Goal: Task Accomplishment & Management: Complete application form

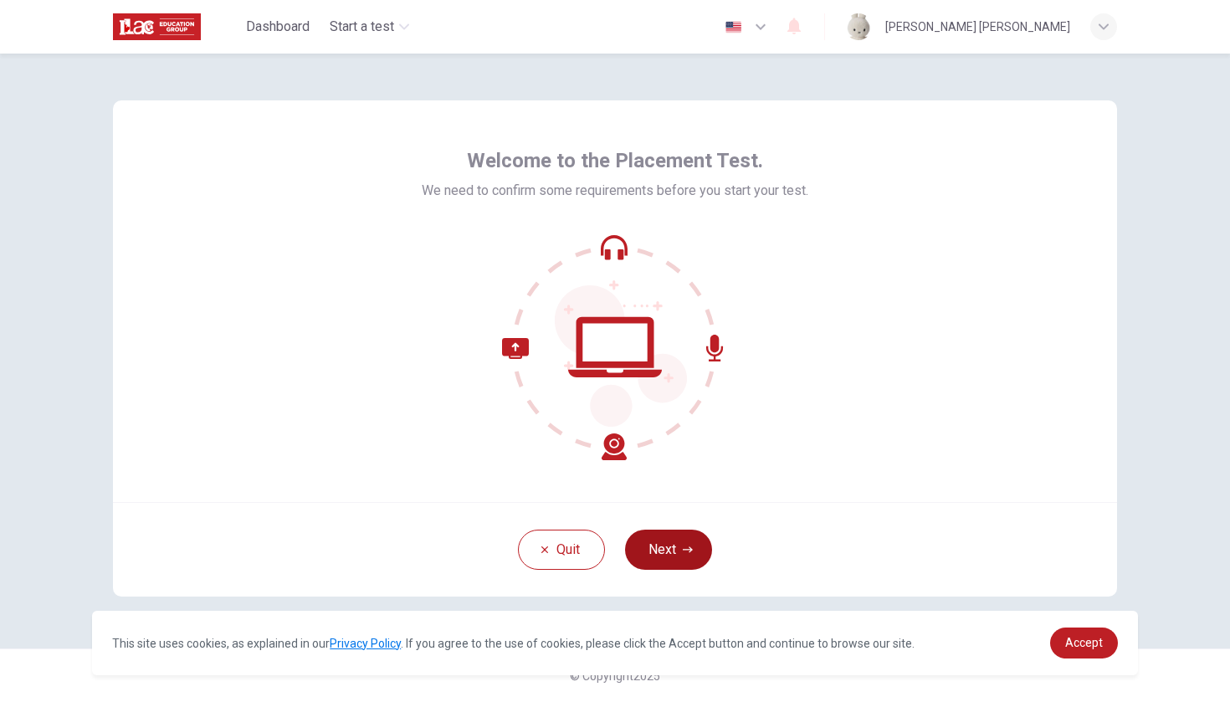
click at [665, 559] on button "Next" at bounding box center [668, 549] width 87 height 40
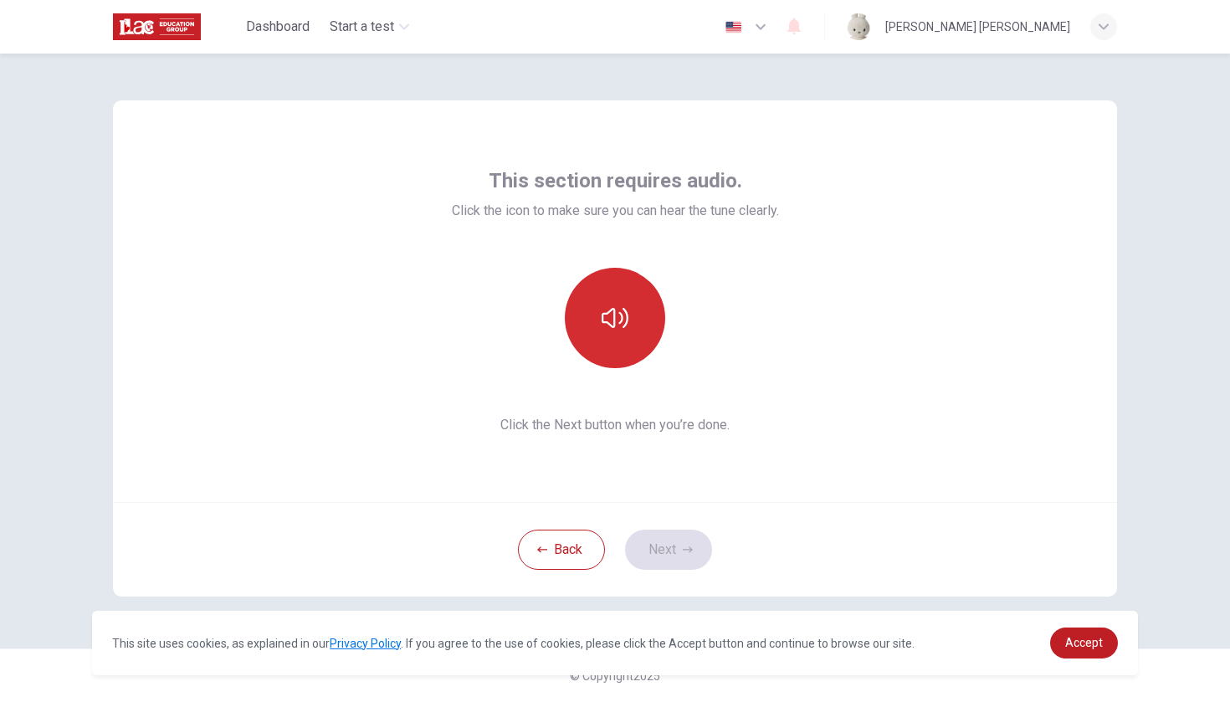
click at [622, 311] on icon "button" at bounding box center [614, 317] width 27 height 27
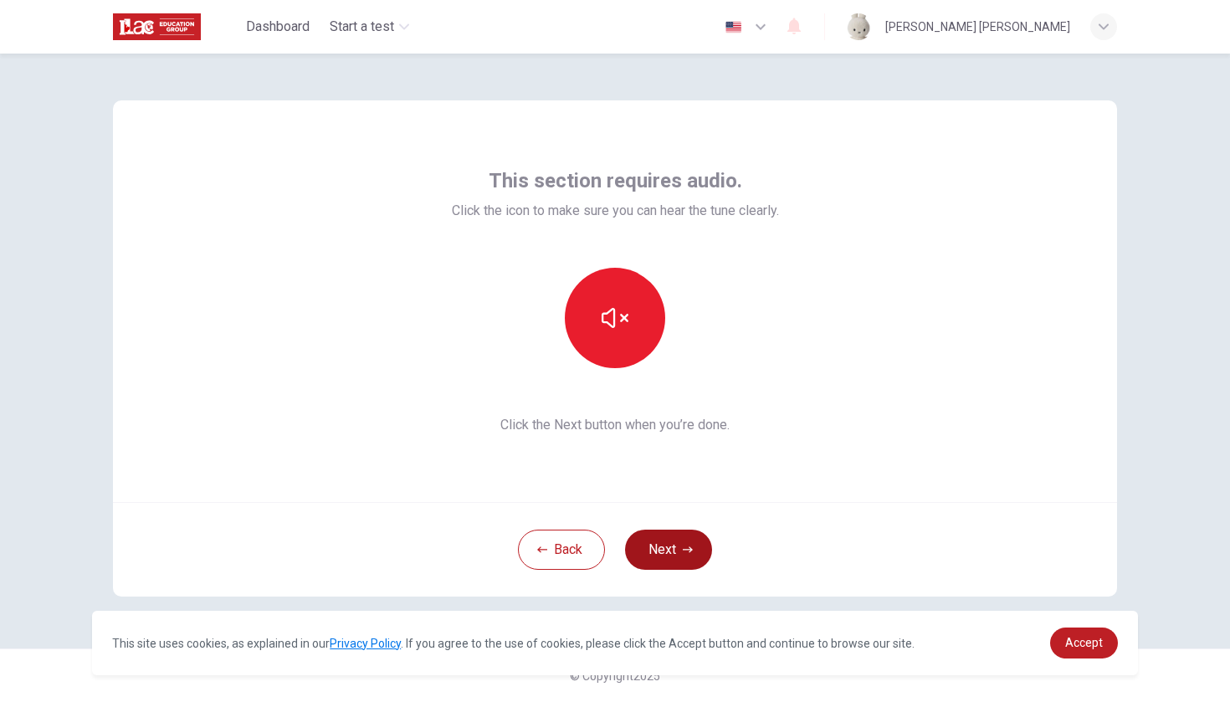
click at [683, 545] on icon "button" at bounding box center [688, 550] width 10 height 10
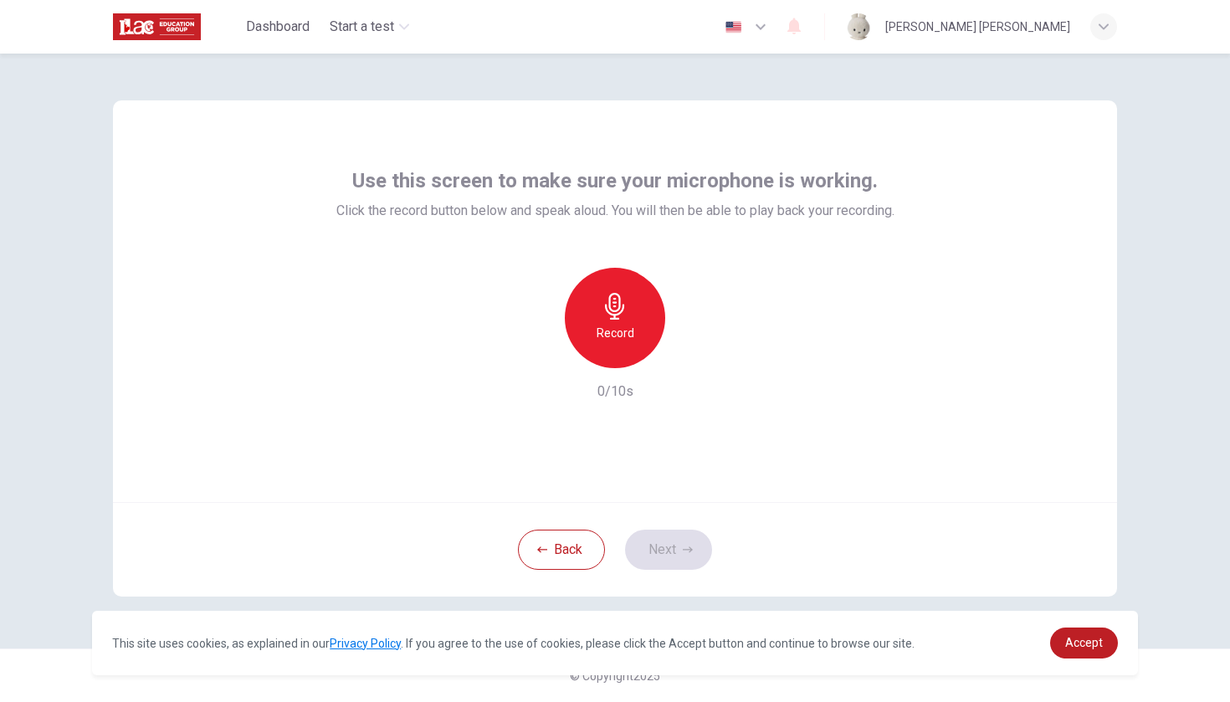
click at [627, 302] on icon "button" at bounding box center [614, 306] width 27 height 27
click at [612, 320] on div "Stop" at bounding box center [615, 318] width 100 height 100
click at [687, 361] on icon "button" at bounding box center [691, 354] width 17 height 17
click at [707, 548] on button "Next" at bounding box center [668, 549] width 87 height 40
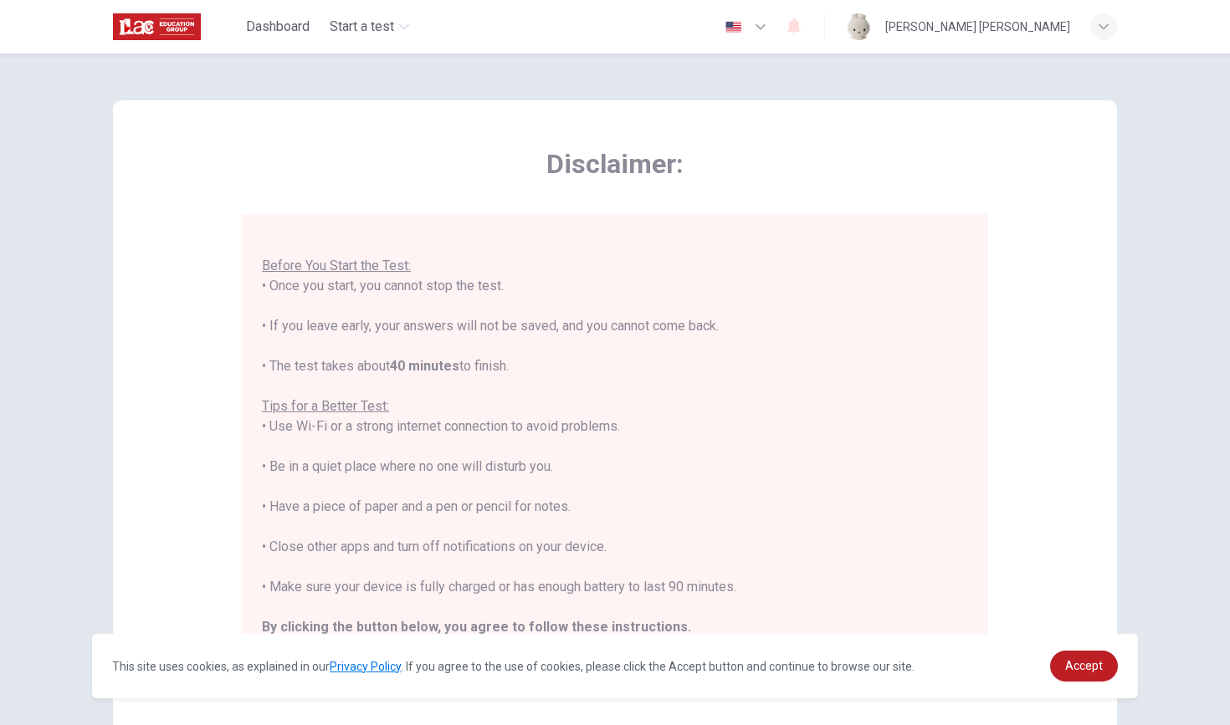
scroll to position [18, 0]
click at [1104, 669] on link "Accept" at bounding box center [1084, 666] width 68 height 31
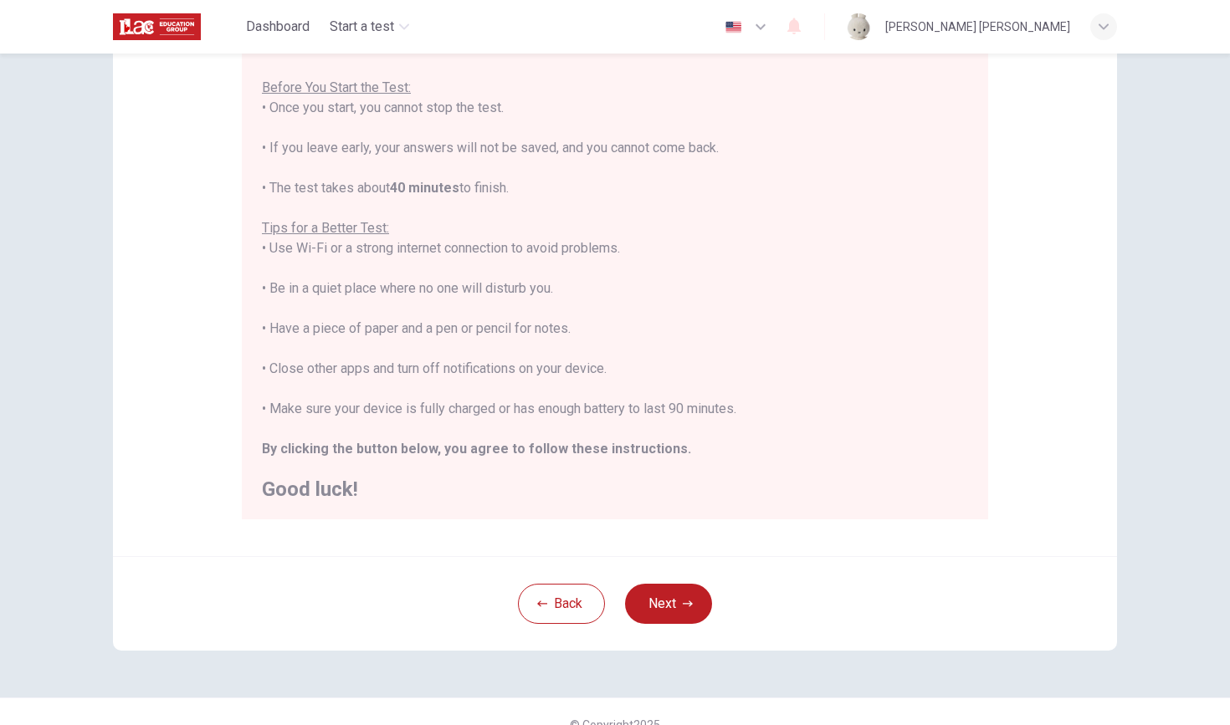
scroll to position [180, 0]
click at [683, 590] on button "Next" at bounding box center [668, 603] width 87 height 40
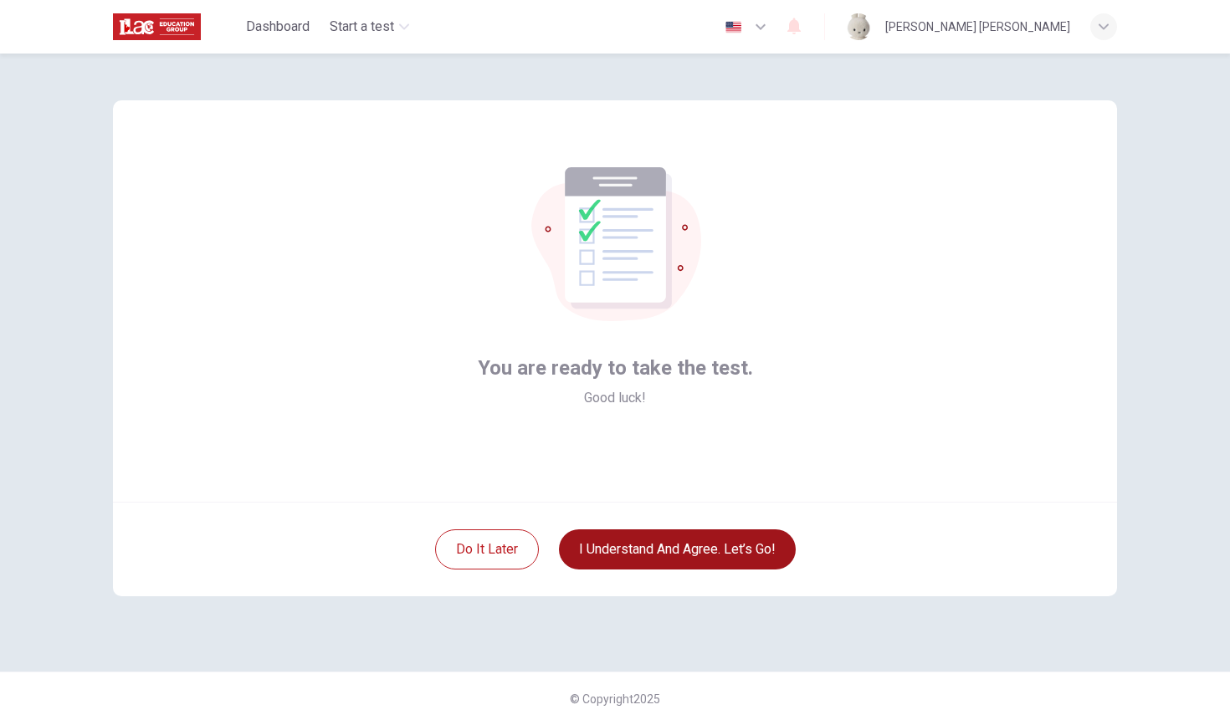
scroll to position [0, 0]
click at [650, 538] on button "I understand and agree. Let’s go!" at bounding box center [677, 549] width 237 height 40
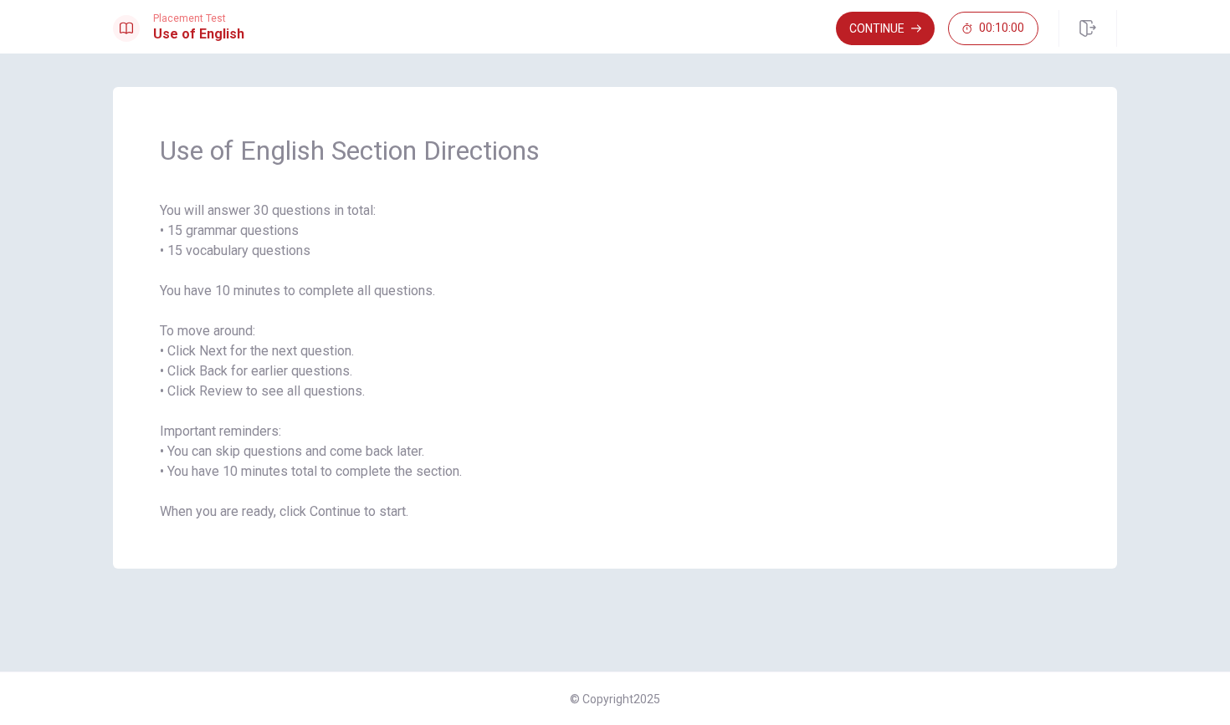
drag, startPoint x: 160, startPoint y: 230, endPoint x: 340, endPoint y: 248, distance: 180.8
click at [340, 248] on span "You will answer 30 questions in total: • 15 grammar questions • 15 vocabulary q…" at bounding box center [615, 361] width 910 height 321
click at [887, 35] on button "Continue" at bounding box center [885, 28] width 99 height 33
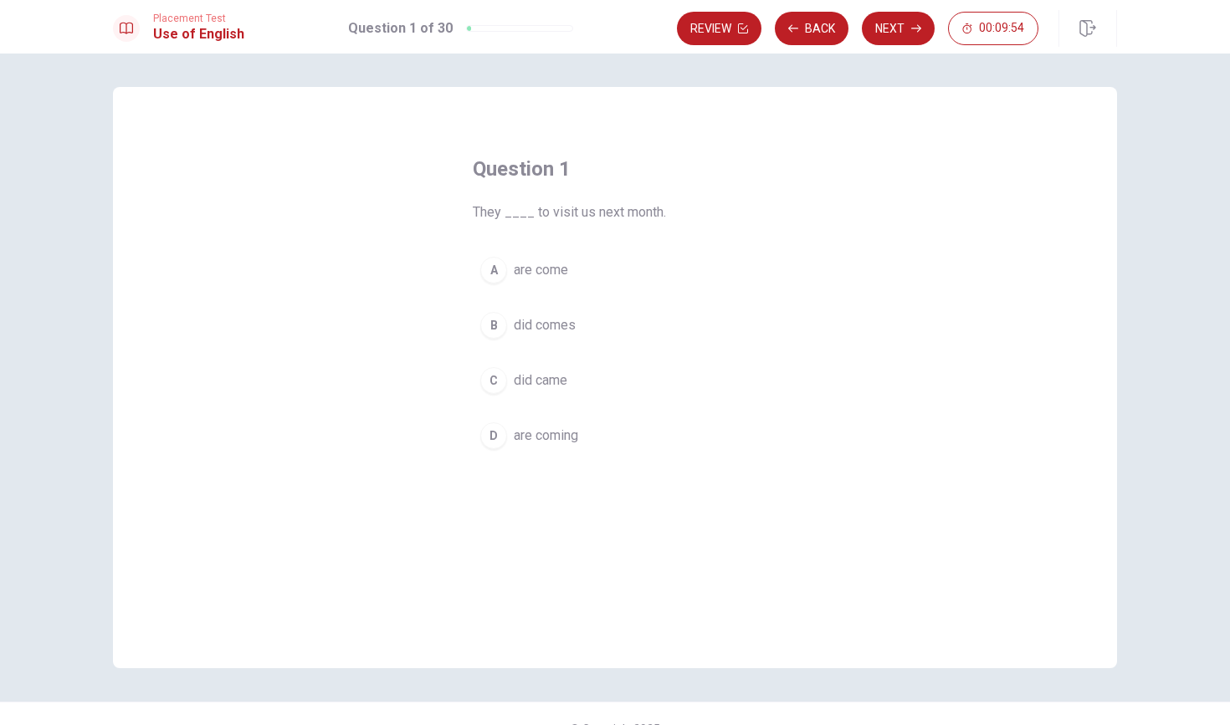
click at [501, 429] on div "D" at bounding box center [493, 435] width 27 height 27
click at [892, 34] on button "Next" at bounding box center [898, 28] width 73 height 33
click at [494, 380] on div "C" at bounding box center [493, 380] width 27 height 27
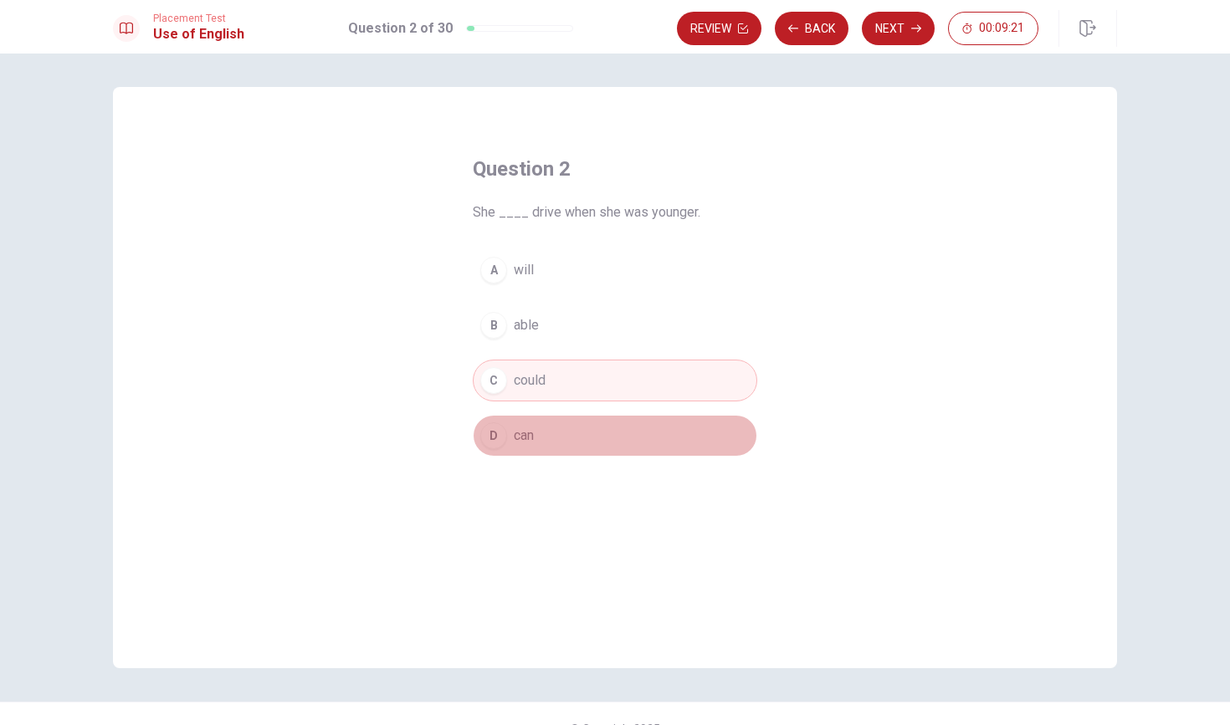
click at [536, 435] on button "D can" at bounding box center [615, 436] width 284 height 42
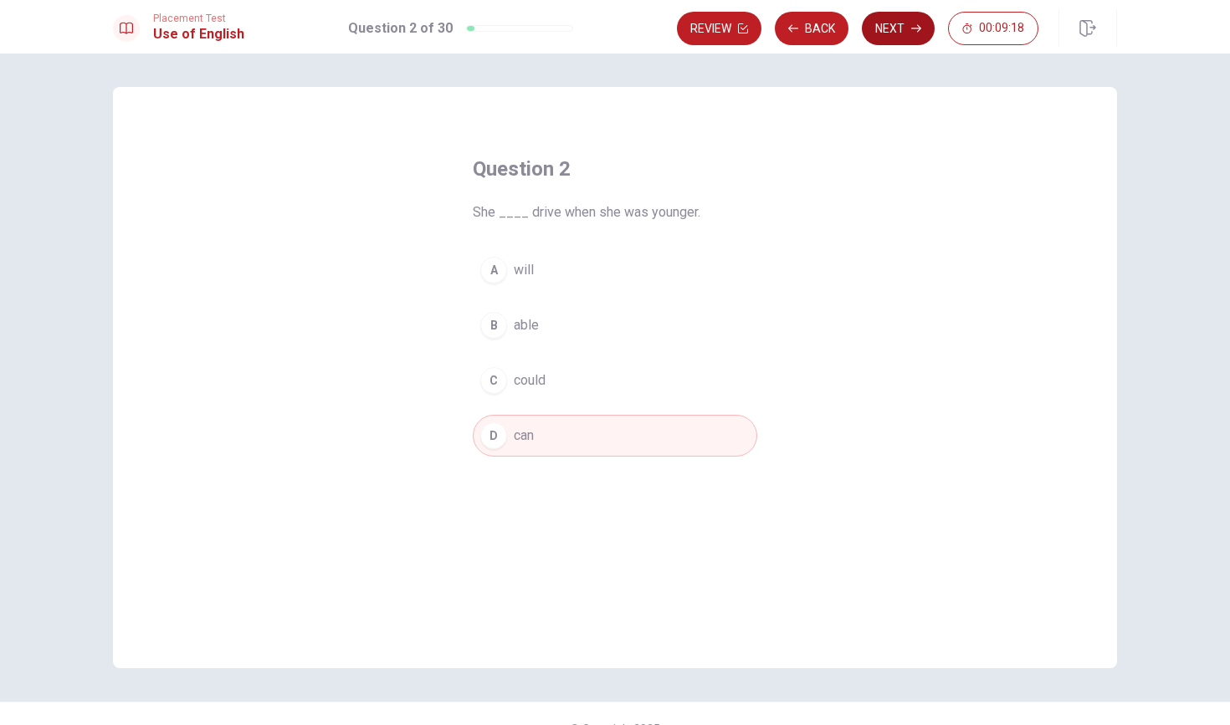
click at [898, 33] on button "Next" at bounding box center [898, 28] width 73 height 33
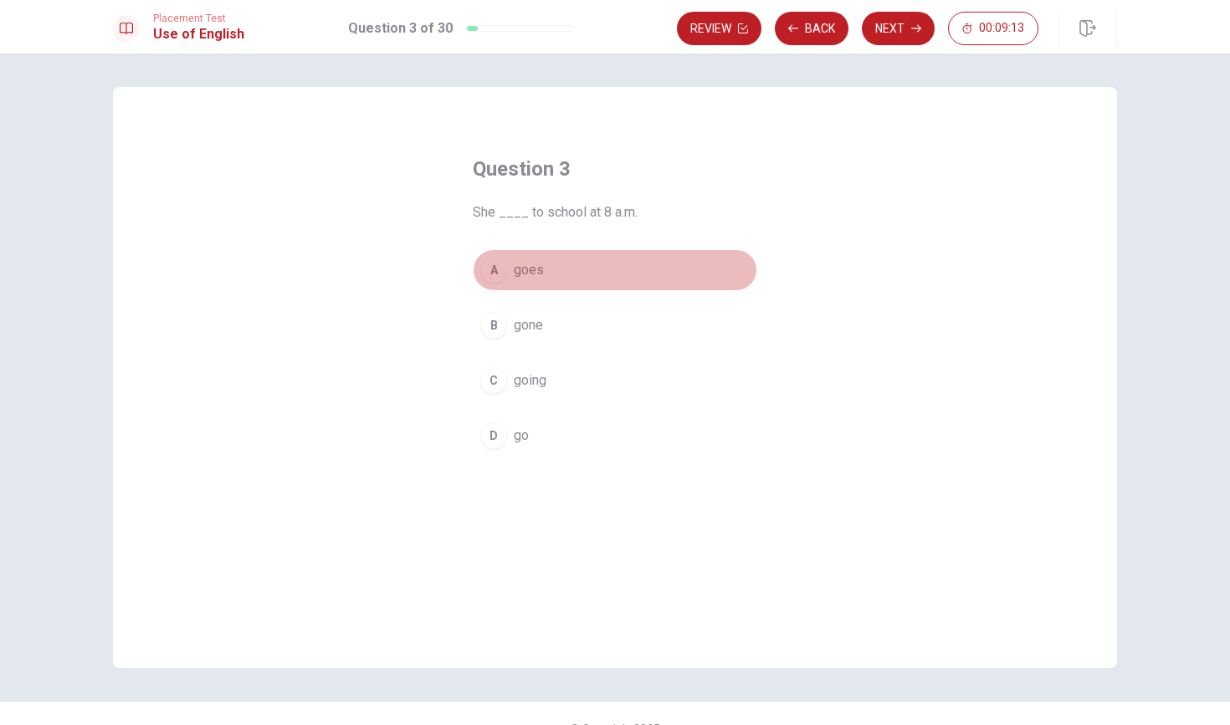
click at [493, 269] on div "A" at bounding box center [493, 270] width 27 height 27
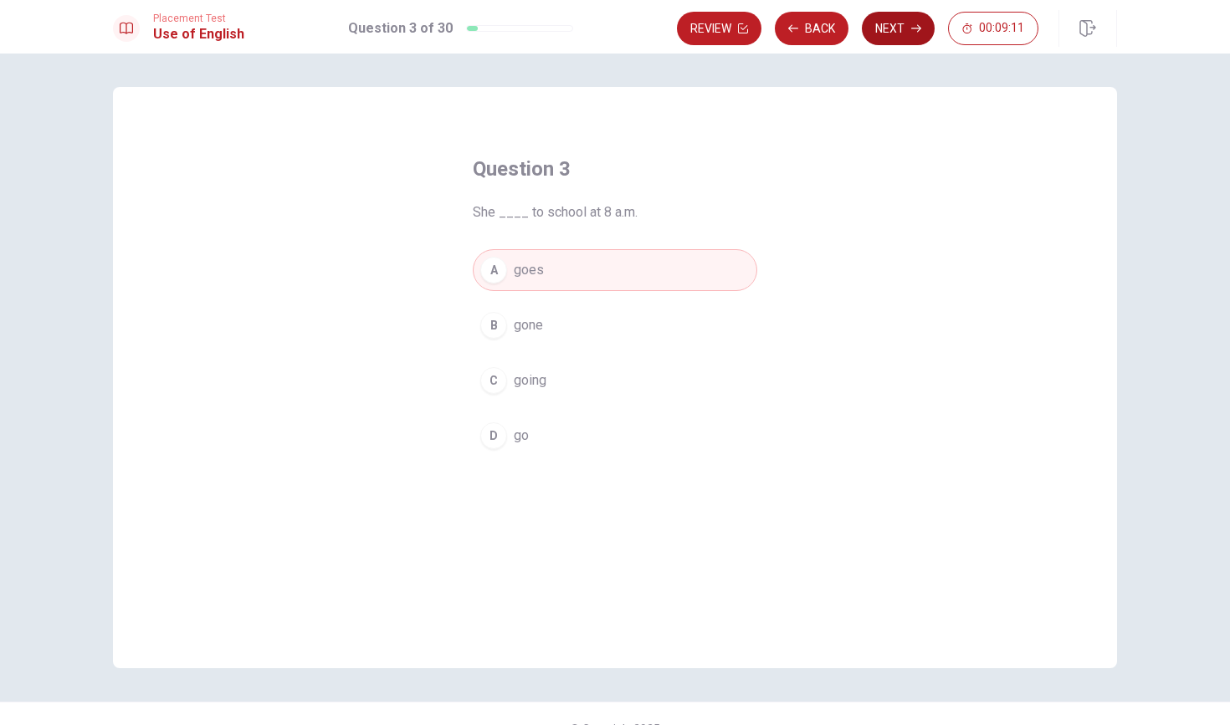
click at [870, 38] on button "Next" at bounding box center [898, 28] width 73 height 33
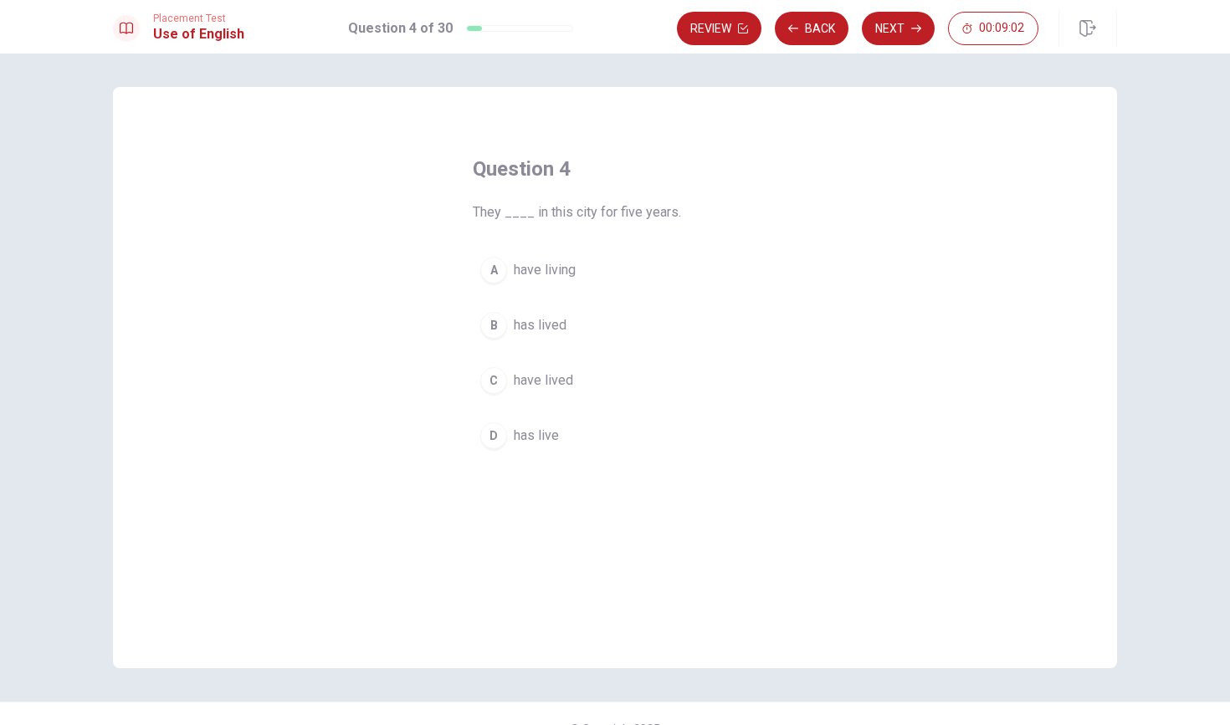
click at [499, 383] on div "C" at bounding box center [493, 380] width 27 height 27
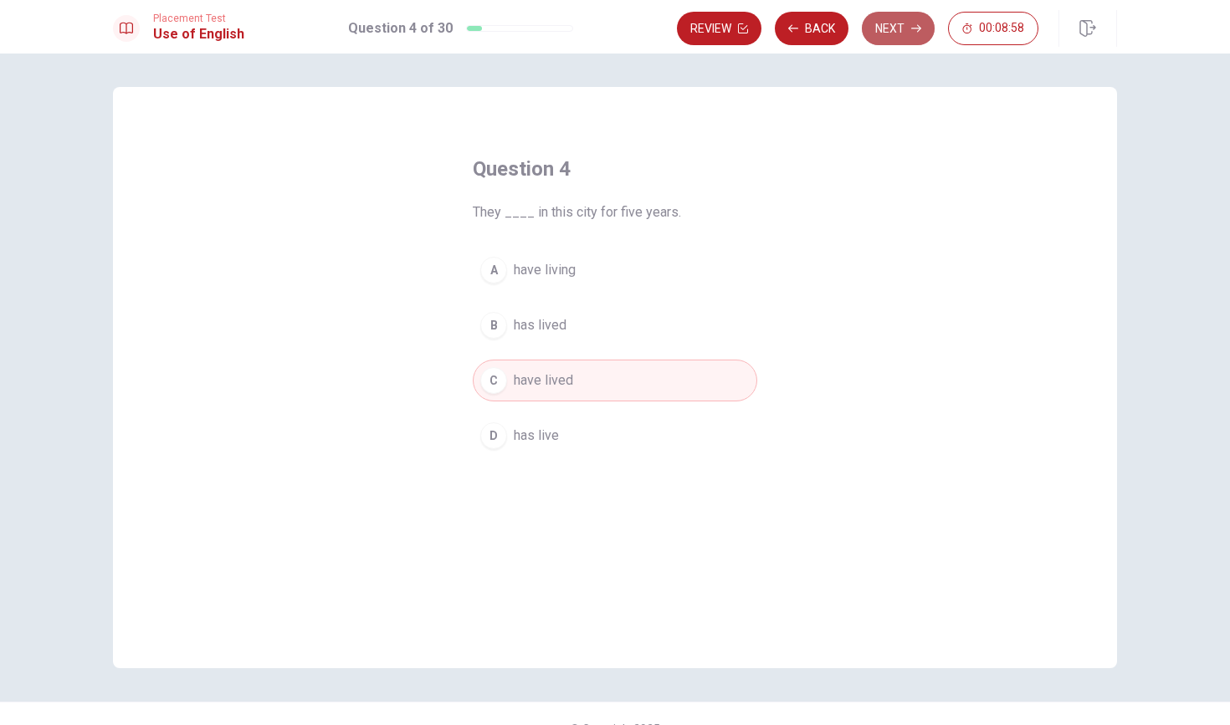
click at [907, 35] on button "Next" at bounding box center [898, 28] width 73 height 33
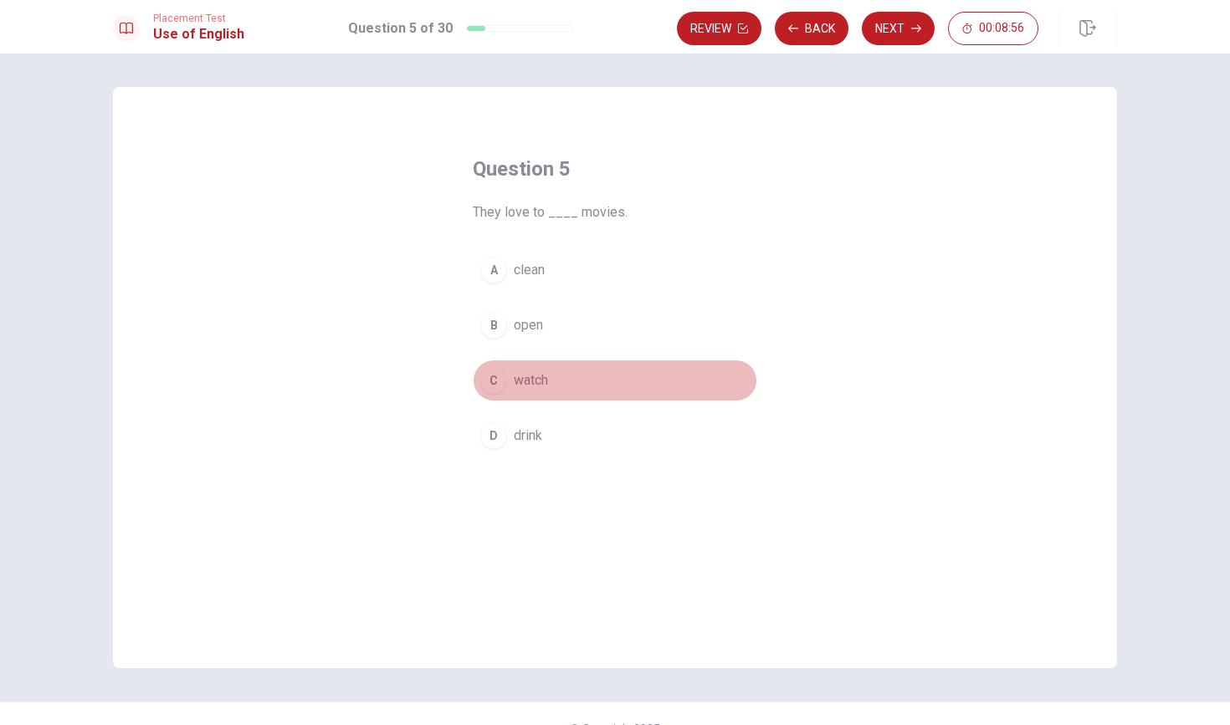
click at [497, 391] on div "C" at bounding box center [493, 380] width 27 height 27
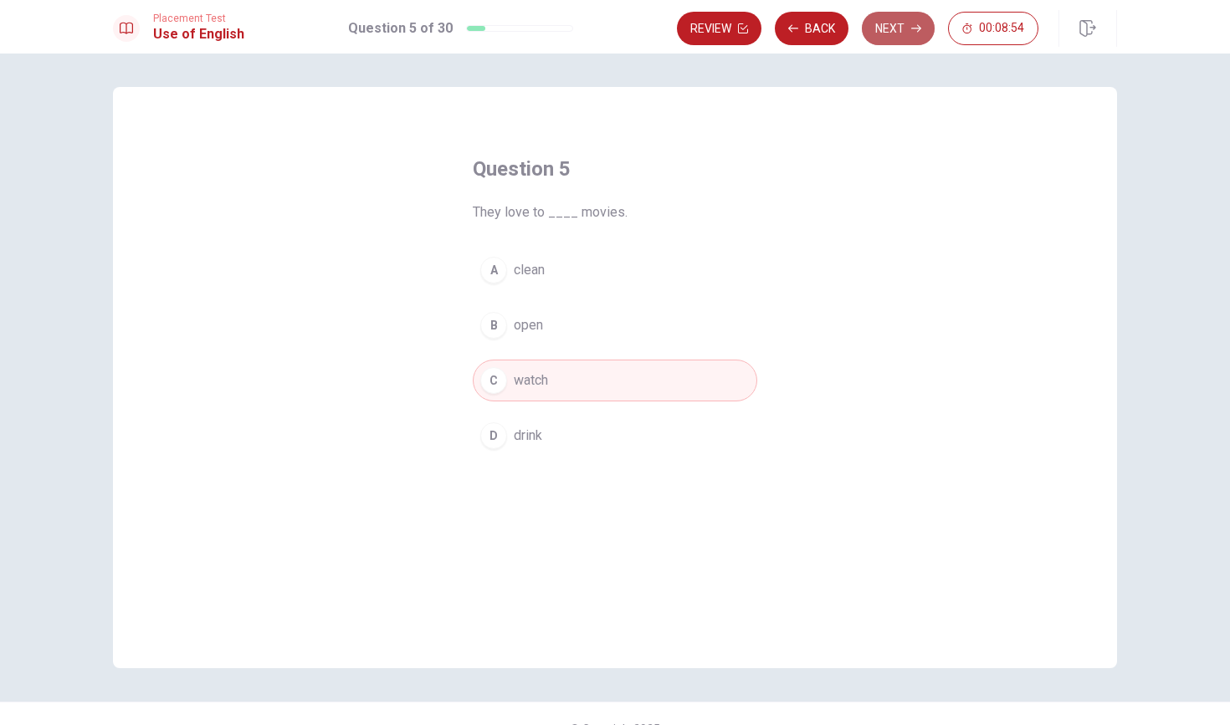
click at [879, 26] on button "Next" at bounding box center [898, 28] width 73 height 33
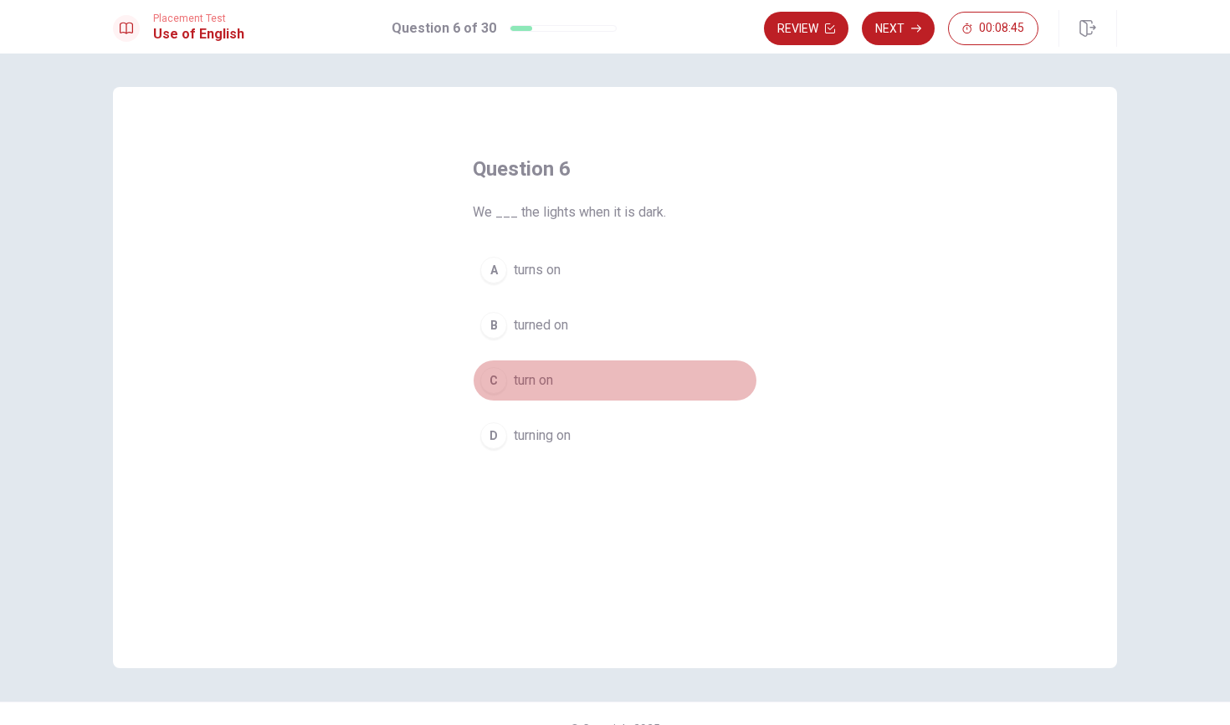
click at [500, 387] on div "C" at bounding box center [493, 380] width 27 height 27
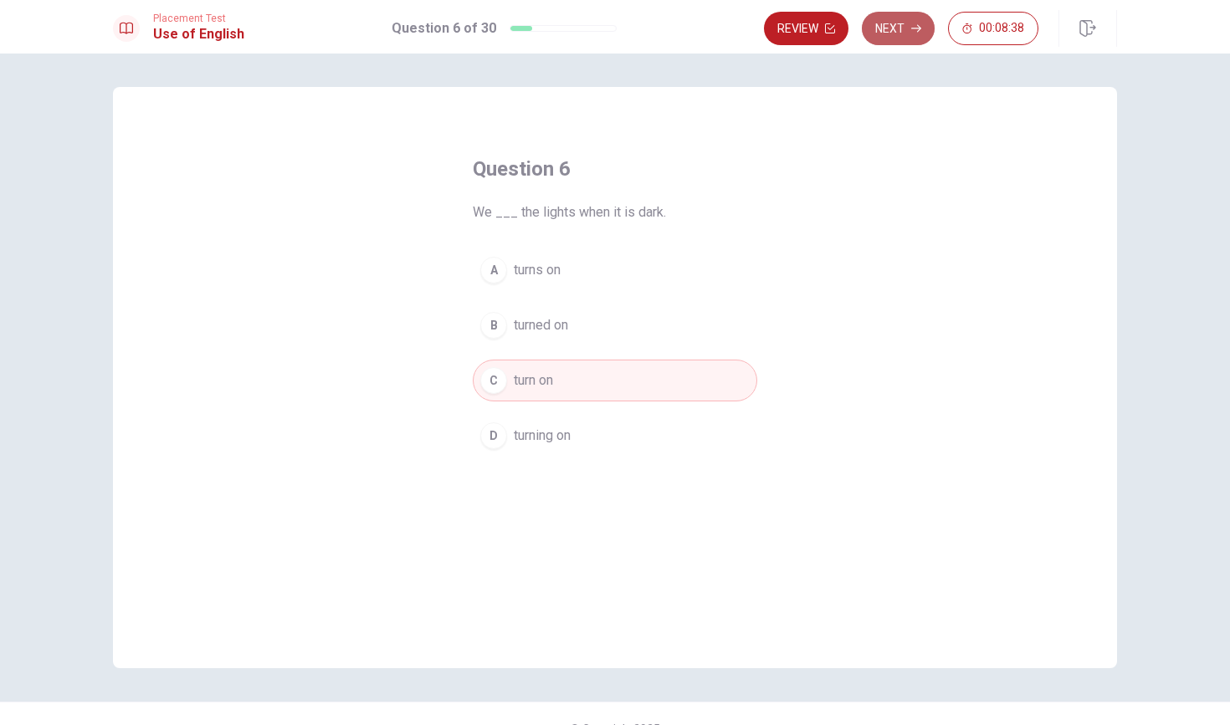
click at [912, 36] on button "Next" at bounding box center [898, 28] width 73 height 33
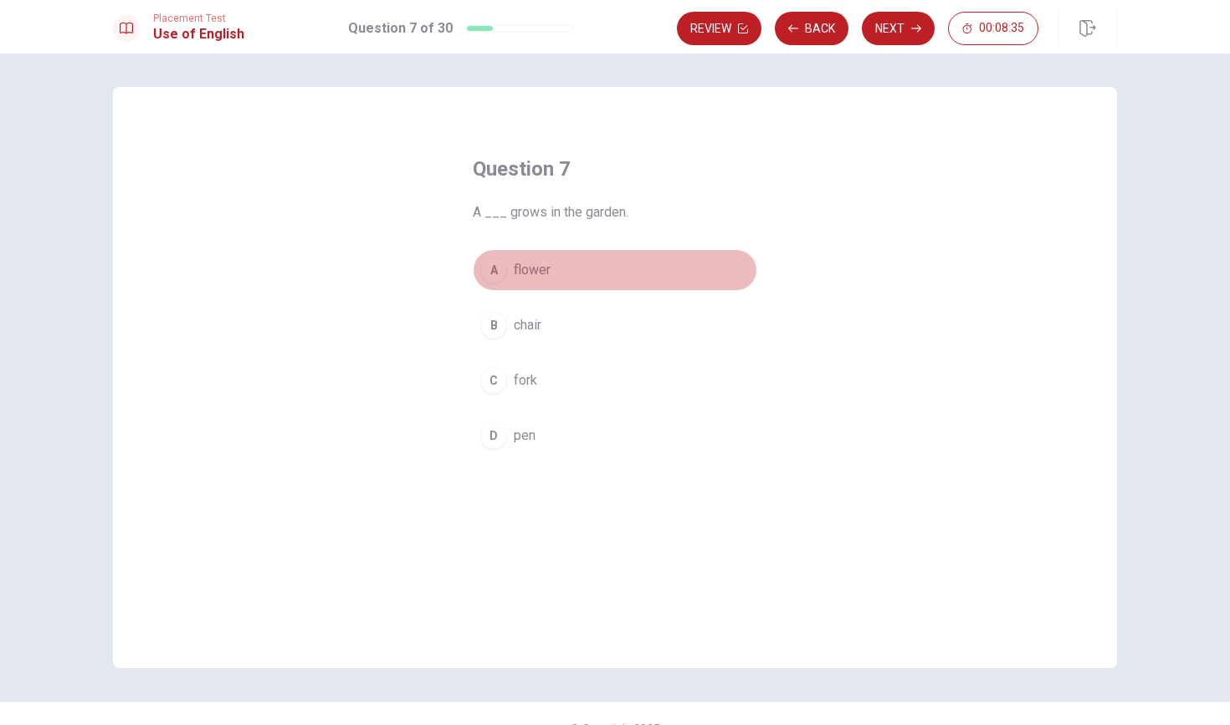
click at [490, 274] on div "A" at bounding box center [493, 270] width 27 height 27
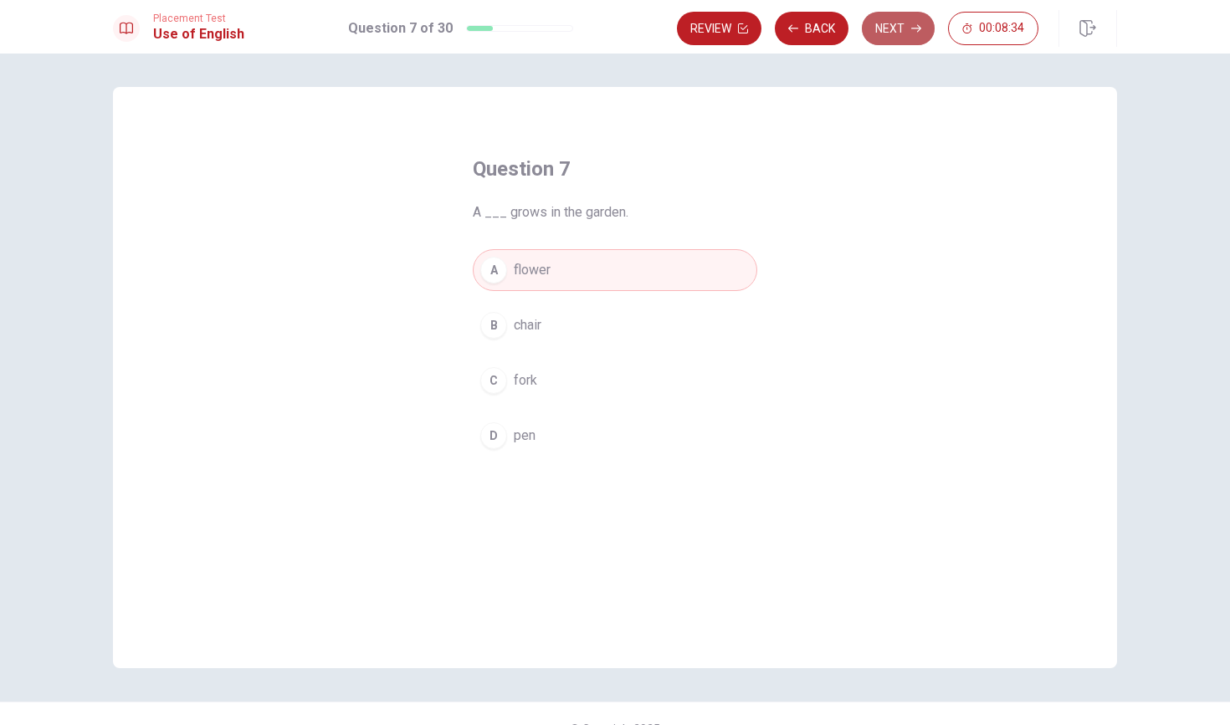
click at [888, 16] on button "Next" at bounding box center [898, 28] width 73 height 33
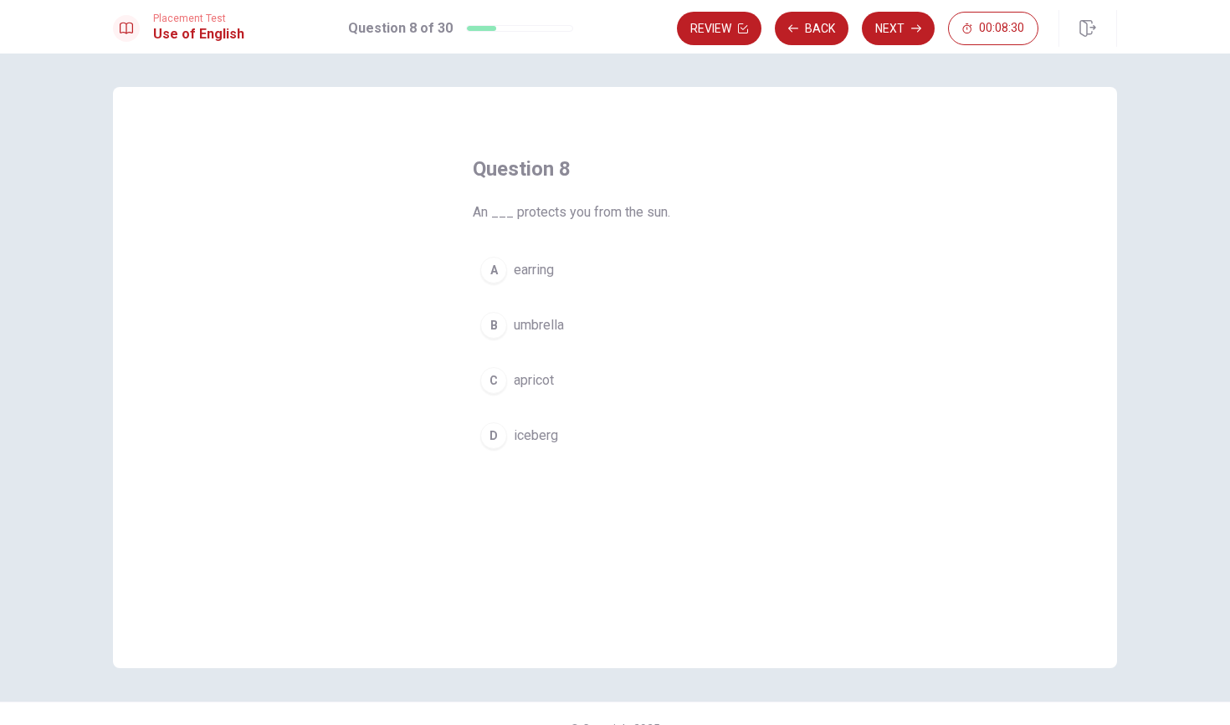
click at [495, 328] on div "B" at bounding box center [493, 325] width 27 height 27
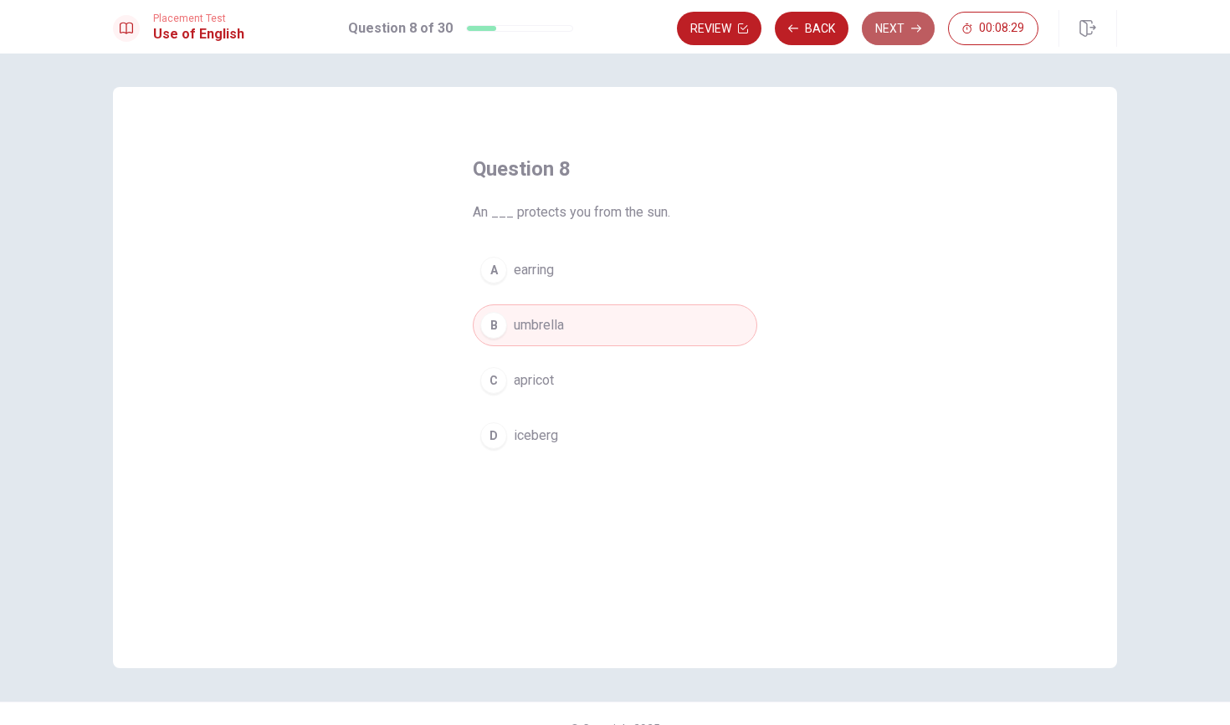
click at [890, 30] on button "Next" at bounding box center [898, 28] width 73 height 33
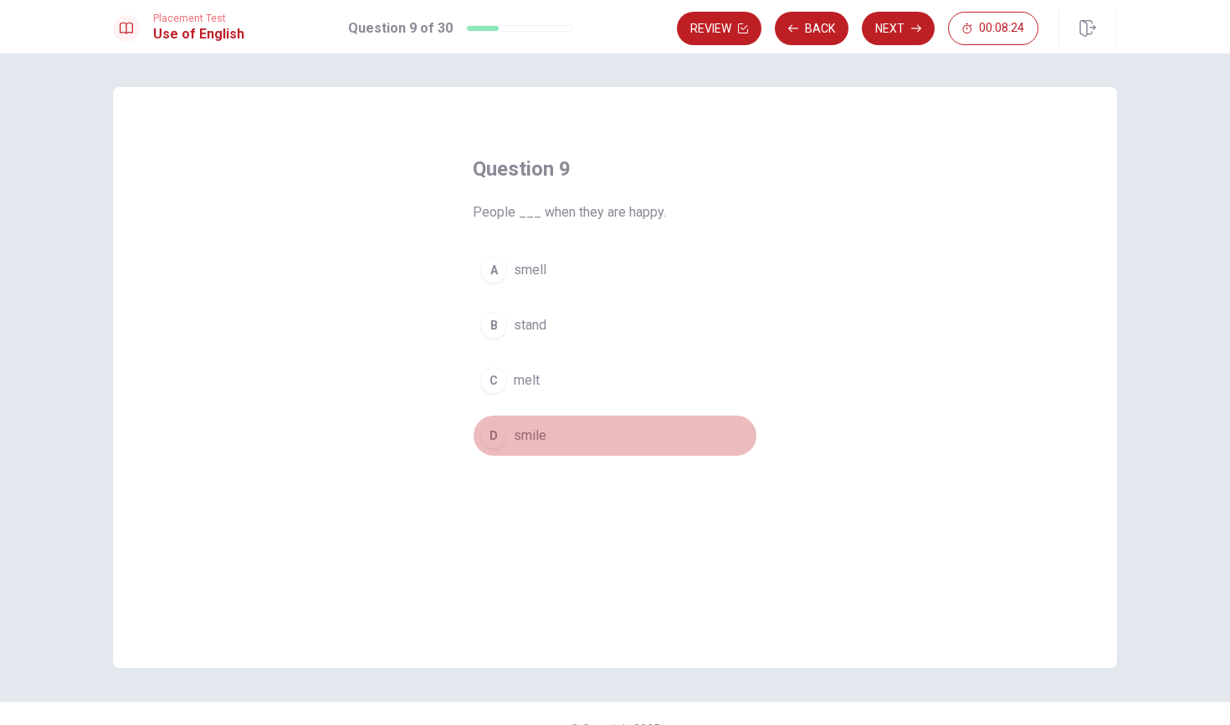
click at [494, 446] on div "D" at bounding box center [493, 435] width 27 height 27
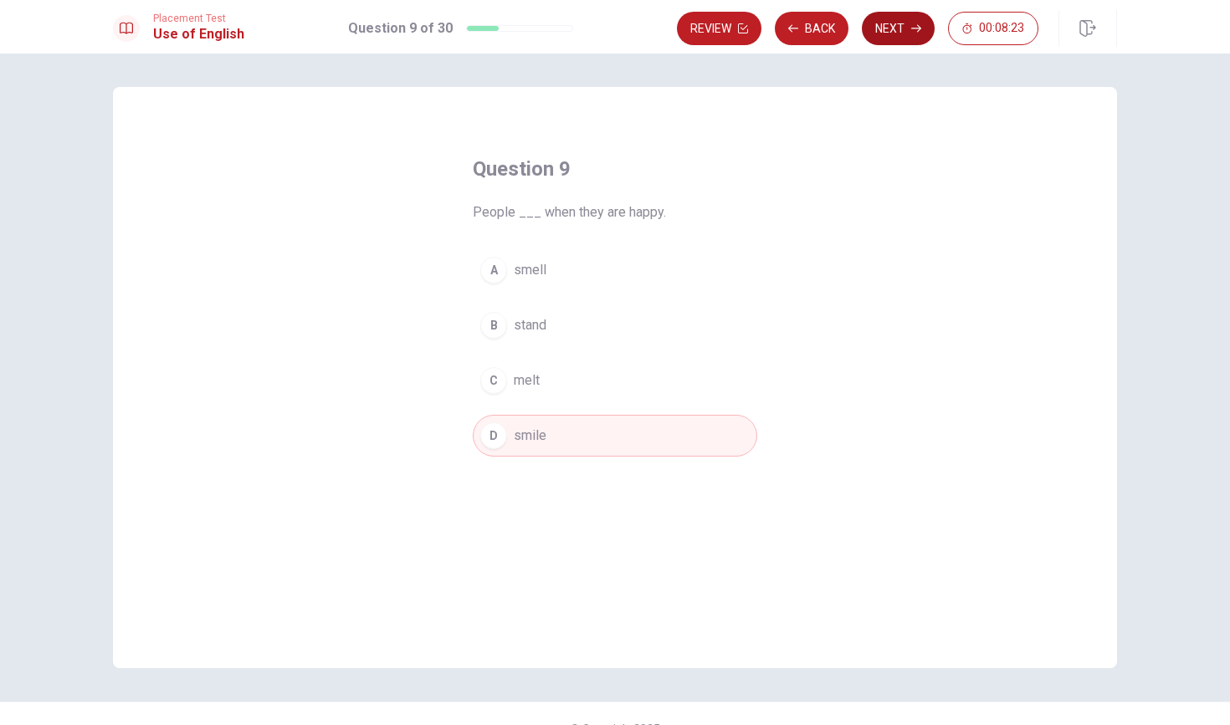
click at [892, 34] on button "Next" at bounding box center [898, 28] width 73 height 33
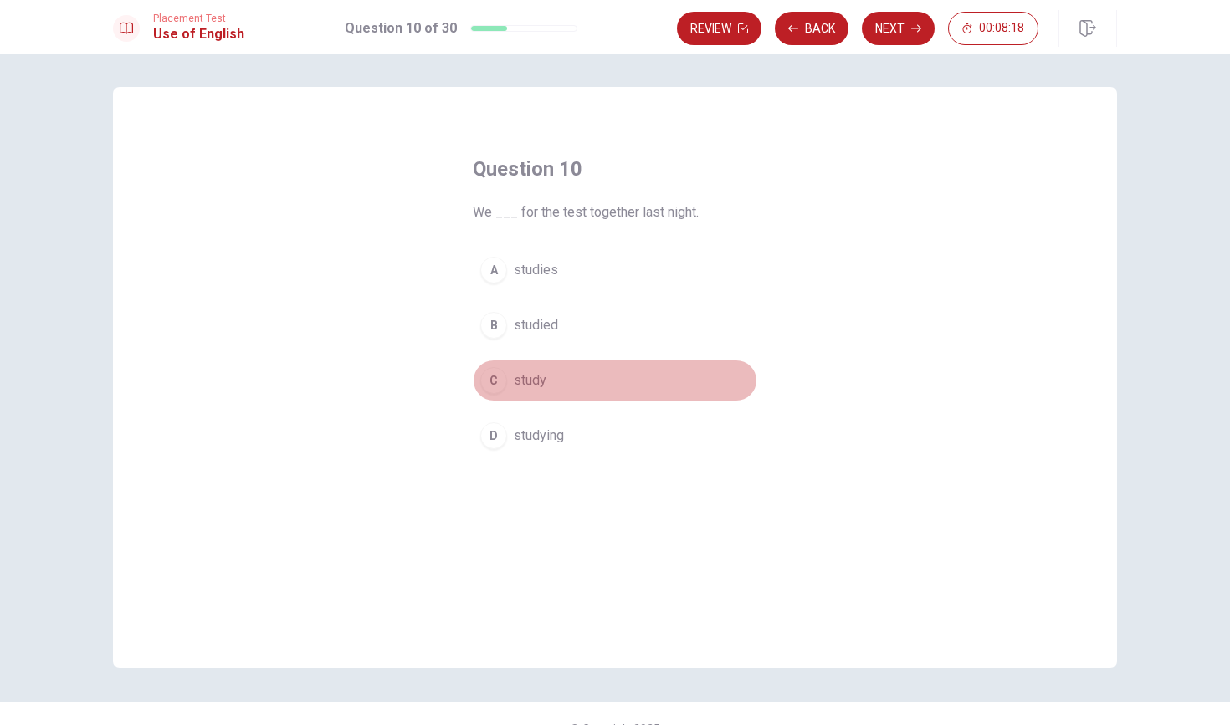
click at [491, 383] on div "C" at bounding box center [493, 380] width 27 height 27
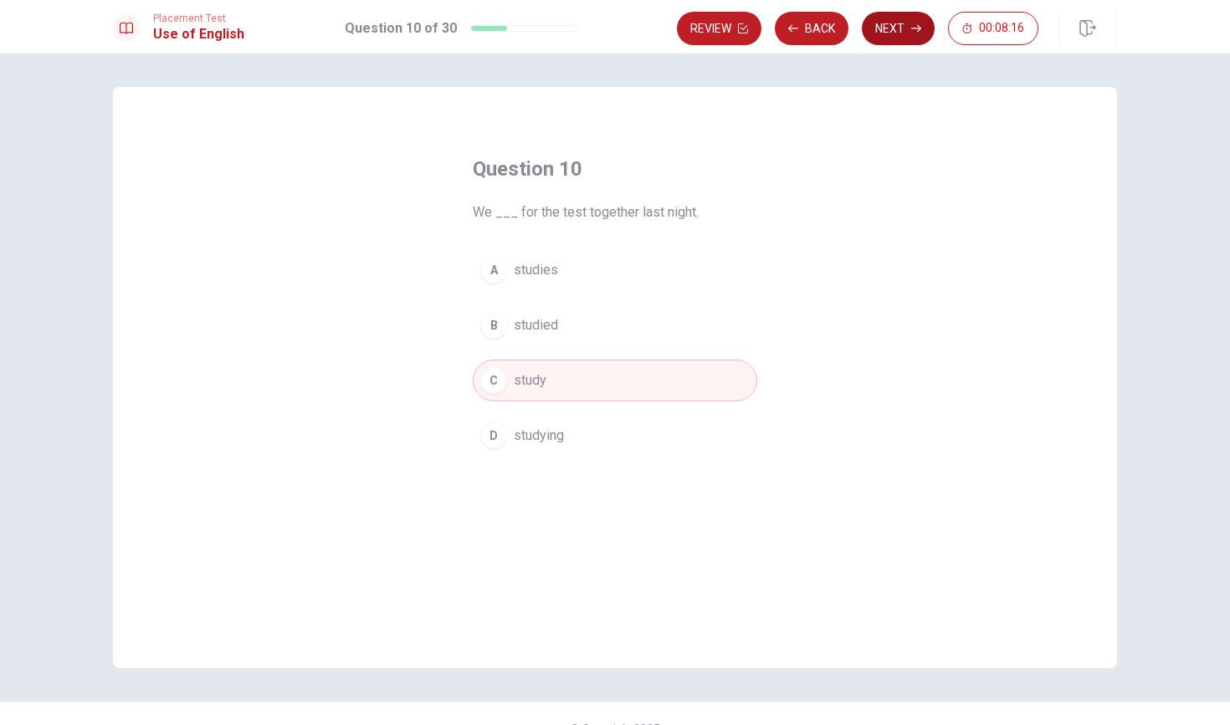
click at [906, 34] on button "Next" at bounding box center [898, 28] width 73 height 33
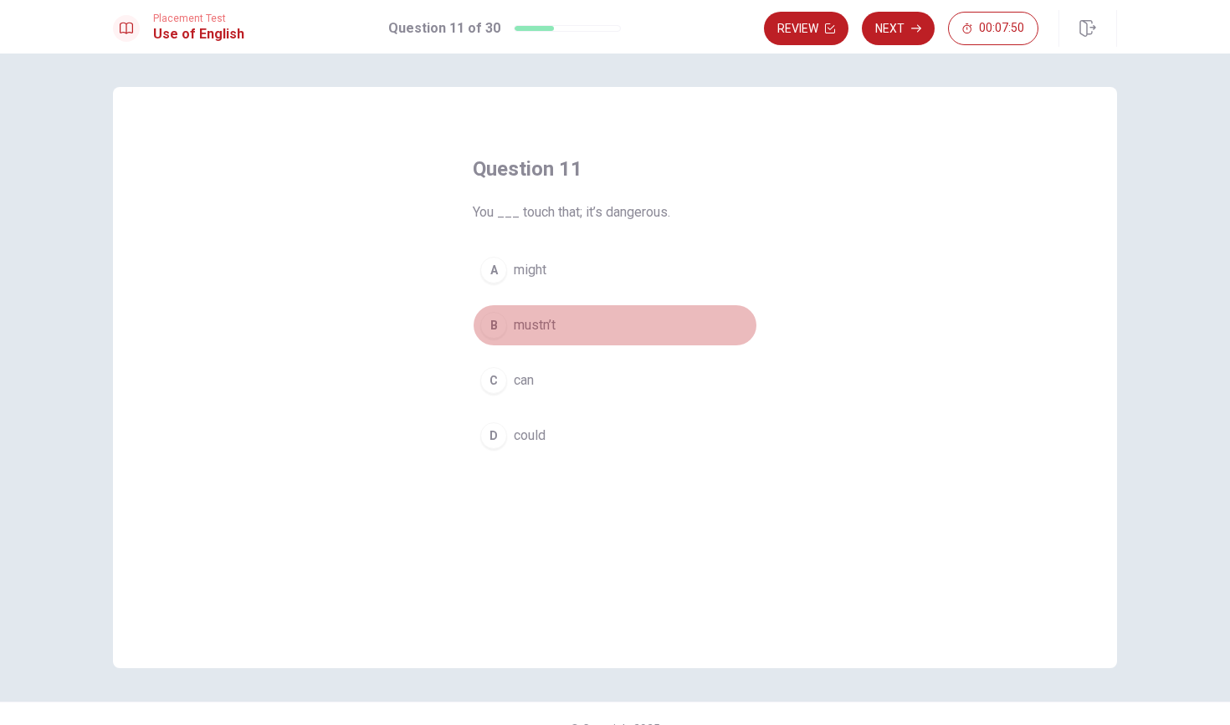
click at [496, 332] on div "B" at bounding box center [493, 325] width 27 height 27
click at [904, 37] on button "Next" at bounding box center [898, 28] width 73 height 33
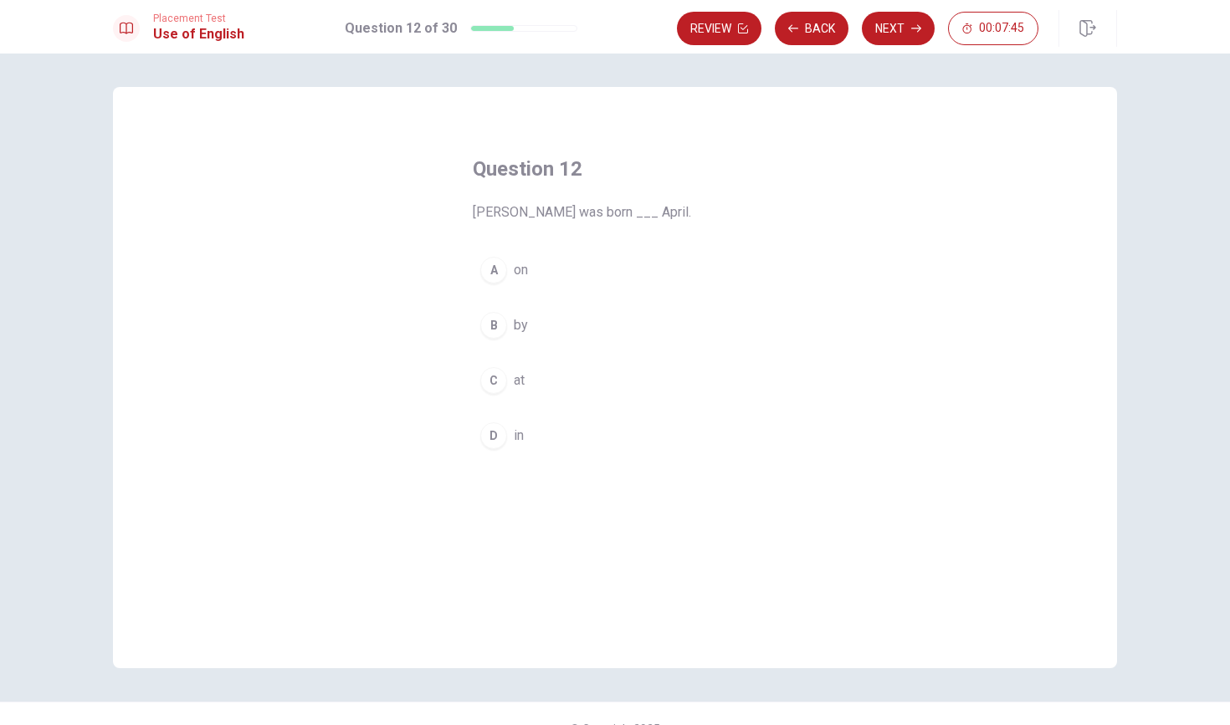
click at [494, 273] on div "A" at bounding box center [493, 270] width 27 height 27
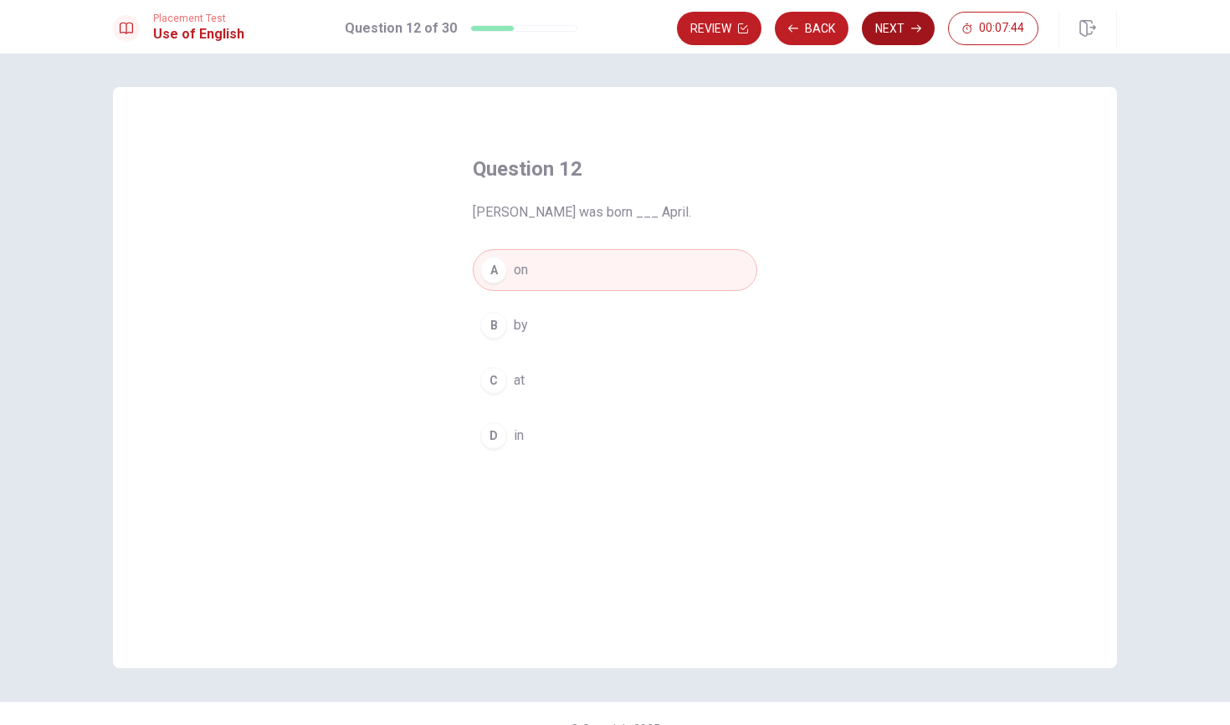
click at [898, 38] on button "Next" at bounding box center [898, 28] width 73 height 33
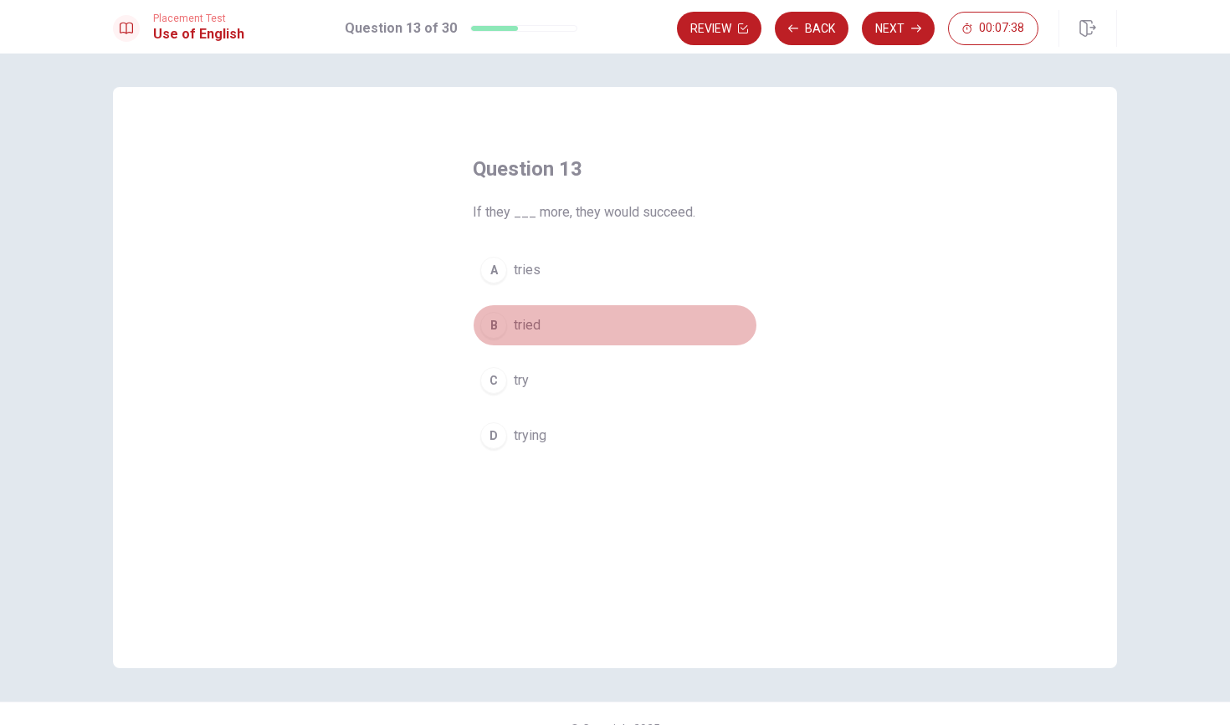
click at [493, 335] on div "B" at bounding box center [493, 325] width 27 height 27
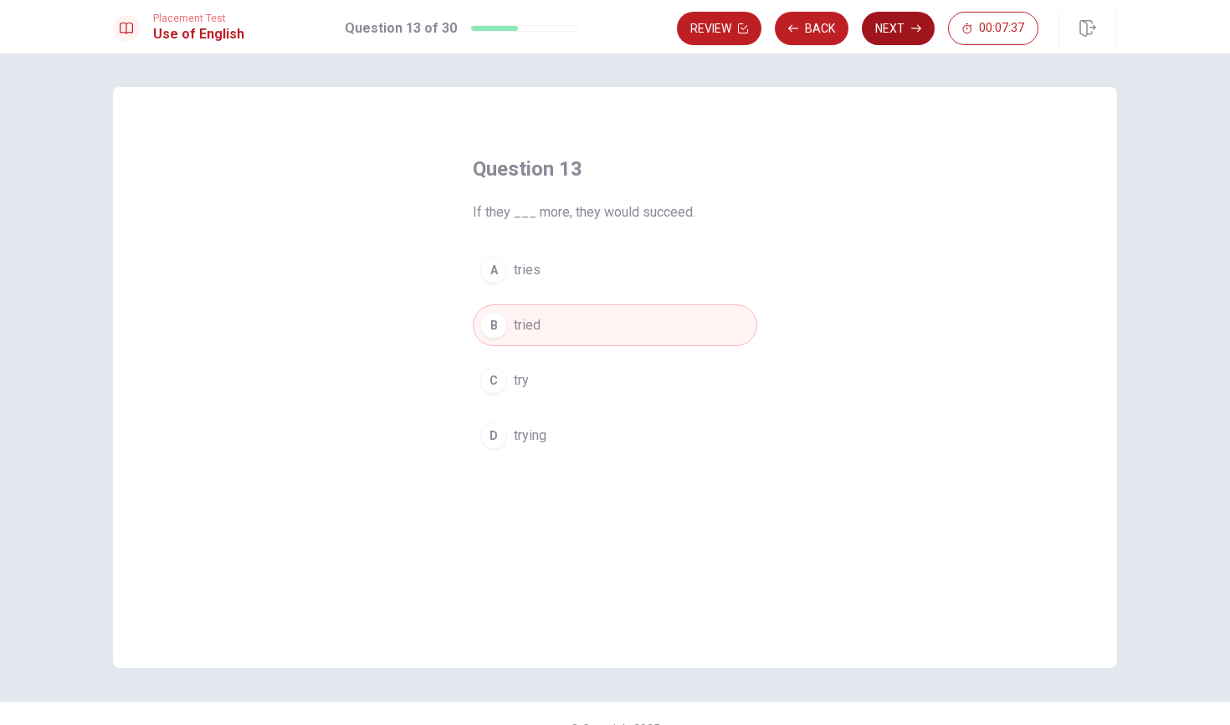
click at [904, 21] on button "Next" at bounding box center [898, 28] width 73 height 33
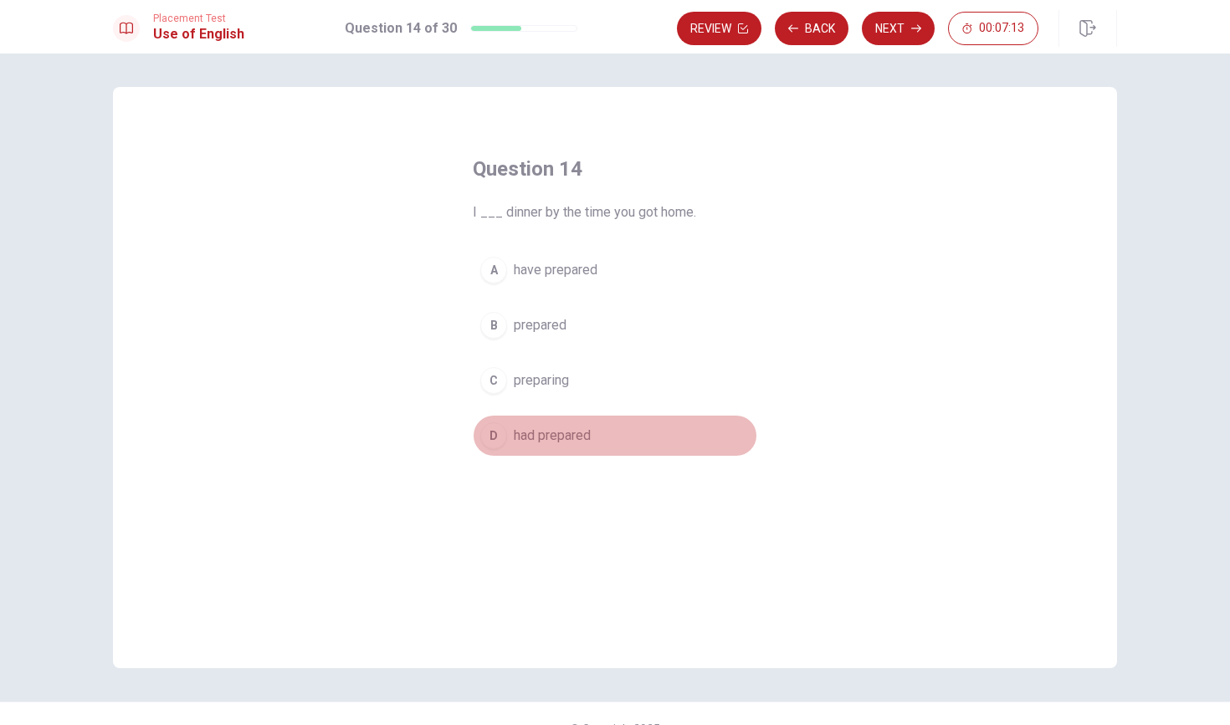
click at [501, 440] on div "D" at bounding box center [493, 435] width 27 height 27
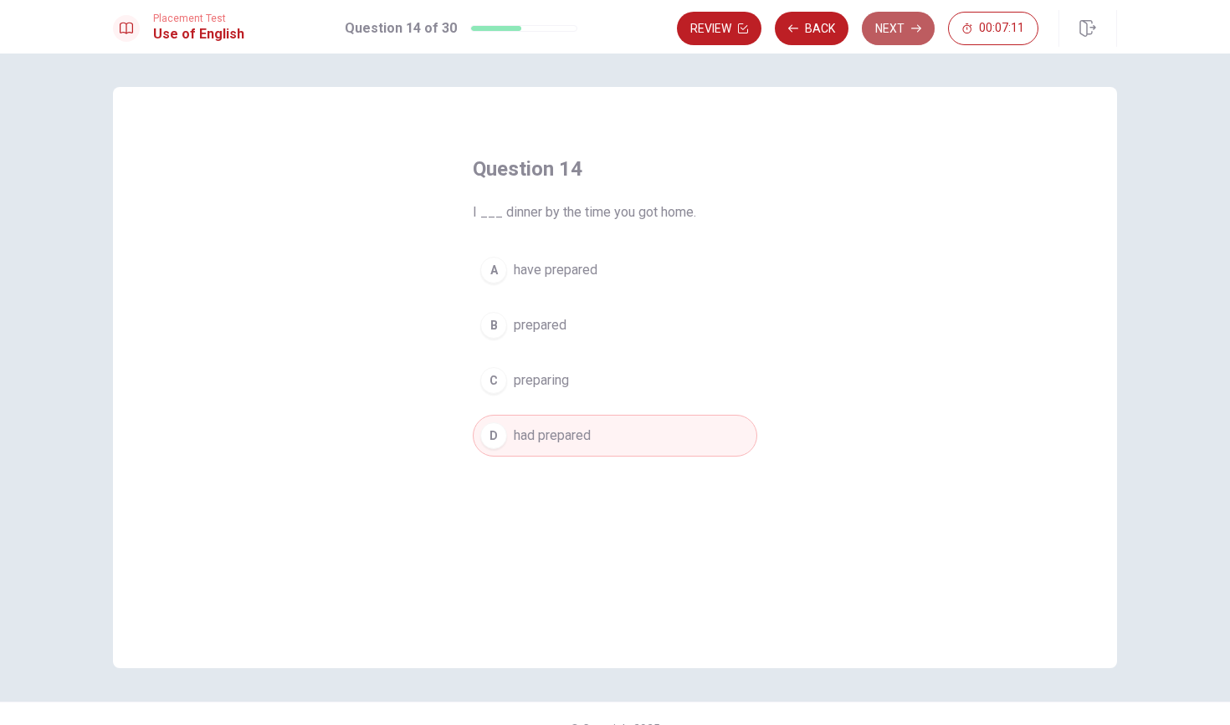
click at [896, 28] on button "Next" at bounding box center [898, 28] width 73 height 33
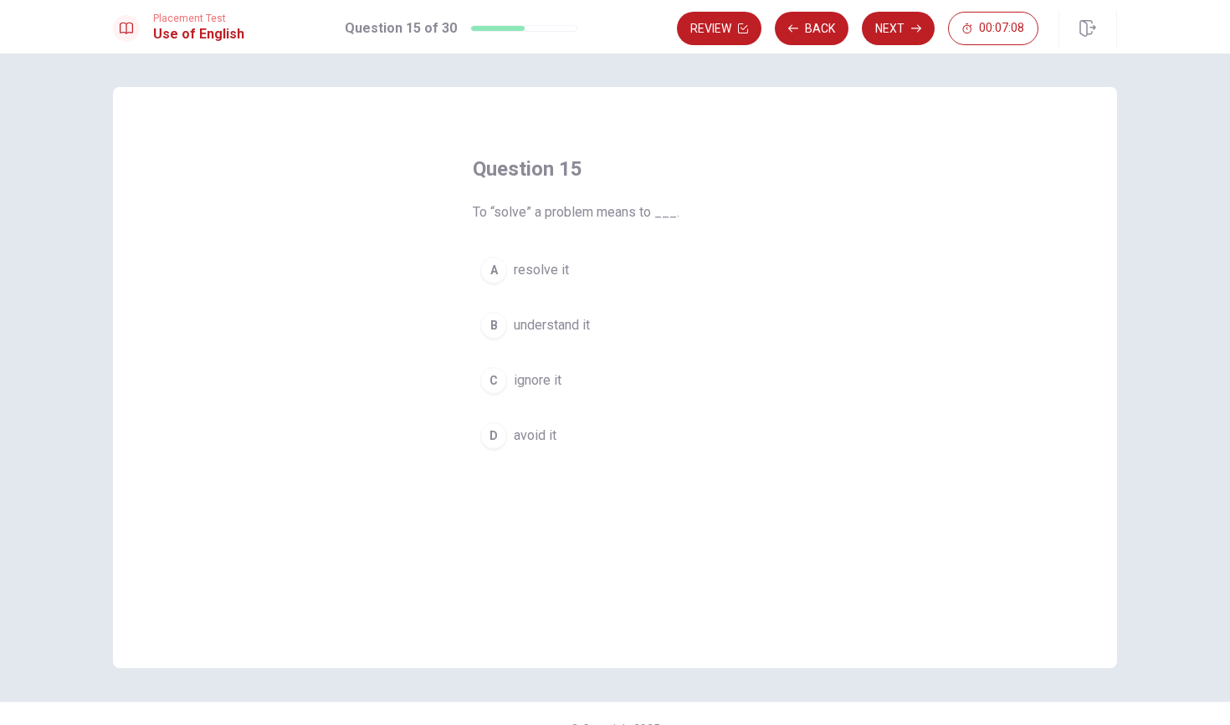
click at [494, 274] on div "A" at bounding box center [493, 270] width 27 height 27
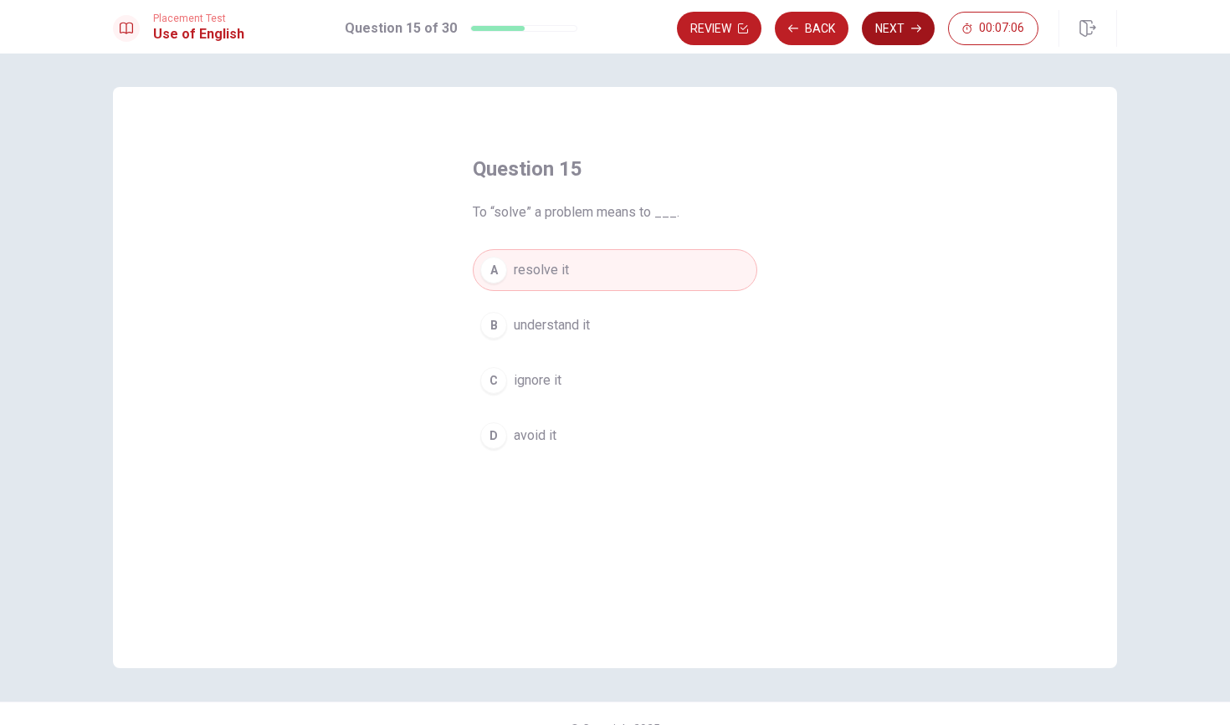
click at [898, 40] on button "Next" at bounding box center [898, 28] width 73 height 33
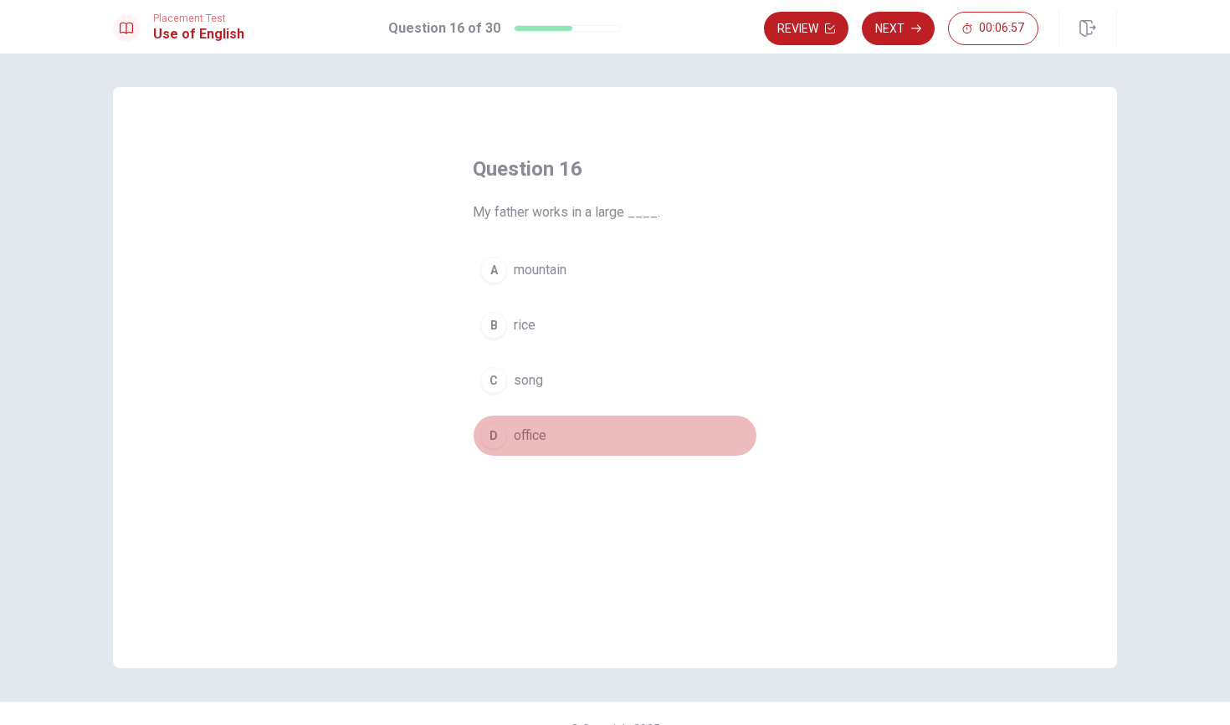
click at [498, 439] on div "D" at bounding box center [493, 435] width 27 height 27
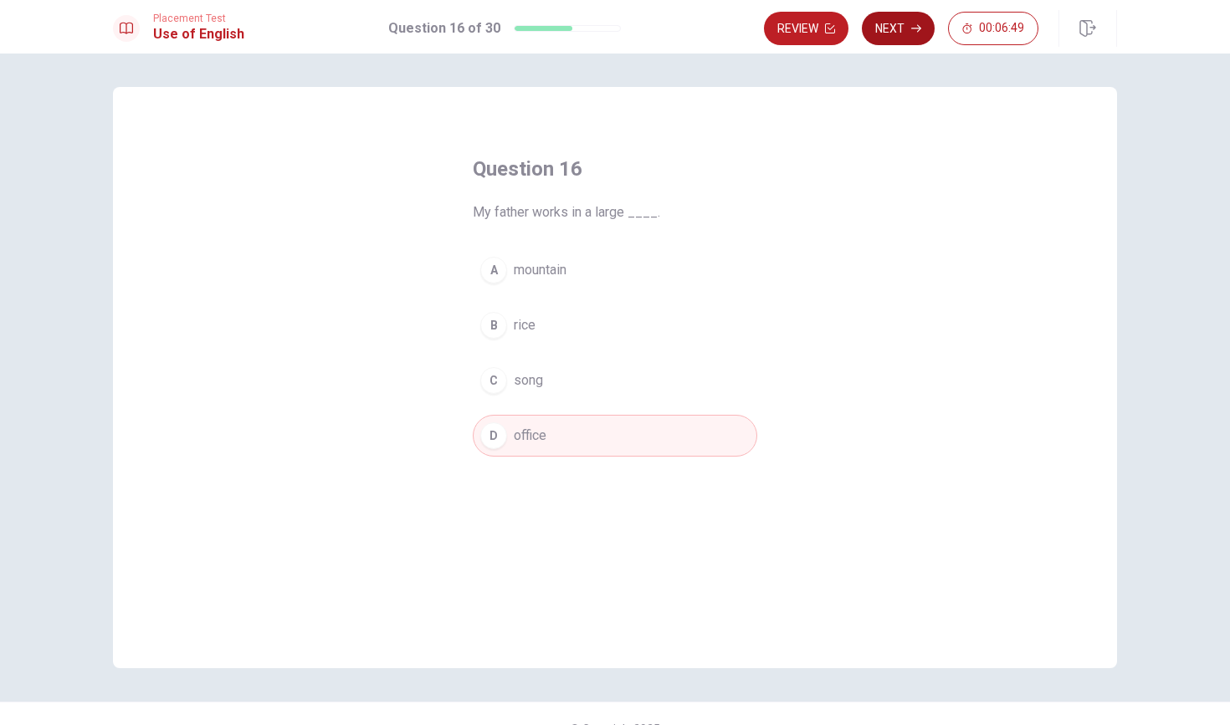
click at [903, 29] on button "Next" at bounding box center [898, 28] width 73 height 33
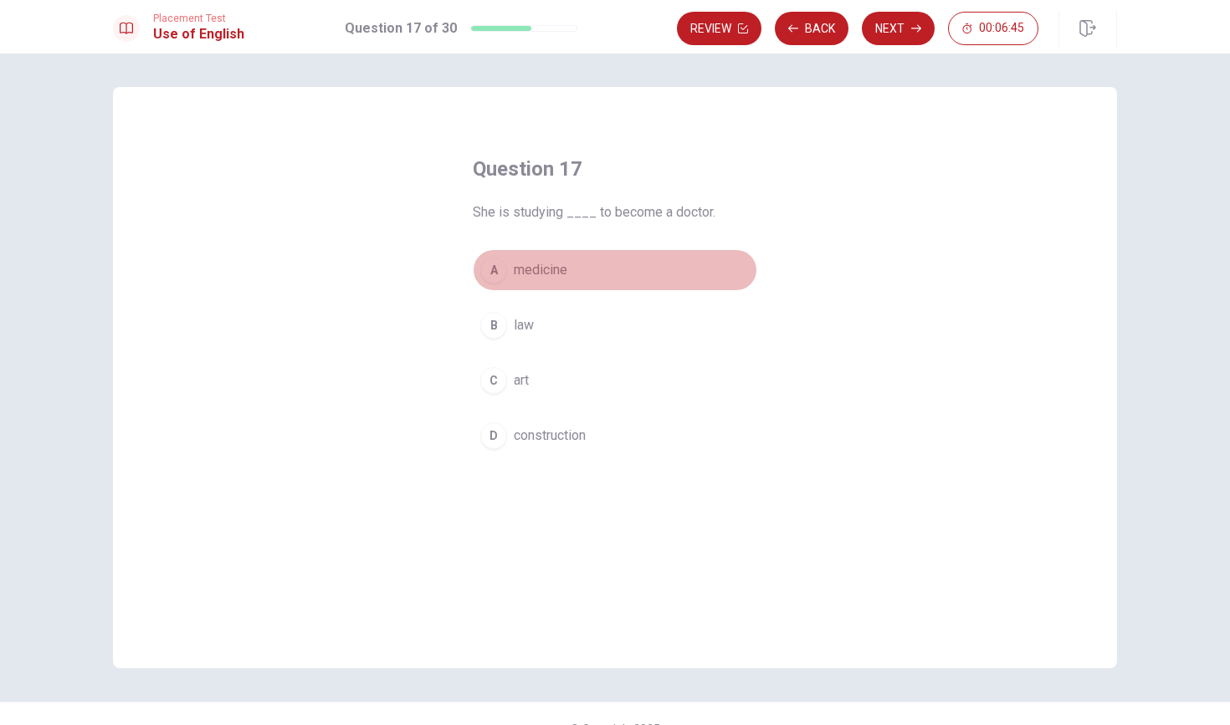
click at [494, 274] on div "A" at bounding box center [493, 270] width 27 height 27
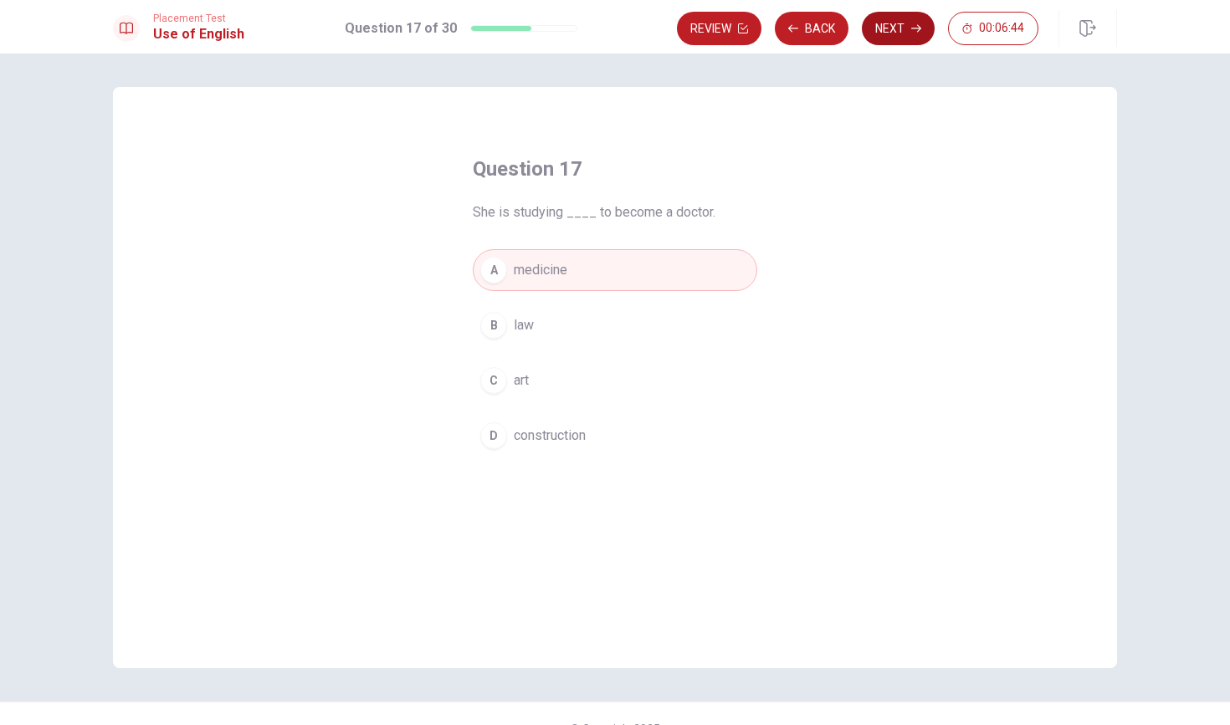
click at [890, 32] on button "Next" at bounding box center [898, 28] width 73 height 33
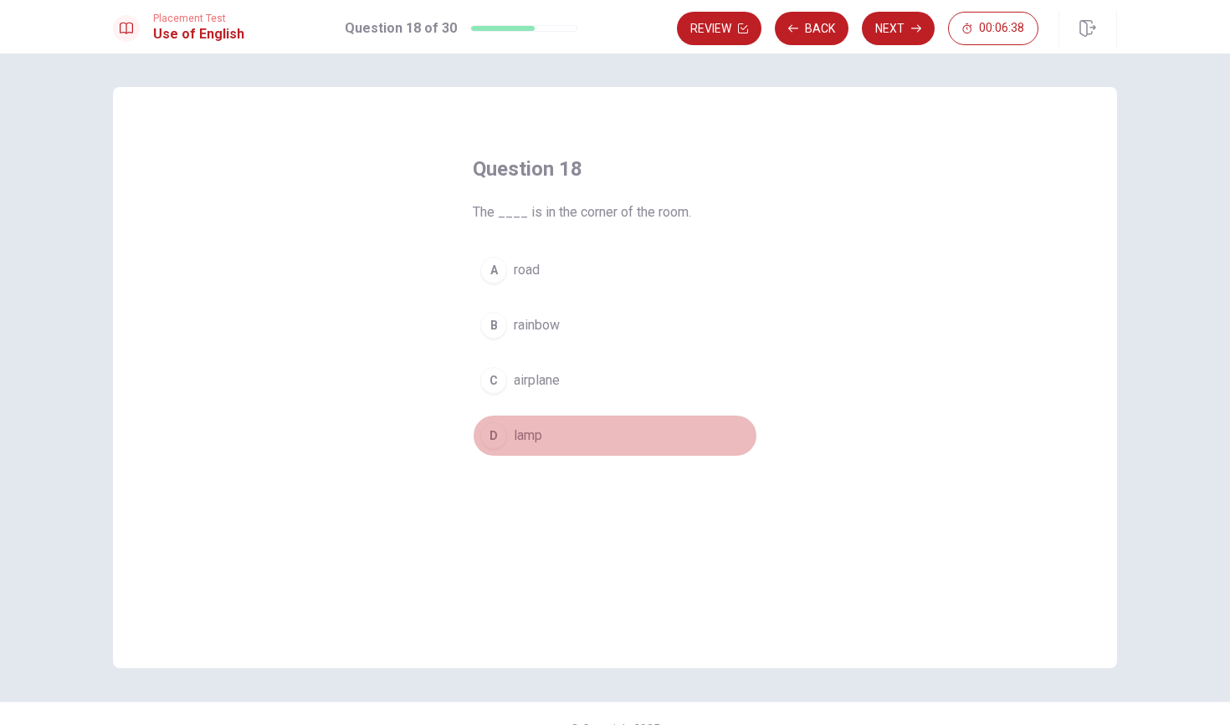
click at [499, 437] on div "D" at bounding box center [493, 435] width 27 height 27
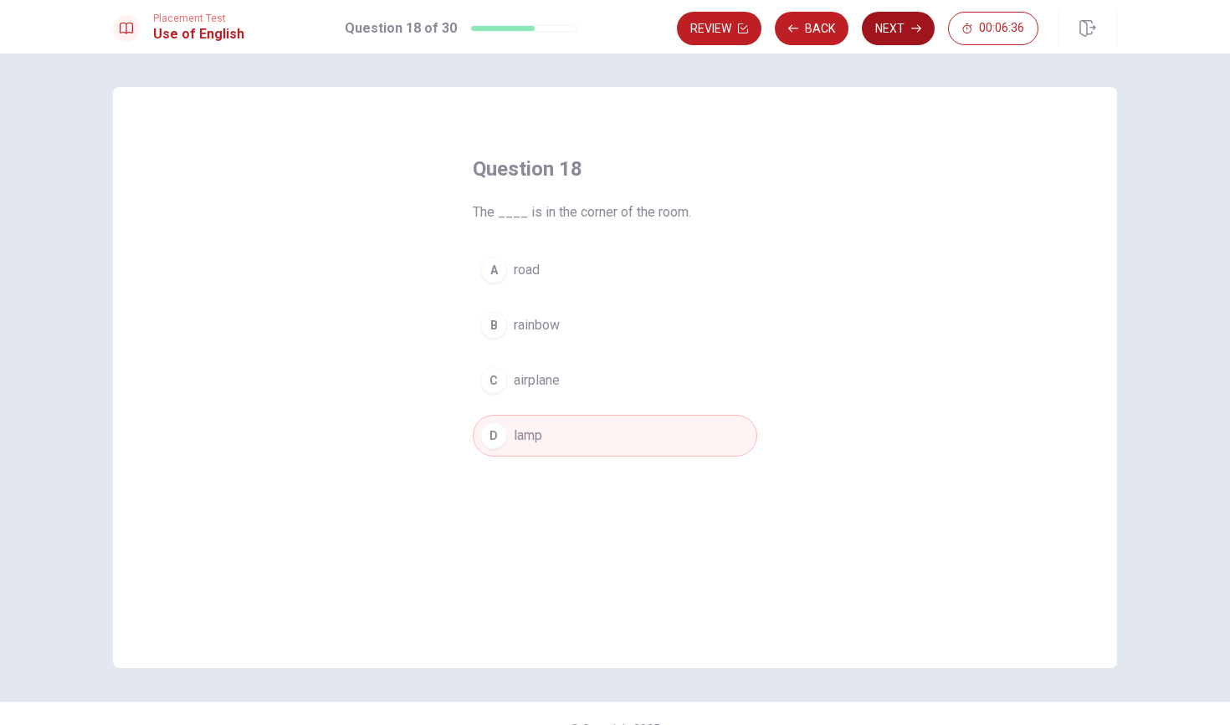
click at [899, 42] on button "Next" at bounding box center [898, 28] width 73 height 33
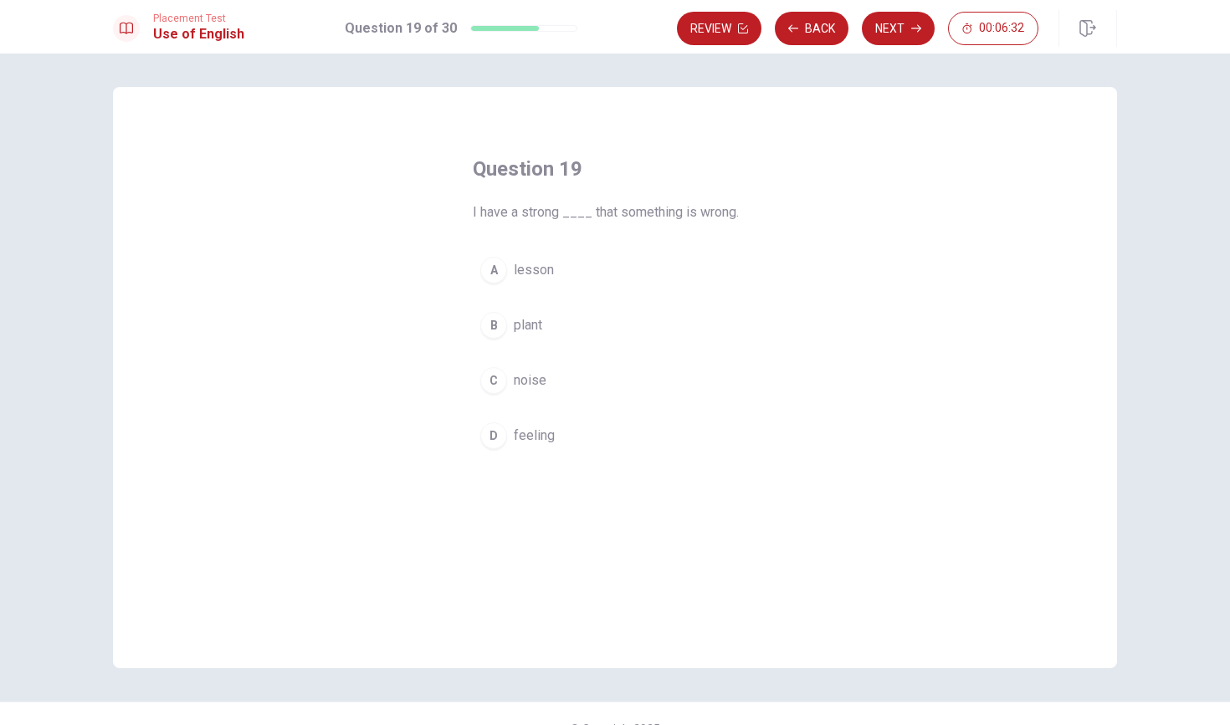
click at [496, 438] on div "D" at bounding box center [493, 435] width 27 height 27
click at [908, 24] on button "Next" at bounding box center [898, 28] width 73 height 33
click at [494, 391] on div "C" at bounding box center [493, 400] width 27 height 27
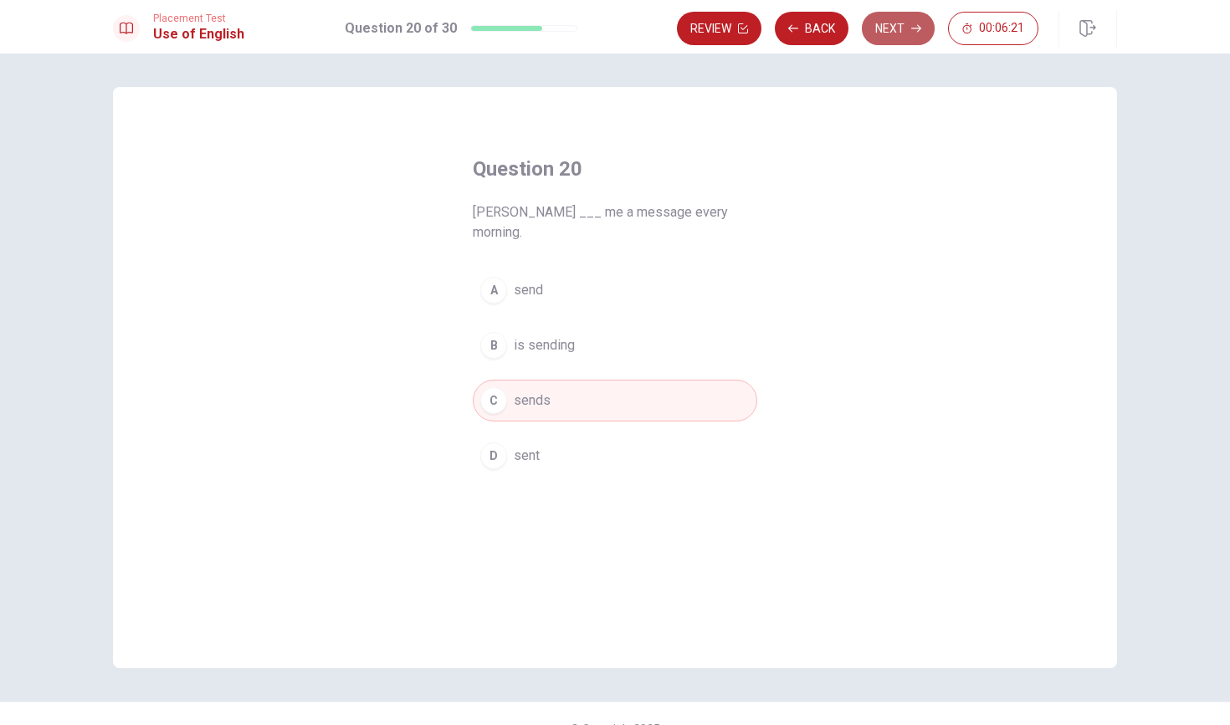
click at [902, 31] on button "Next" at bounding box center [898, 28] width 73 height 33
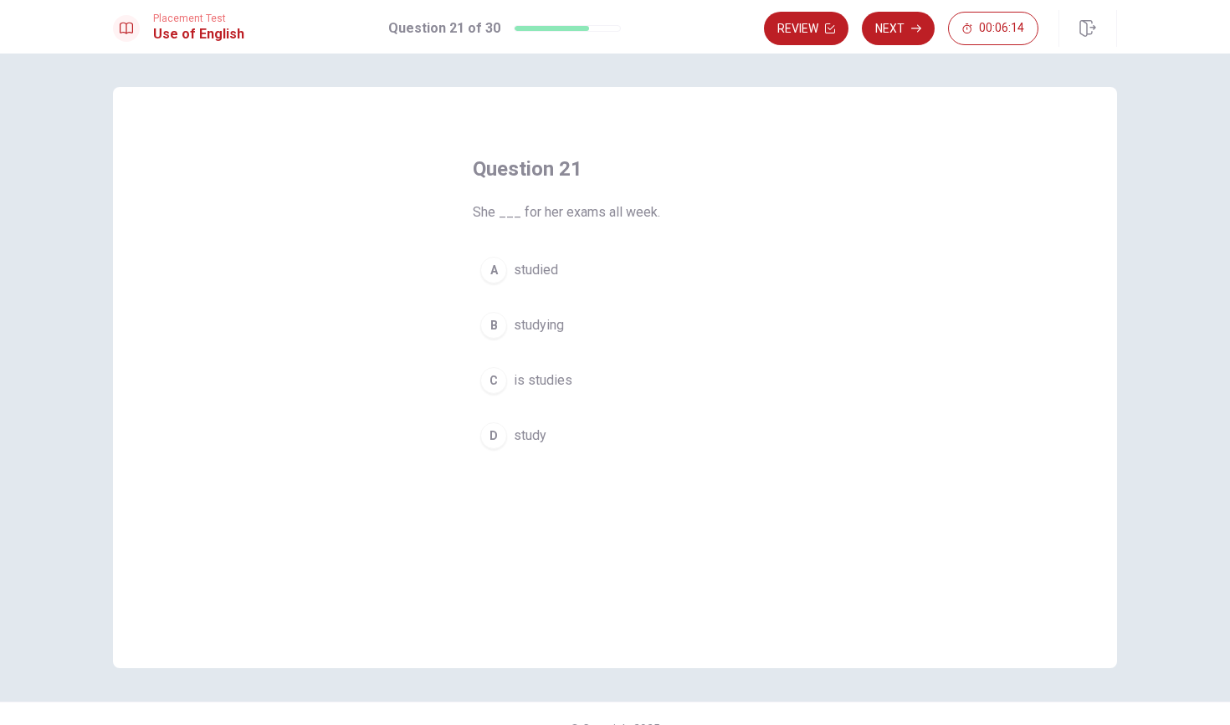
click at [491, 447] on div "D" at bounding box center [493, 435] width 27 height 27
click at [915, 30] on icon "button" at bounding box center [916, 28] width 10 height 10
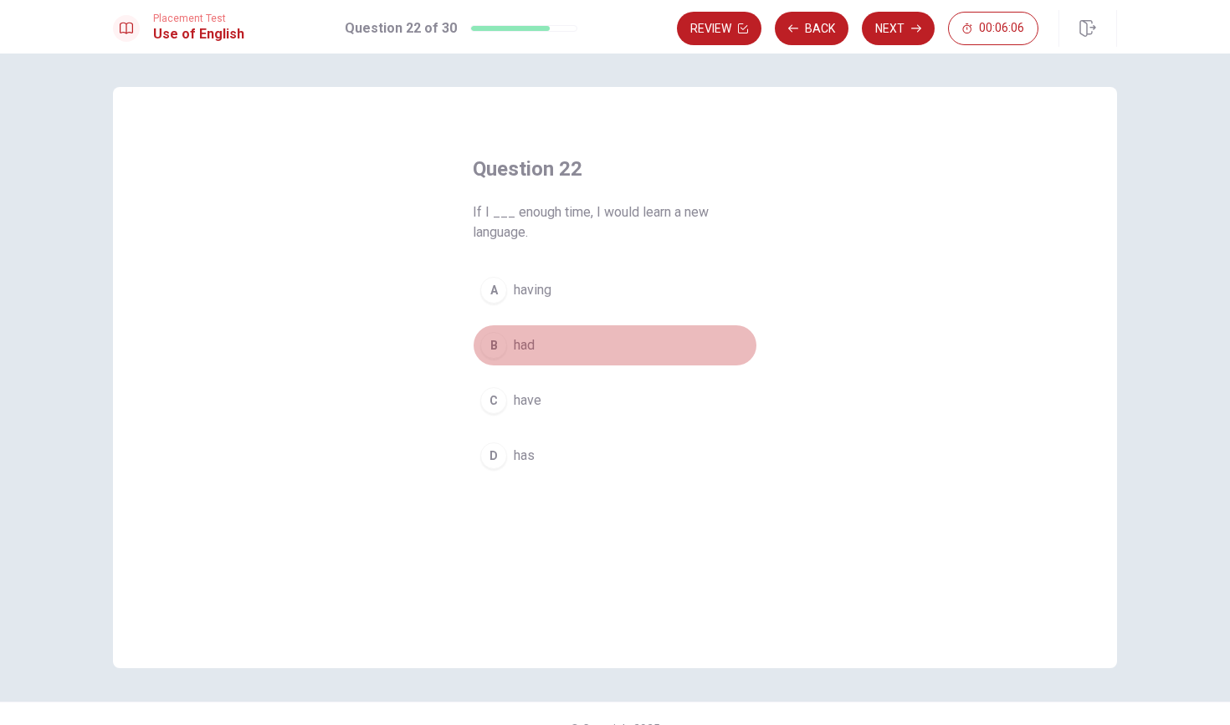
click at [492, 354] on div "B" at bounding box center [493, 345] width 27 height 27
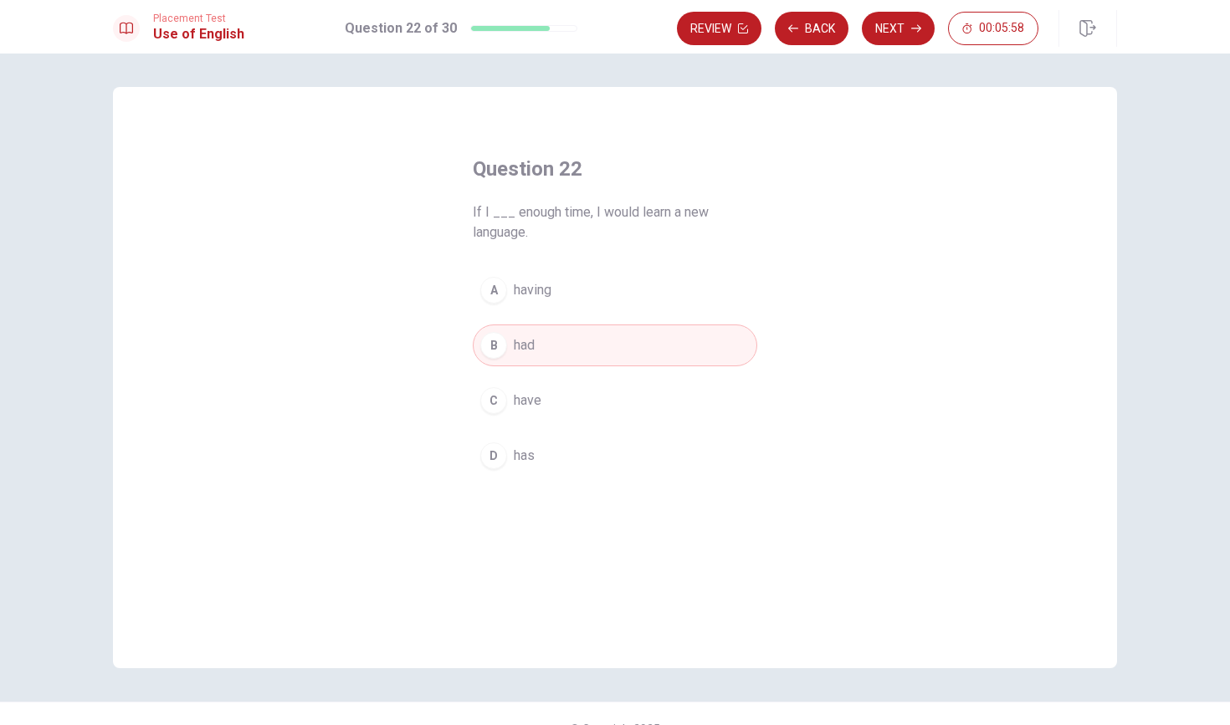
click at [505, 392] on button "C have" at bounding box center [615, 401] width 284 height 42
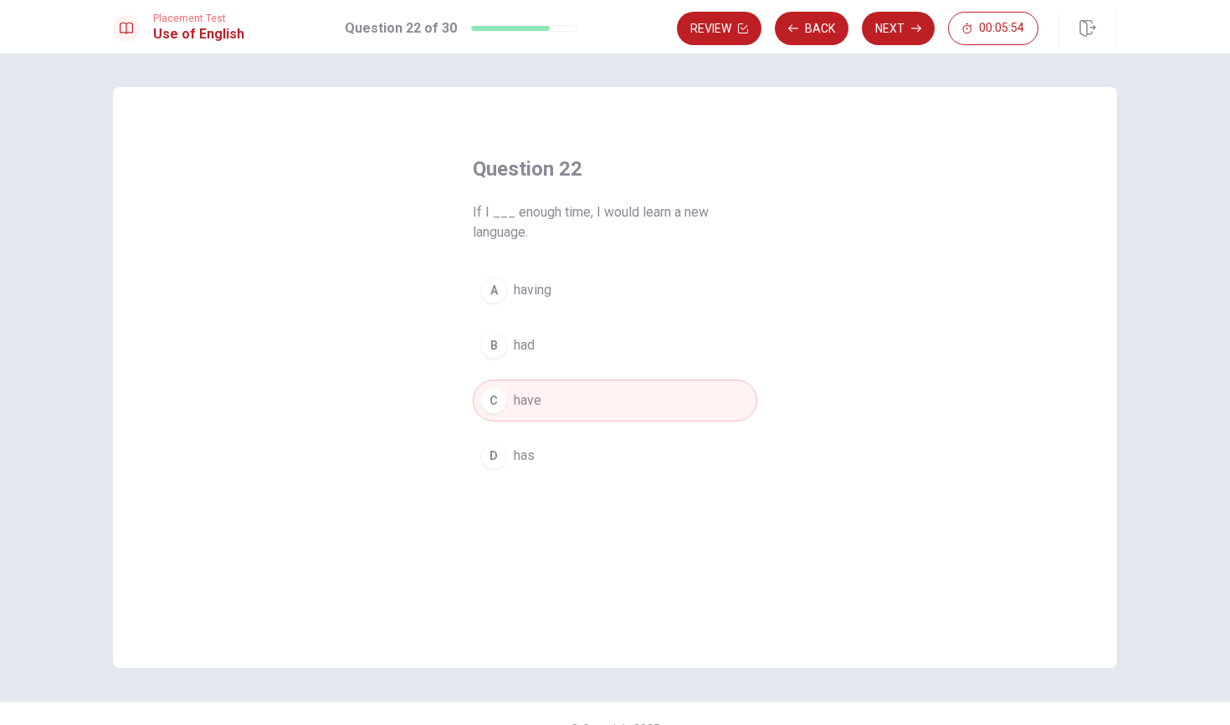
click at [513, 356] on button "B had" at bounding box center [615, 346] width 284 height 42
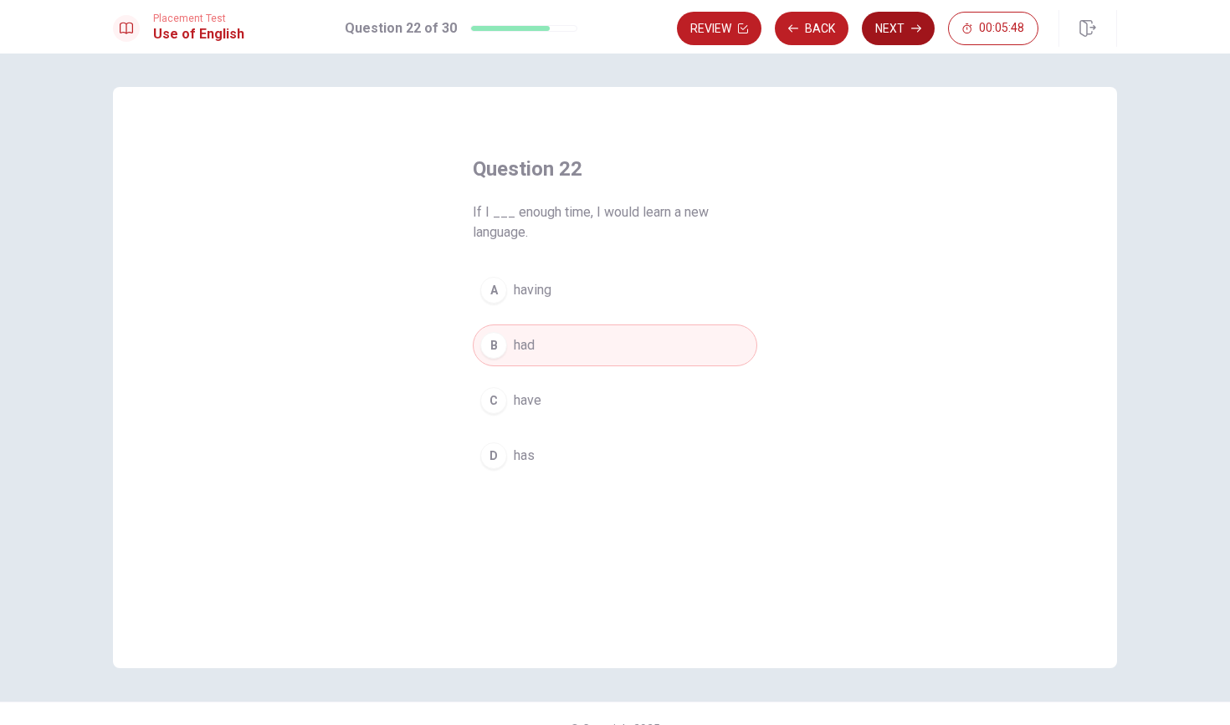
click at [900, 38] on button "Next" at bounding box center [898, 28] width 73 height 33
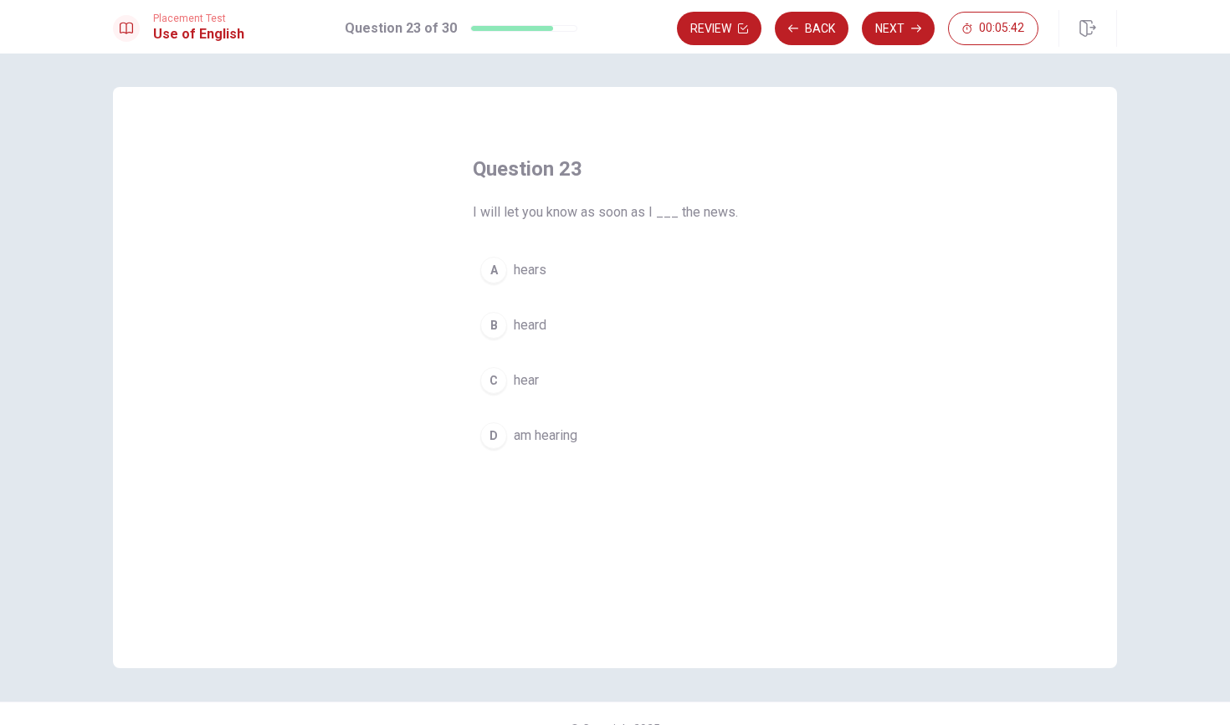
click at [495, 382] on div "C" at bounding box center [493, 380] width 27 height 27
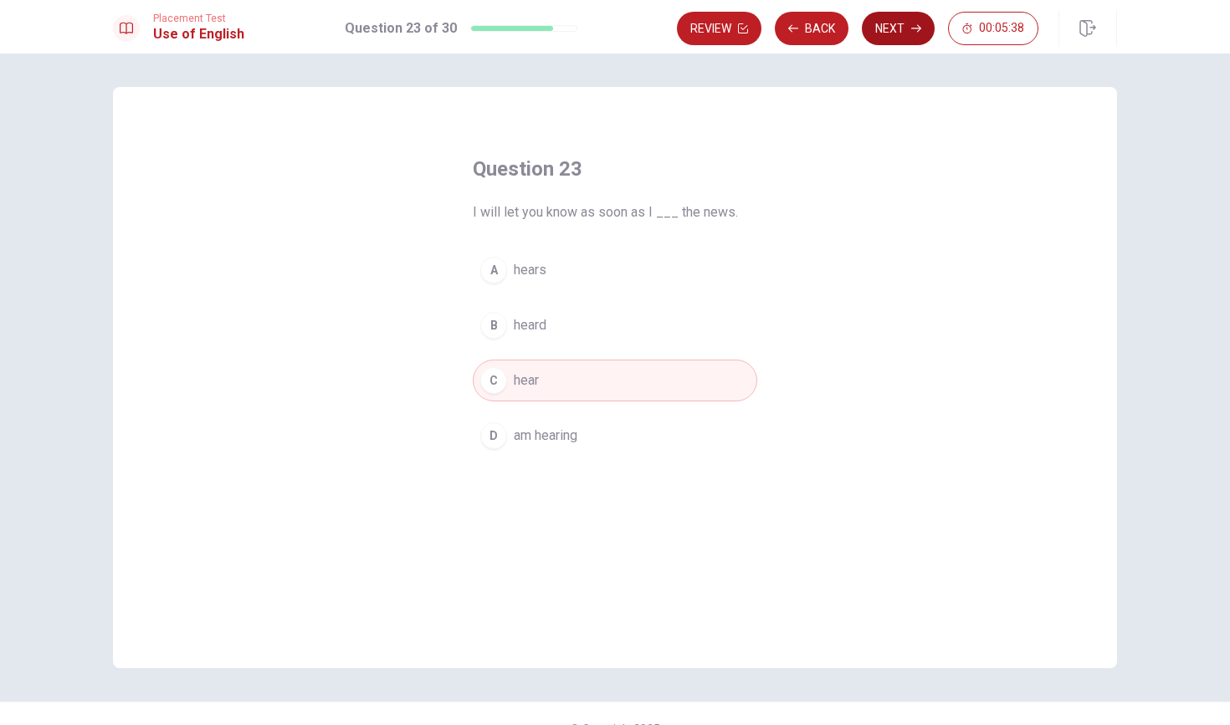
click at [893, 36] on button "Next" at bounding box center [898, 28] width 73 height 33
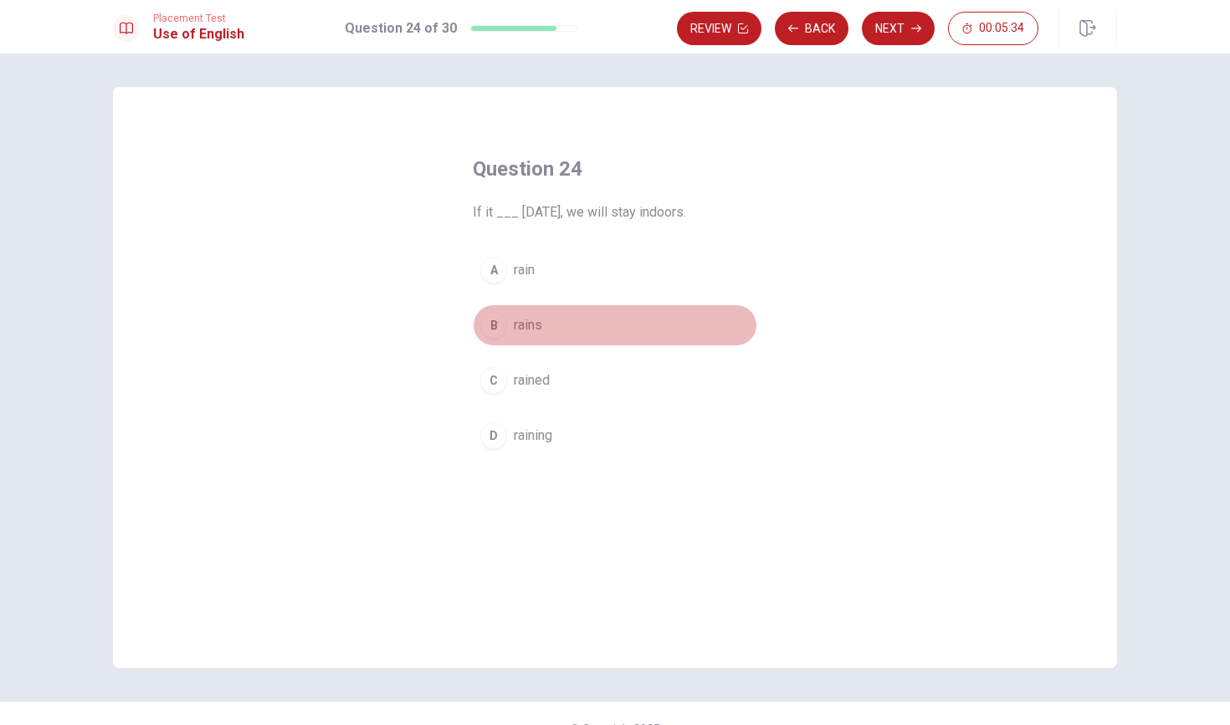
click at [489, 337] on div "B" at bounding box center [493, 325] width 27 height 27
click at [902, 33] on button "Next" at bounding box center [898, 28] width 73 height 33
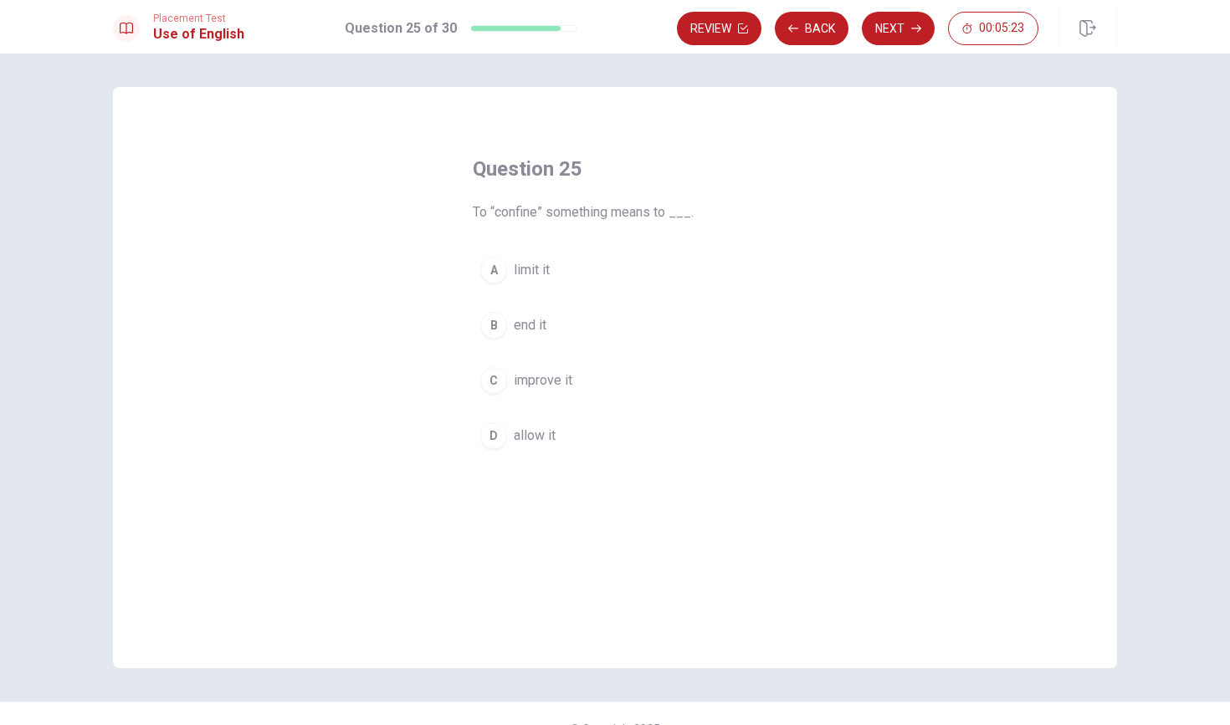
click at [496, 437] on div "D" at bounding box center [493, 435] width 27 height 27
click at [893, 31] on button "Next" at bounding box center [898, 28] width 73 height 33
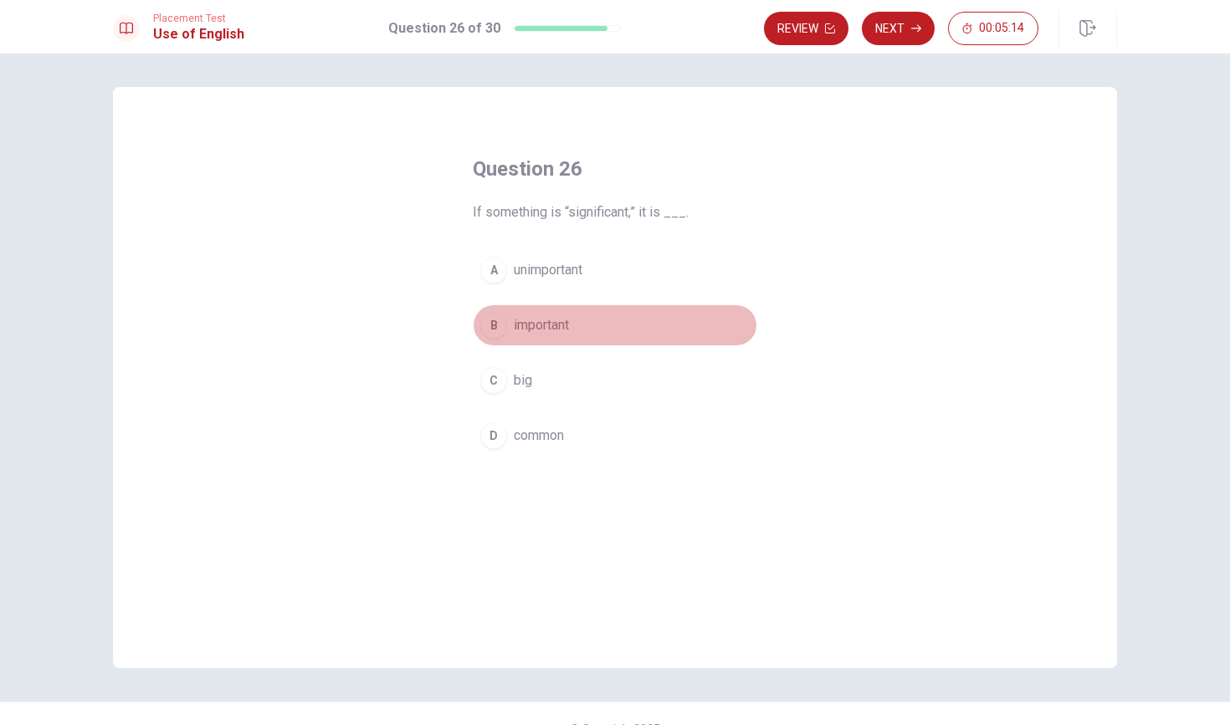
click at [496, 330] on div "B" at bounding box center [493, 325] width 27 height 27
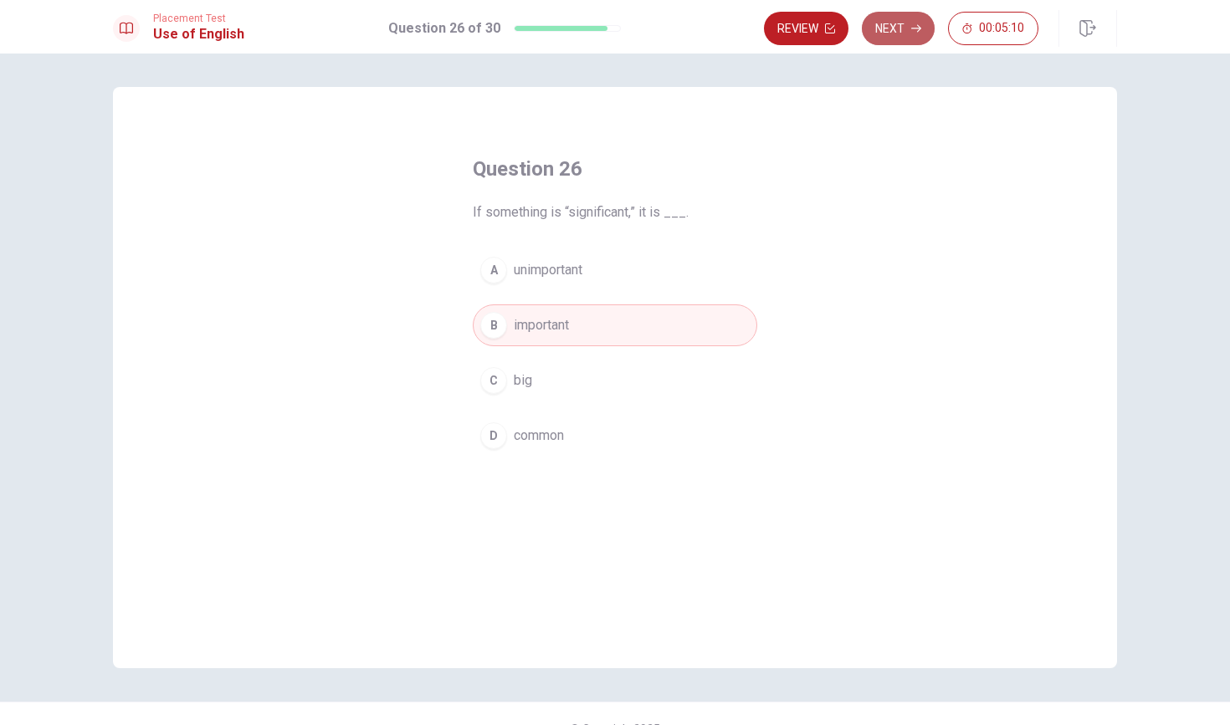
click at [908, 34] on button "Next" at bounding box center [898, 28] width 73 height 33
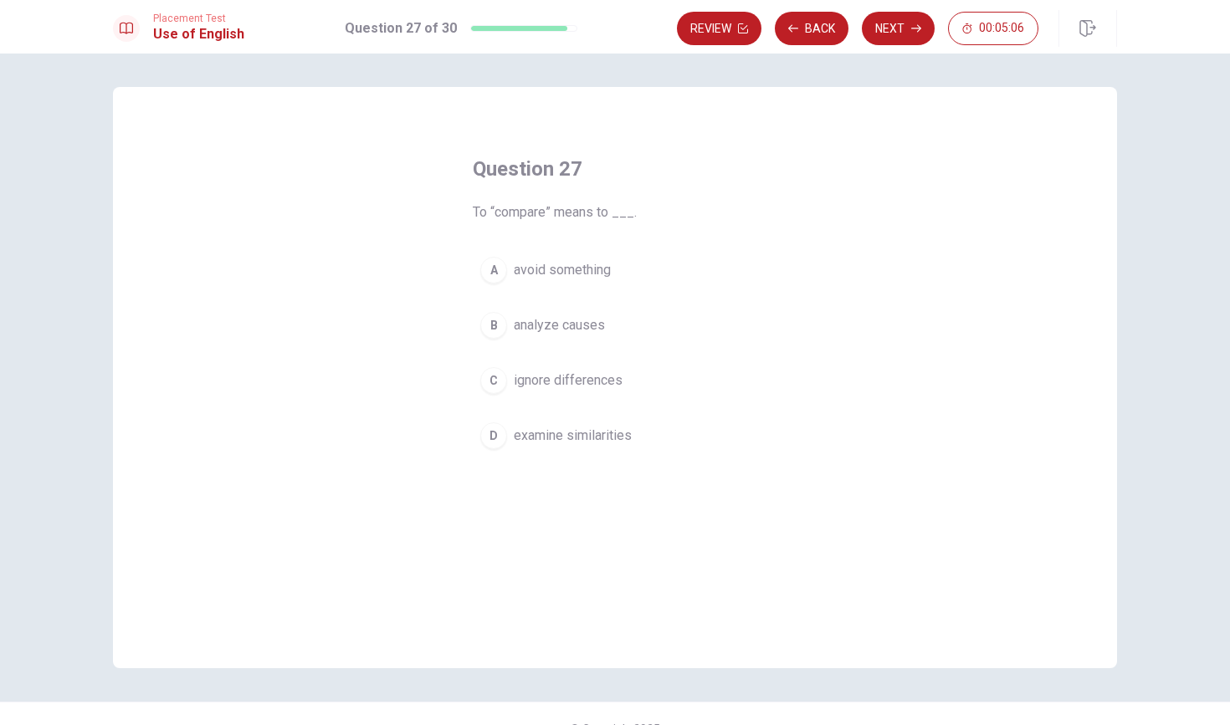
click at [503, 437] on div "D" at bounding box center [493, 435] width 27 height 27
click at [904, 33] on button "Next" at bounding box center [898, 28] width 73 height 33
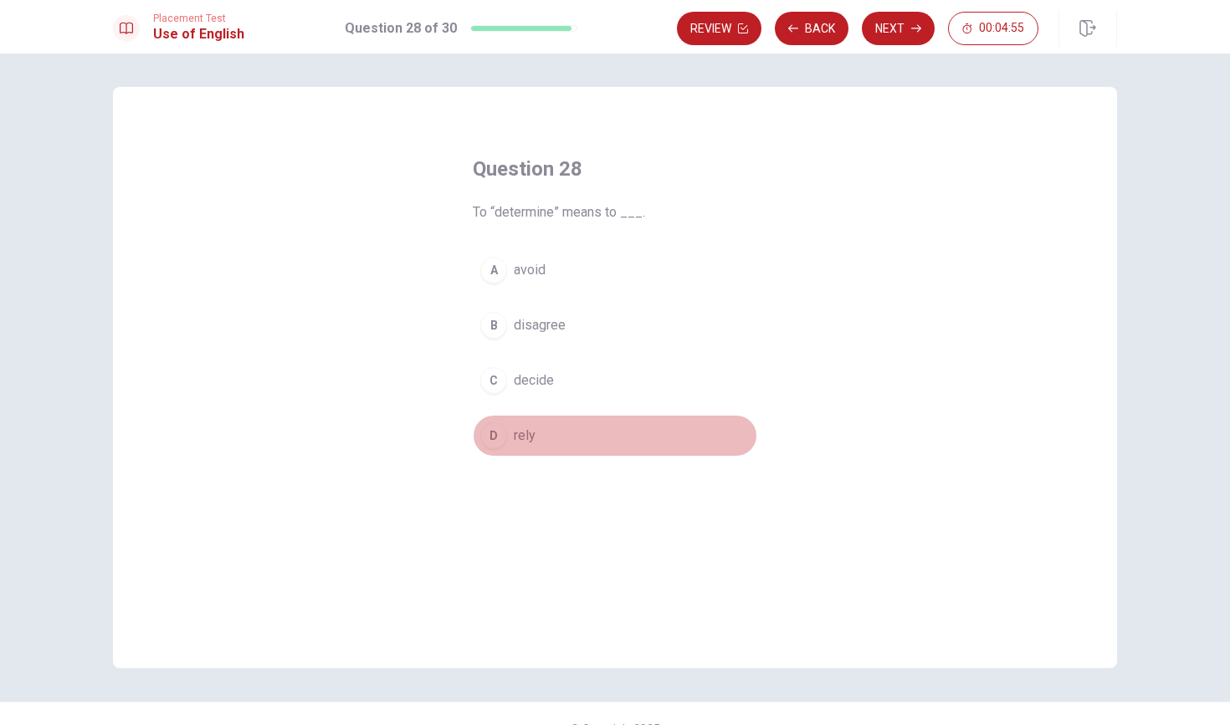
click at [494, 434] on div "D" at bounding box center [493, 435] width 27 height 27
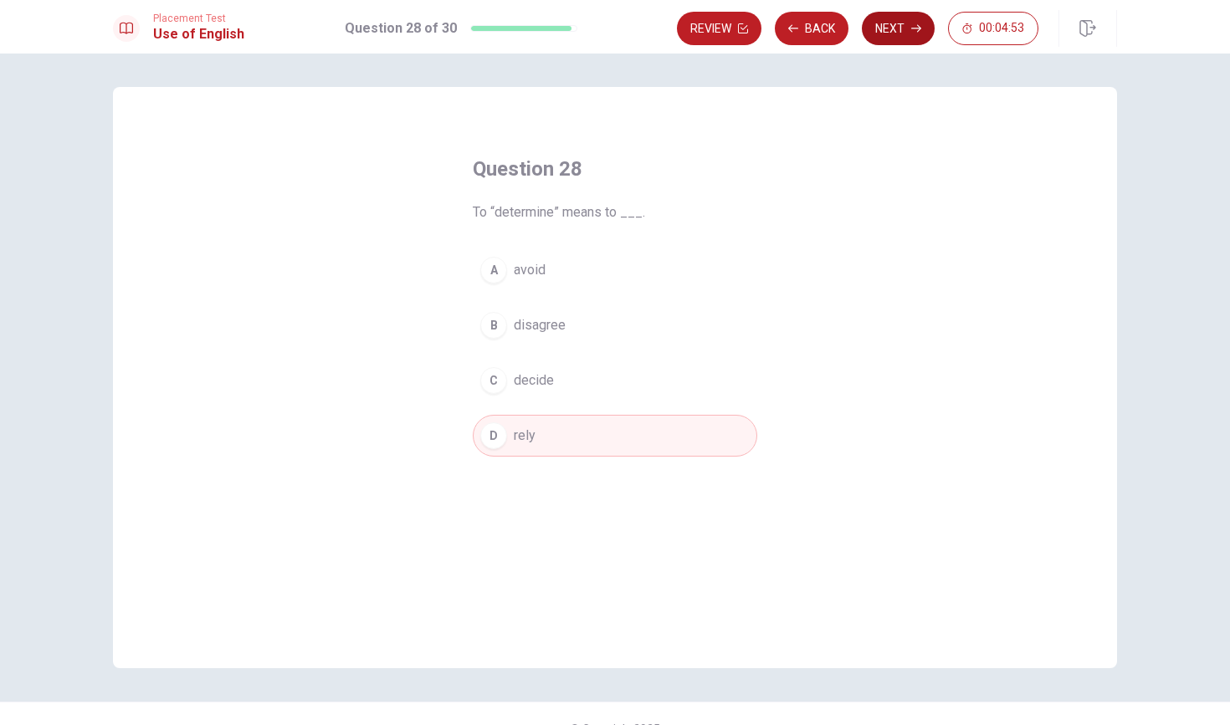
click at [907, 37] on button "Next" at bounding box center [898, 28] width 73 height 33
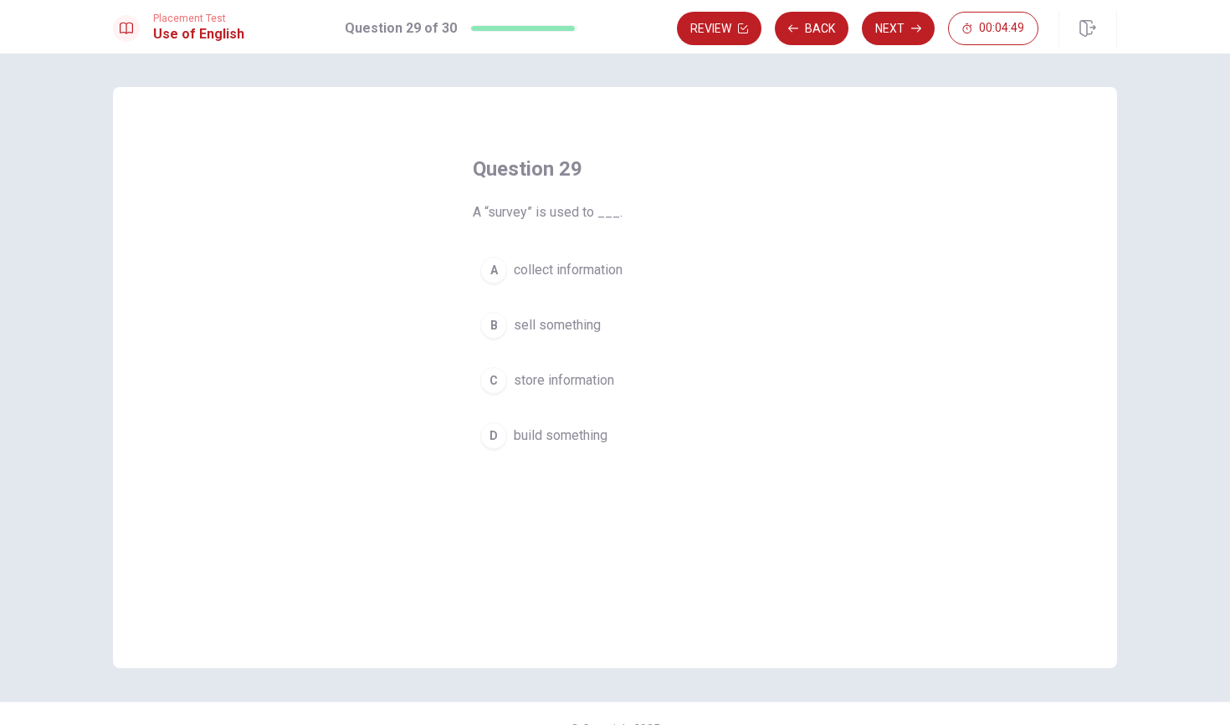
click at [499, 274] on div "A" at bounding box center [493, 270] width 27 height 27
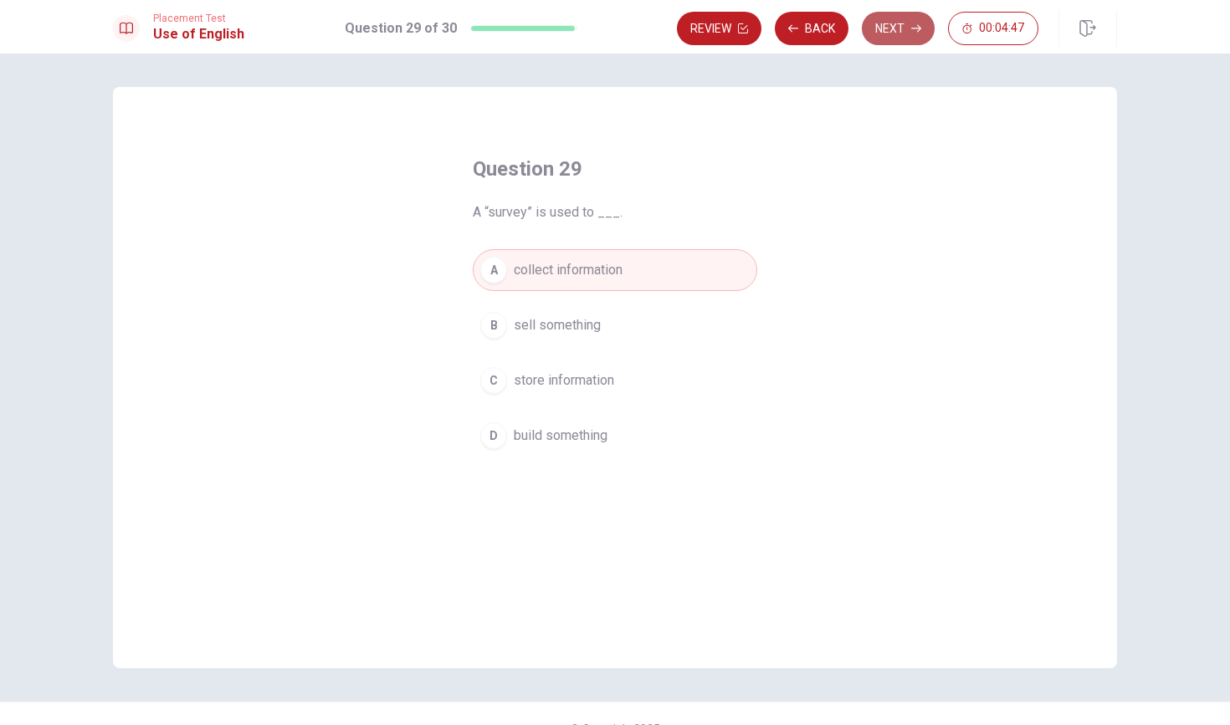
click at [893, 35] on button "Next" at bounding box center [898, 28] width 73 height 33
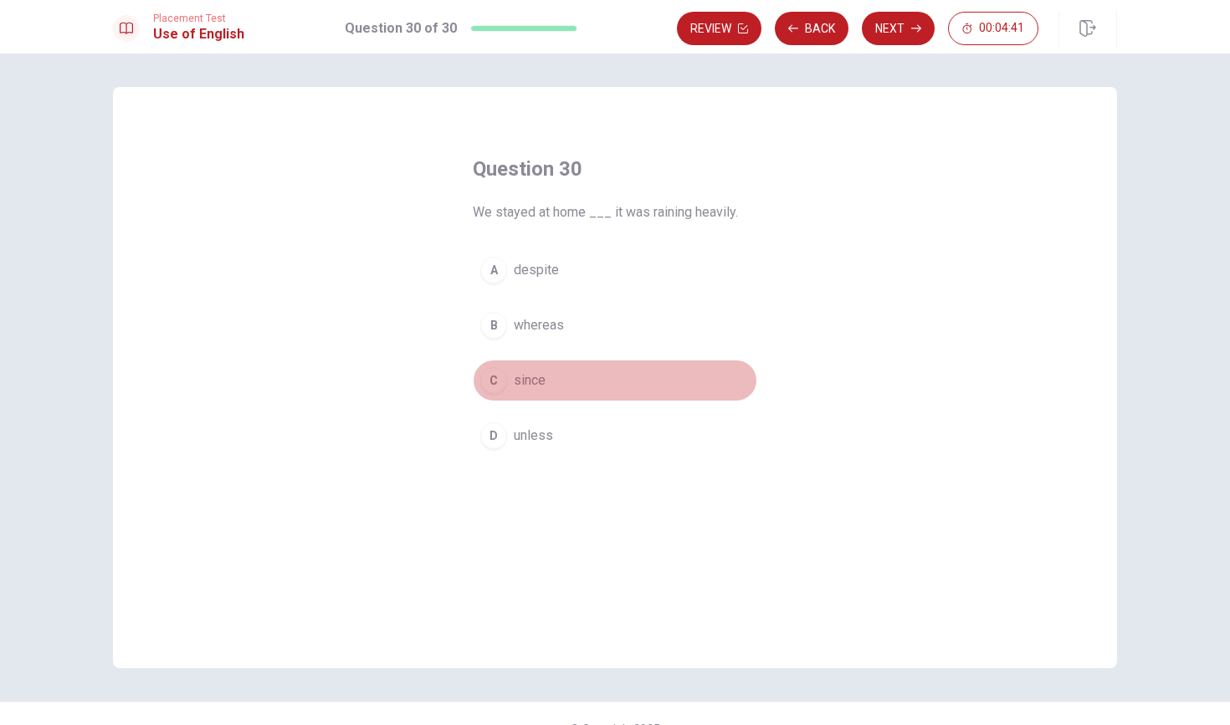
click at [495, 383] on div "C" at bounding box center [493, 380] width 27 height 27
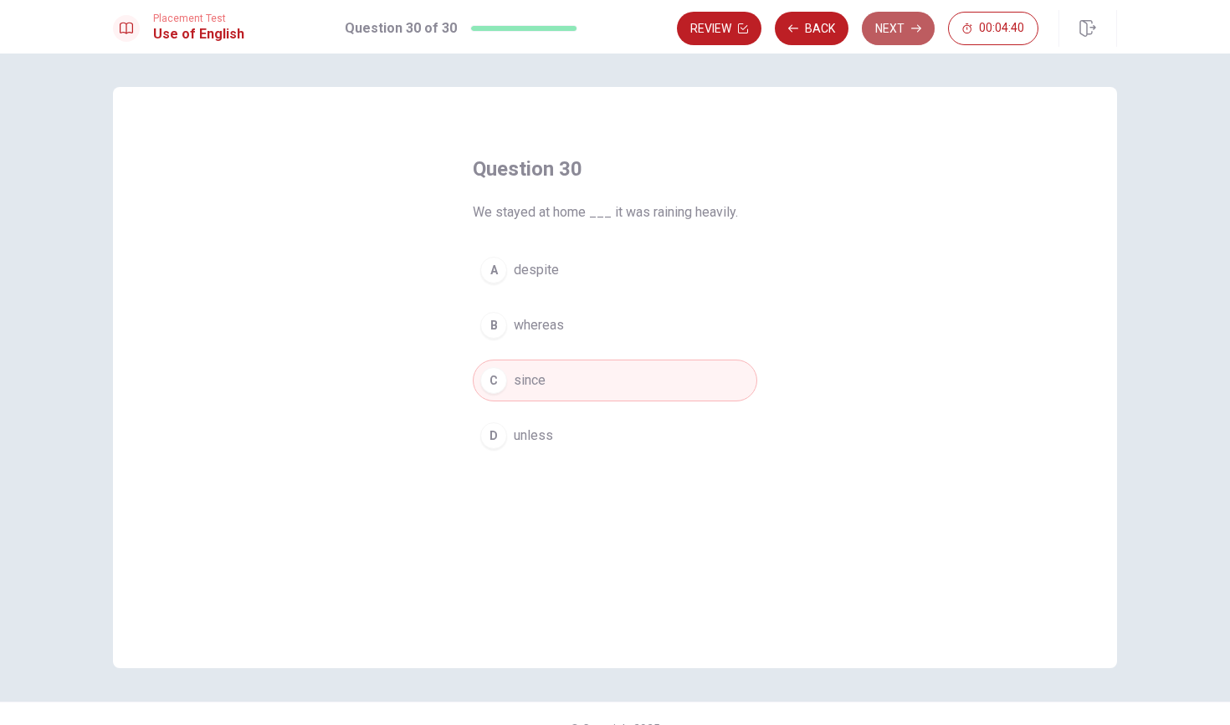
click at [903, 24] on button "Next" at bounding box center [898, 28] width 73 height 33
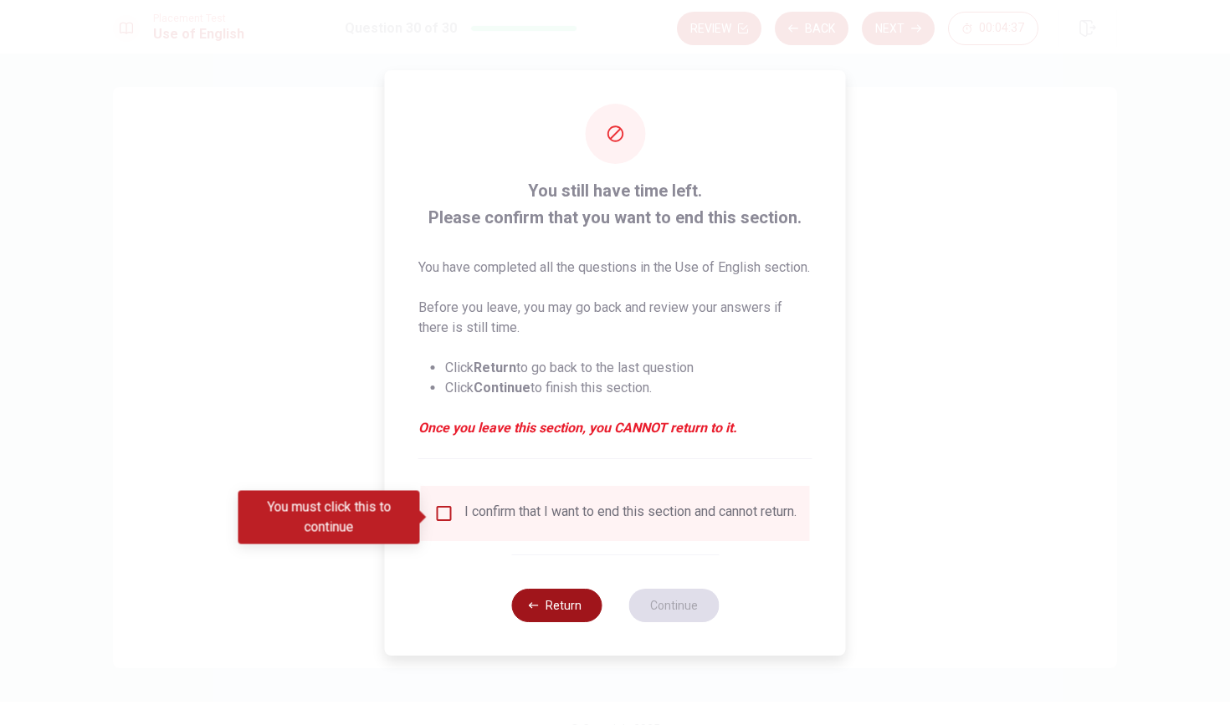
click at [551, 613] on button "Return" at bounding box center [556, 605] width 90 height 33
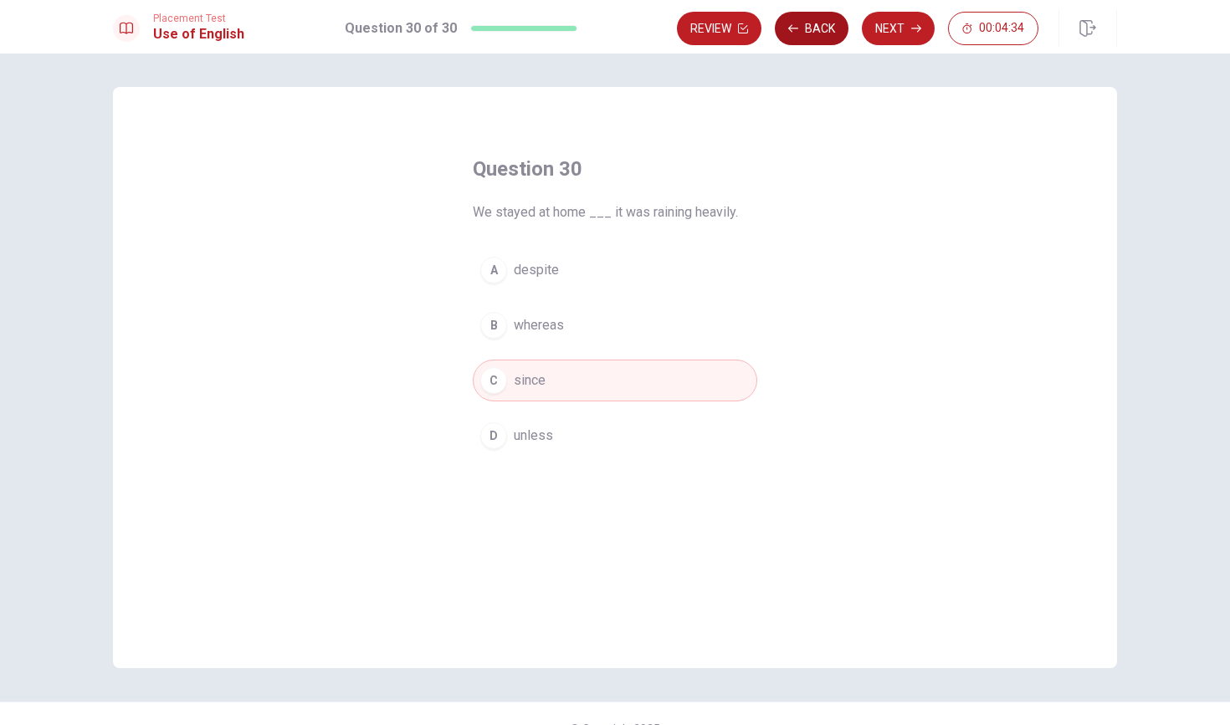
click at [822, 27] on button "Back" at bounding box center [812, 28] width 74 height 33
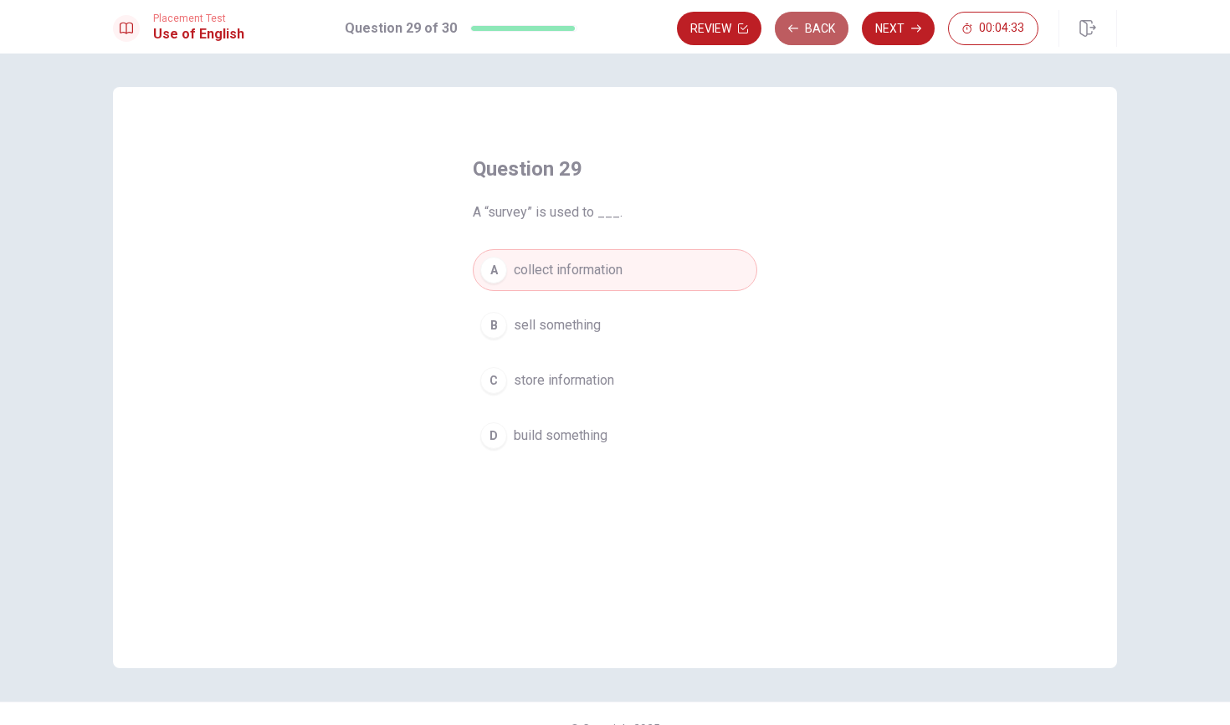
click at [822, 27] on button "Back" at bounding box center [812, 28] width 74 height 33
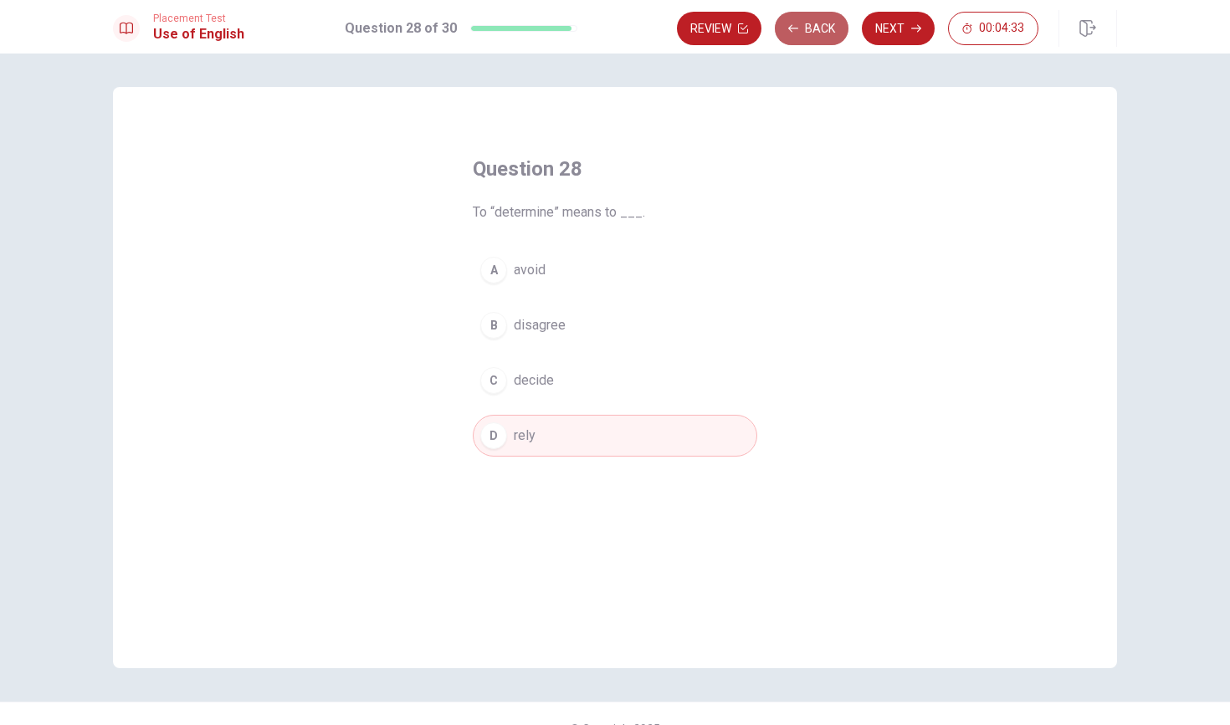
click at [822, 27] on button "Back" at bounding box center [812, 28] width 74 height 33
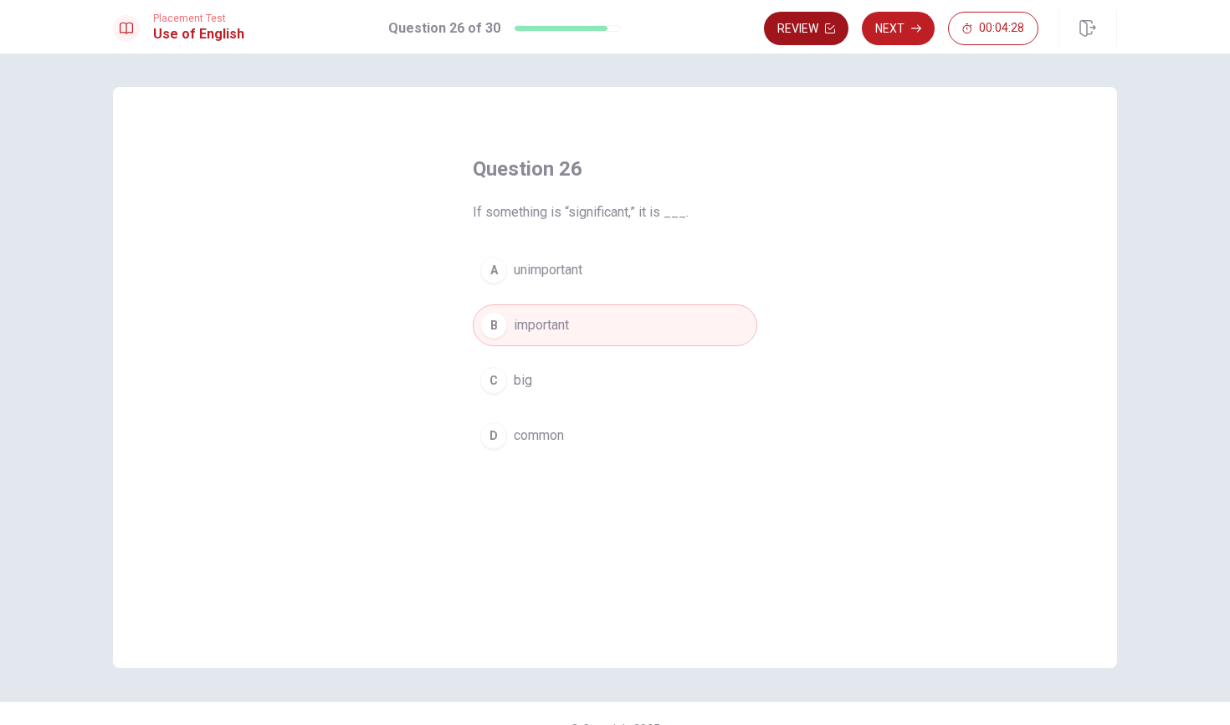
click at [827, 33] on button "Review" at bounding box center [806, 28] width 84 height 33
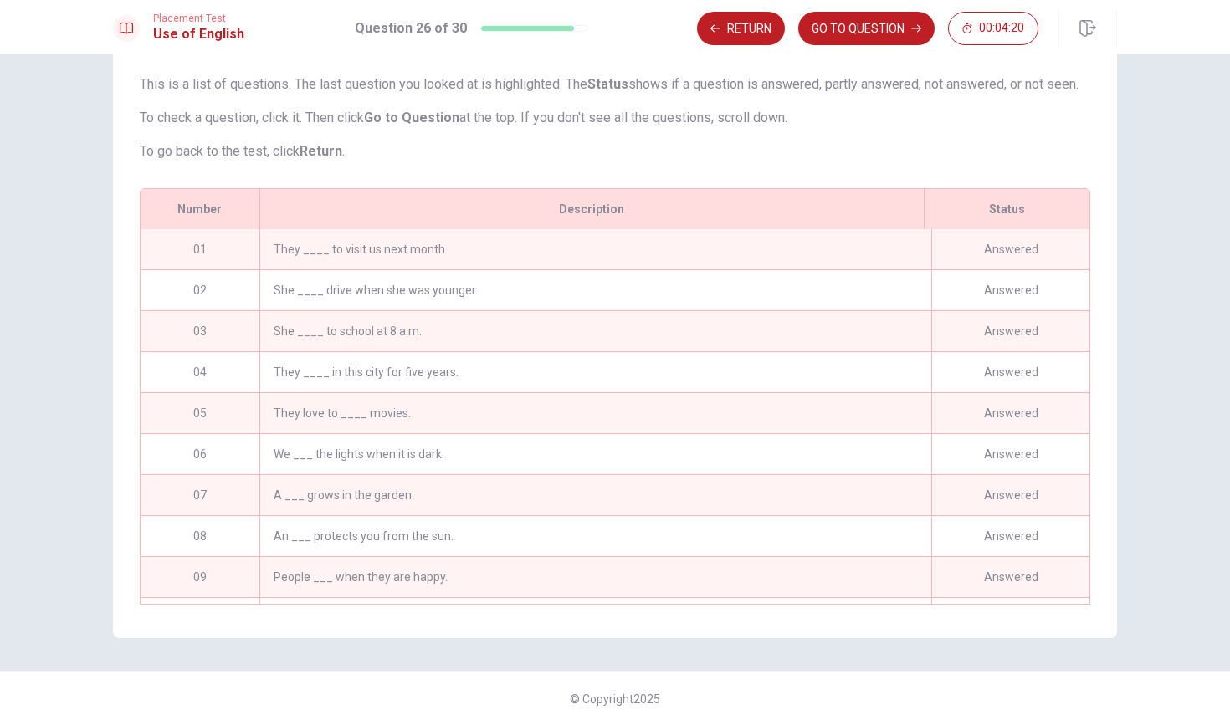
click at [538, 249] on div "They ____ to visit us next month." at bounding box center [595, 249] width 672 height 40
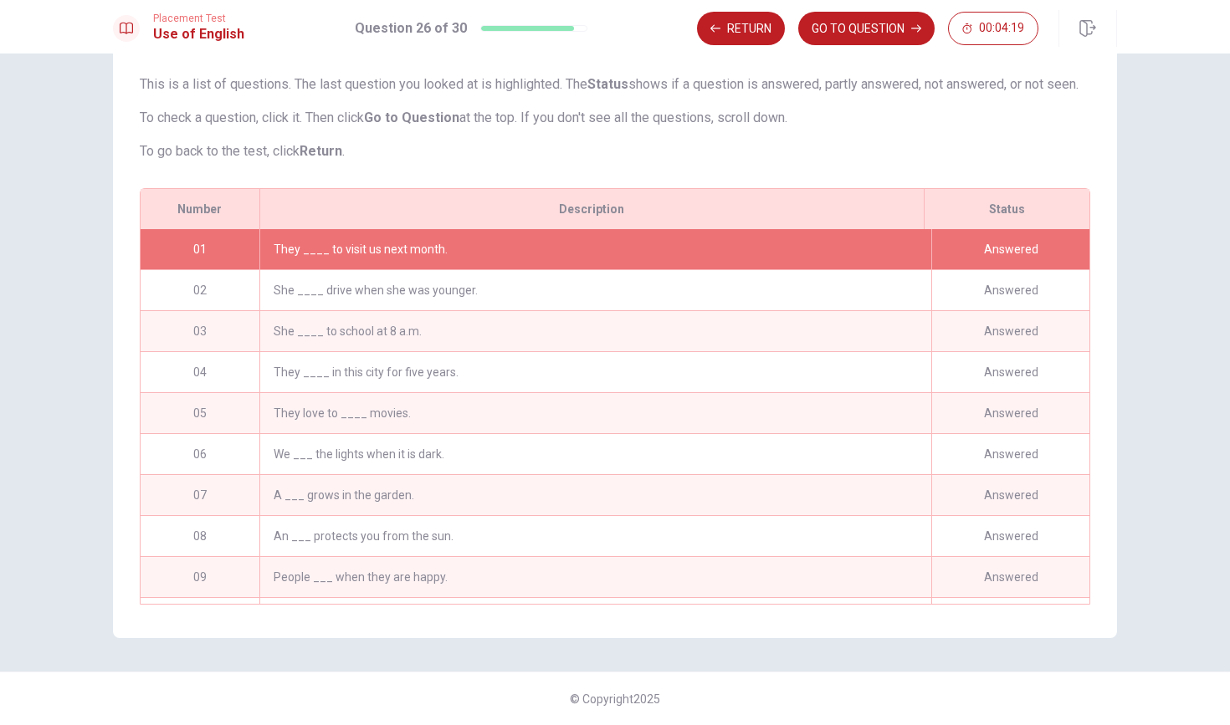
click at [591, 295] on div "She ____ drive when she was younger." at bounding box center [595, 290] width 672 height 40
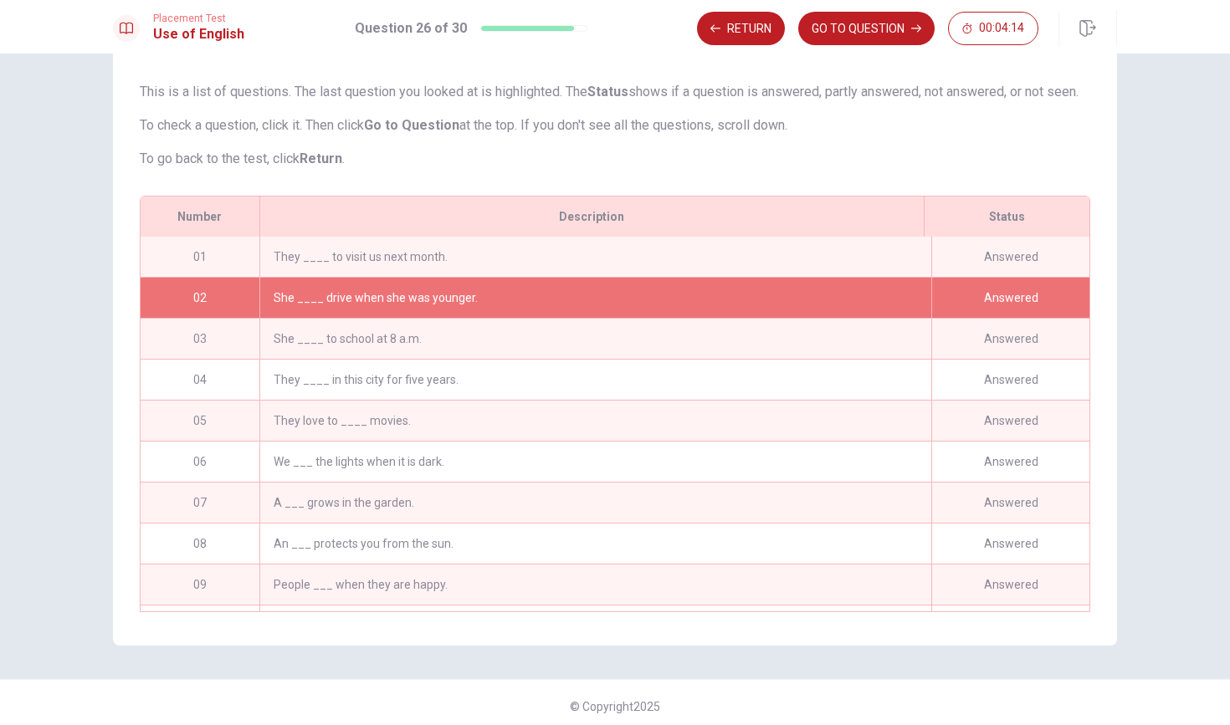
scroll to position [84, 0]
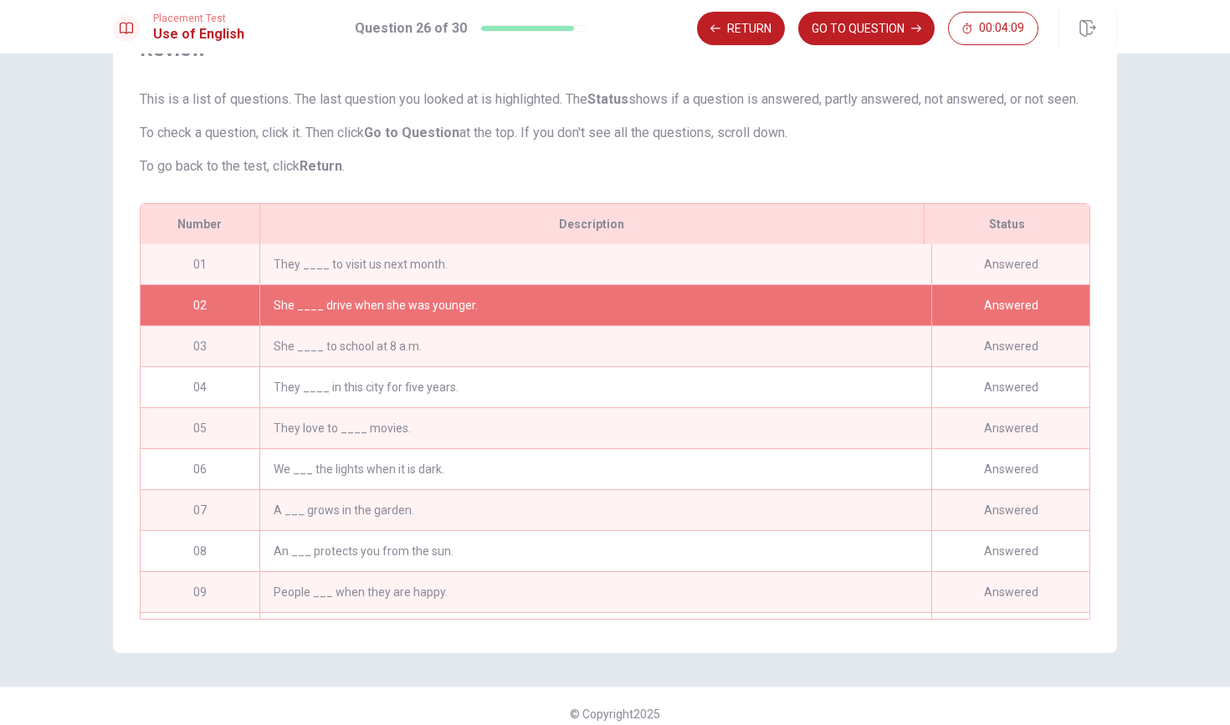
click at [567, 325] on div "She ____ drive when she was younger." at bounding box center [595, 305] width 672 height 40
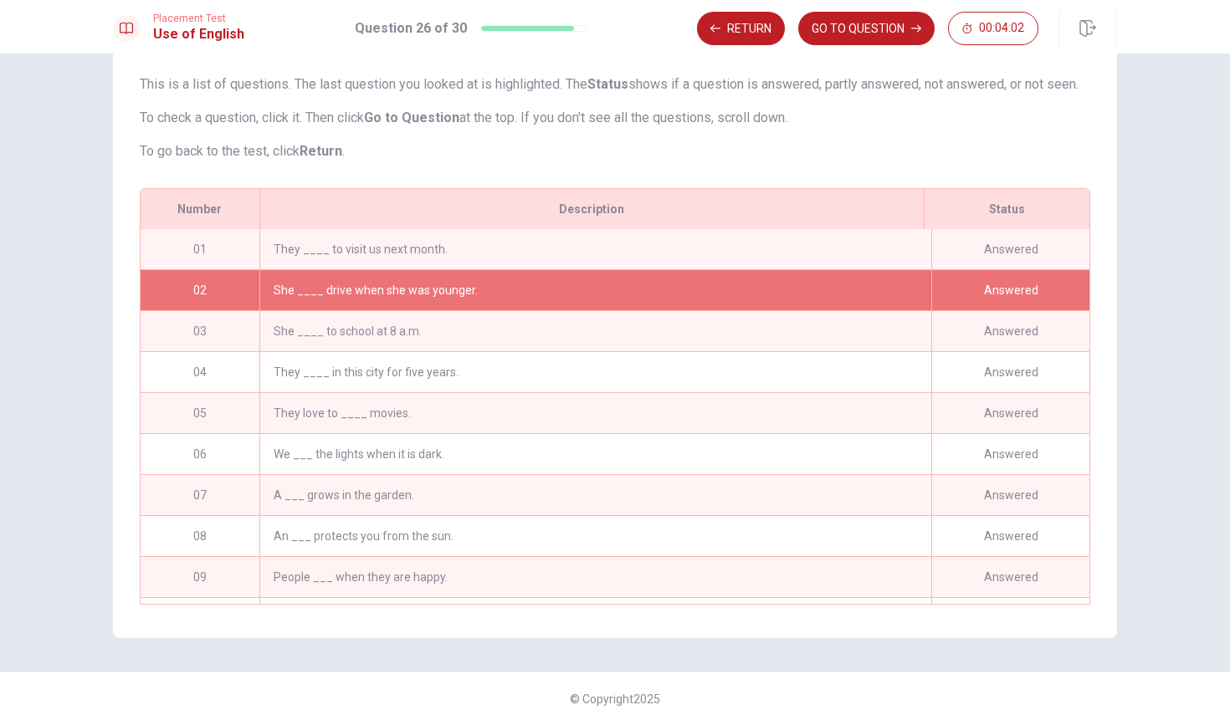
scroll to position [0, 0]
click at [463, 255] on div "They ____ to visit us next month." at bounding box center [595, 249] width 672 height 40
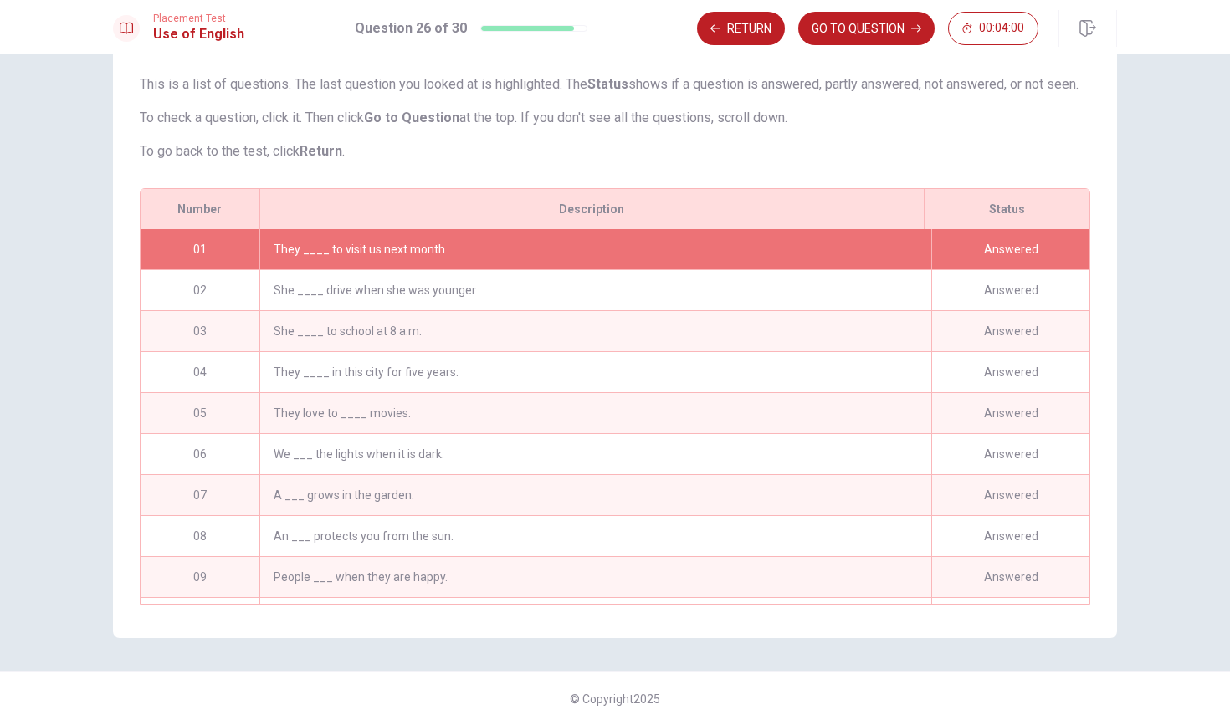
click at [610, 232] on div "They ____ to visit us next month." at bounding box center [595, 249] width 672 height 40
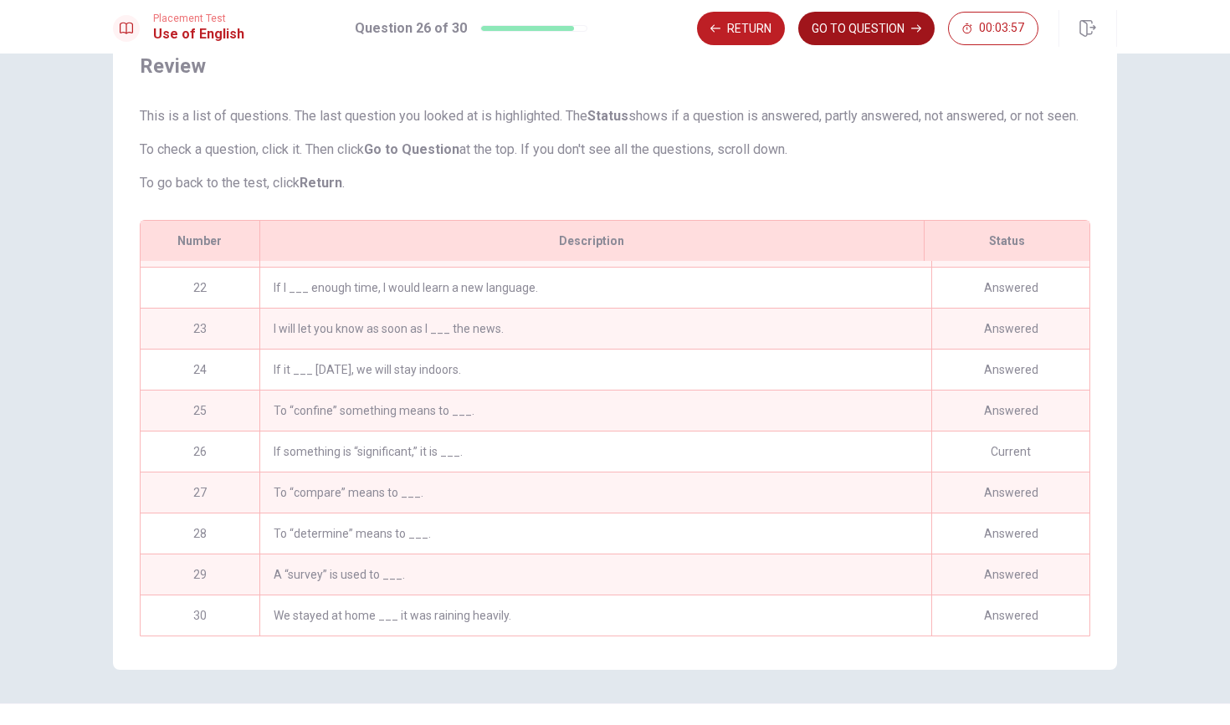
scroll to position [854, 0]
click at [857, 42] on button "GO TO QUESTION" at bounding box center [866, 28] width 136 height 33
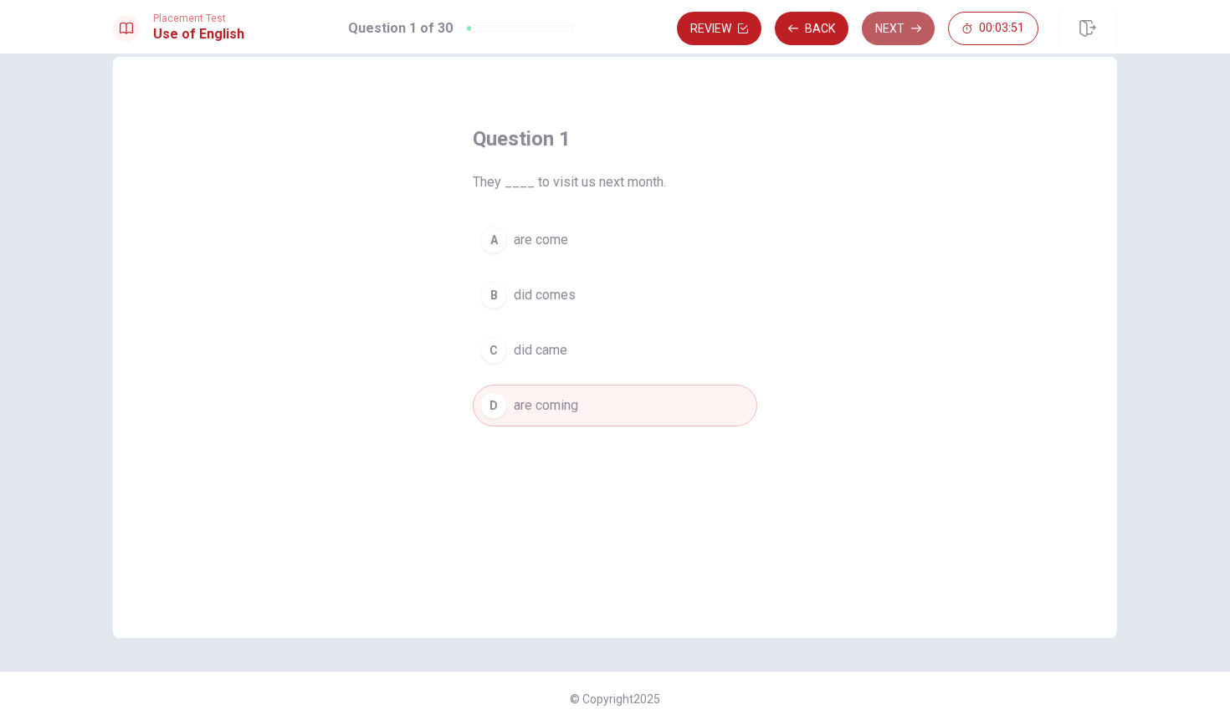
click at [903, 38] on button "Next" at bounding box center [898, 28] width 73 height 33
click at [906, 28] on button "Next" at bounding box center [898, 28] width 73 height 33
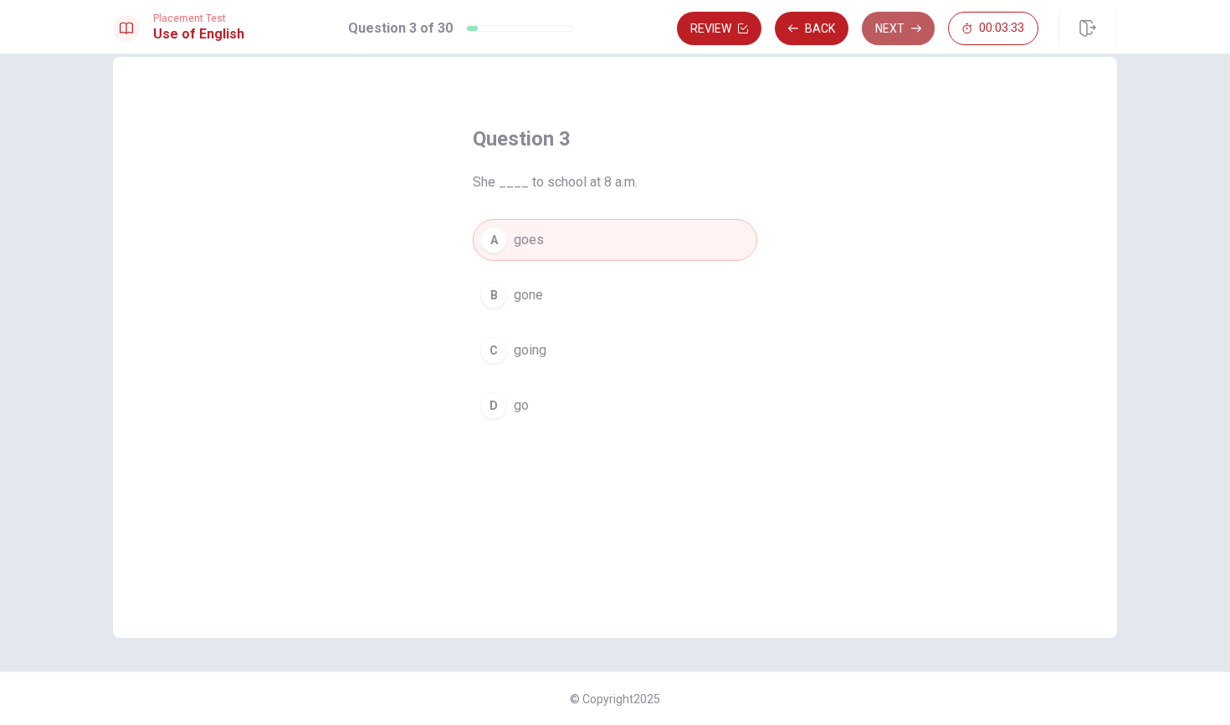
click at [898, 31] on button "Next" at bounding box center [898, 28] width 73 height 33
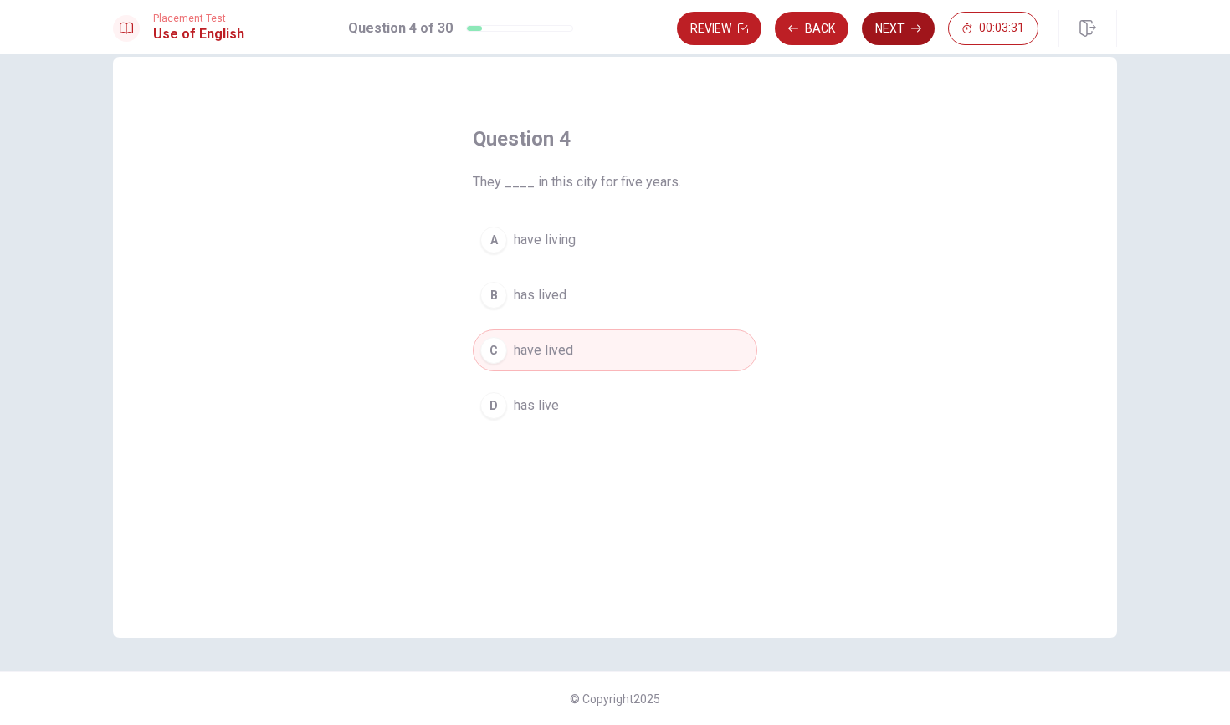
click at [898, 31] on button "Next" at bounding box center [898, 28] width 73 height 33
click at [906, 33] on button "Next" at bounding box center [898, 28] width 73 height 33
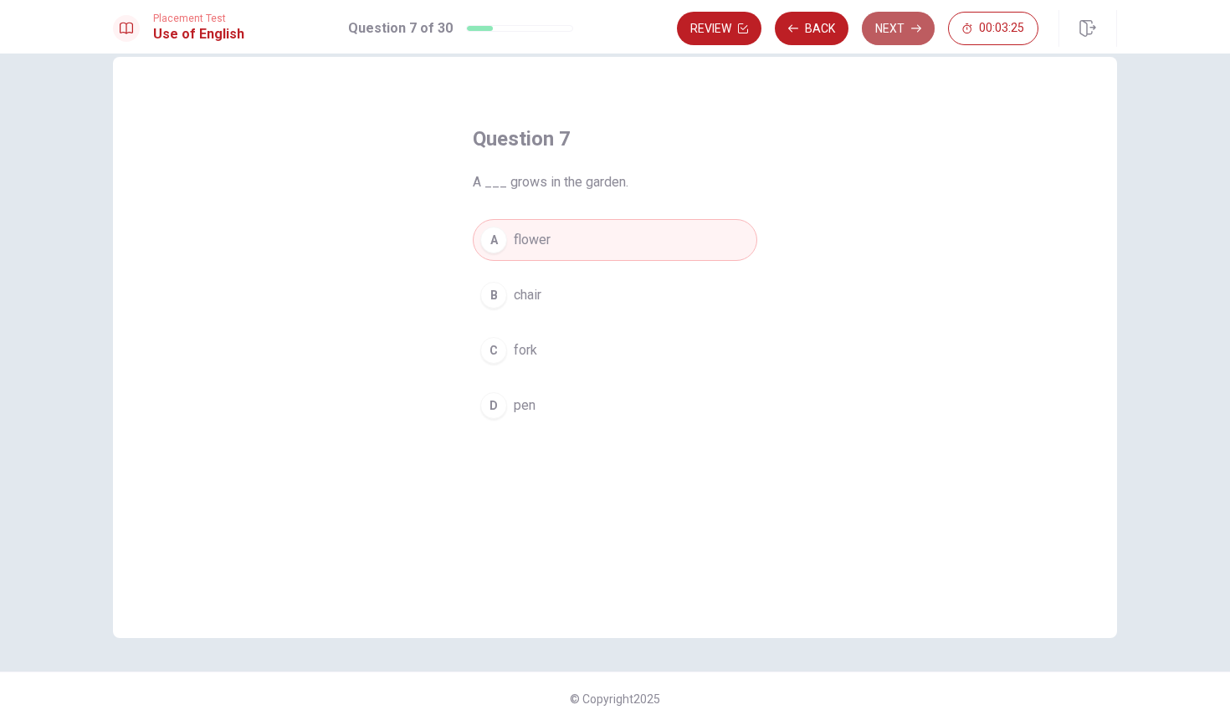
click at [906, 33] on button "Next" at bounding box center [898, 28] width 73 height 33
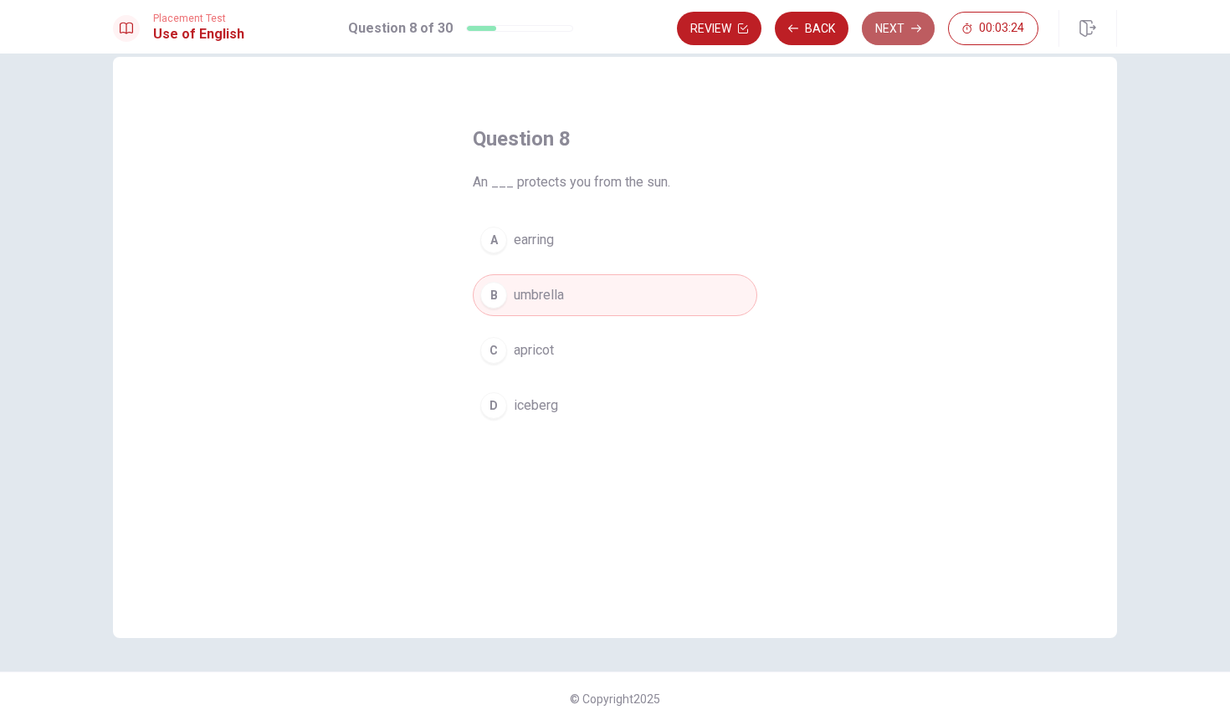
click at [906, 33] on button "Next" at bounding box center [898, 28] width 73 height 33
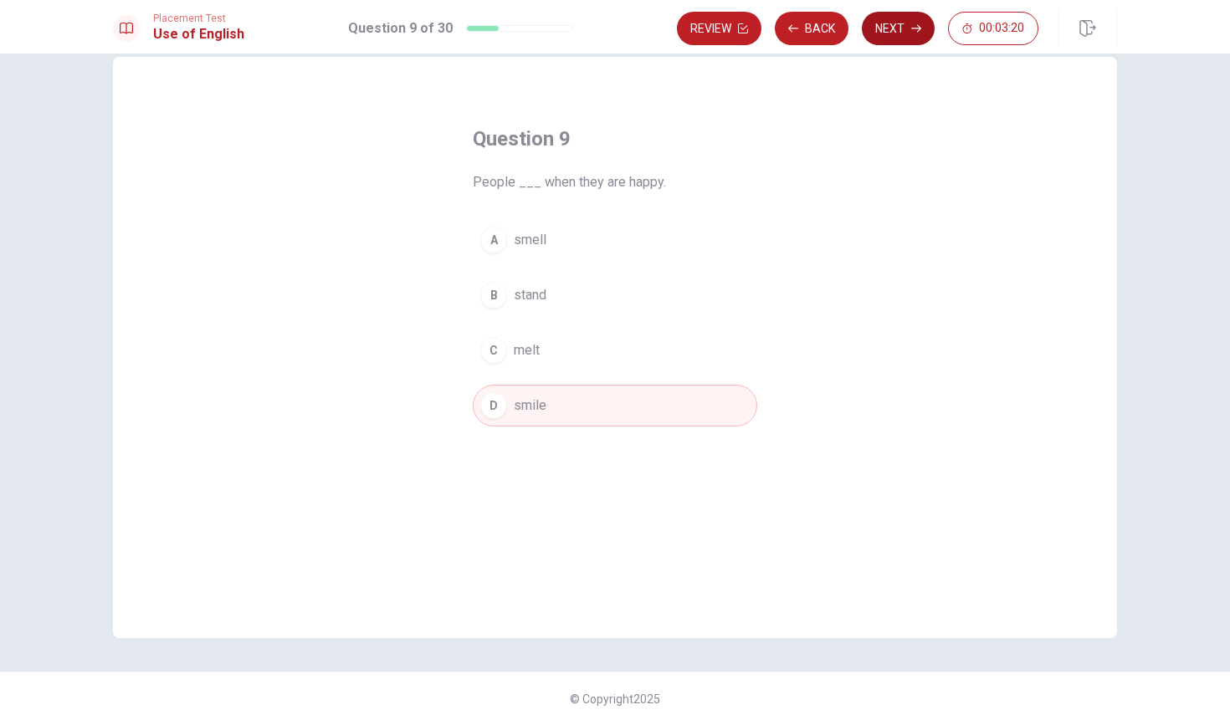
click at [906, 33] on button "Next" at bounding box center [898, 28] width 73 height 33
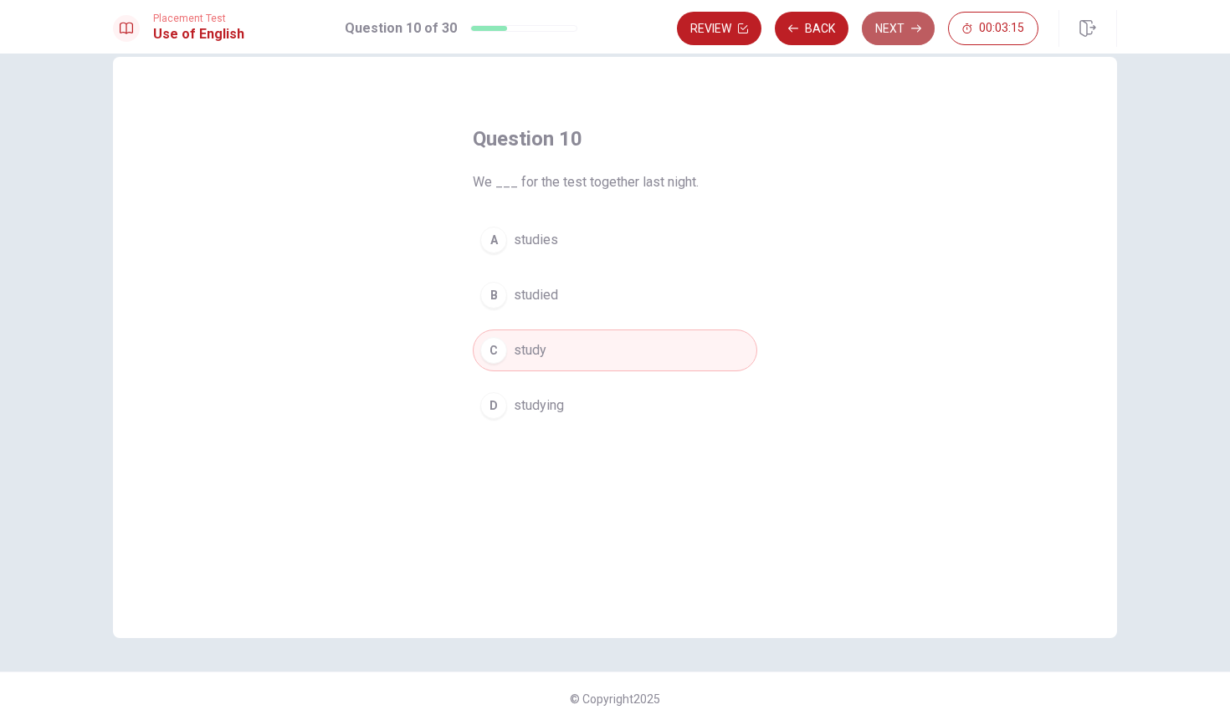
click at [906, 33] on button "Next" at bounding box center [898, 28] width 73 height 33
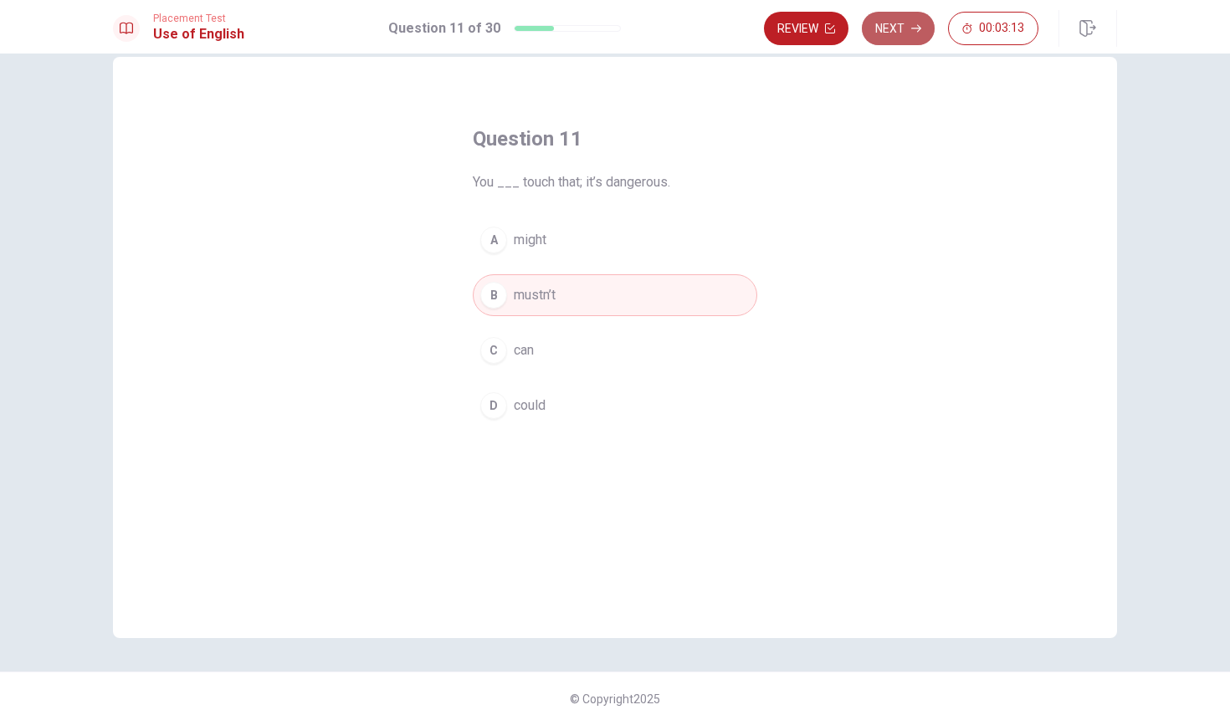
click at [906, 33] on button "Next" at bounding box center [898, 28] width 73 height 33
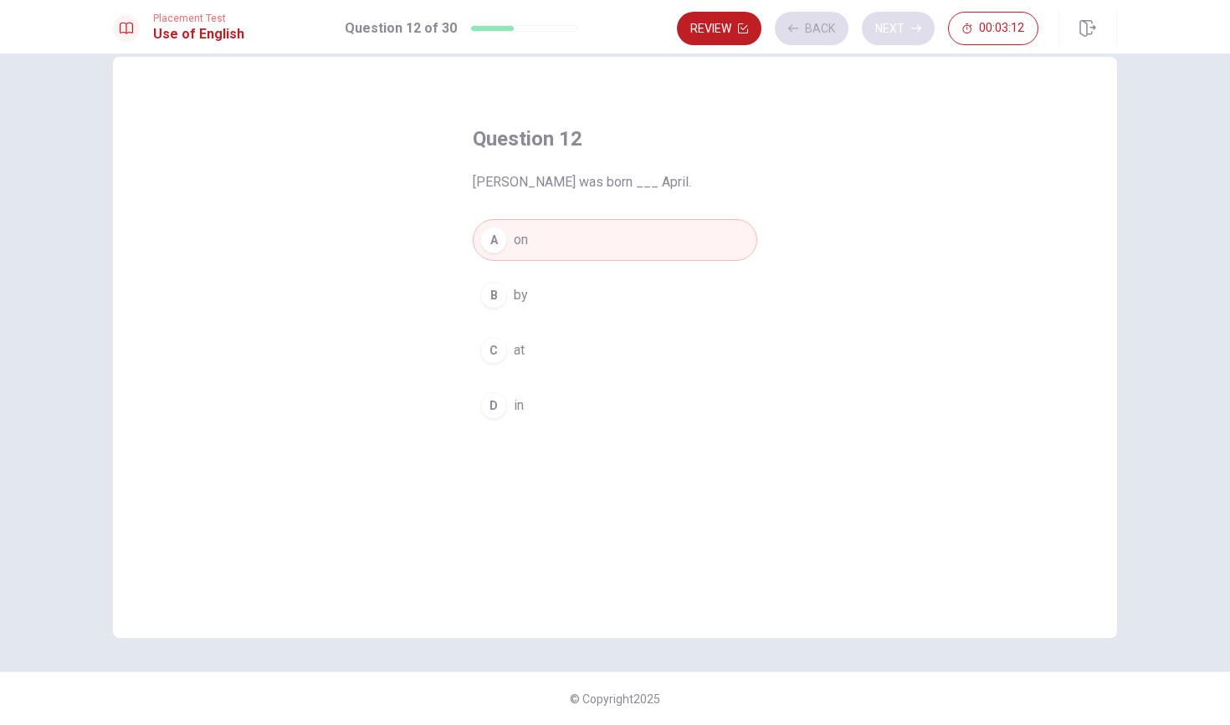
click at [906, 33] on button "Next" at bounding box center [898, 28] width 73 height 33
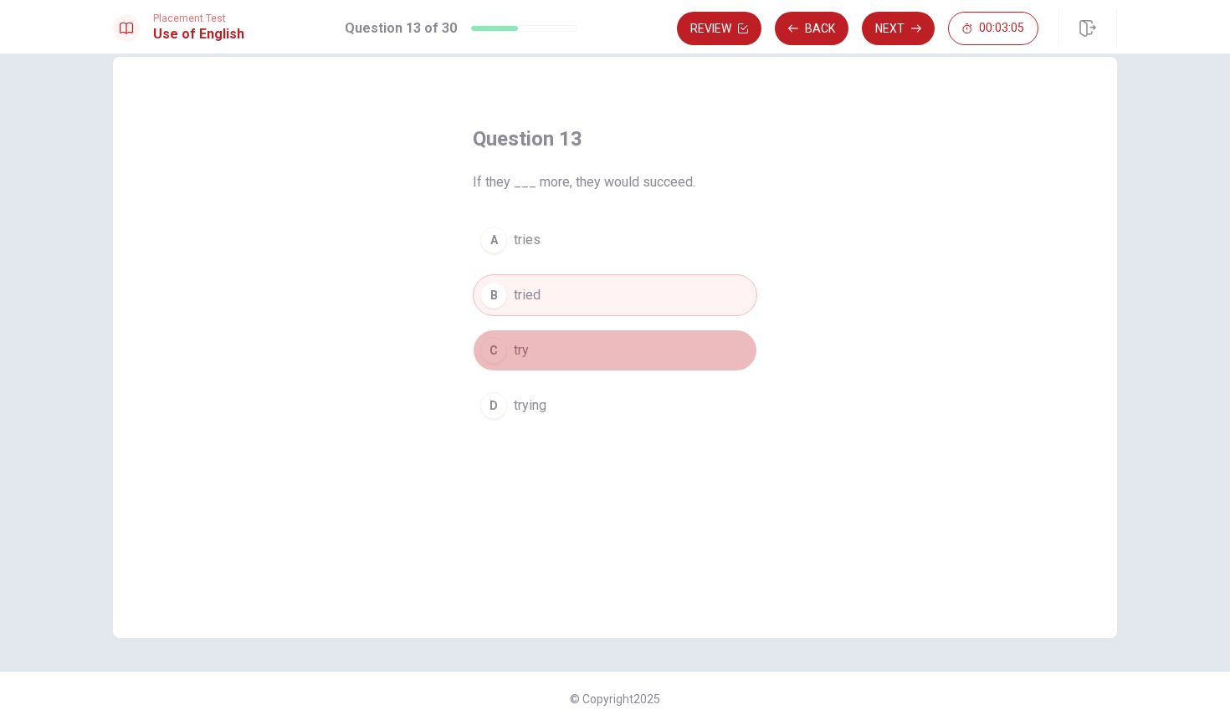
click at [547, 354] on button "C try" at bounding box center [615, 351] width 284 height 42
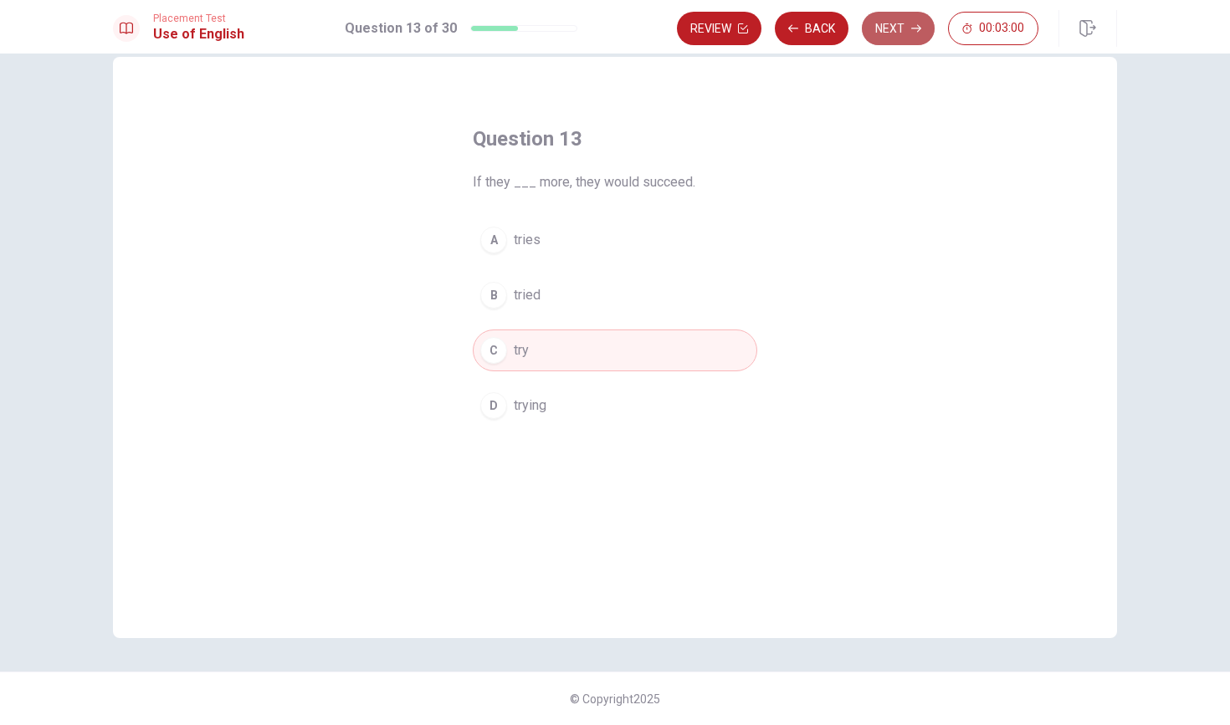
click at [891, 33] on button "Next" at bounding box center [898, 28] width 73 height 33
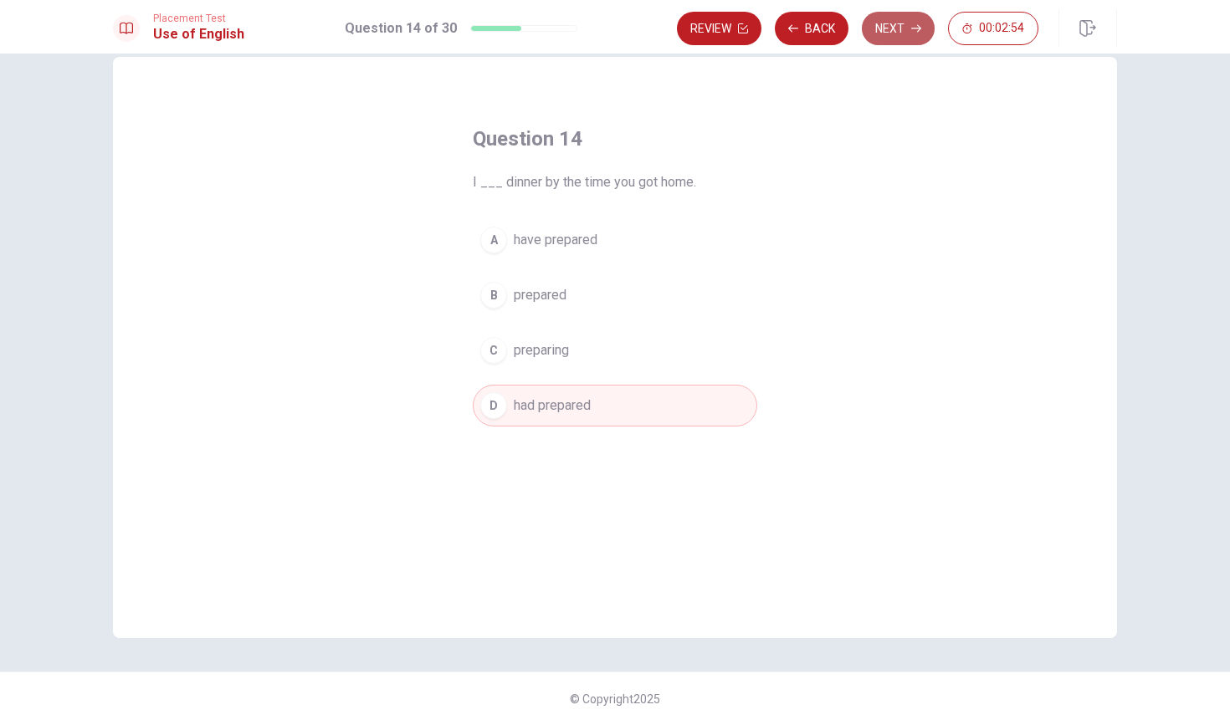
click at [903, 23] on button "Next" at bounding box center [898, 28] width 73 height 33
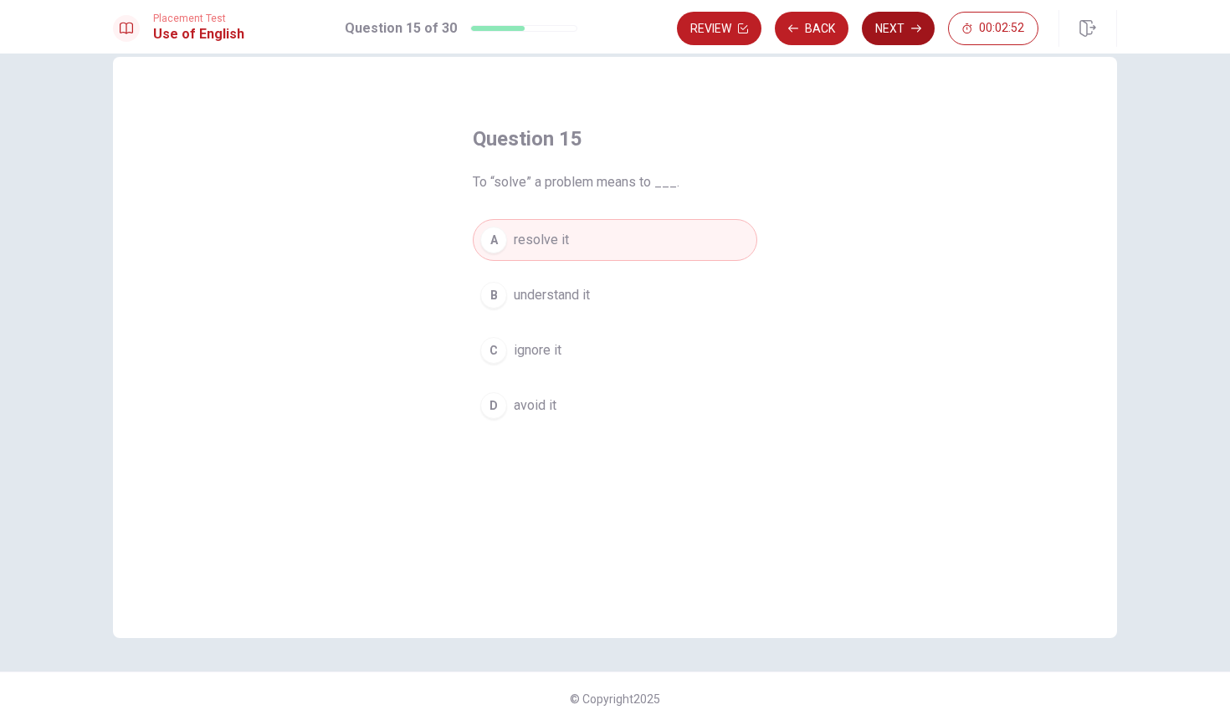
click at [903, 23] on button "Next" at bounding box center [898, 28] width 73 height 33
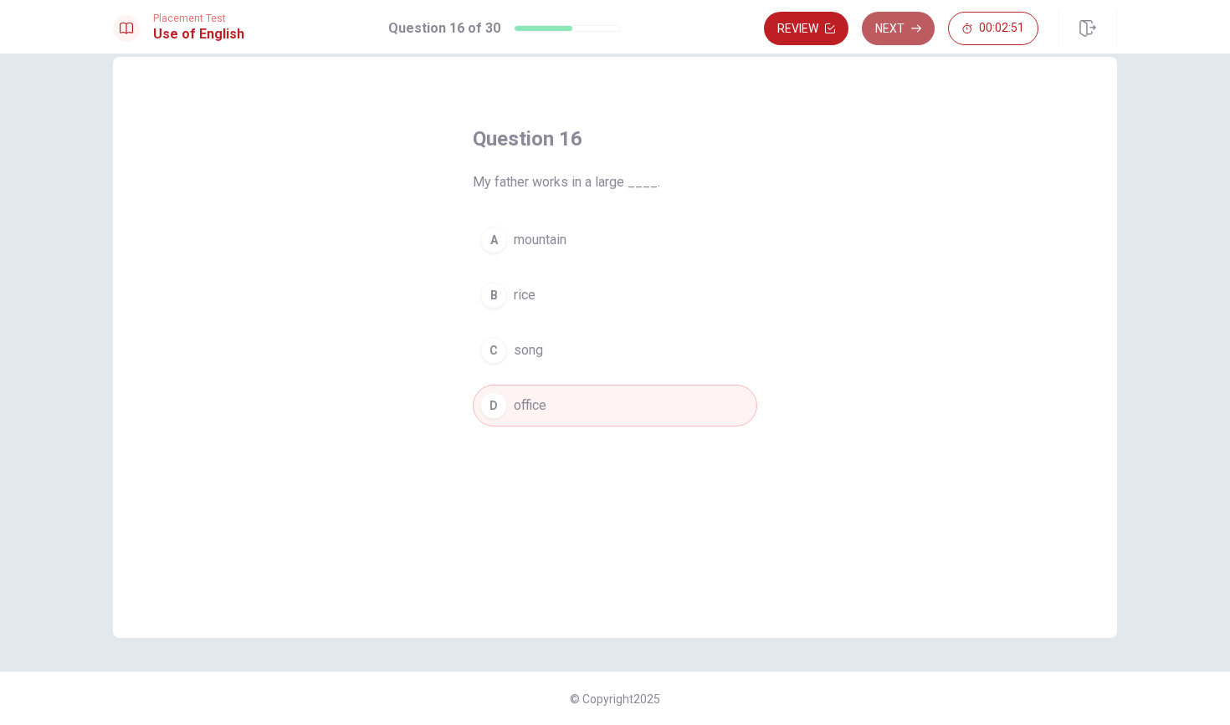
click at [908, 27] on button "Next" at bounding box center [898, 28] width 73 height 33
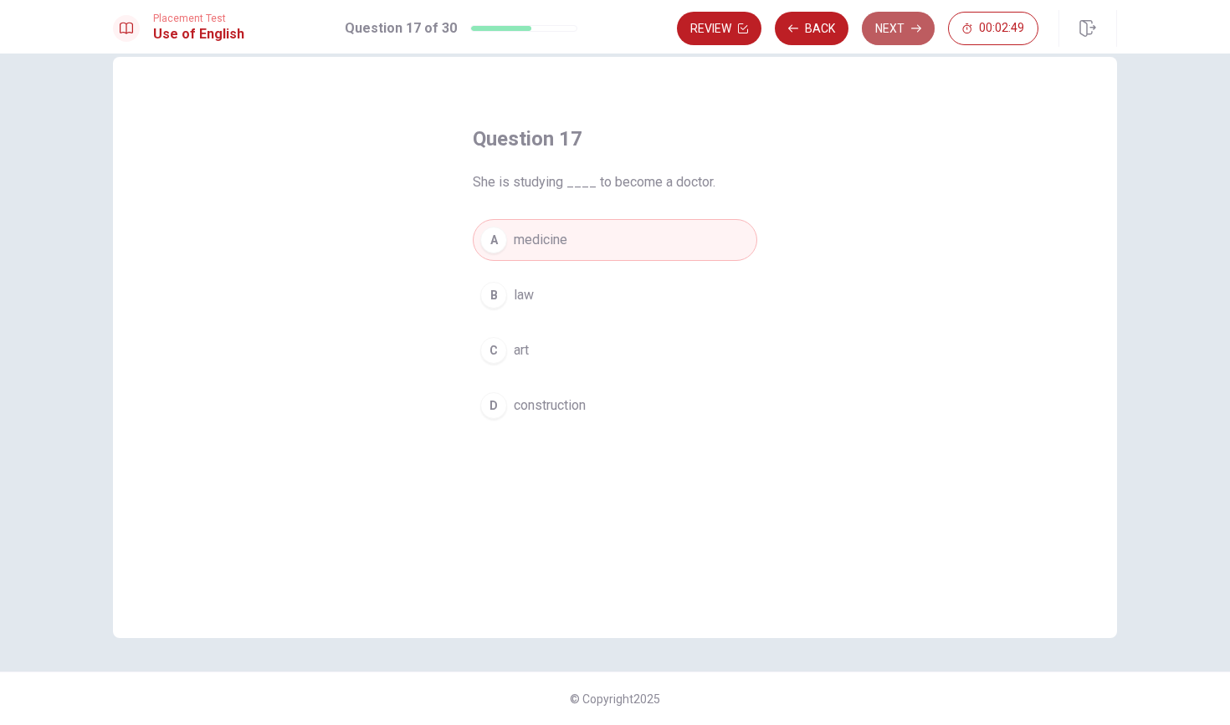
click at [908, 27] on button "Next" at bounding box center [898, 28] width 73 height 33
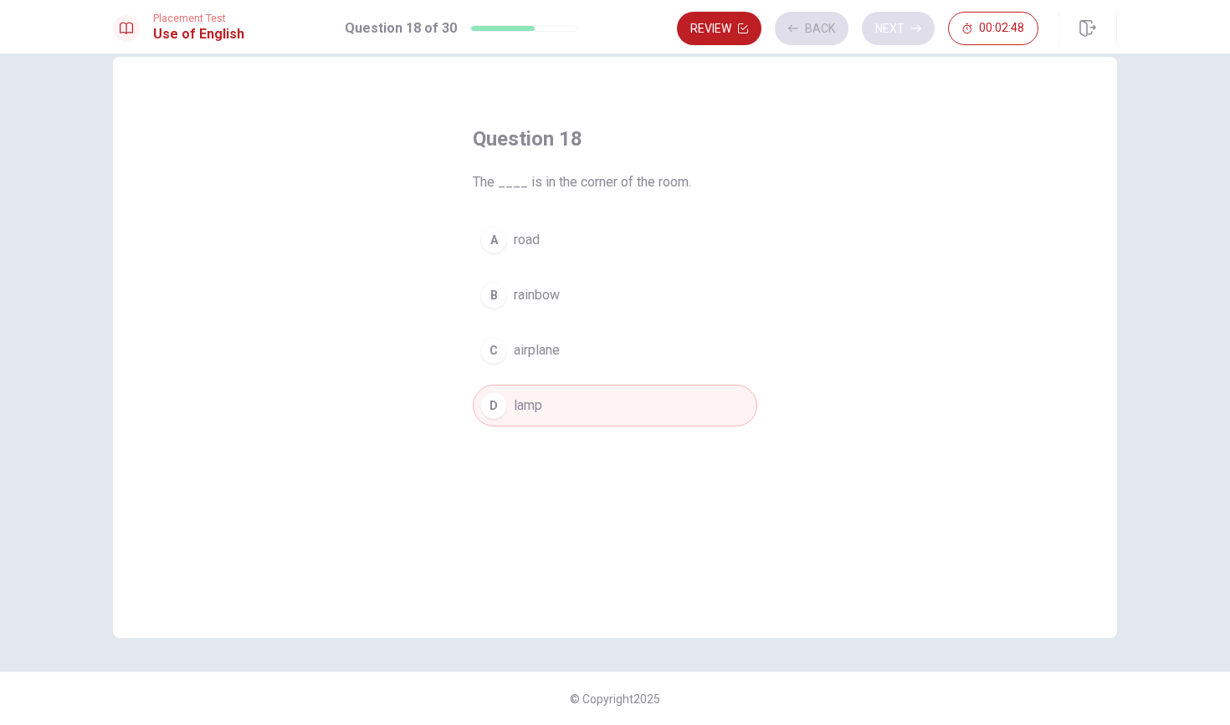
click at [908, 27] on div "Review Back Next 00:02:48" at bounding box center [857, 28] width 361 height 33
click at [908, 27] on button "Next" at bounding box center [898, 28] width 73 height 33
click at [912, 35] on button "Next" at bounding box center [898, 28] width 73 height 33
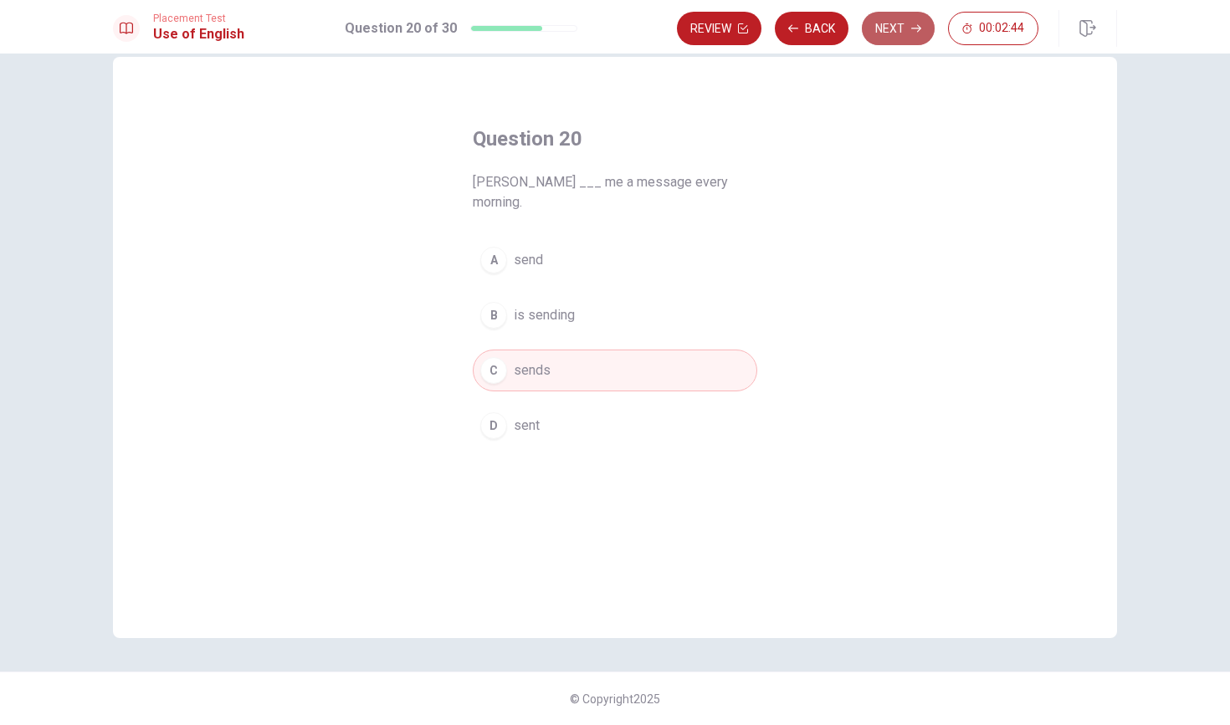
click at [912, 35] on button "Next" at bounding box center [898, 28] width 73 height 33
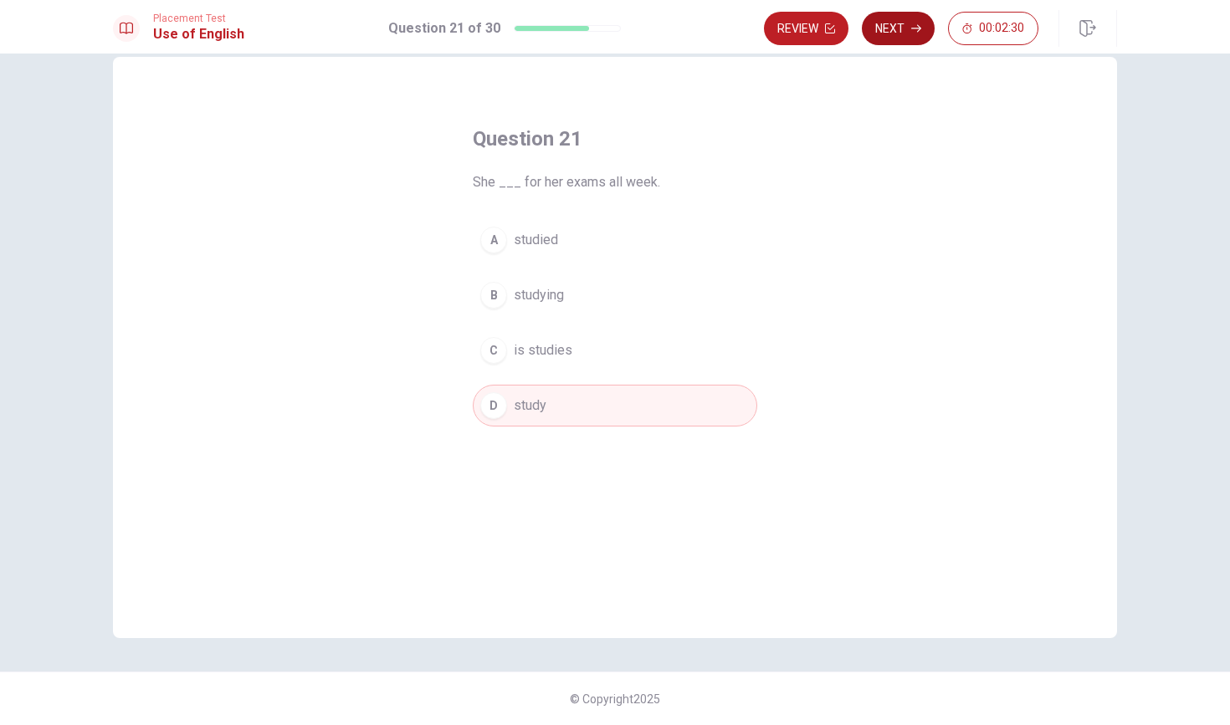
click at [893, 34] on button "Next" at bounding box center [898, 28] width 73 height 33
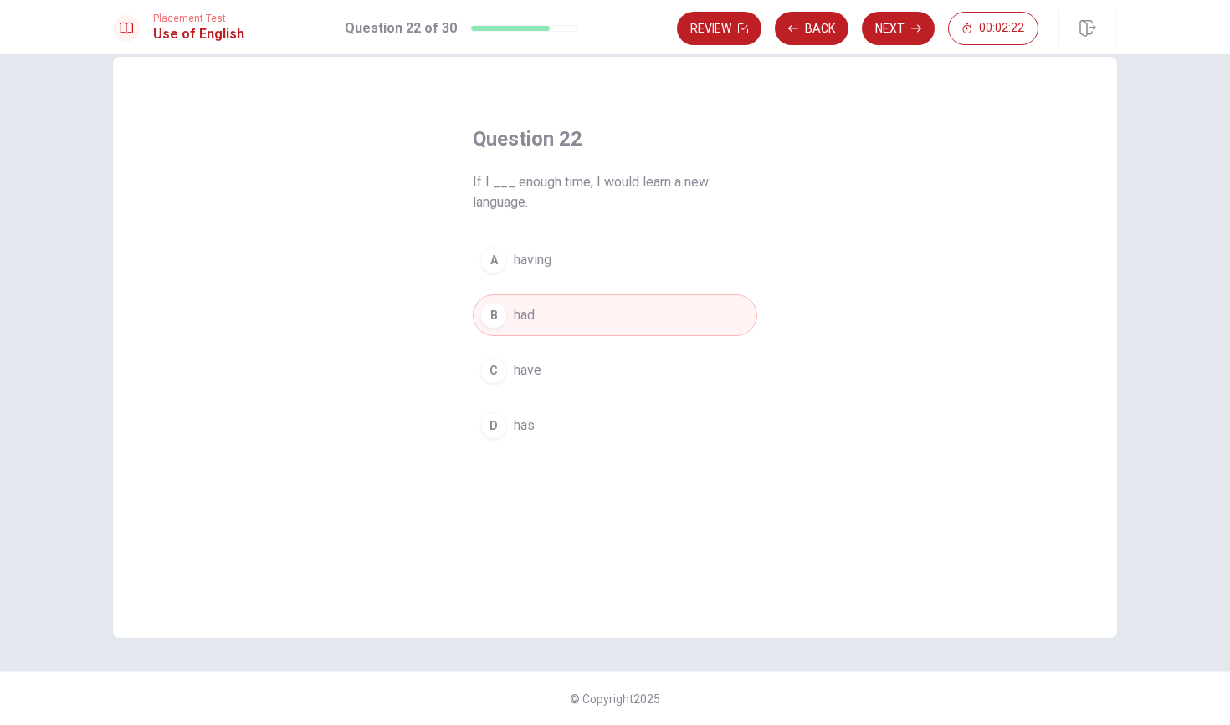
click at [888, 37] on button "Next" at bounding box center [898, 28] width 73 height 33
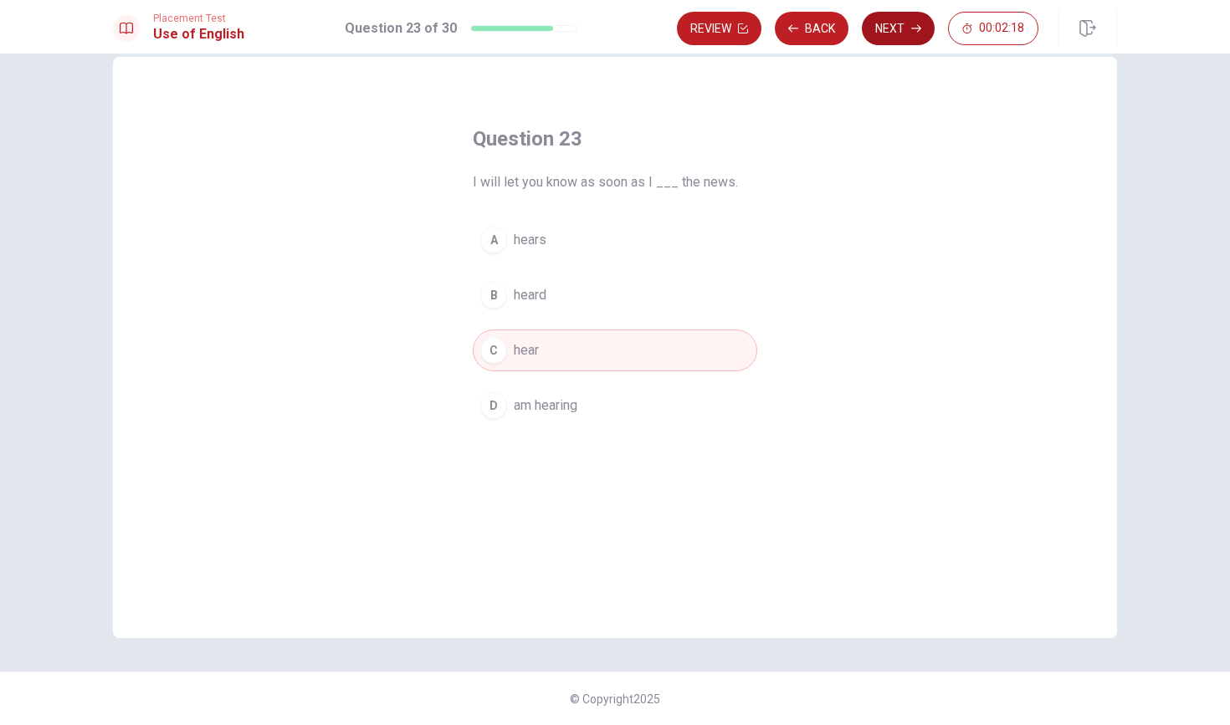
click at [908, 35] on button "Next" at bounding box center [898, 28] width 73 height 33
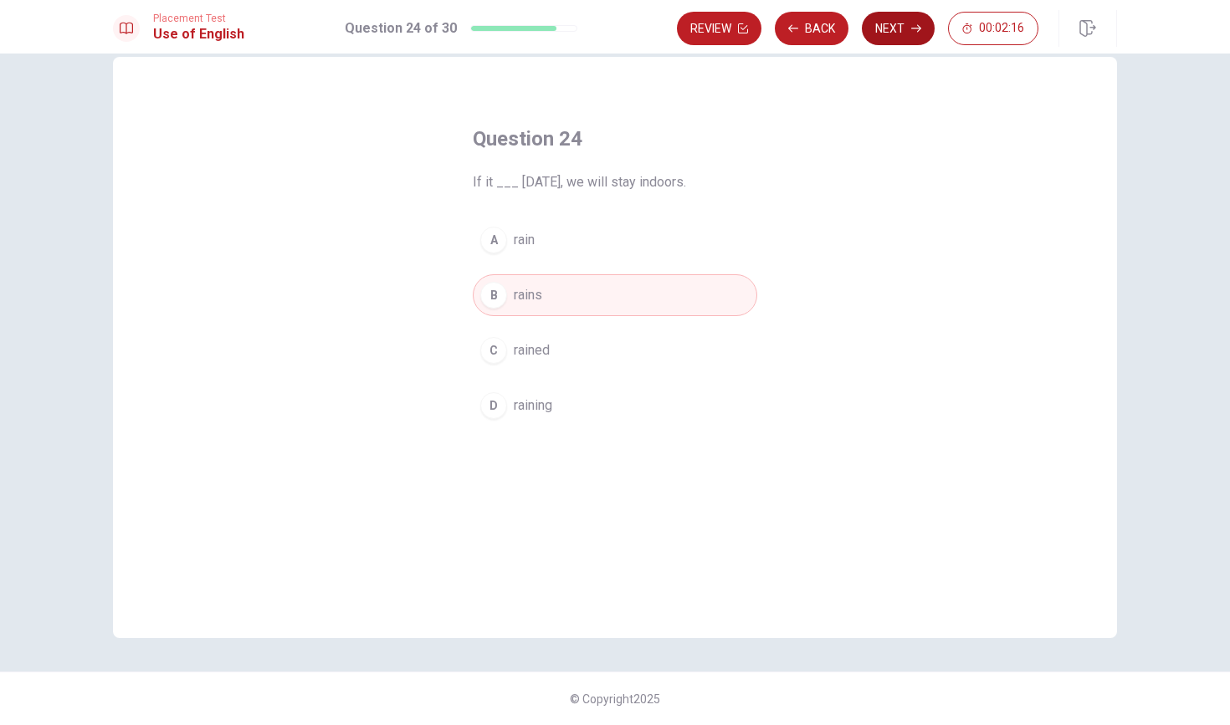
click at [908, 35] on button "Next" at bounding box center [898, 28] width 73 height 33
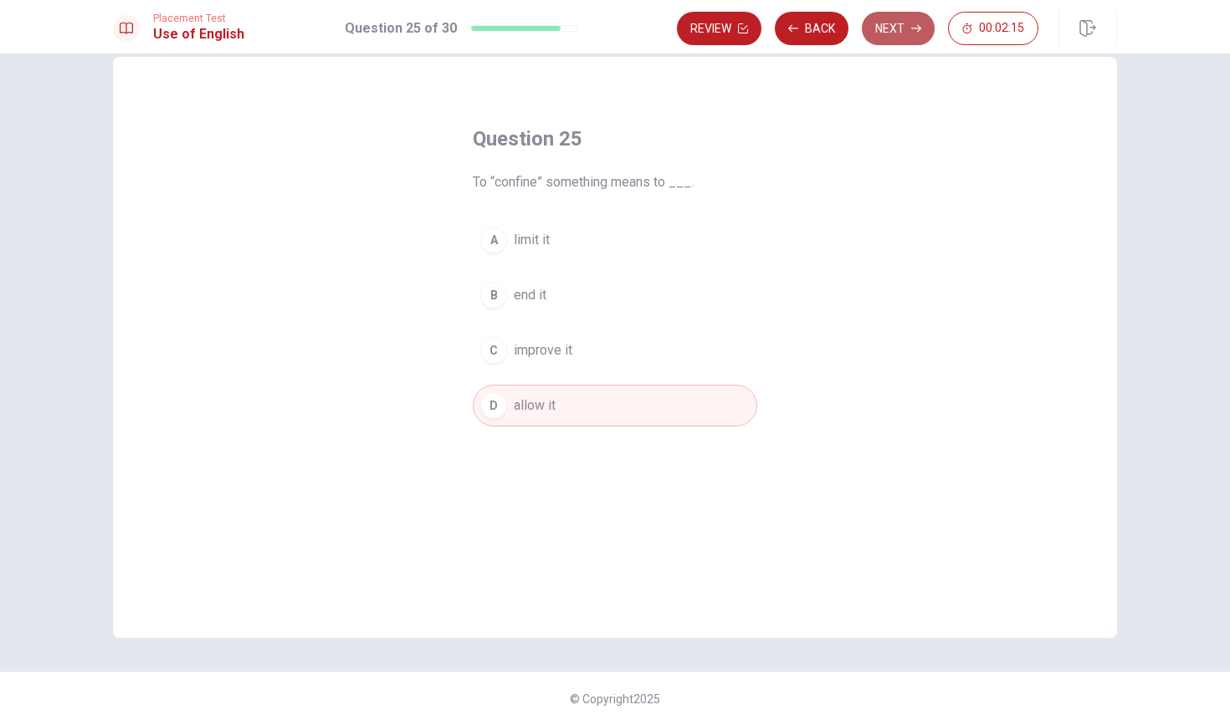
click at [908, 35] on button "Next" at bounding box center [898, 28] width 73 height 33
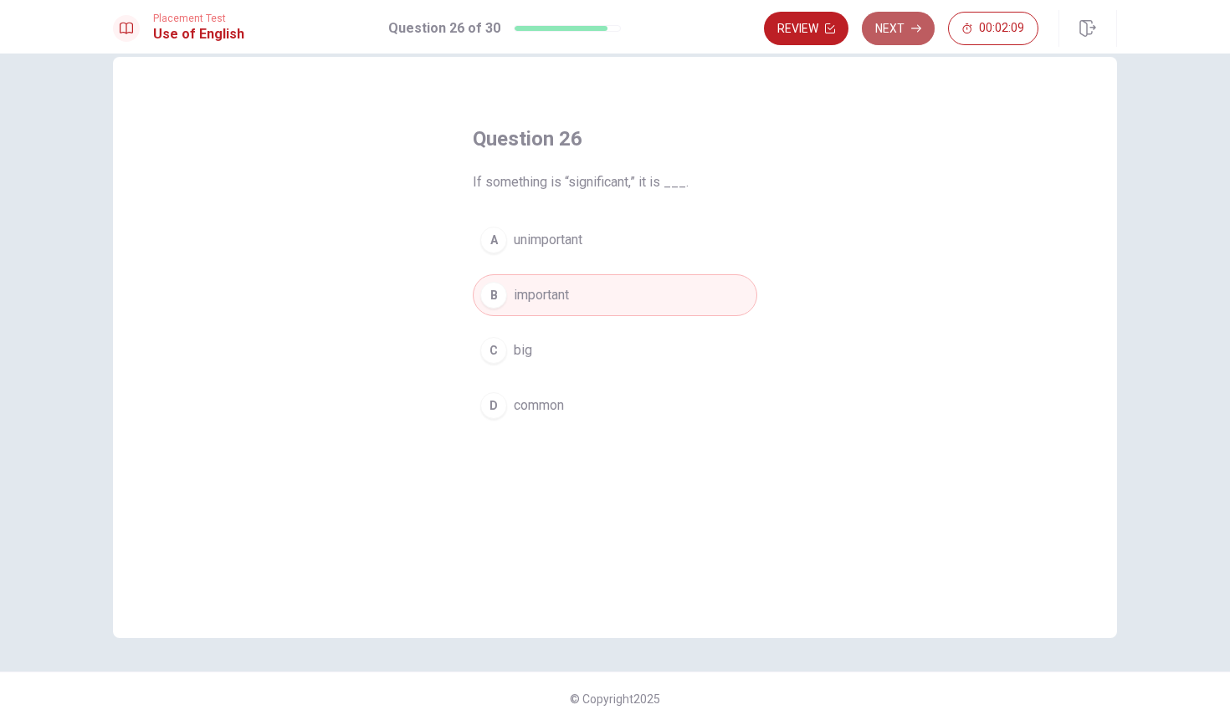
click at [908, 35] on button "Next" at bounding box center [898, 28] width 73 height 33
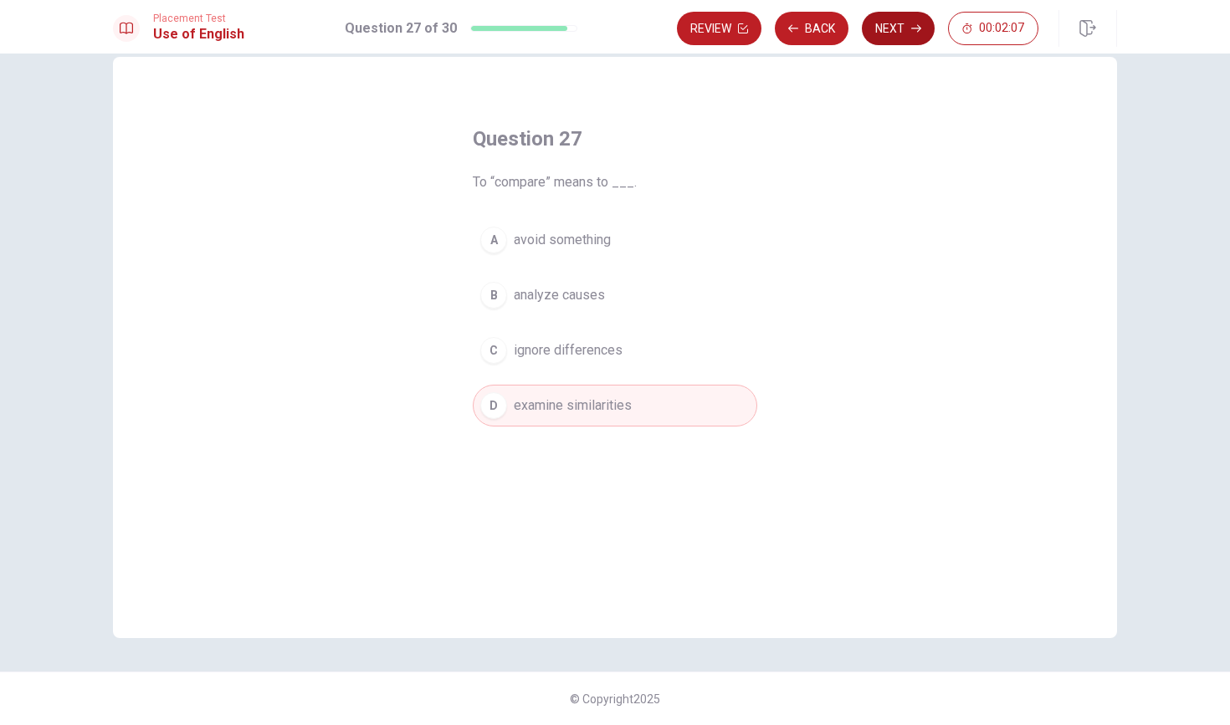
click at [908, 35] on button "Next" at bounding box center [898, 28] width 73 height 33
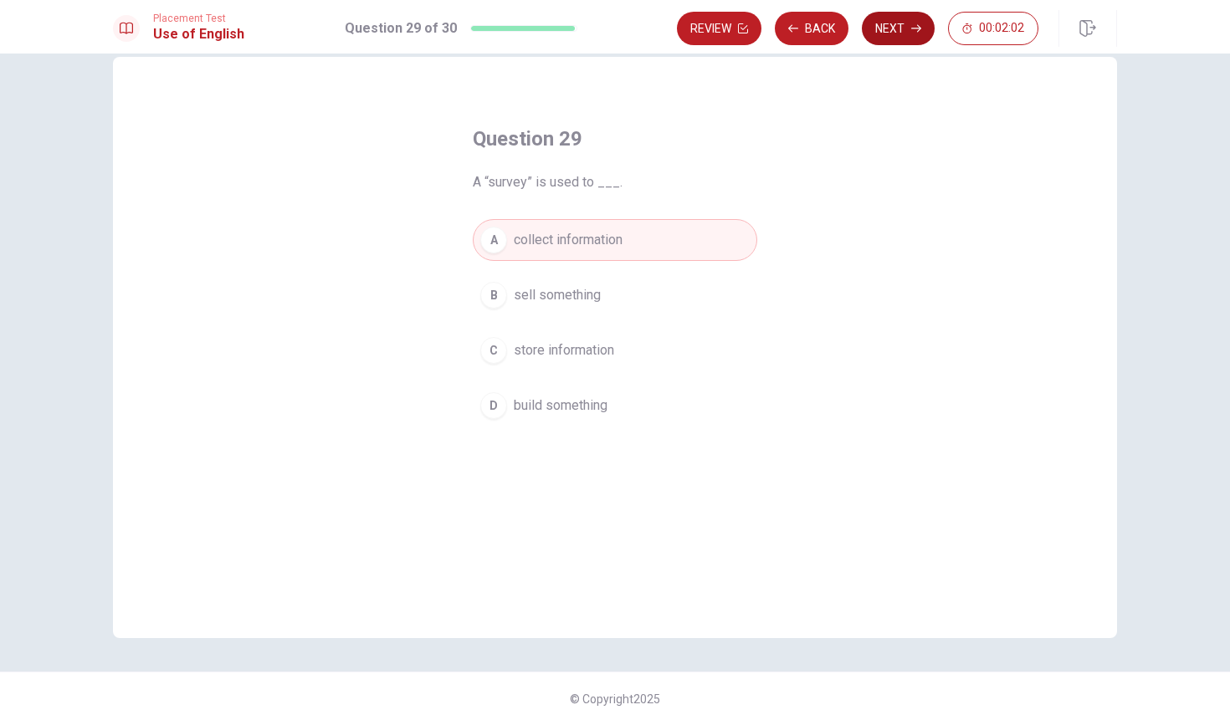
click at [908, 35] on button "Next" at bounding box center [898, 28] width 73 height 33
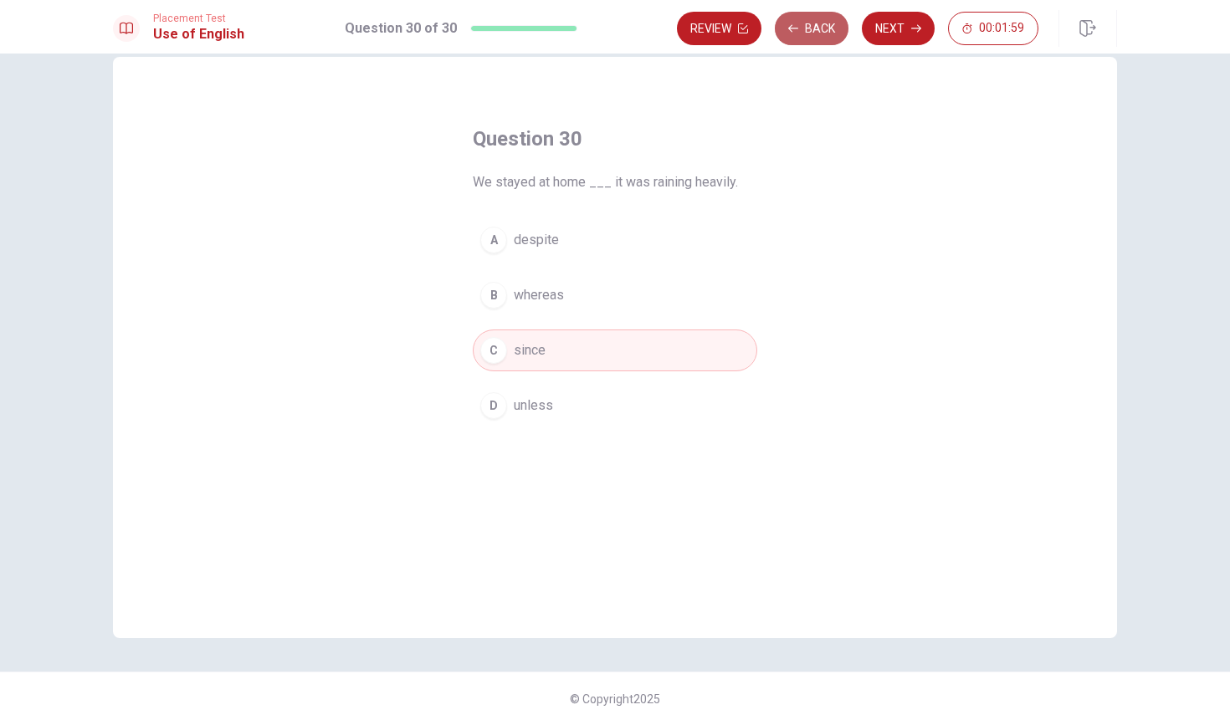
click at [831, 27] on button "Back" at bounding box center [812, 28] width 74 height 33
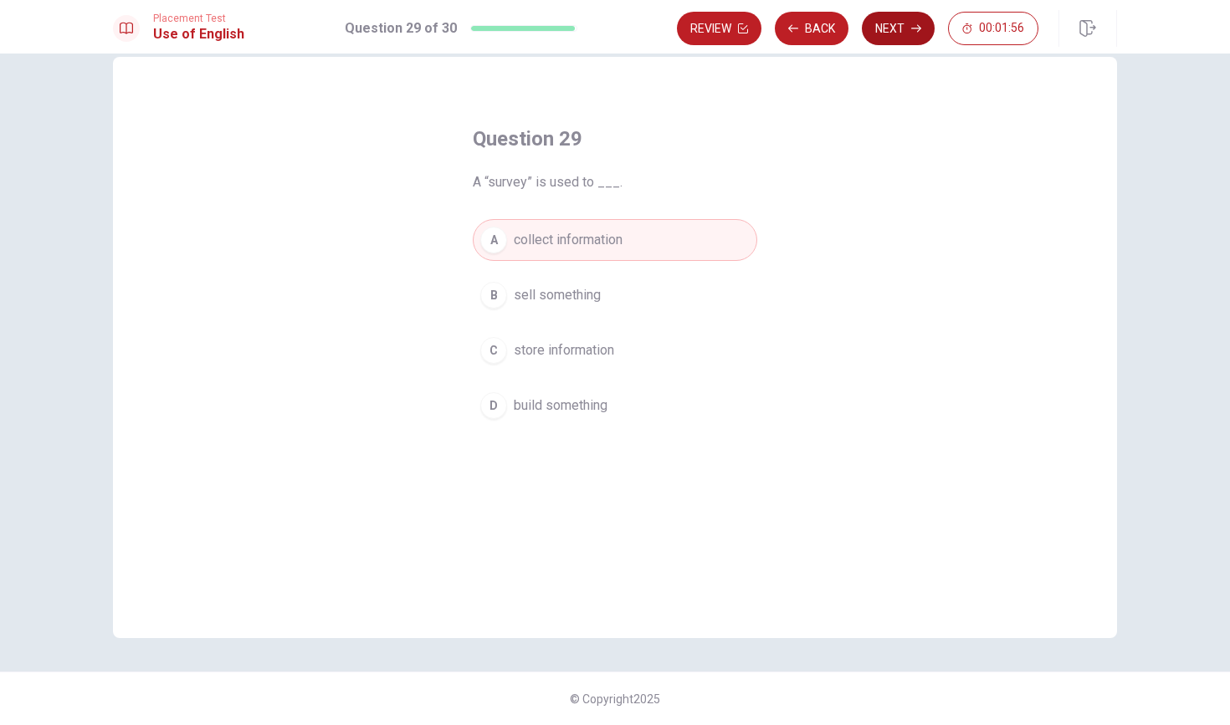
click at [912, 23] on icon "button" at bounding box center [916, 28] width 10 height 10
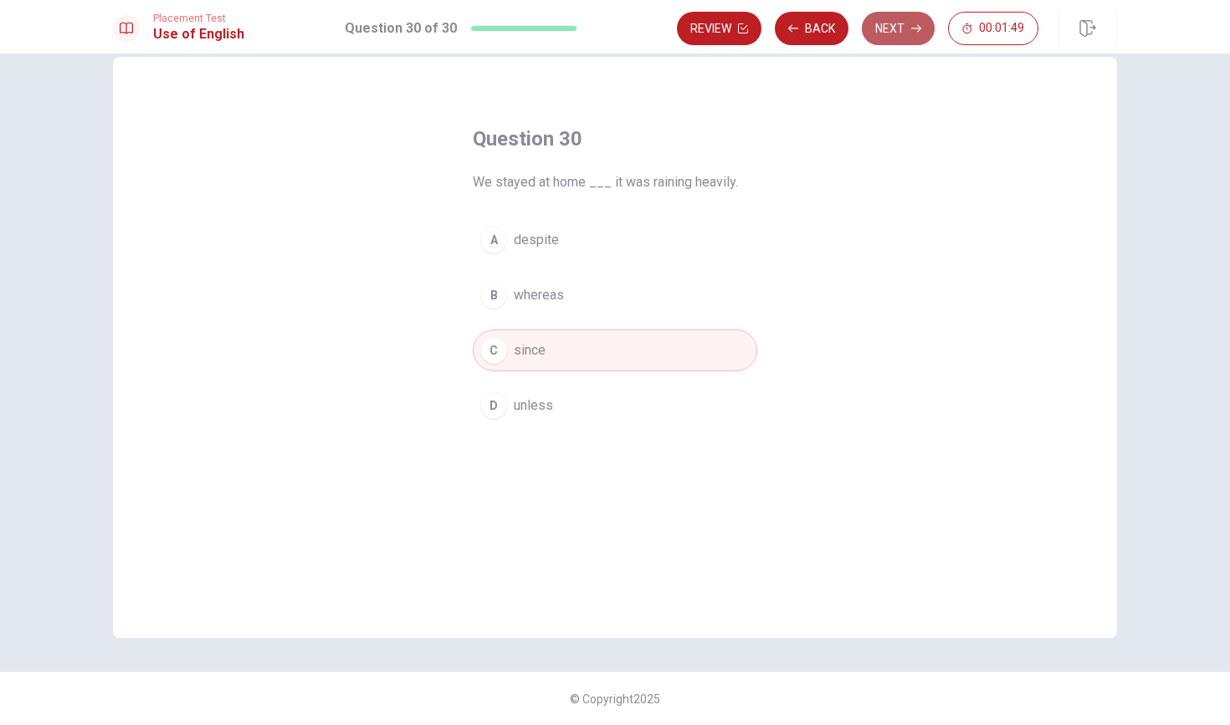
click at [912, 23] on icon "button" at bounding box center [916, 28] width 10 height 10
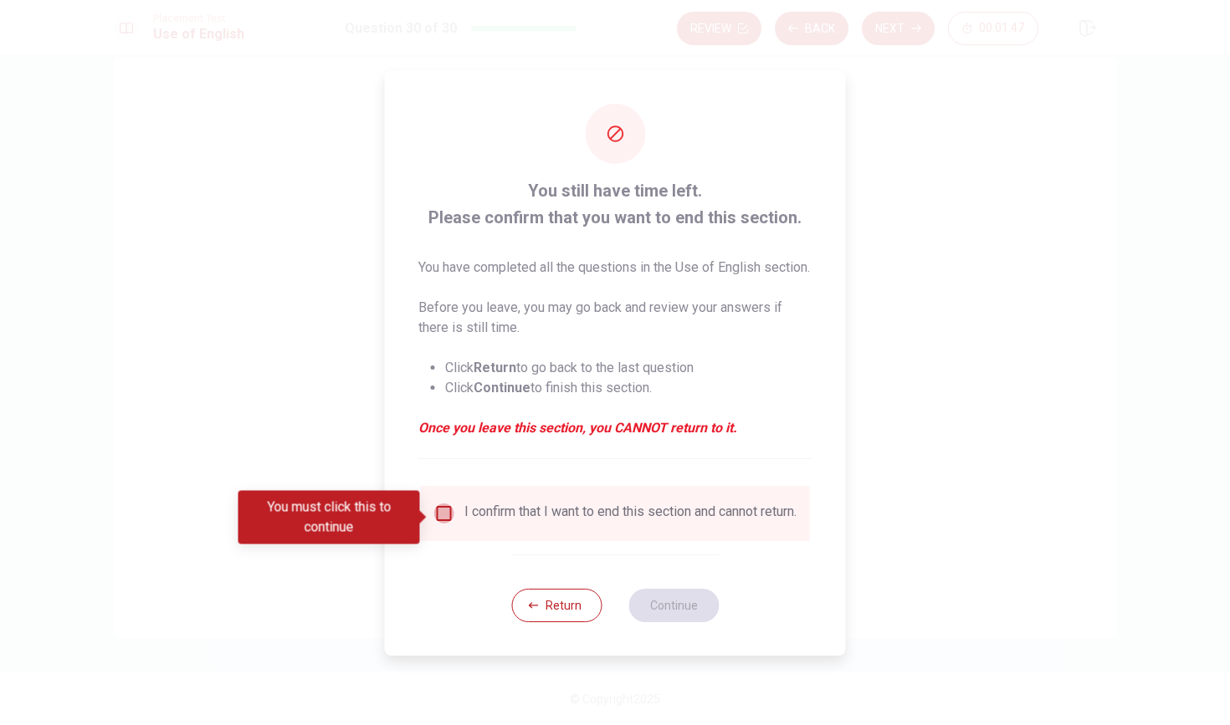
click at [450, 513] on input "You must click this to continue" at bounding box center [444, 514] width 20 height 20
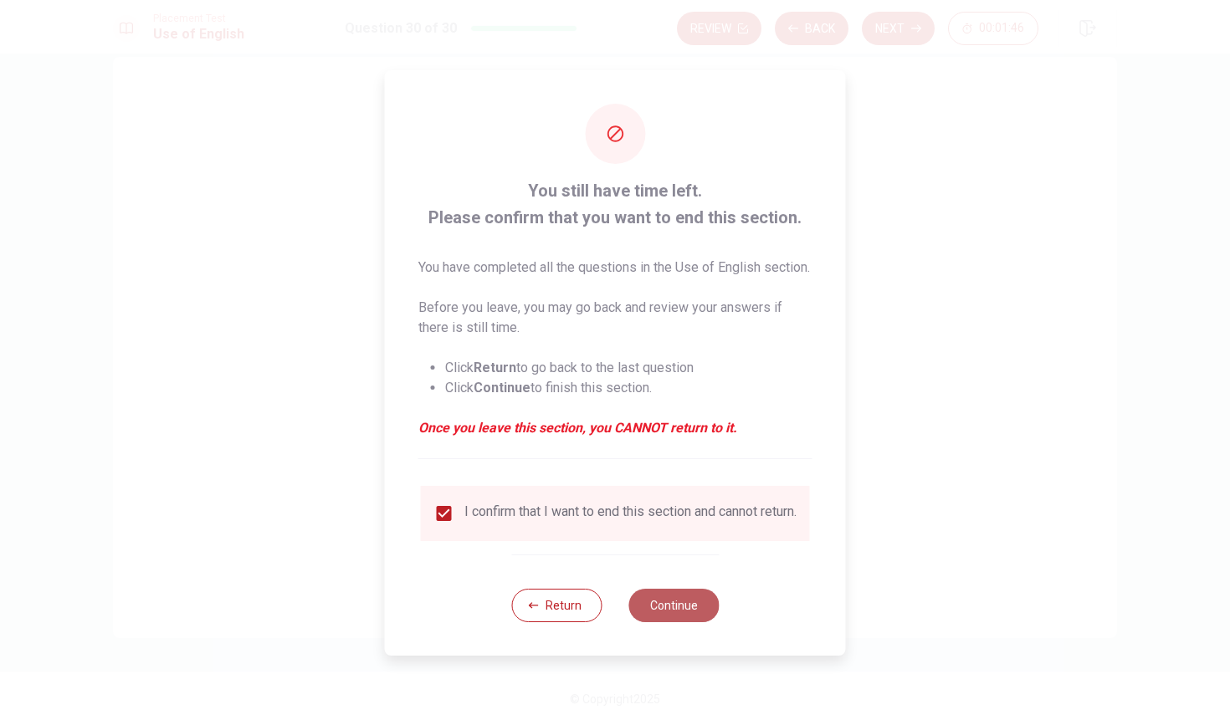
click at [672, 615] on button "Continue" at bounding box center [673, 605] width 90 height 33
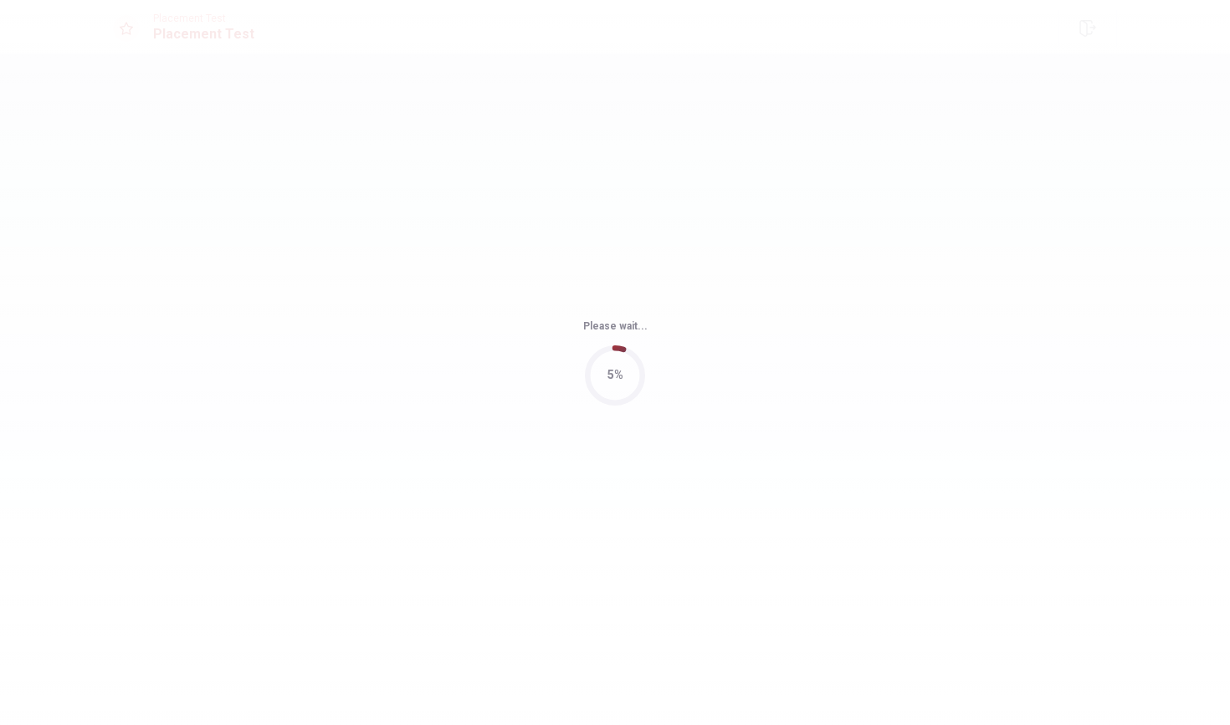
scroll to position [0, 0]
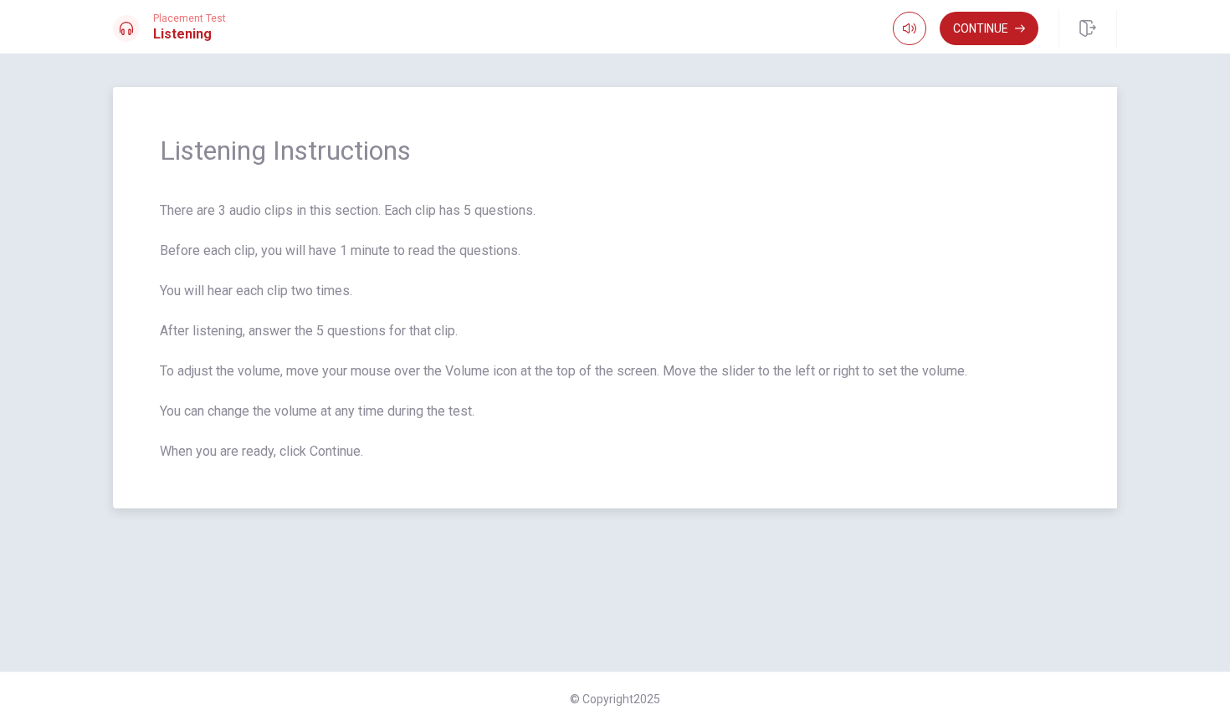
drag, startPoint x: 151, startPoint y: 206, endPoint x: 248, endPoint y: 210, distance: 96.3
click at [248, 210] on div "Listening Instructions There are 3 audio clips in this section. Each clip has 5…" at bounding box center [615, 298] width 1004 height 422
click at [987, 38] on button "Continue" at bounding box center [988, 28] width 99 height 33
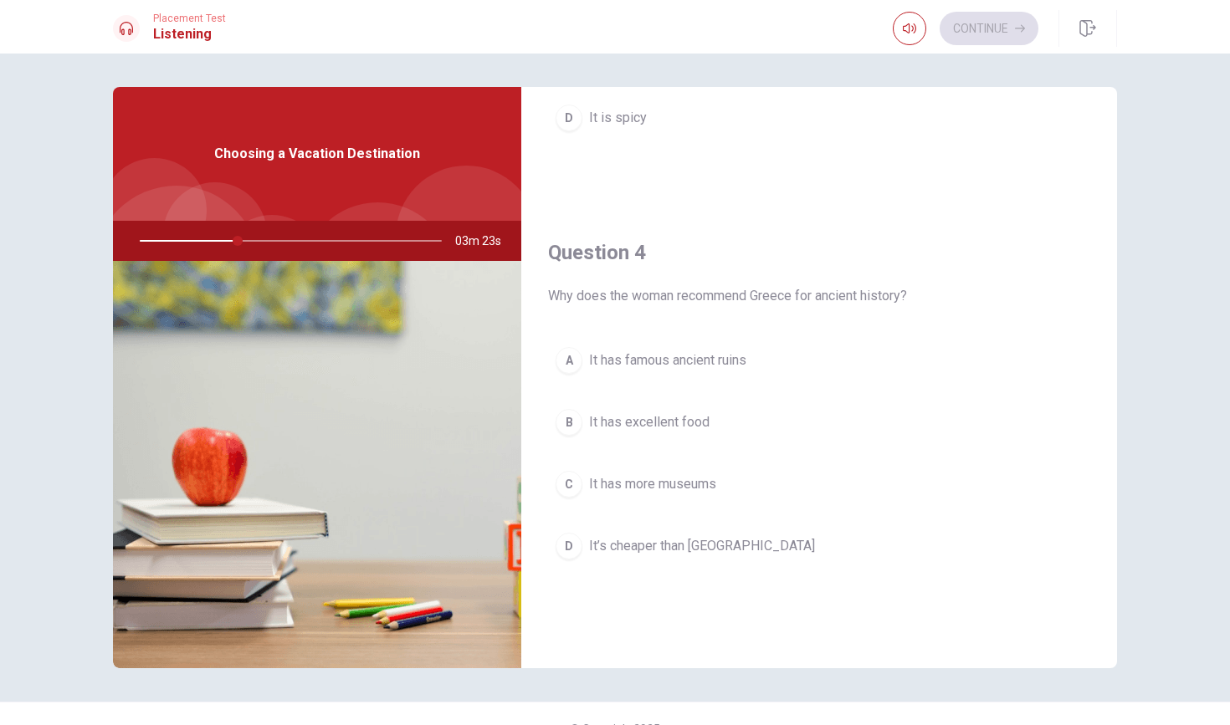
scroll to position [1169, 0]
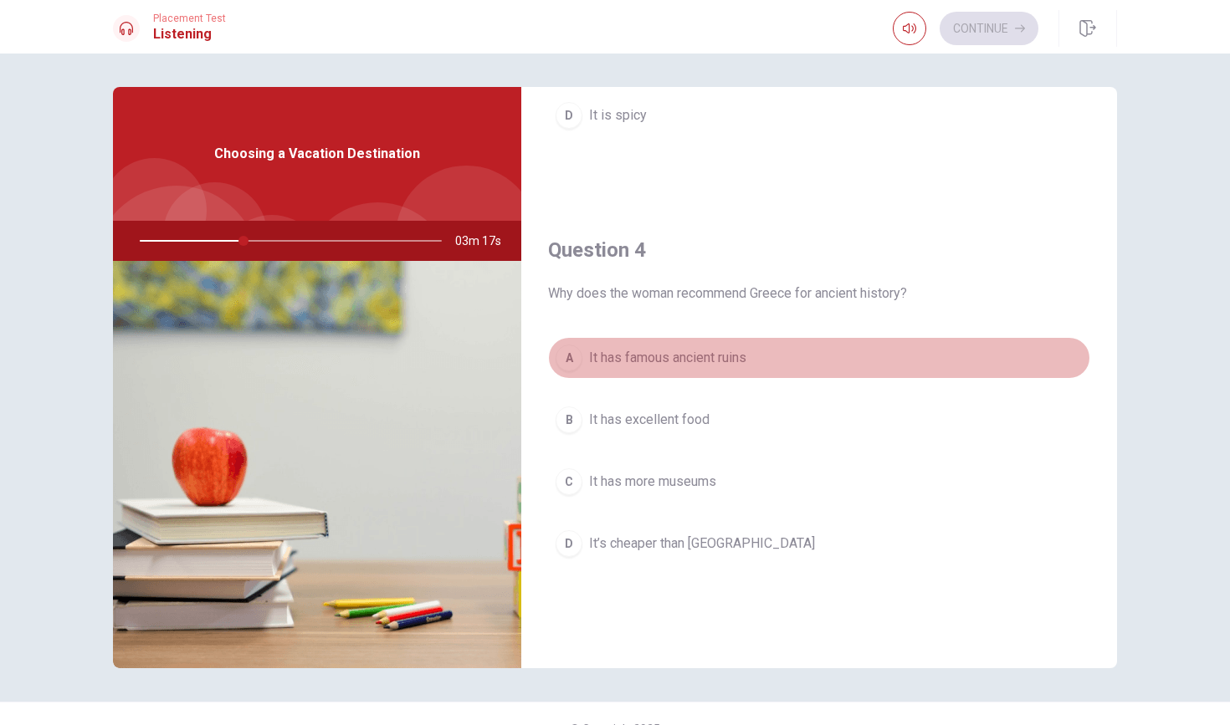
click at [570, 363] on div "A" at bounding box center [568, 358] width 27 height 27
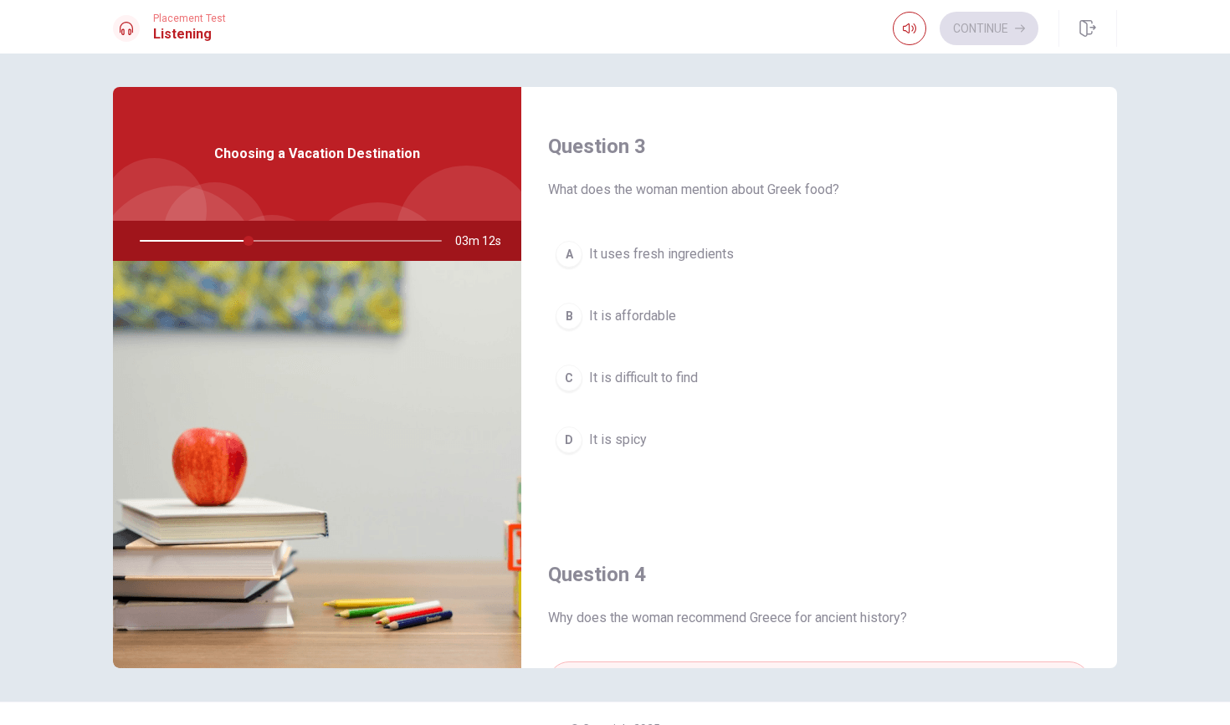
scroll to position [847, 0]
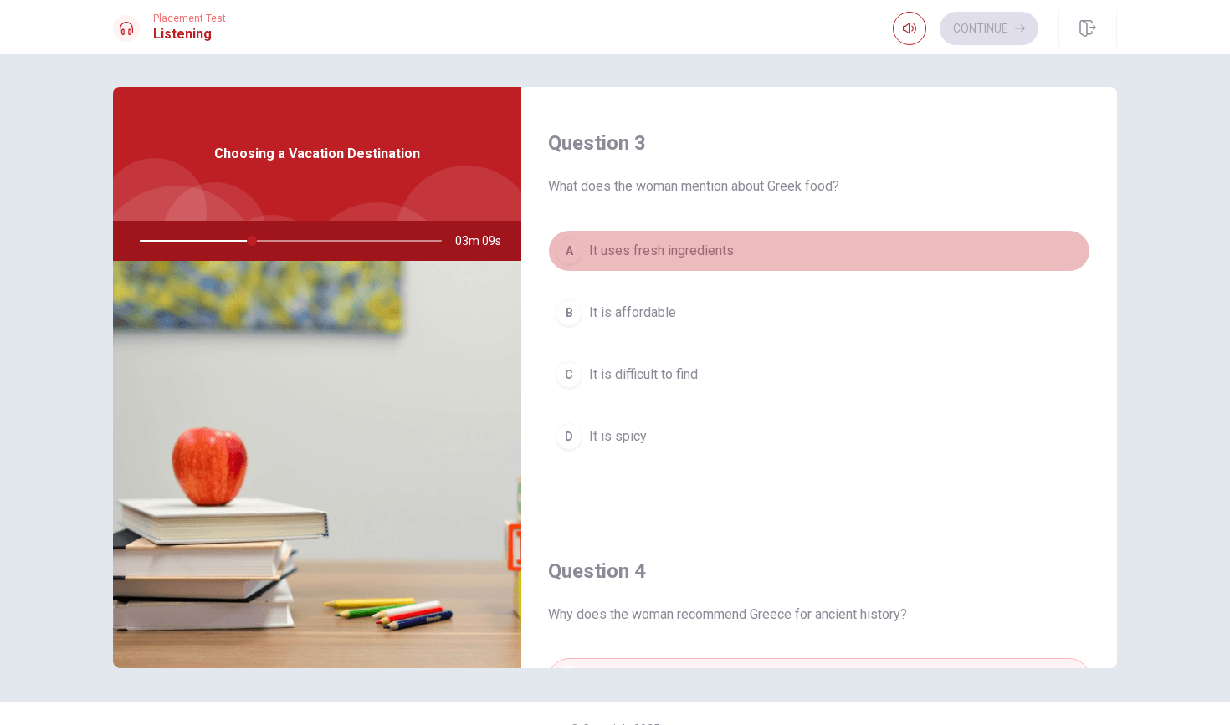
click at [581, 258] on button "A It uses fresh ingredients" at bounding box center [819, 251] width 542 height 42
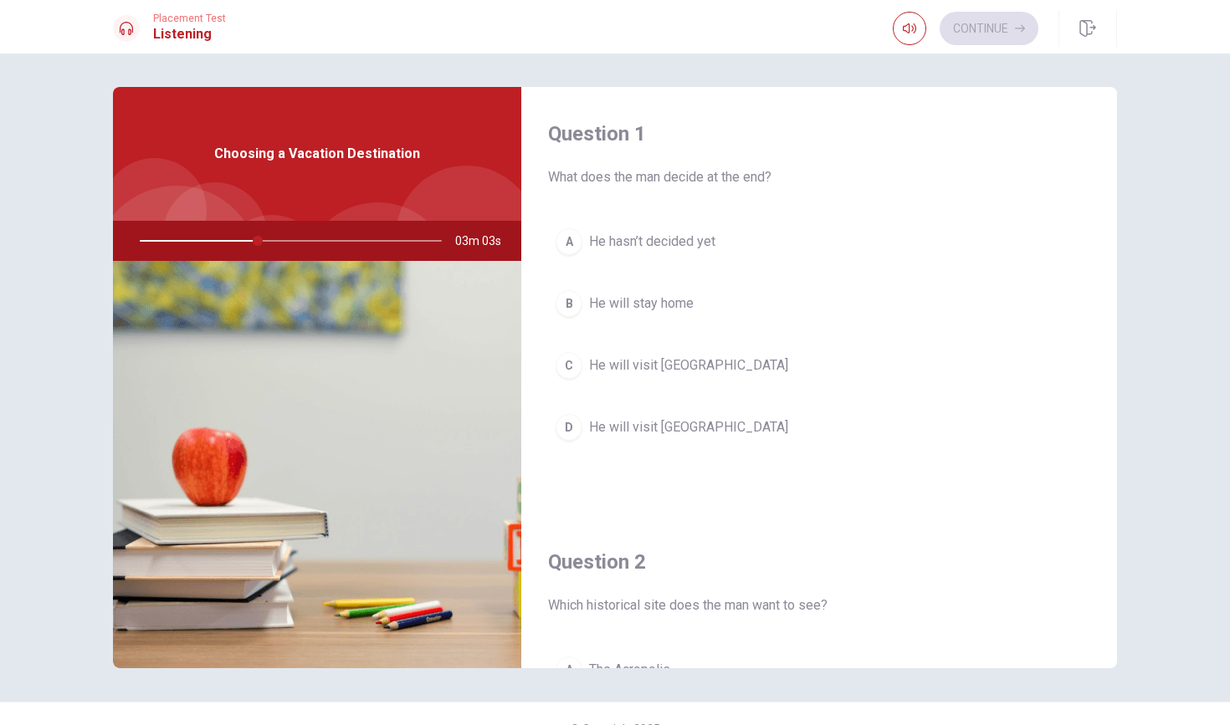
scroll to position [0, 0]
click at [576, 361] on div "C" at bounding box center [568, 365] width 27 height 27
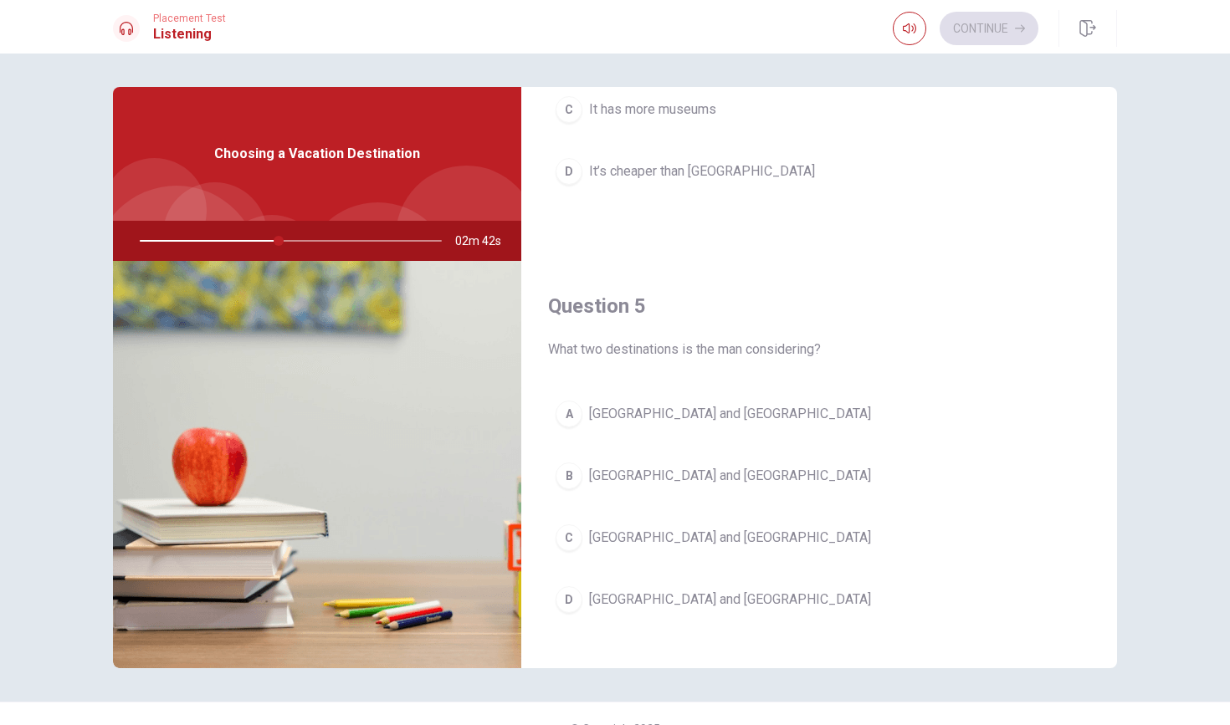
scroll to position [1541, 0]
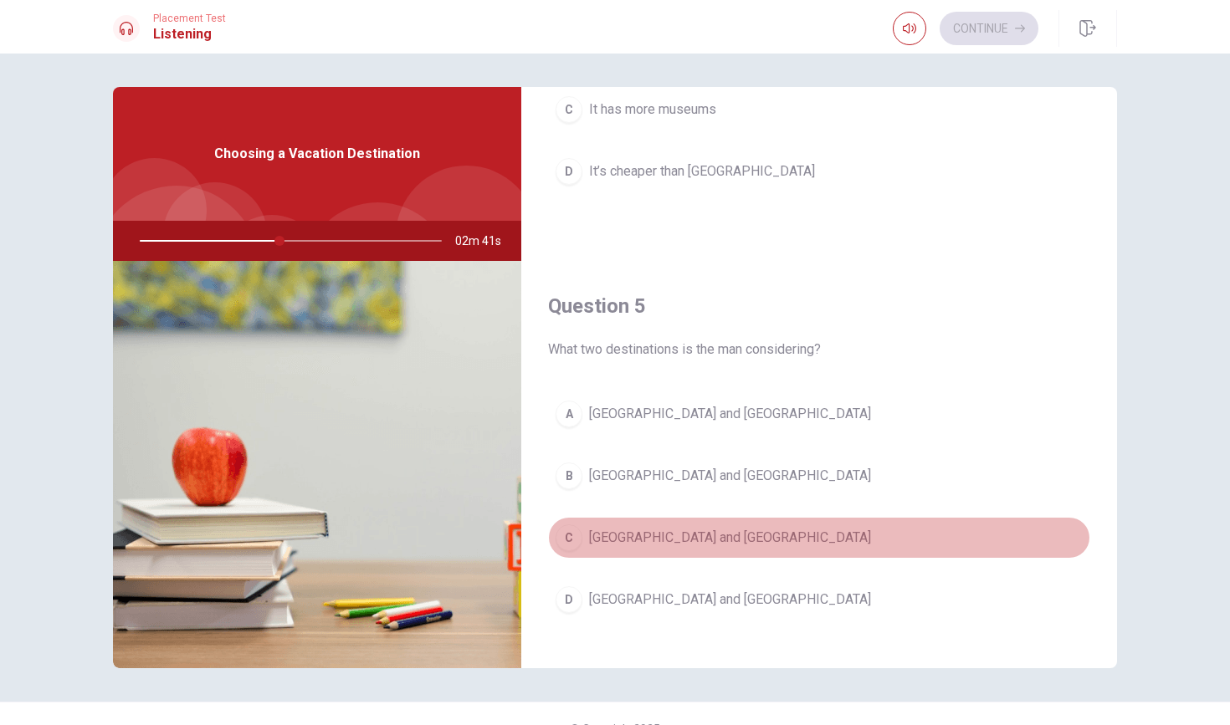
click at [617, 529] on span "[GEOGRAPHIC_DATA] and [GEOGRAPHIC_DATA]" at bounding box center [730, 538] width 282 height 20
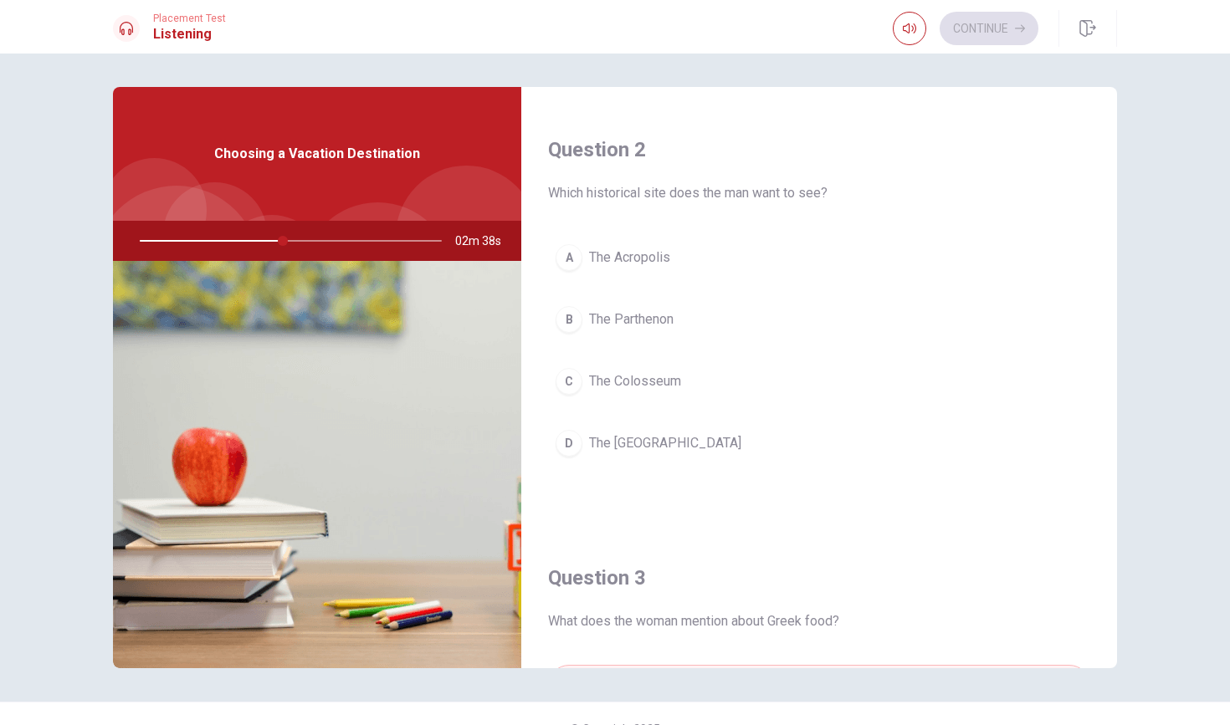
scroll to position [409, 0]
click at [601, 326] on span "The Parthenon" at bounding box center [631, 323] width 84 height 20
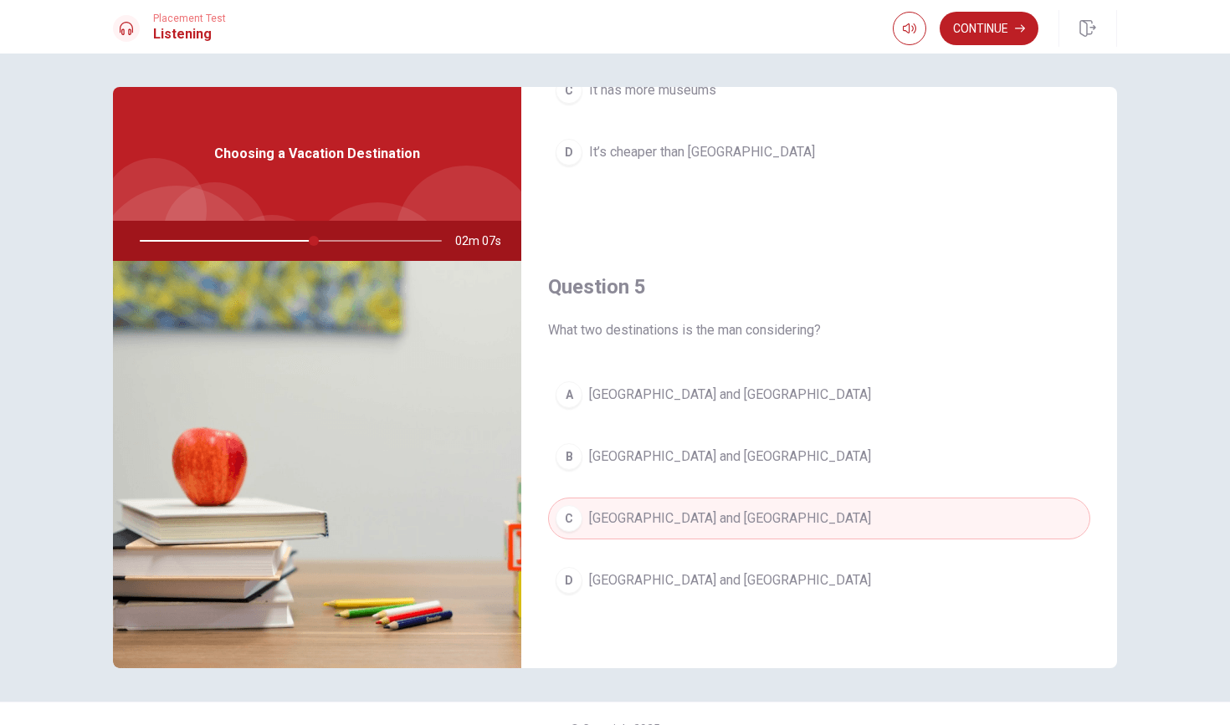
scroll to position [0, 0]
click at [1007, 31] on button "Continue" at bounding box center [988, 28] width 99 height 33
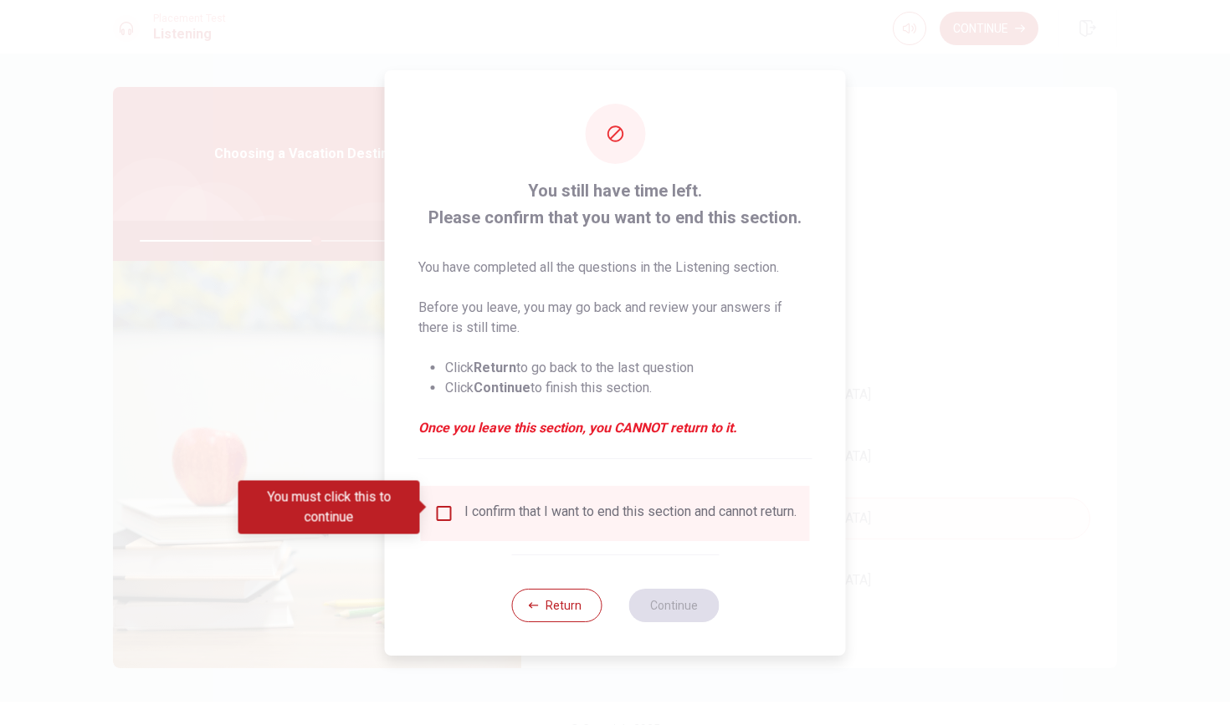
click at [461, 511] on div "I confirm that I want to end this section and cannot return." at bounding box center [615, 514] width 362 height 20
click at [445, 508] on input "You must click this to continue" at bounding box center [444, 514] width 20 height 20
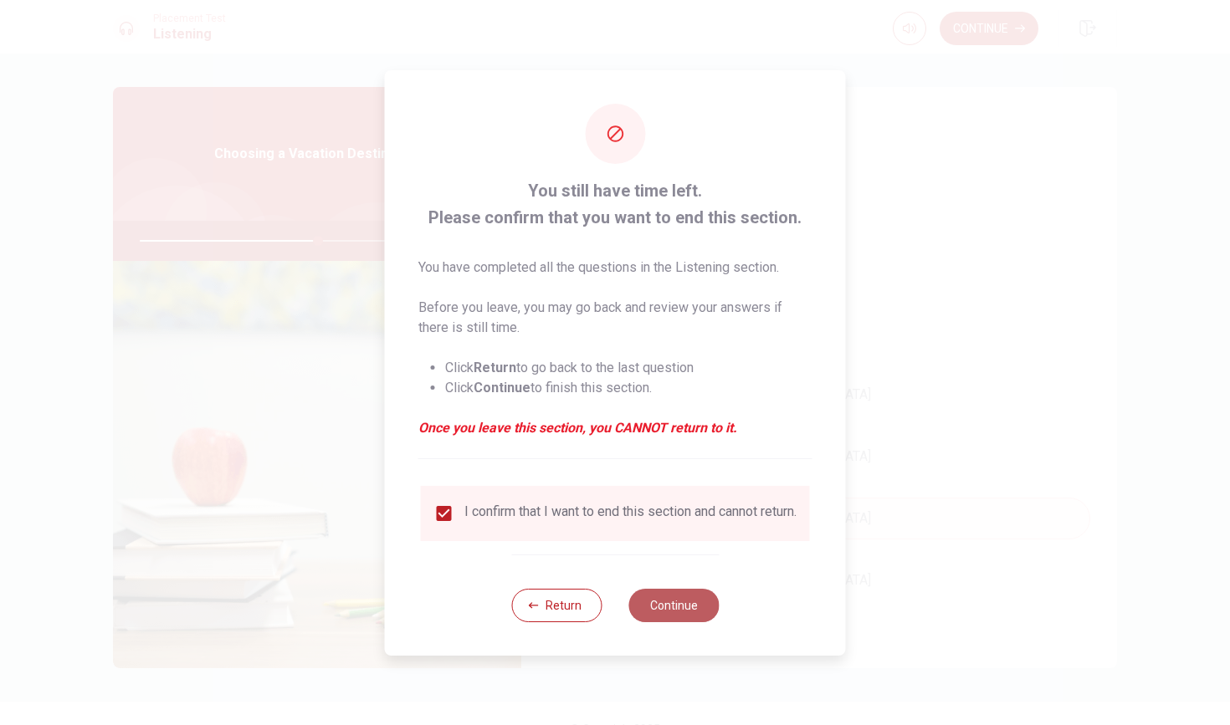
click at [661, 611] on button "Continue" at bounding box center [673, 605] width 90 height 33
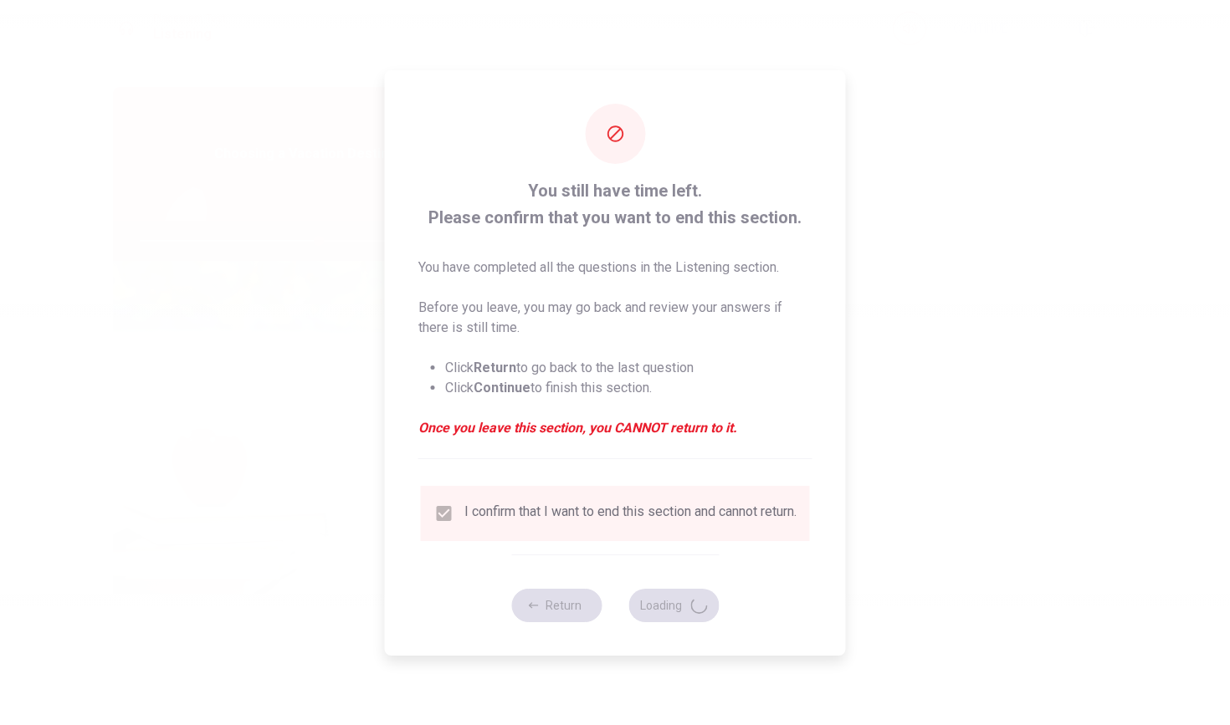
type input "60"
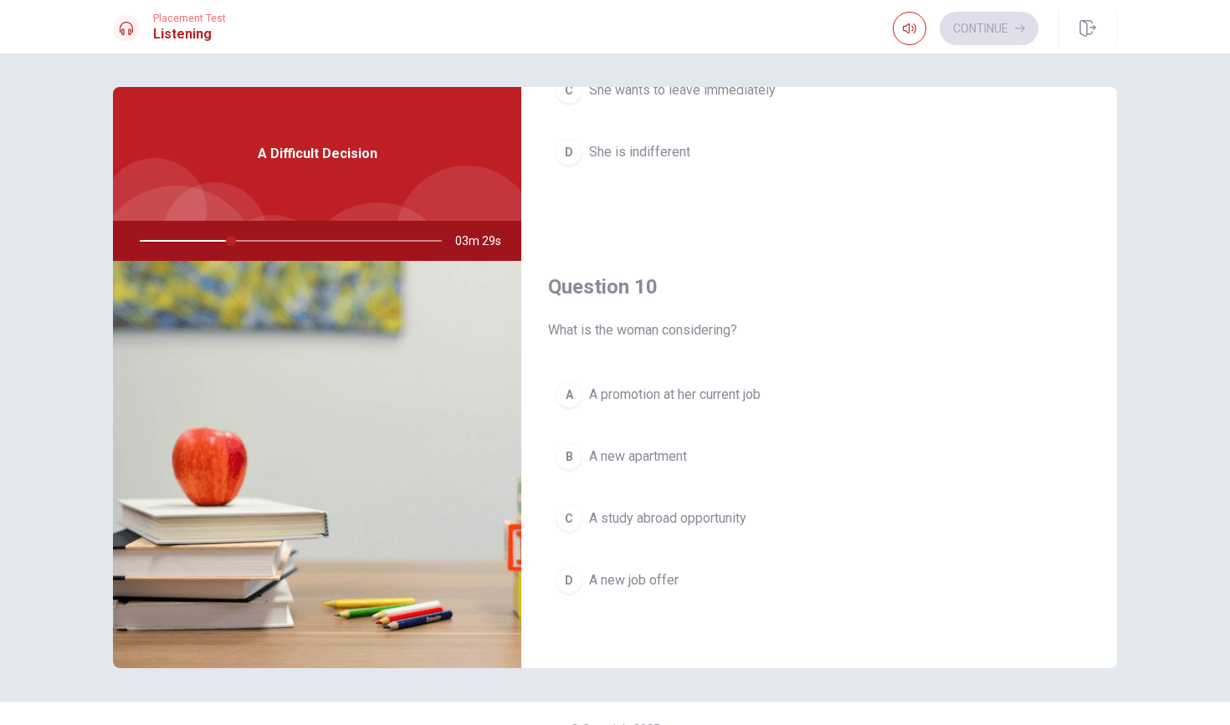
scroll to position [1560, 0]
click at [570, 392] on div "A" at bounding box center [568, 394] width 27 height 27
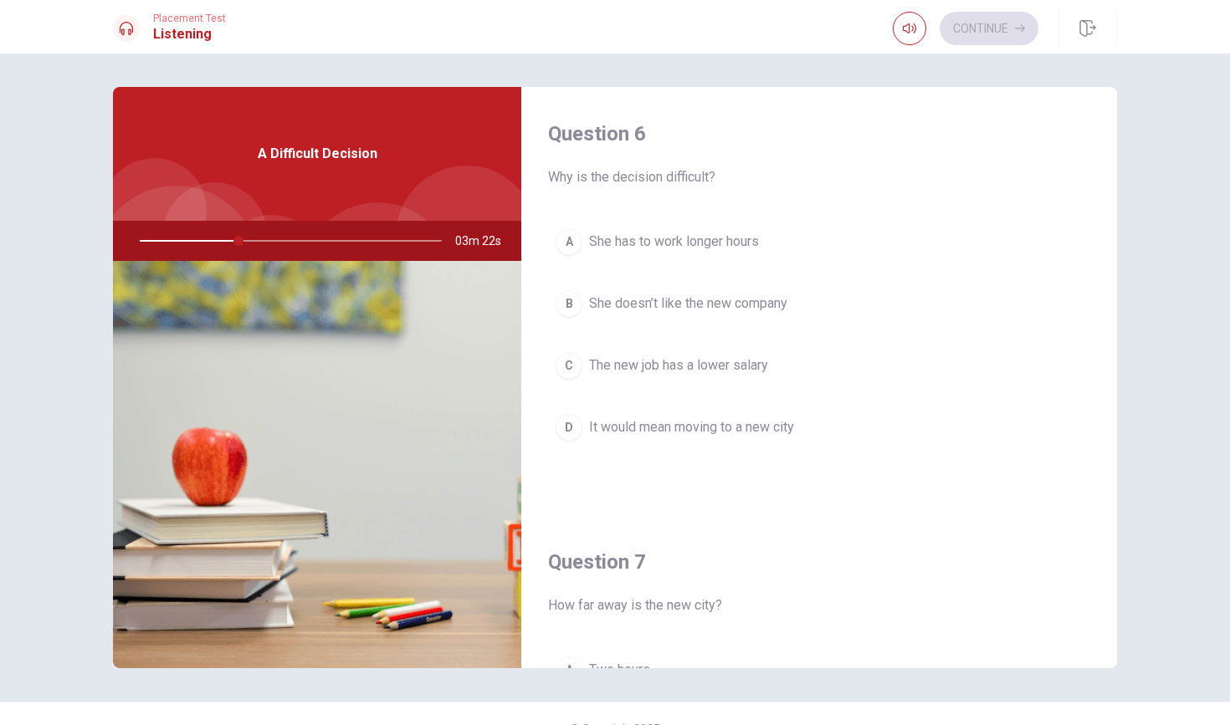
scroll to position [0, 0]
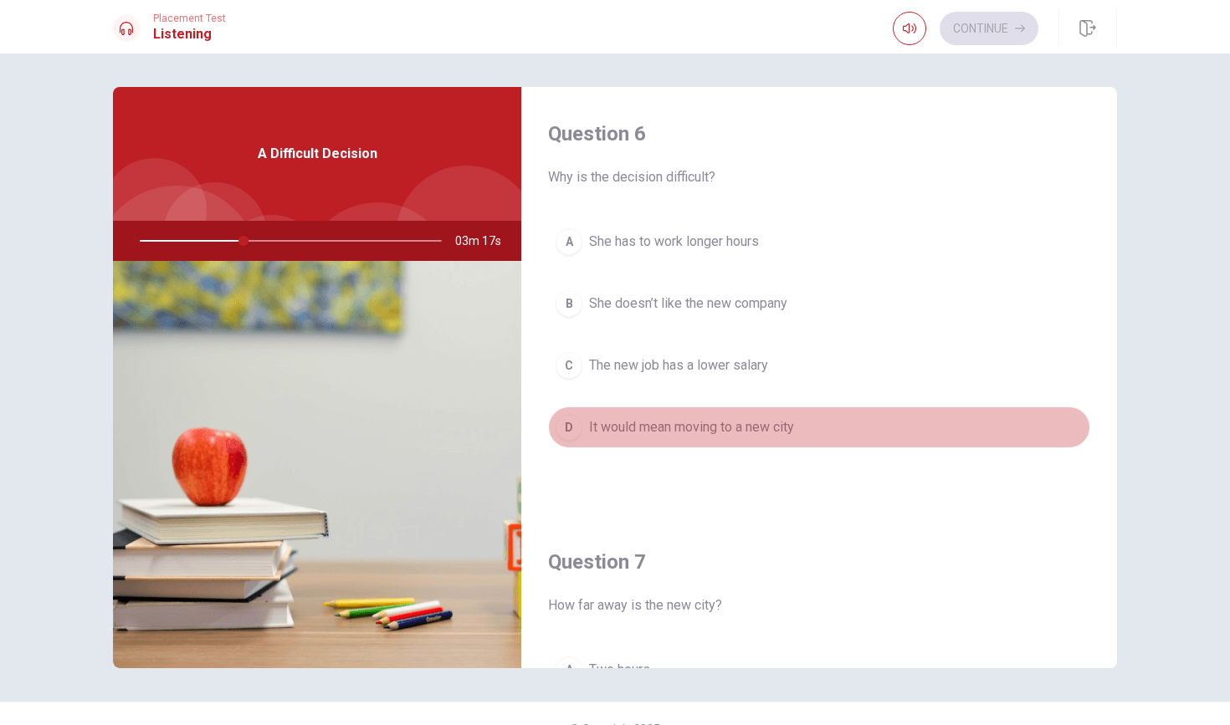
click at [573, 422] on div "D" at bounding box center [568, 427] width 27 height 27
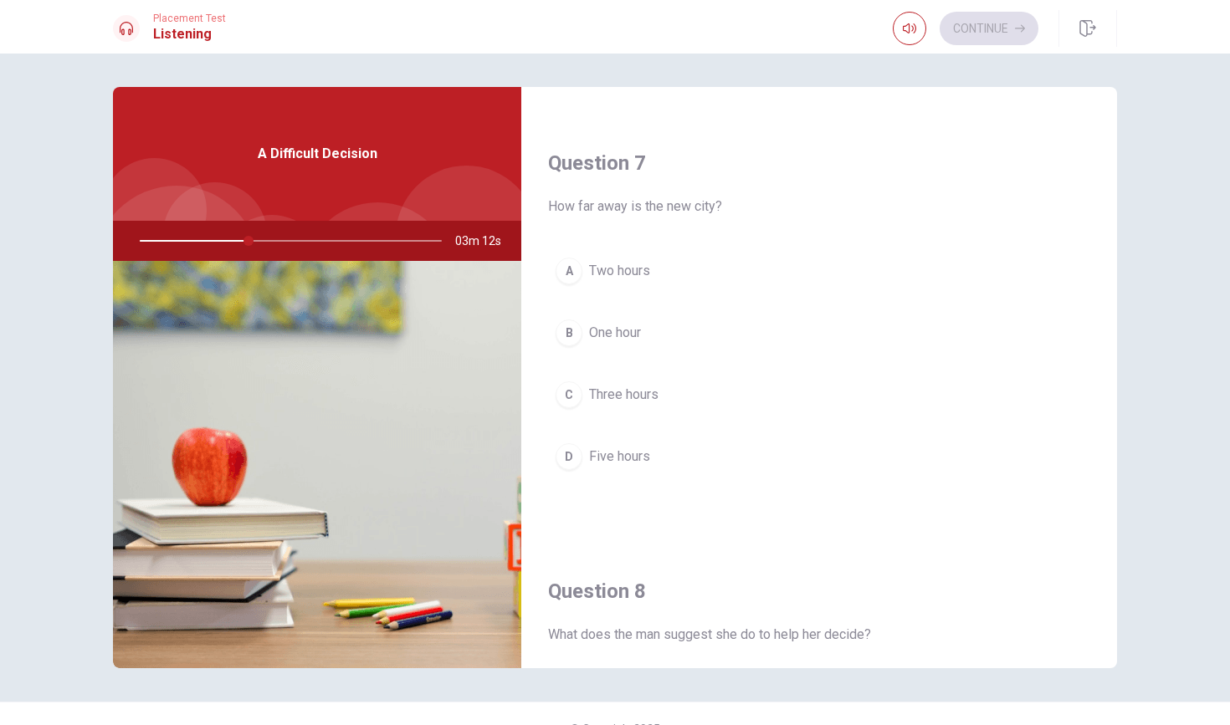
scroll to position [408, 0]
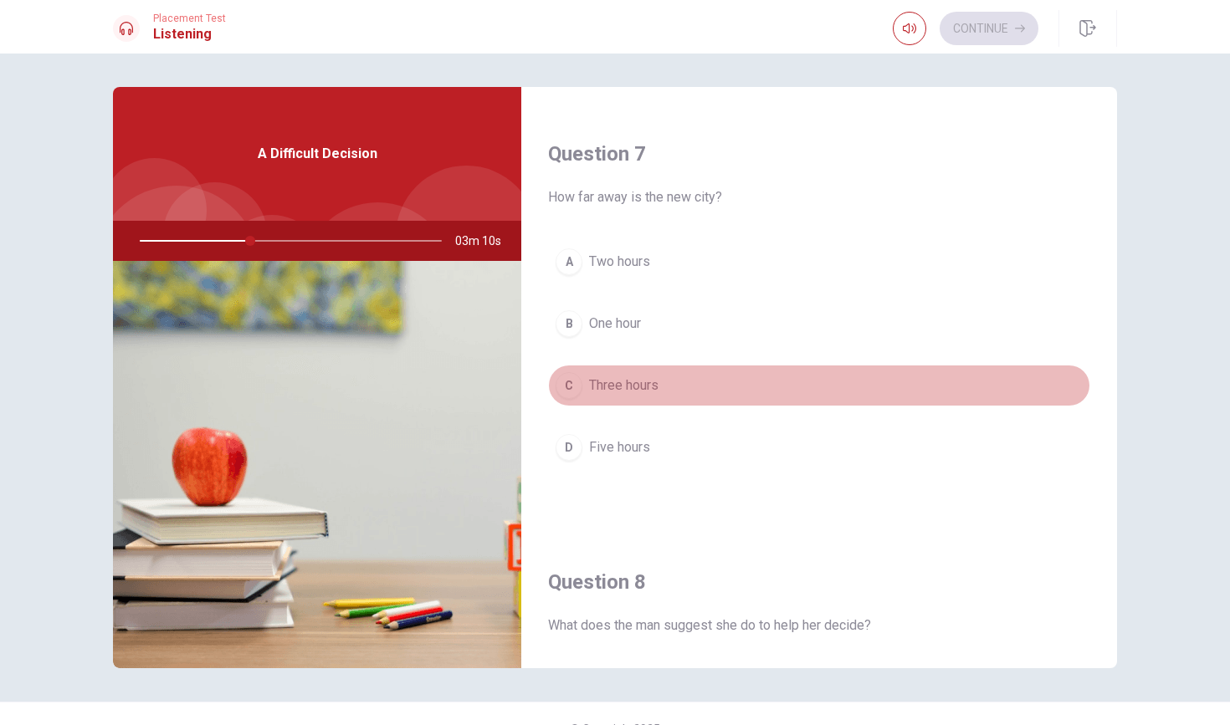
click at [566, 388] on div "C" at bounding box center [568, 385] width 27 height 27
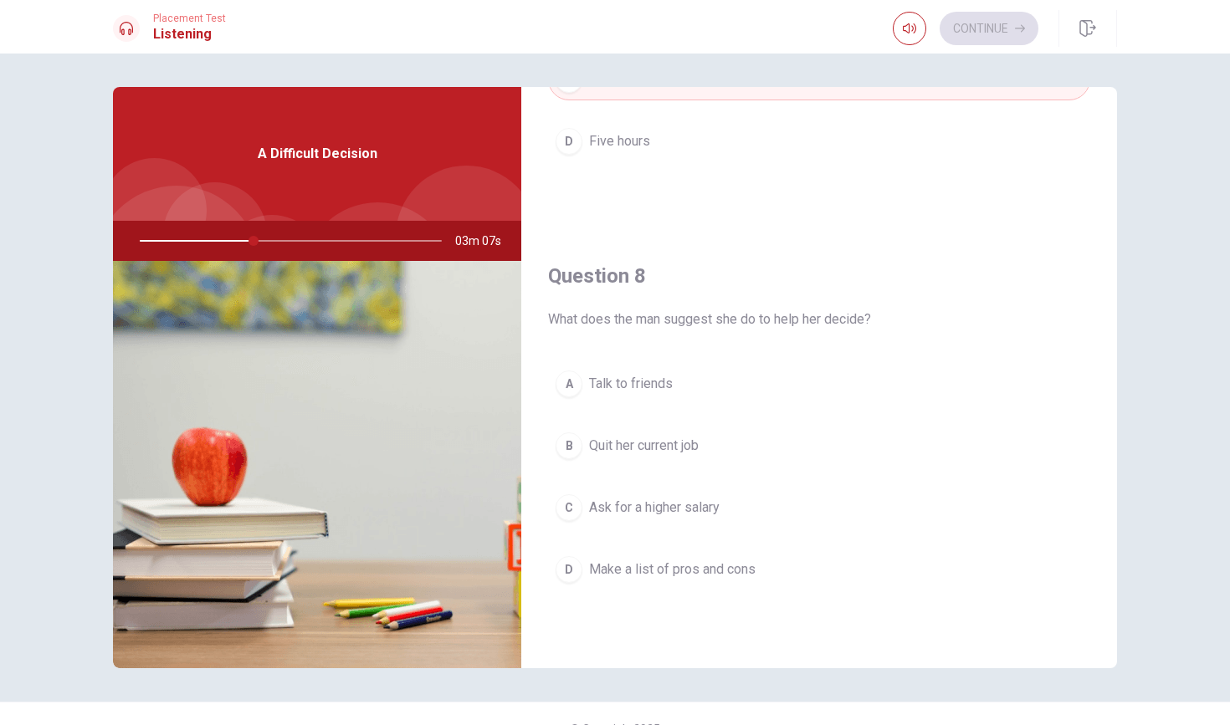
scroll to position [801, 0]
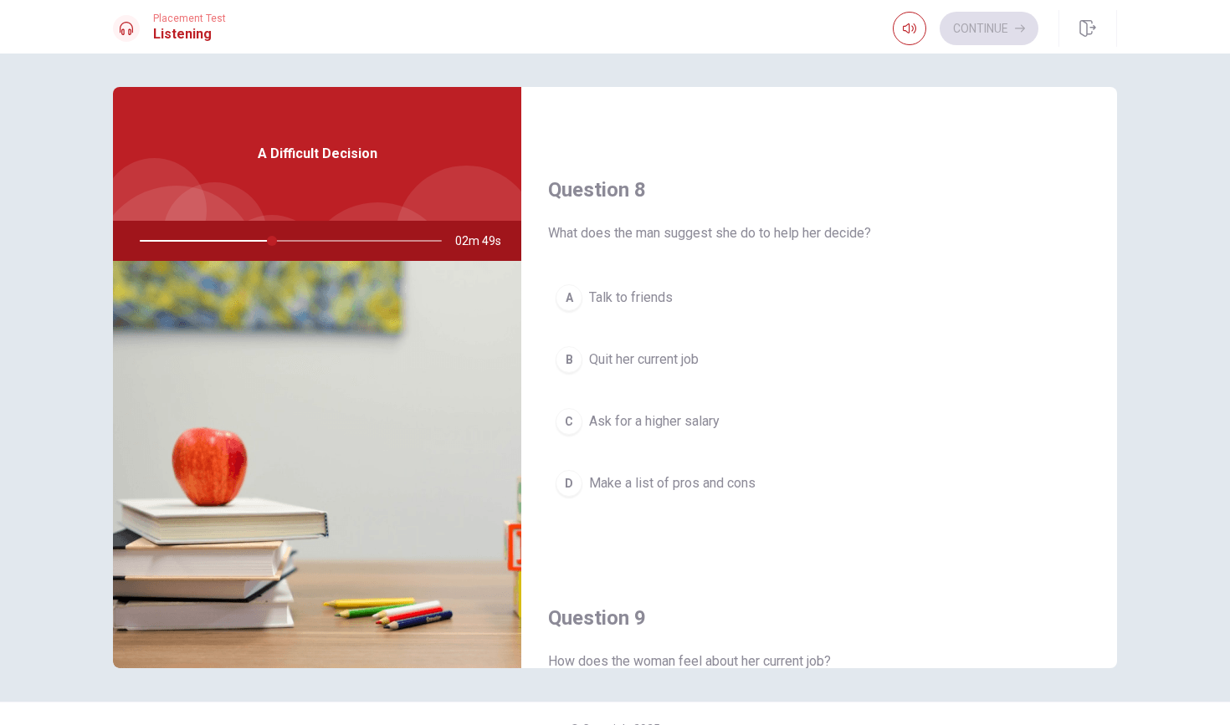
click at [562, 485] on div "D" at bounding box center [568, 483] width 27 height 27
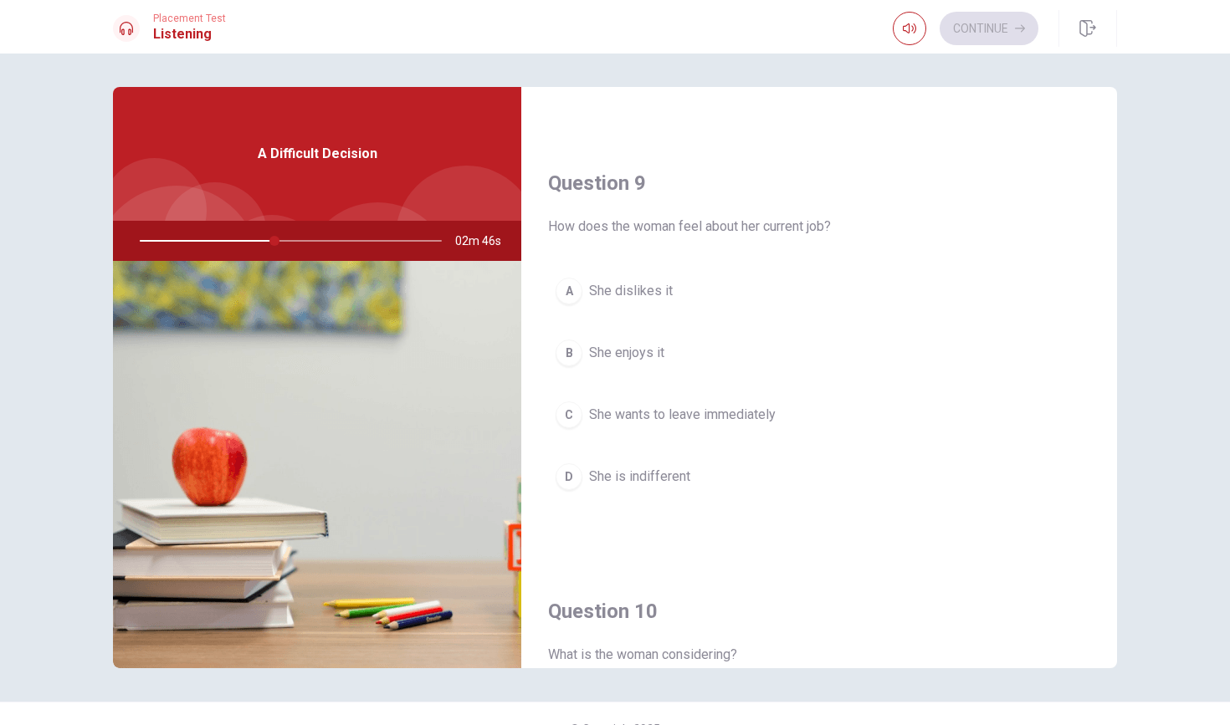
scroll to position [1240, 0]
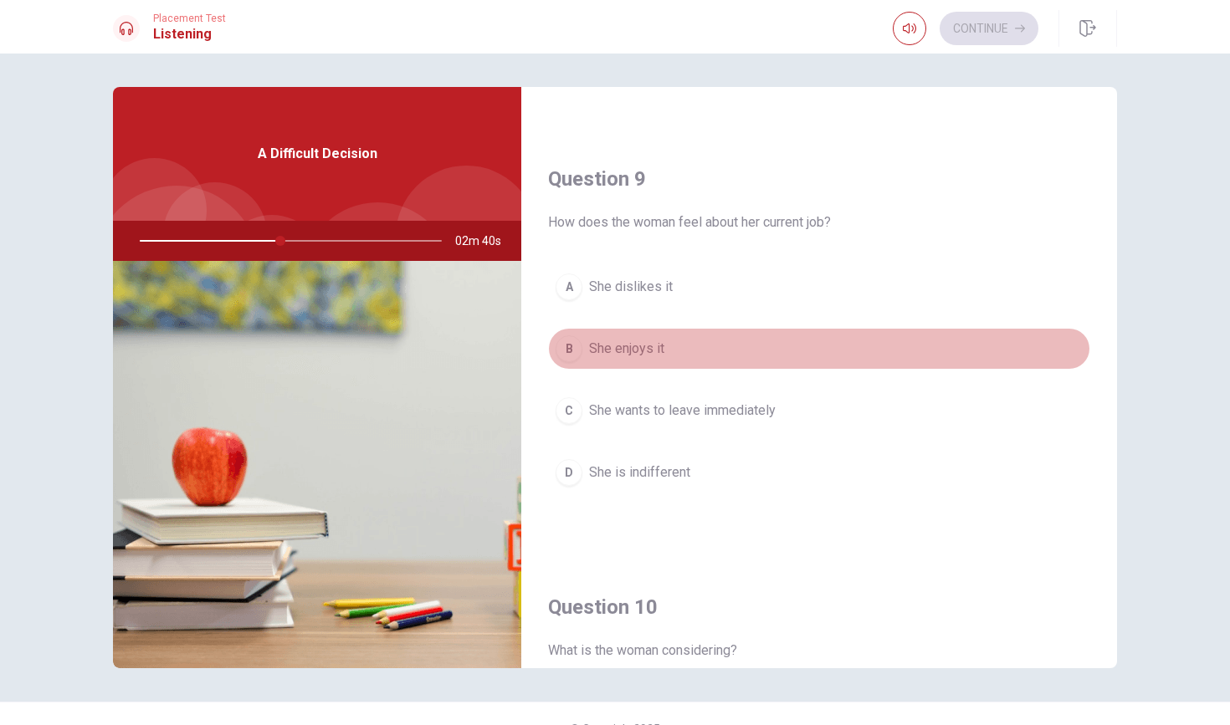
click at [572, 360] on div "B" at bounding box center [568, 348] width 27 height 27
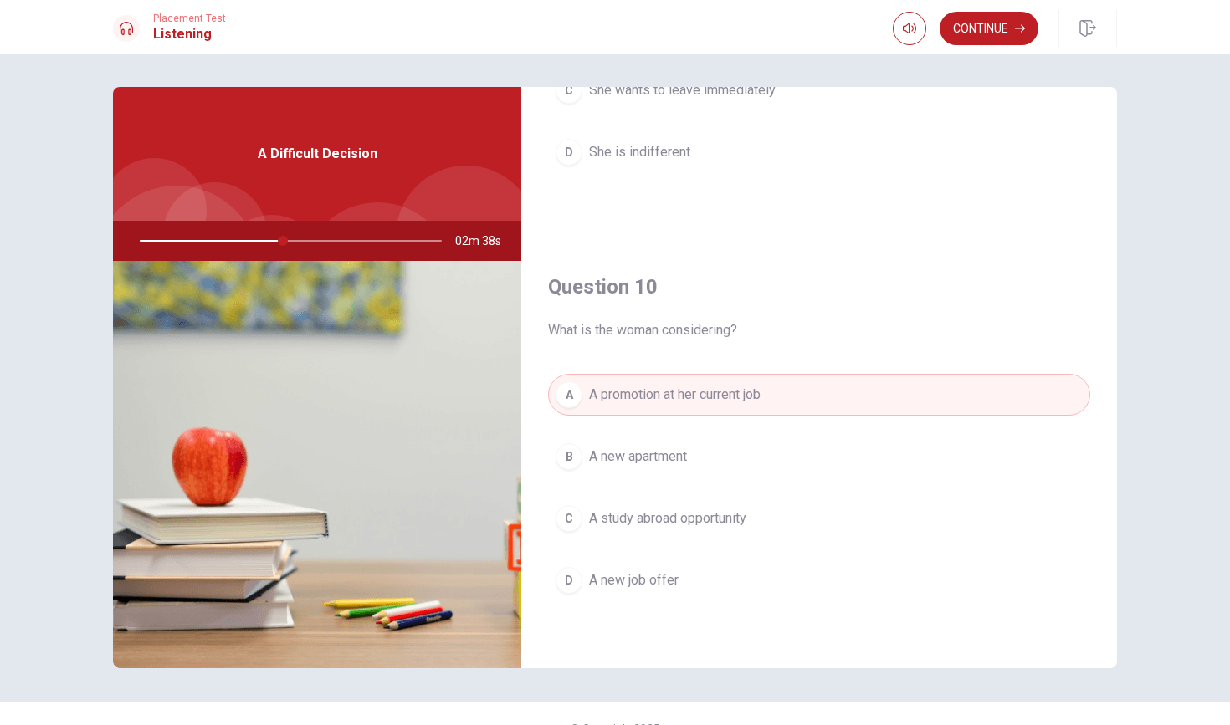
scroll to position [1560, 0]
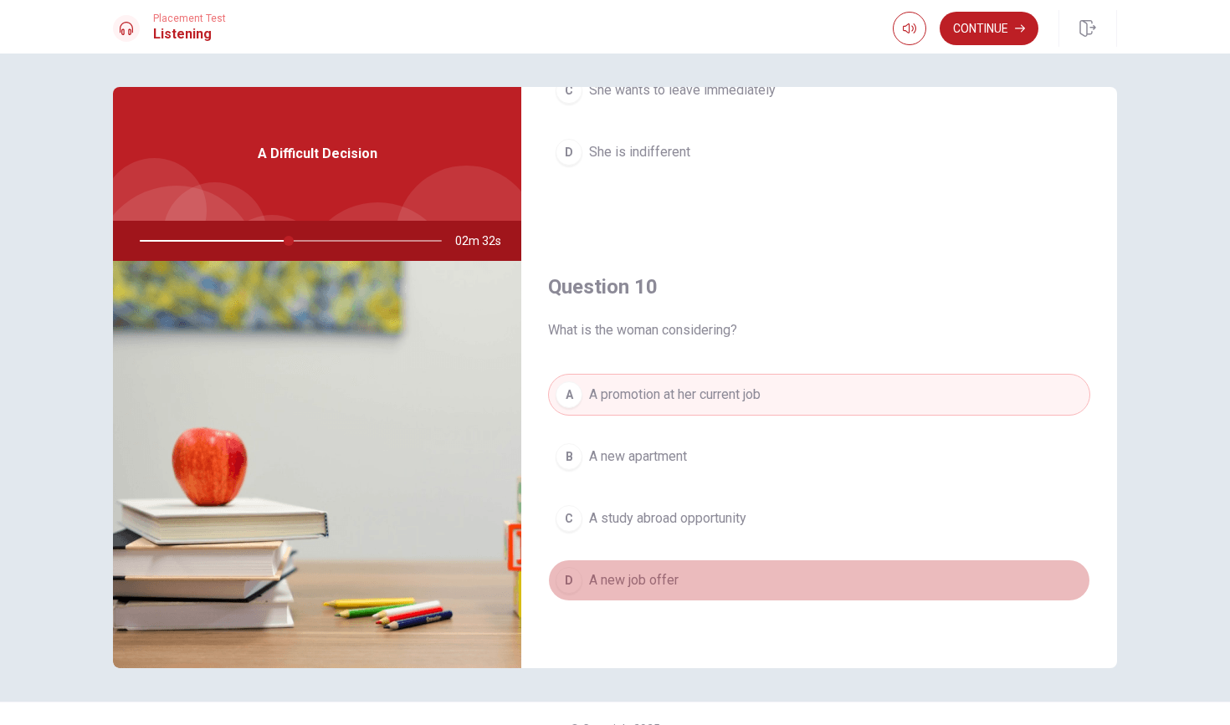
click at [587, 582] on button "D A new job offer" at bounding box center [819, 581] width 542 height 42
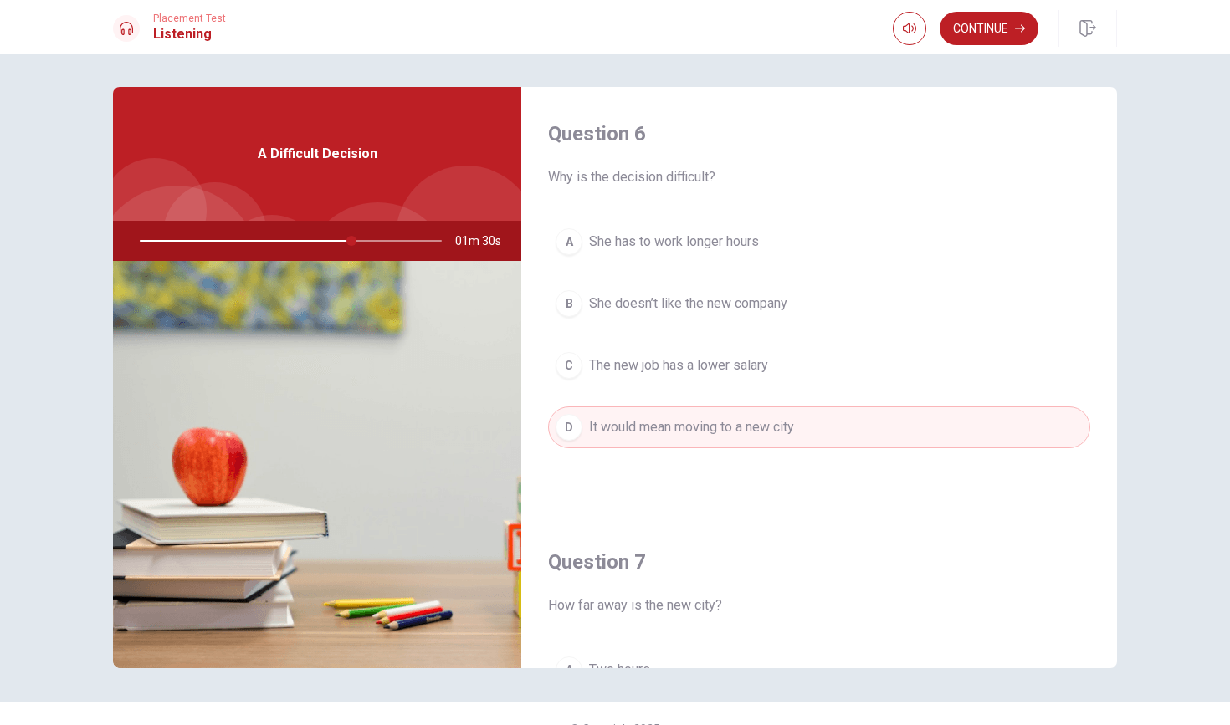
scroll to position [0, 0]
click at [990, 26] on button "Continue" at bounding box center [988, 28] width 99 height 33
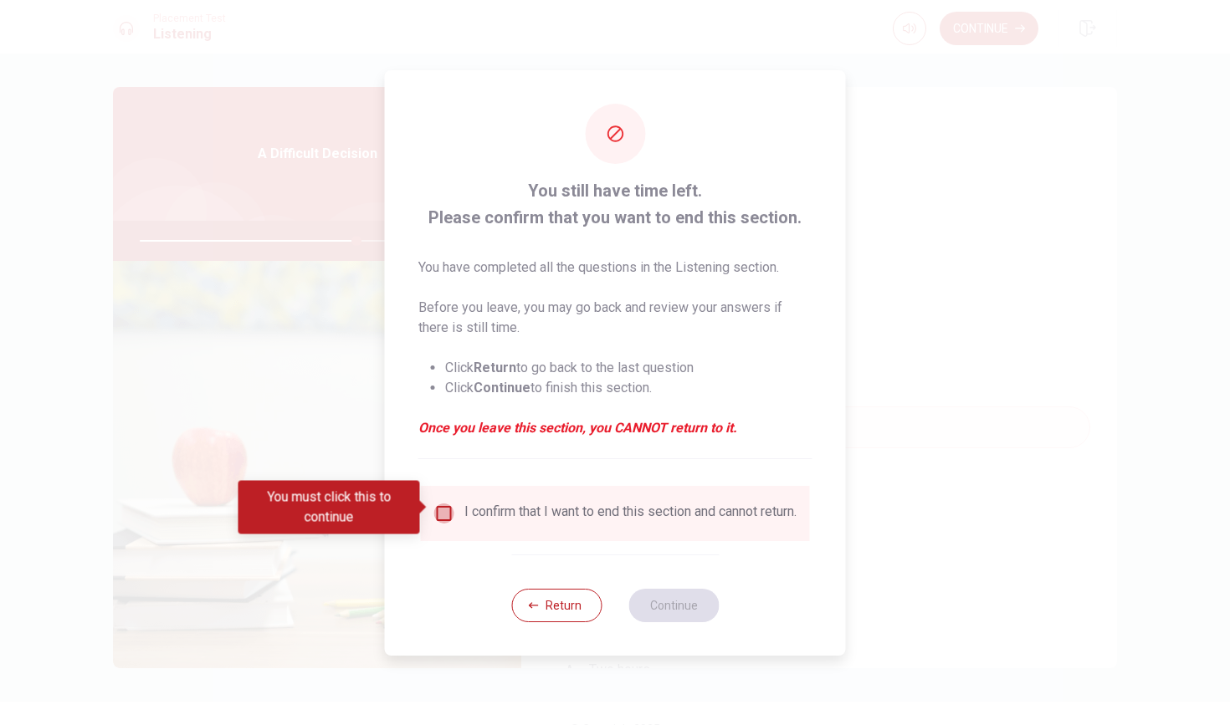
click at [438, 509] on input "You must click this to continue" at bounding box center [444, 514] width 20 height 20
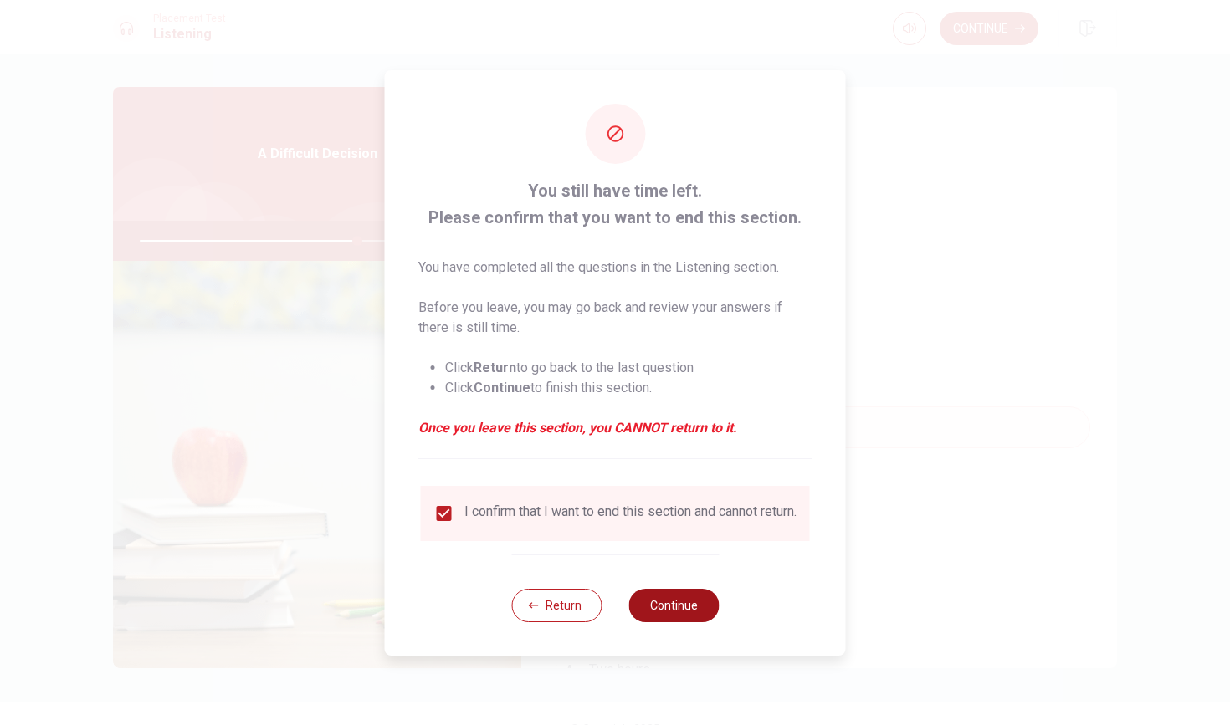
click at [683, 619] on button "Continue" at bounding box center [673, 605] width 90 height 33
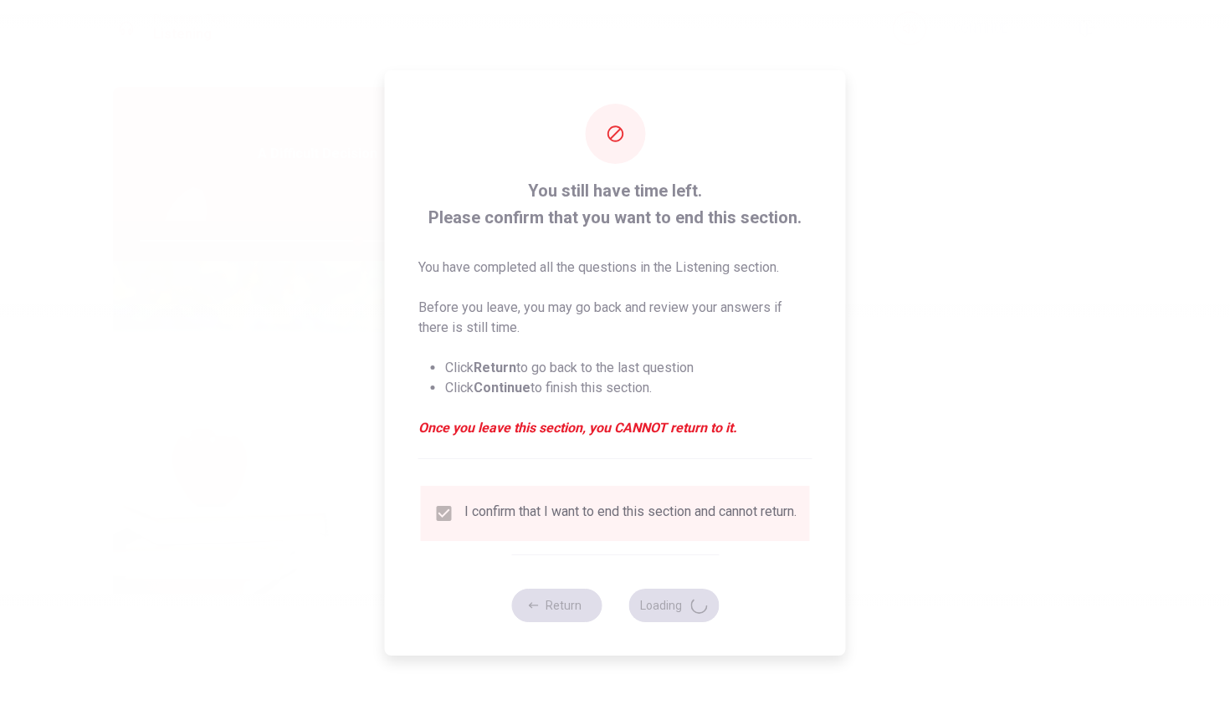
type input "73"
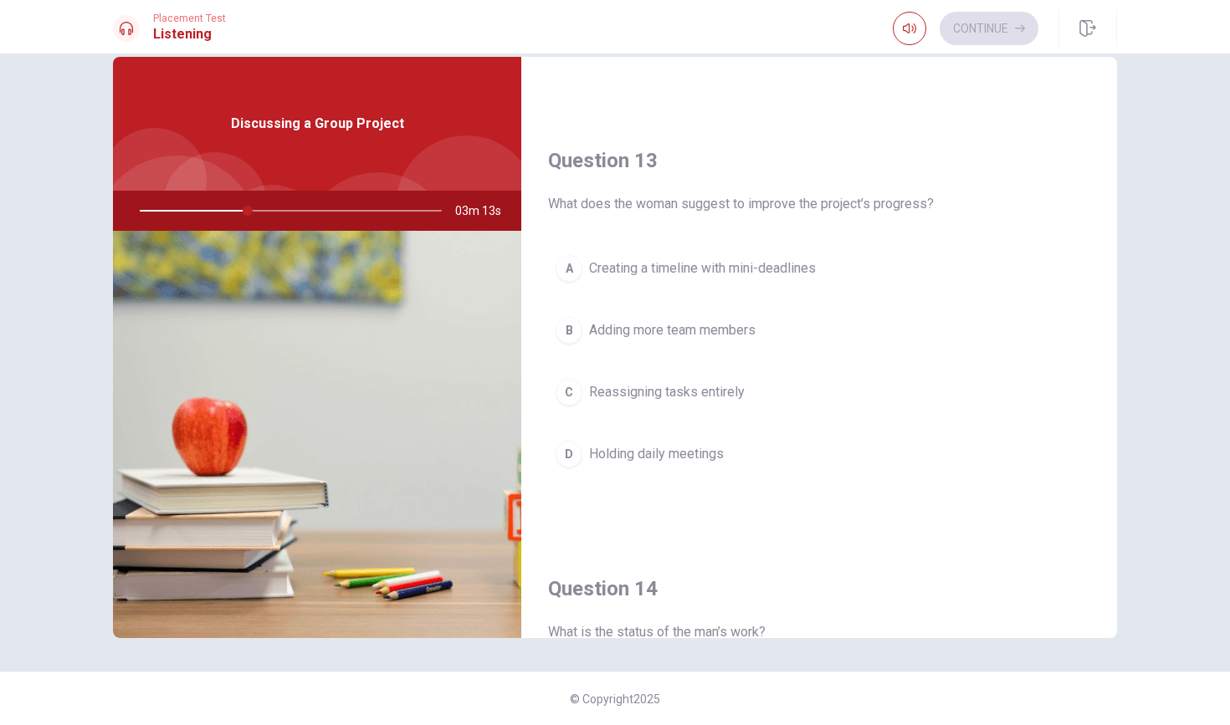
scroll to position [814, 0]
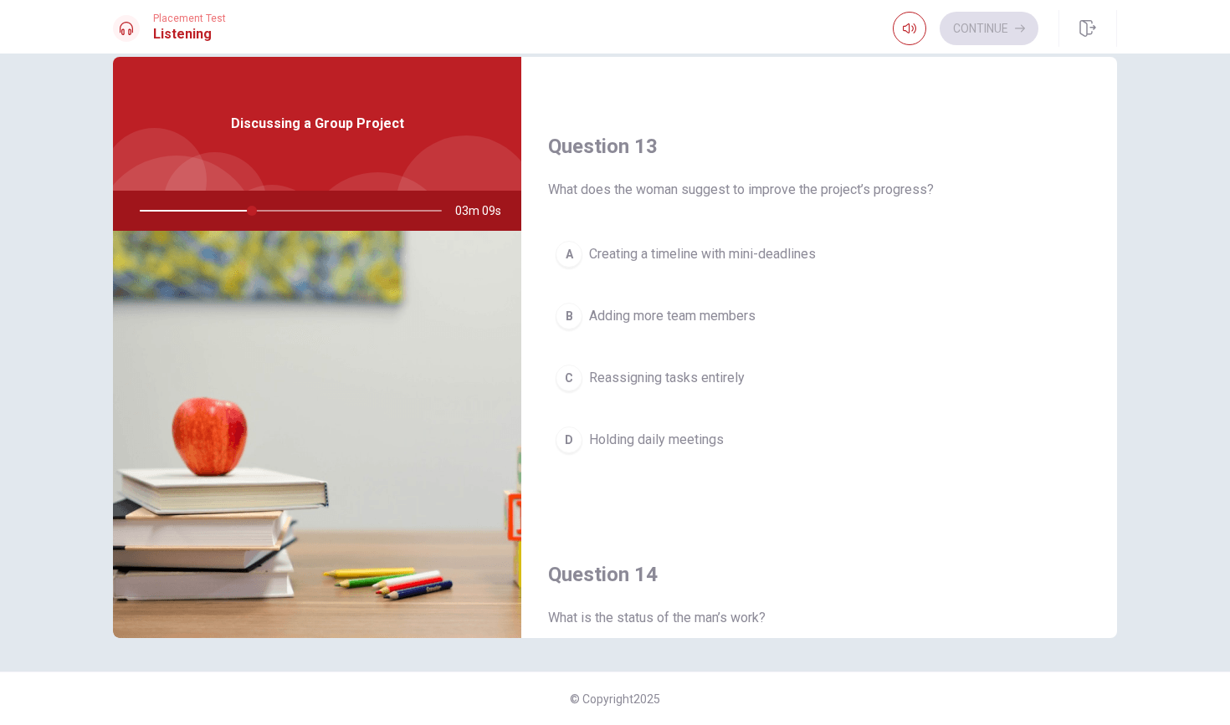
click at [576, 255] on div "A" at bounding box center [568, 254] width 27 height 27
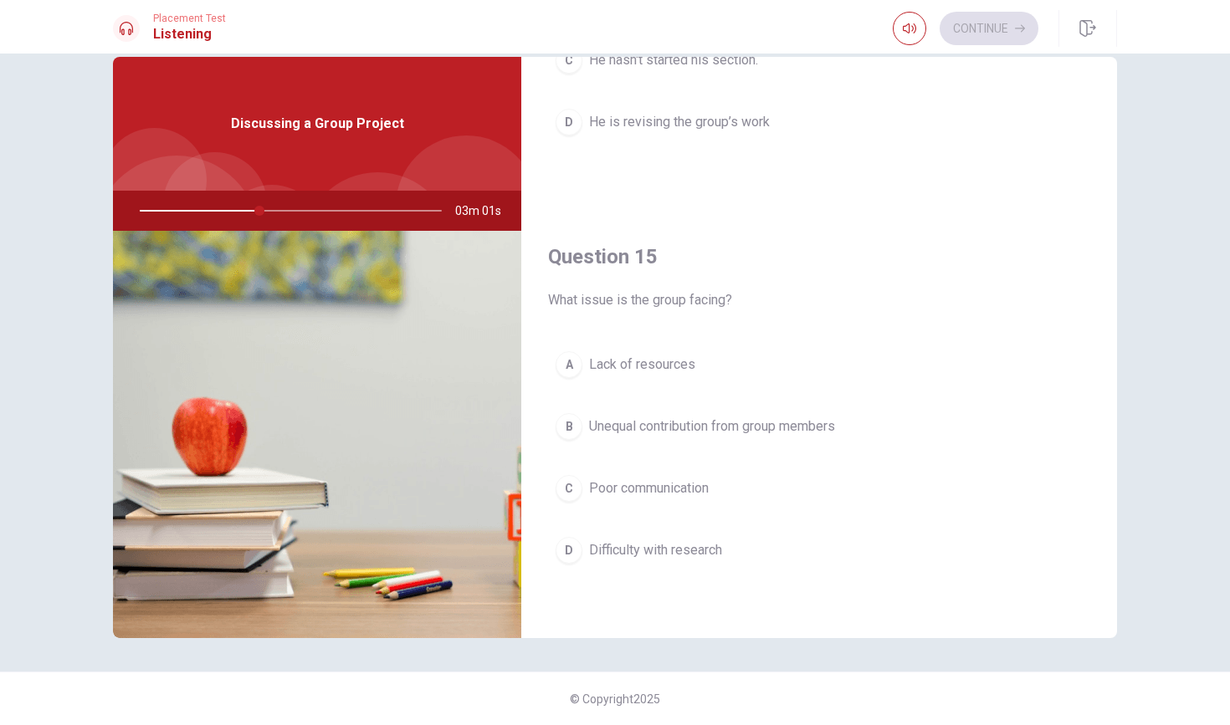
scroll to position [0, 0]
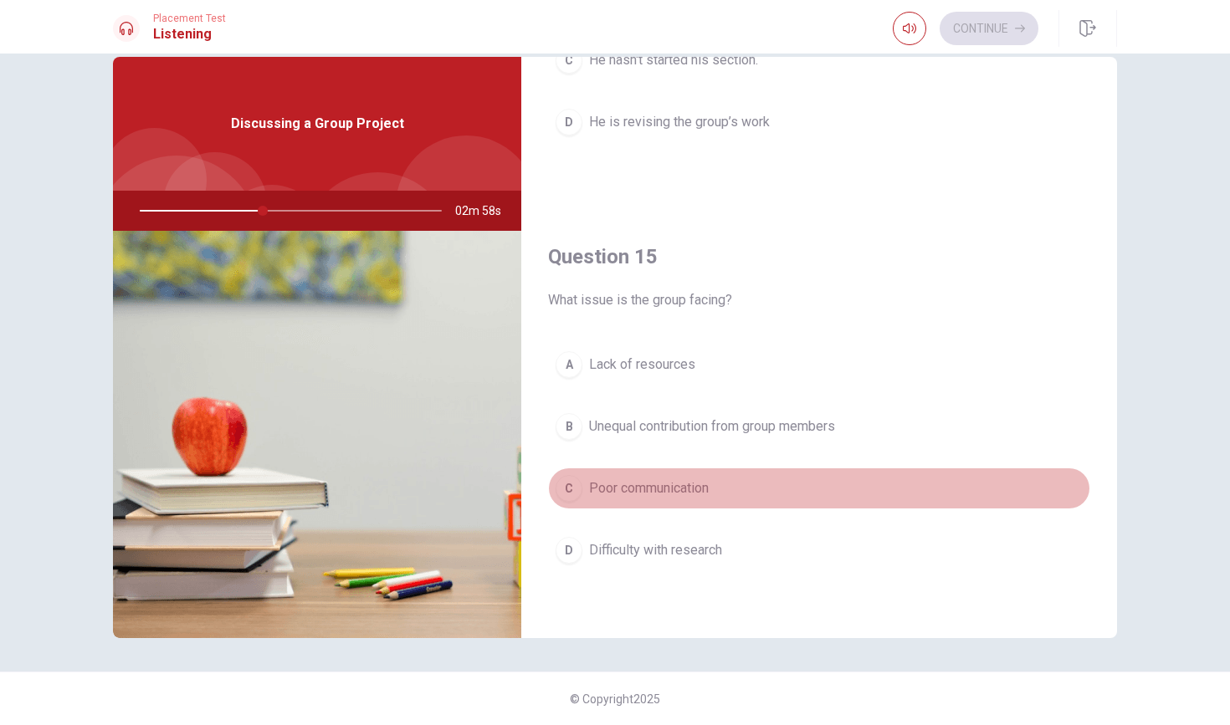
click at [570, 490] on div "C" at bounding box center [568, 488] width 27 height 27
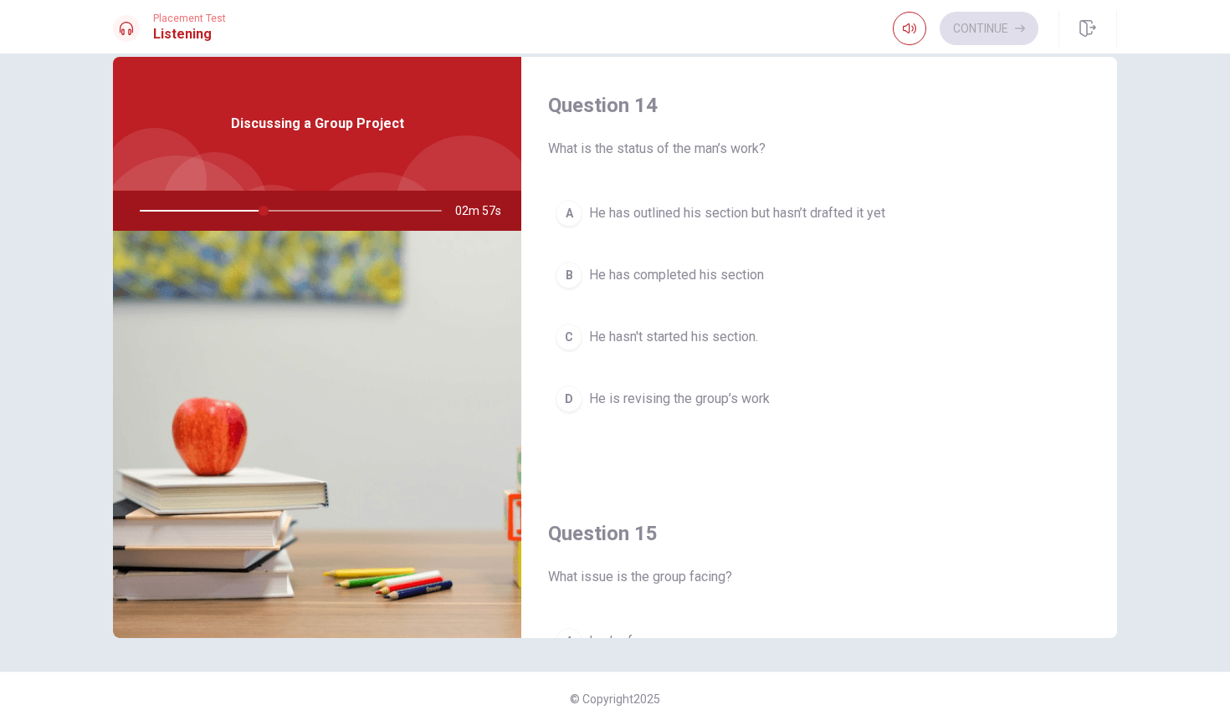
scroll to position [1280, 0]
click at [580, 211] on div "A" at bounding box center [568, 216] width 27 height 27
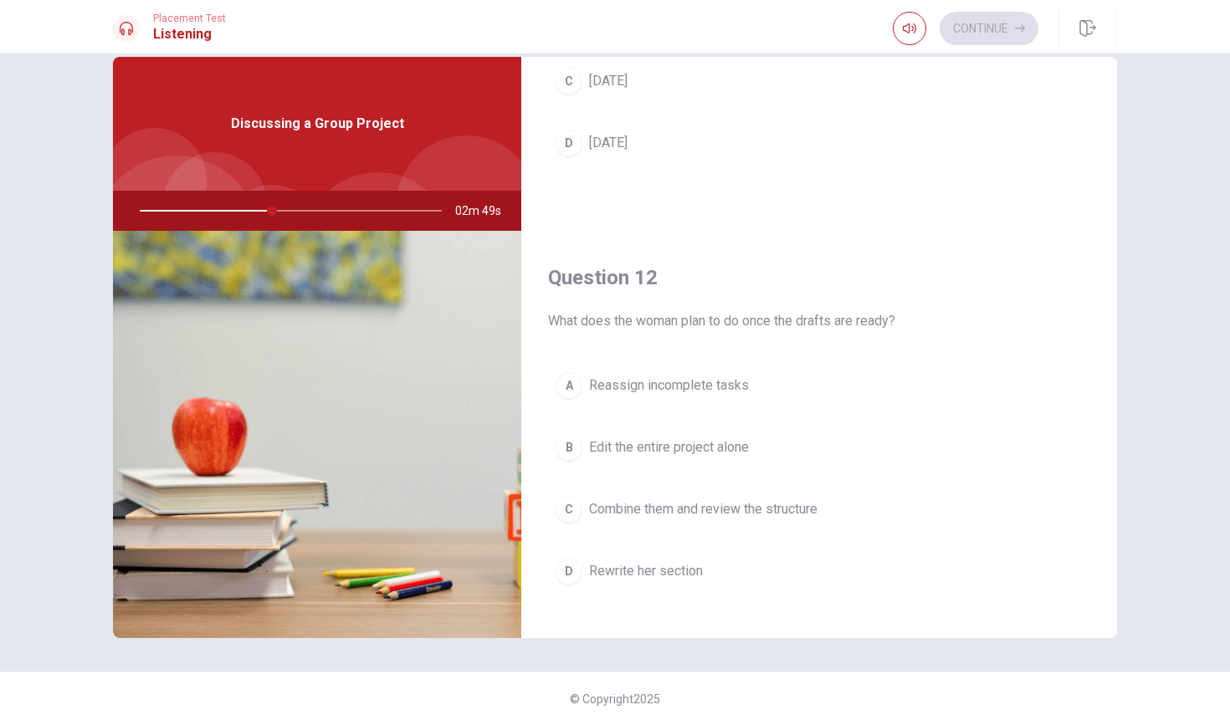
scroll to position [255, 0]
click at [582, 519] on button "C Combine them and review the structure" at bounding box center [819, 509] width 542 height 42
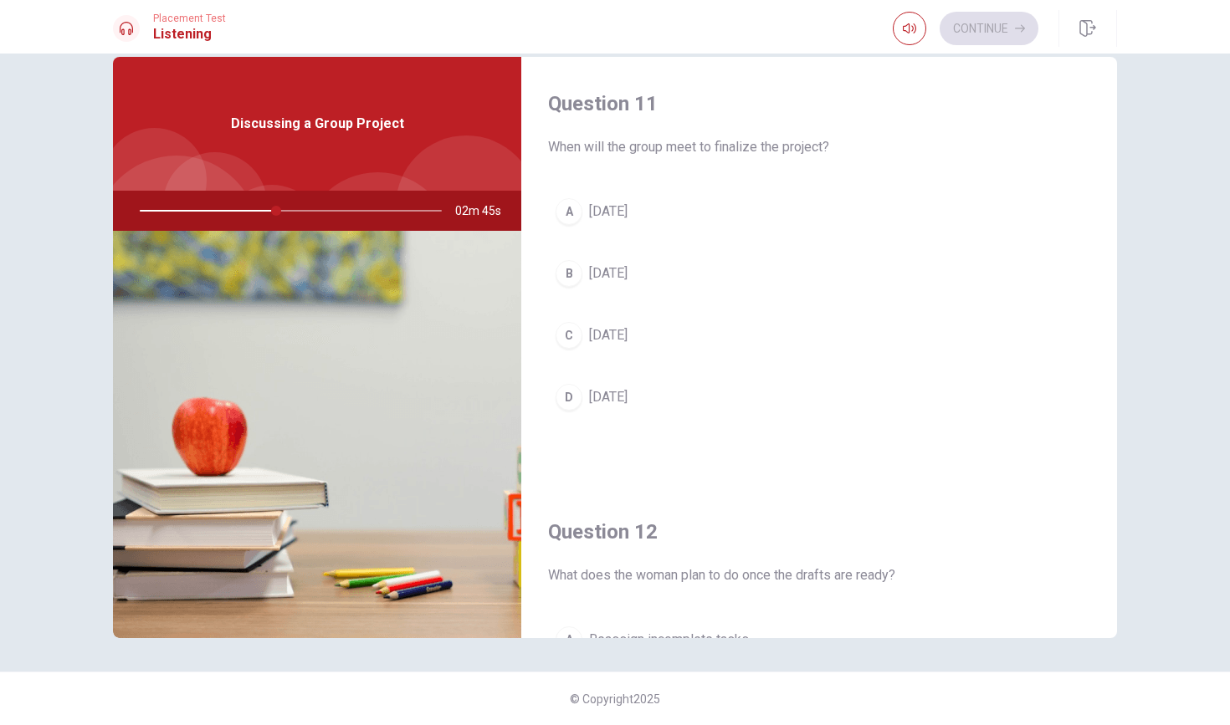
scroll to position [0, 0]
click at [571, 340] on div "C" at bounding box center [568, 335] width 27 height 27
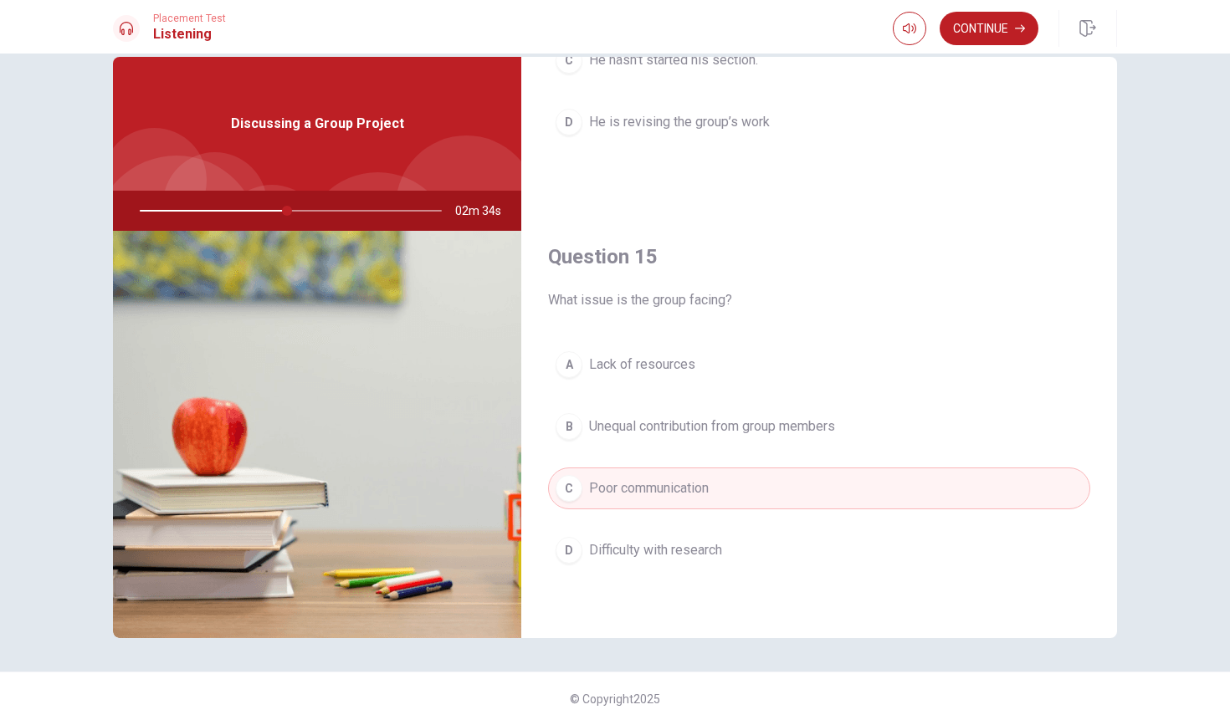
scroll to position [1560, 0]
click at [580, 422] on div "B" at bounding box center [568, 426] width 27 height 27
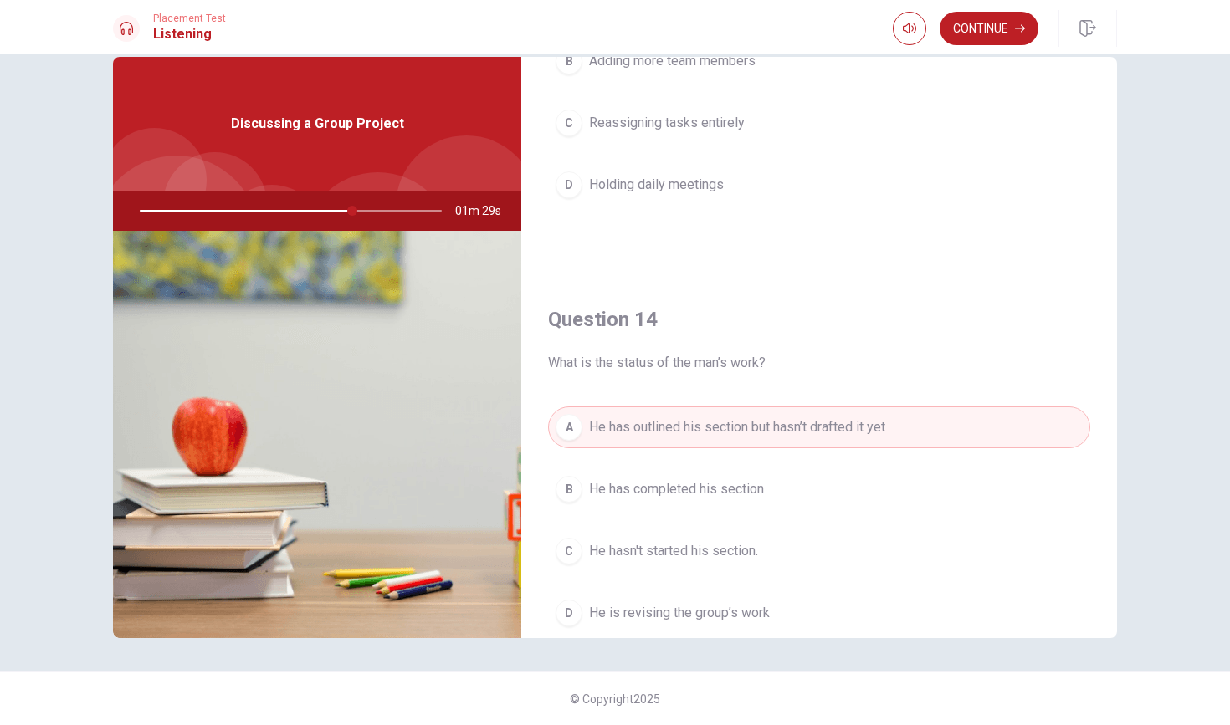
scroll to position [1519, 0]
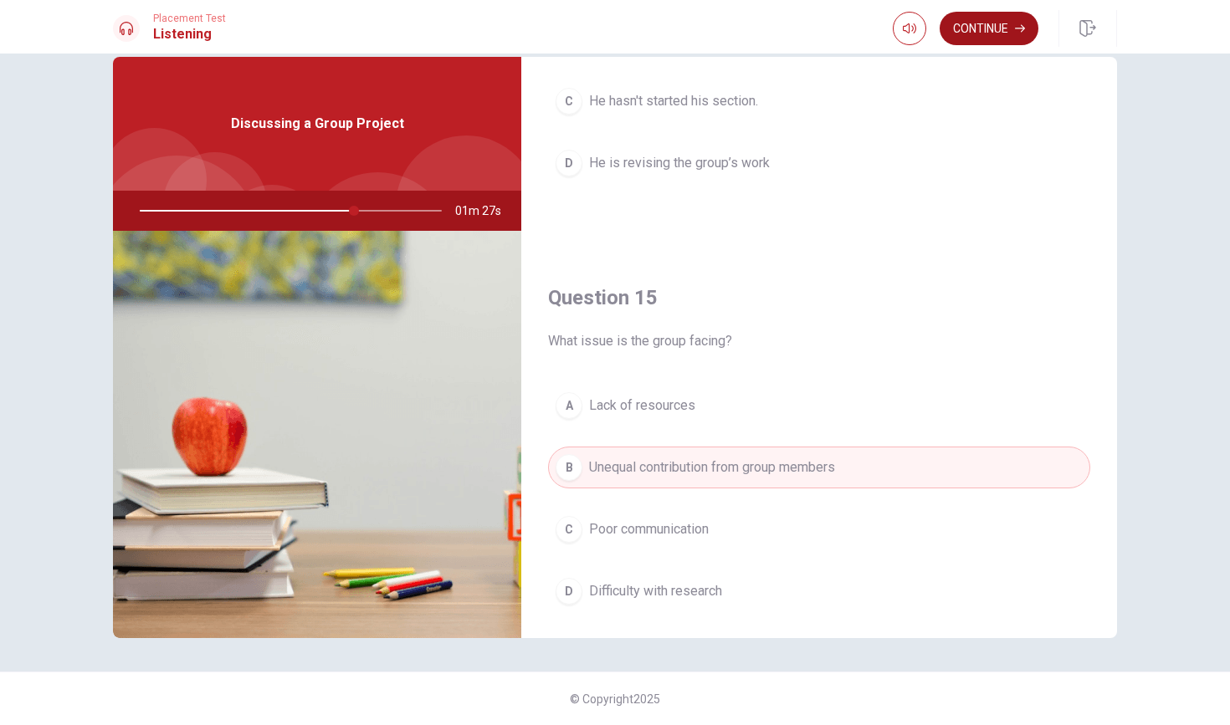
click at [982, 23] on button "Continue" at bounding box center [988, 28] width 99 height 33
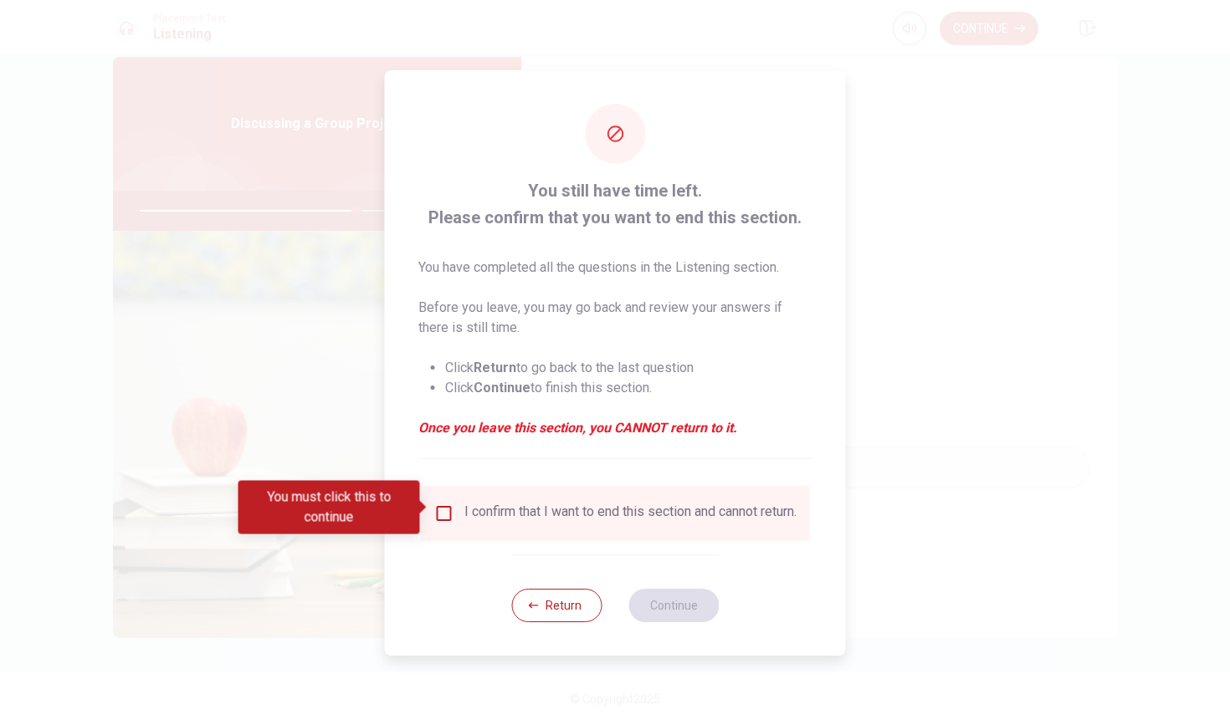
click at [467, 514] on div "I confirm that I want to end this section and cannot return." at bounding box center [630, 514] width 332 height 20
click at [438, 514] on input "You must click this to continue" at bounding box center [444, 514] width 20 height 20
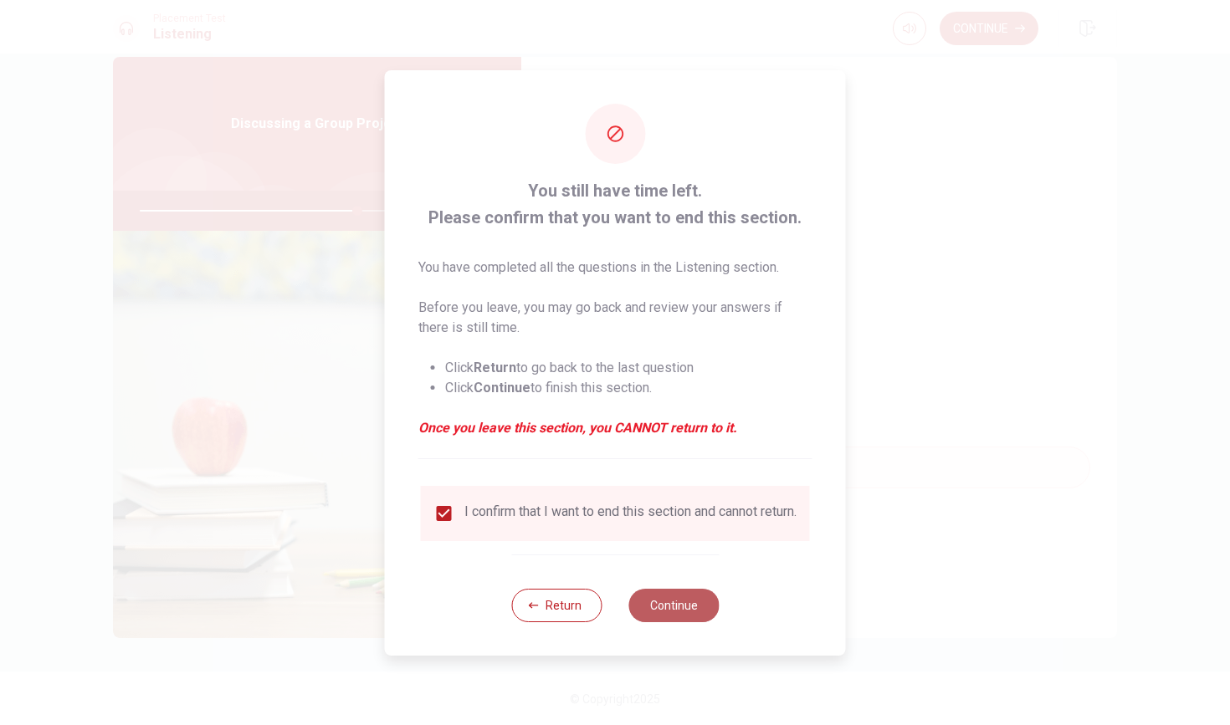
click at [661, 610] on button "Continue" at bounding box center [673, 605] width 90 height 33
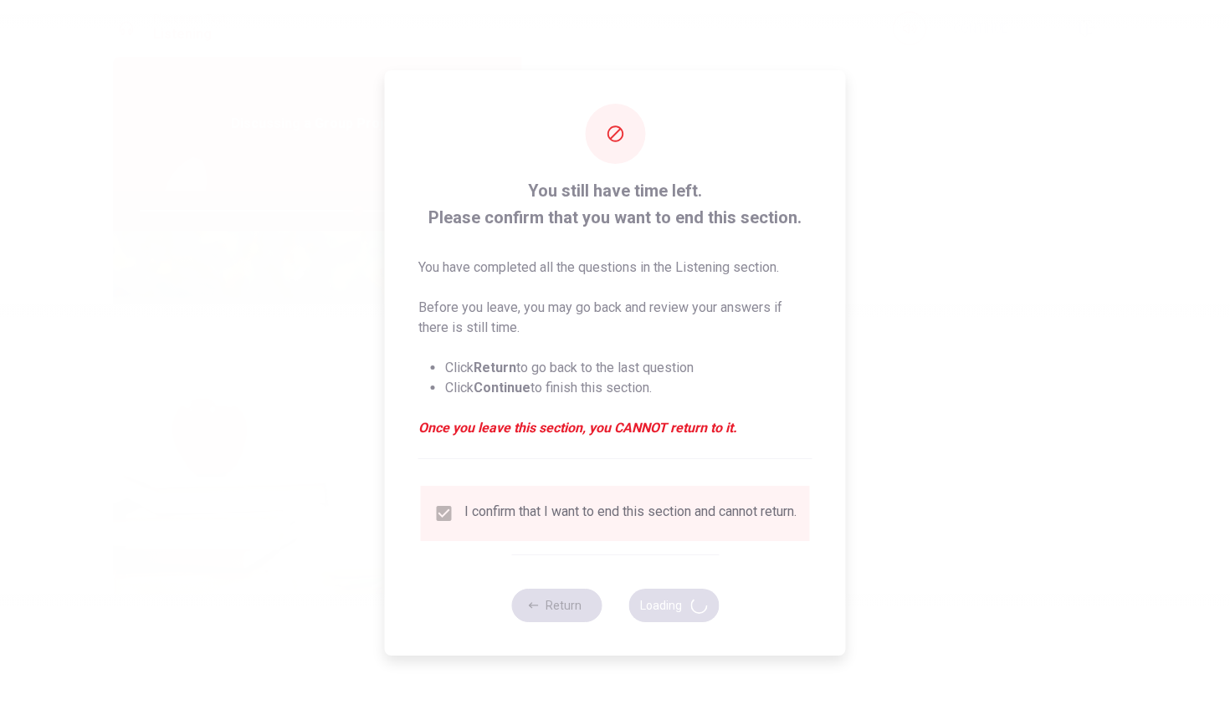
type input "73"
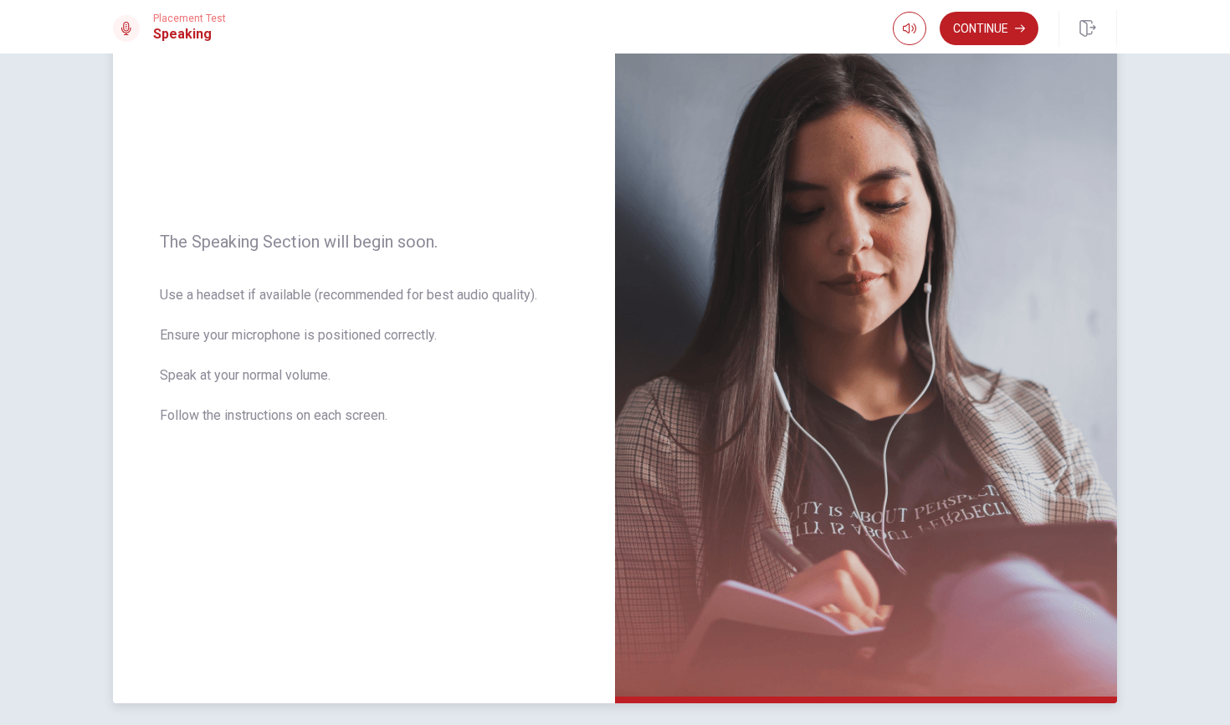
scroll to position [112, 0]
click at [964, 23] on button "Continue" at bounding box center [988, 28] width 99 height 33
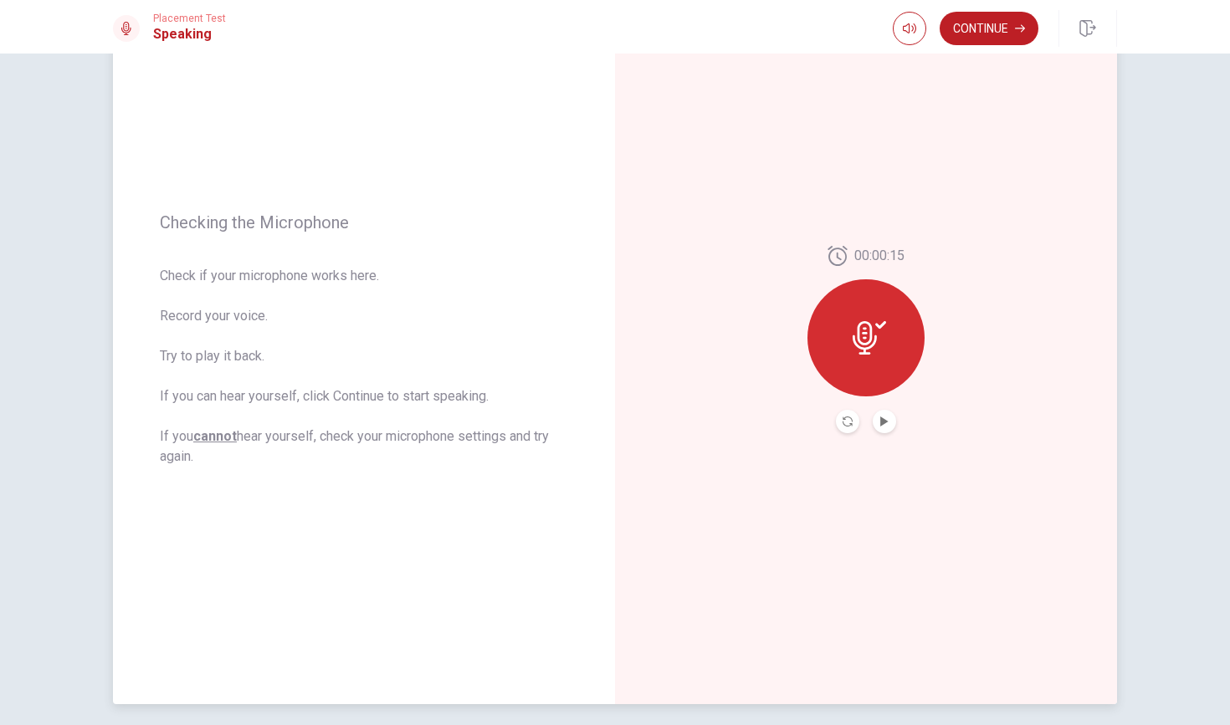
click at [852, 423] on button "Record Again" at bounding box center [847, 421] width 23 height 23
click at [886, 419] on icon "Play Audio" at bounding box center [884, 422] width 10 height 10
click at [846, 418] on icon "Record Again" at bounding box center [847, 422] width 10 height 10
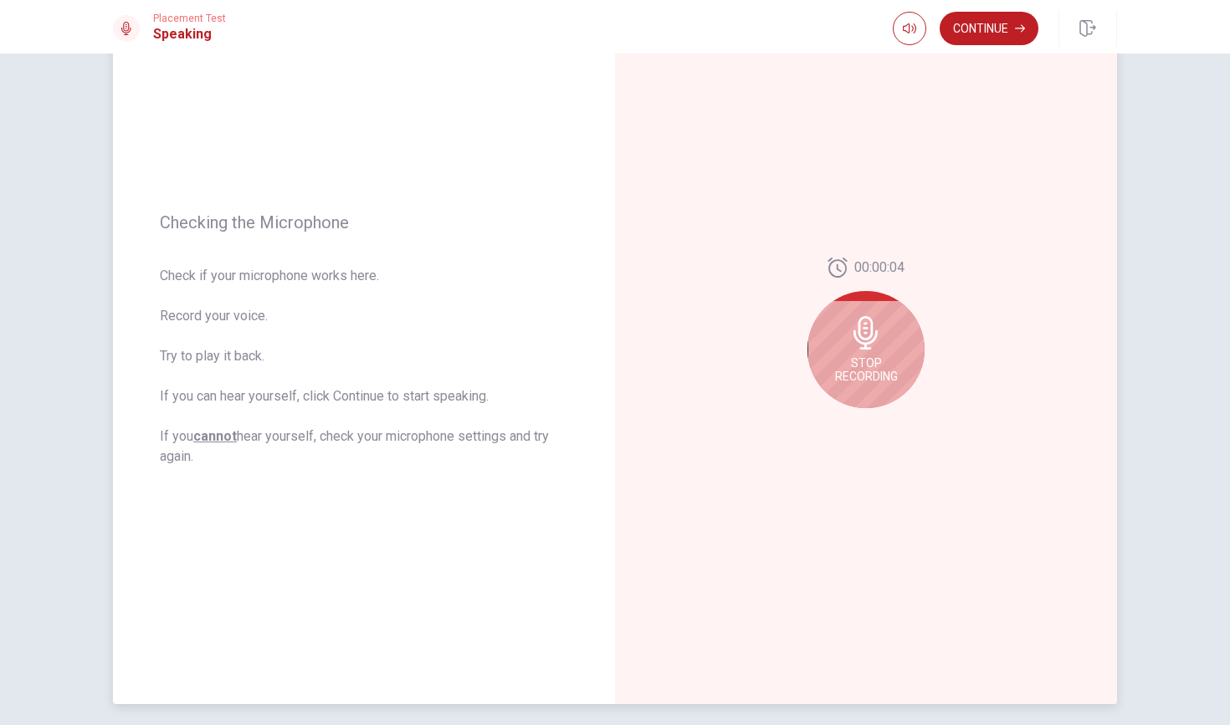
click at [868, 342] on icon at bounding box center [865, 332] width 24 height 33
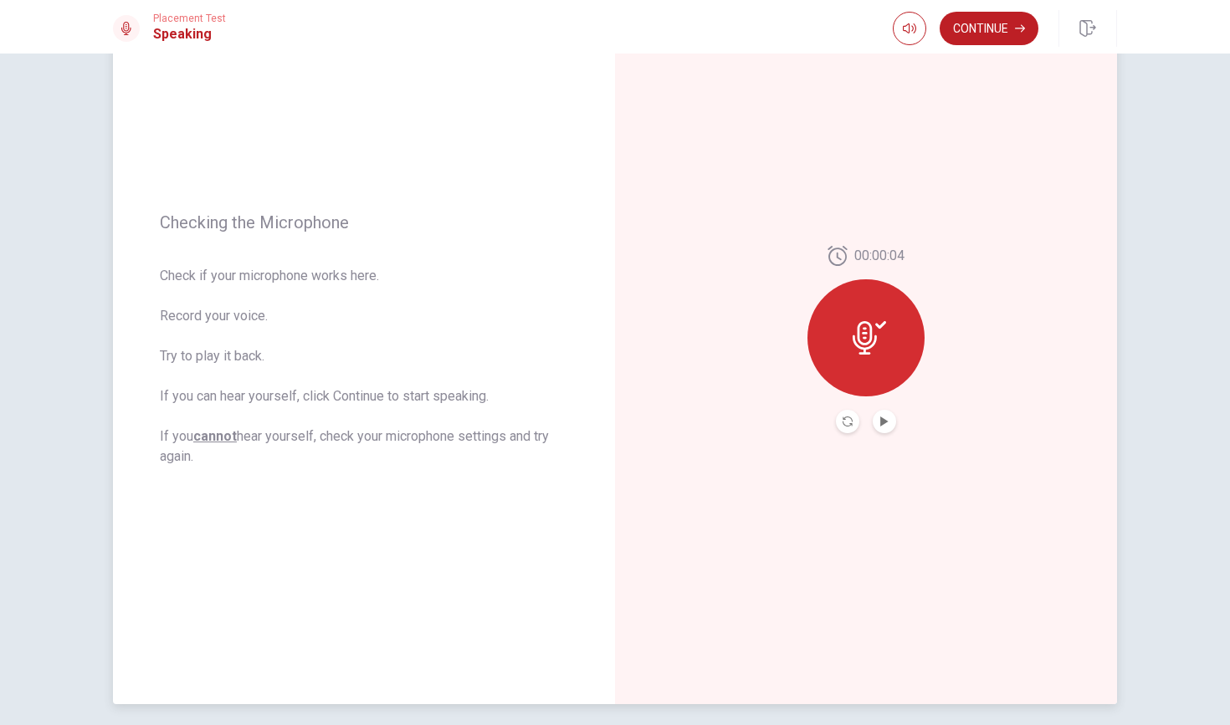
click at [889, 424] on button "Play Audio" at bounding box center [883, 421] width 23 height 23
click at [847, 416] on button "Record Again" at bounding box center [847, 421] width 23 height 23
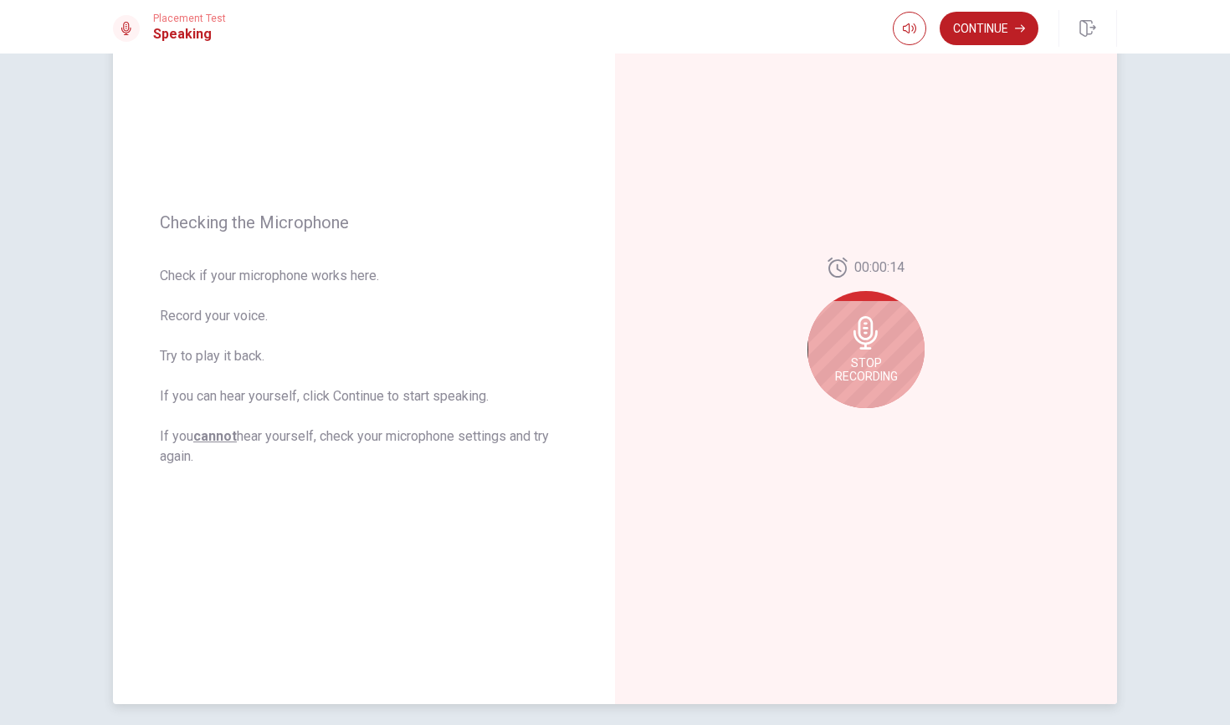
click at [880, 361] on span "Stop Recording" at bounding box center [866, 369] width 63 height 27
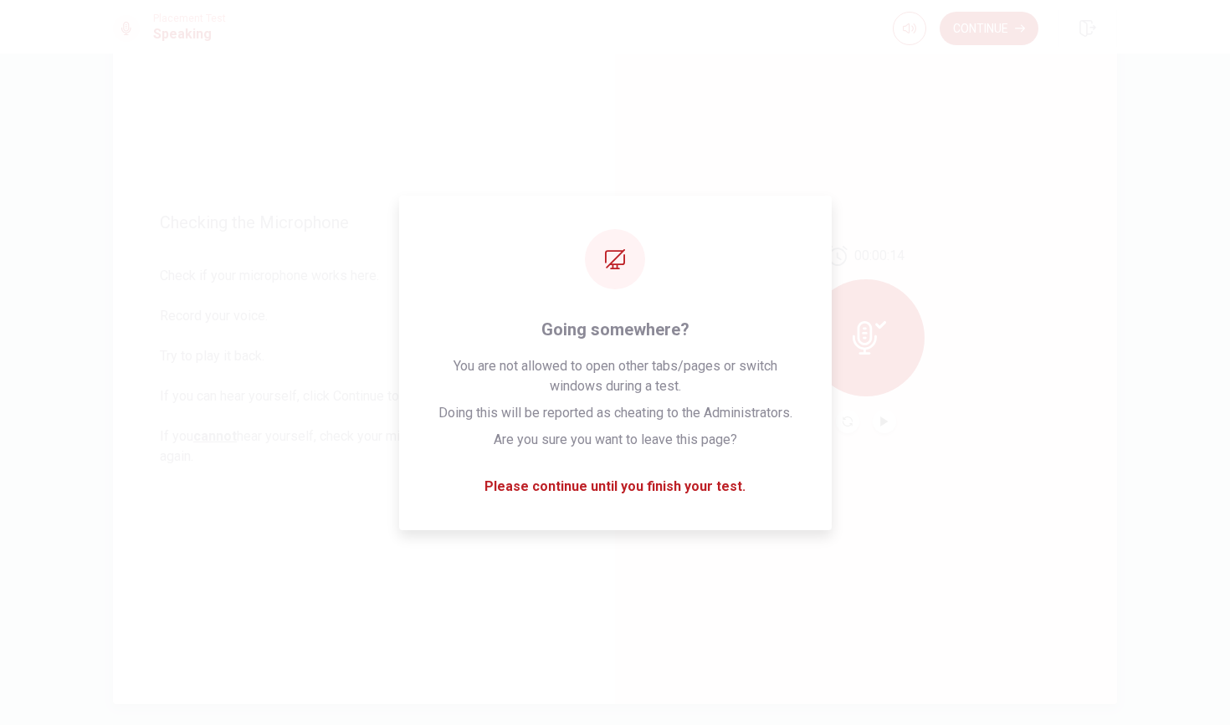
click at [667, 459] on div "00:00:14" at bounding box center [866, 339] width 502 height 729
click at [684, 431] on div "00:00:14" at bounding box center [866, 339] width 502 height 729
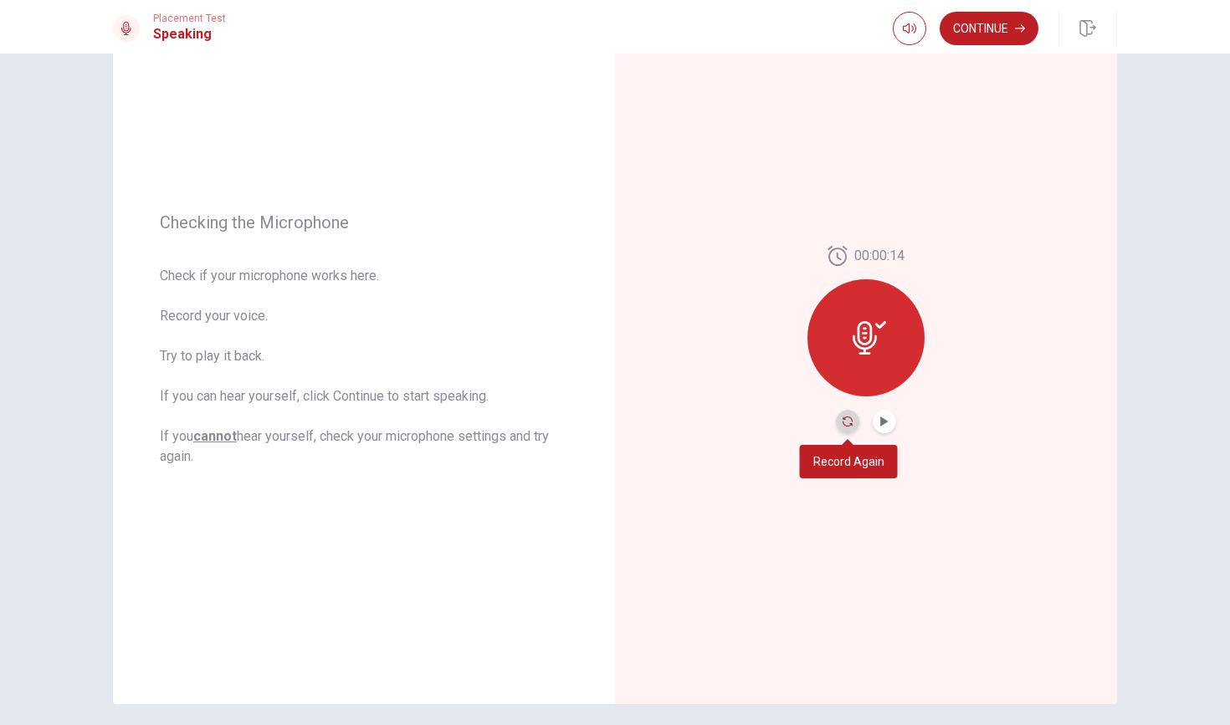
click at [848, 425] on icon "Record Again" at bounding box center [847, 422] width 10 height 10
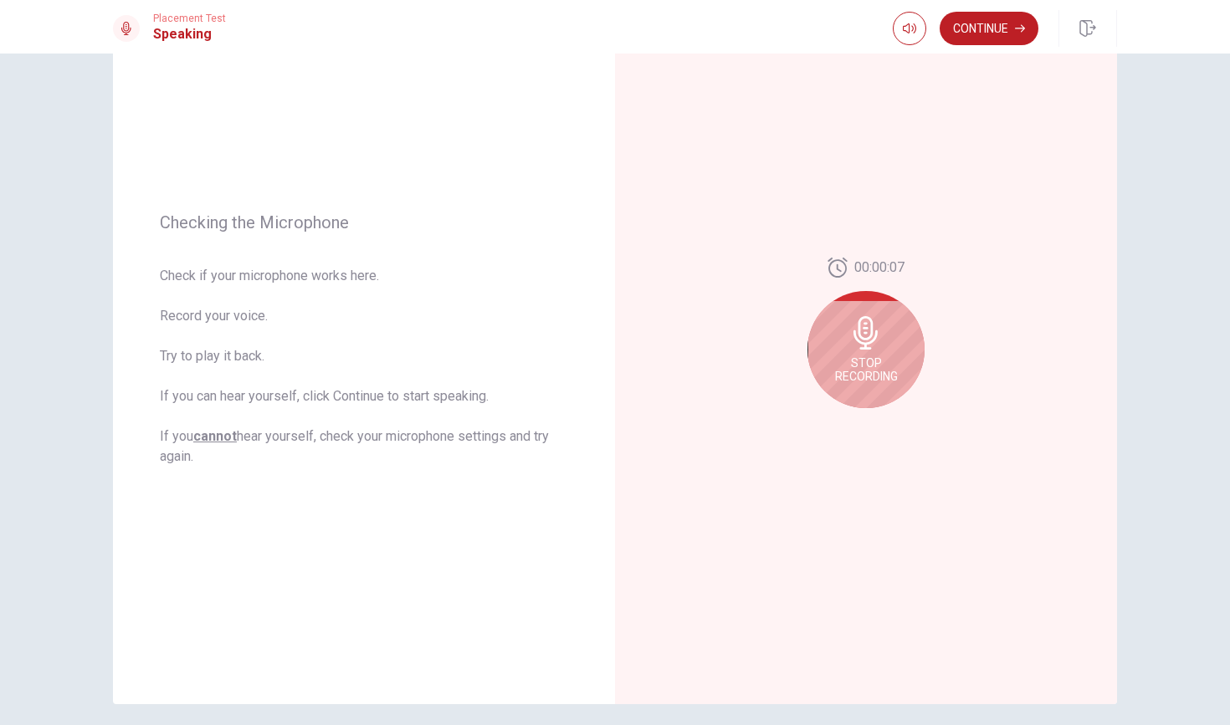
click at [859, 343] on icon at bounding box center [865, 332] width 24 height 33
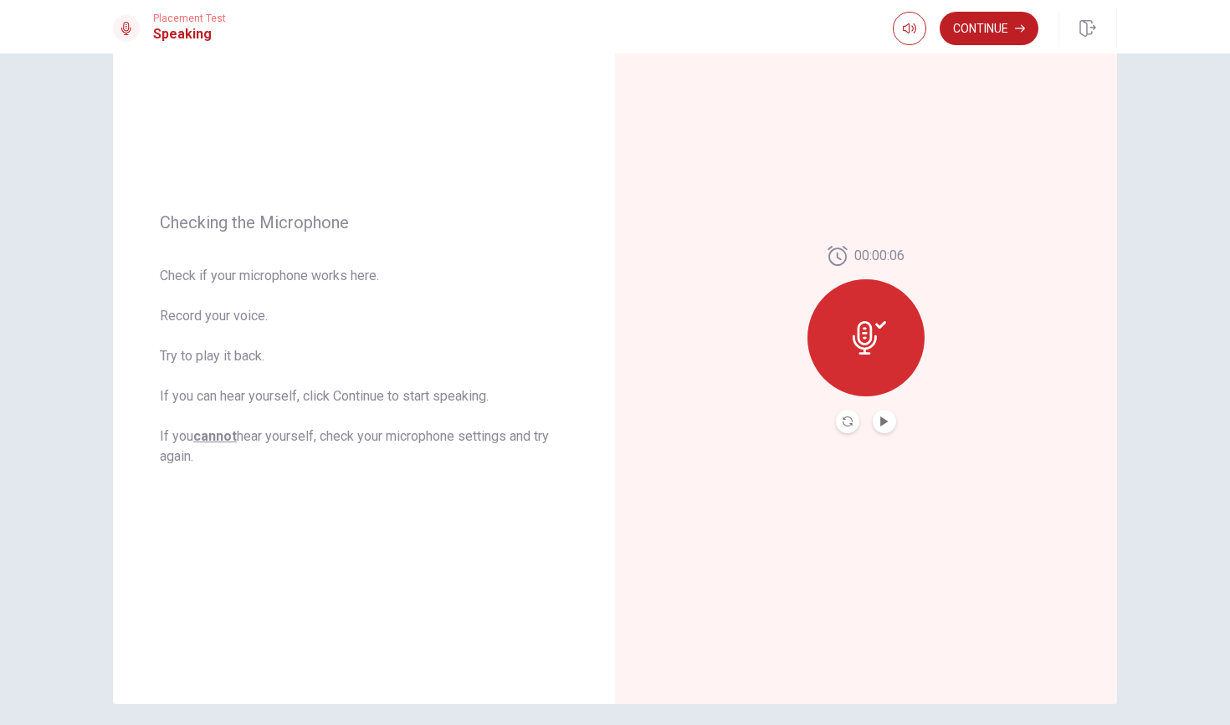
click at [883, 427] on button "Play Audio" at bounding box center [883, 421] width 23 height 23
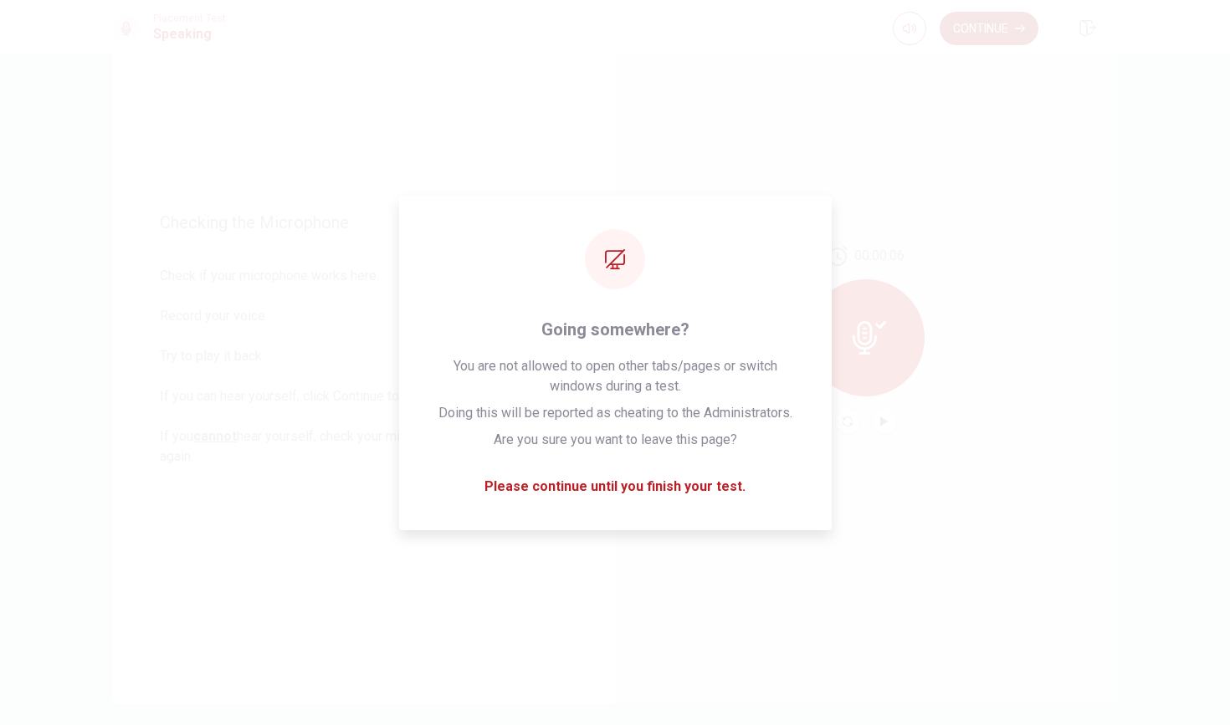
click at [867, 306] on div at bounding box center [865, 337] width 117 height 117
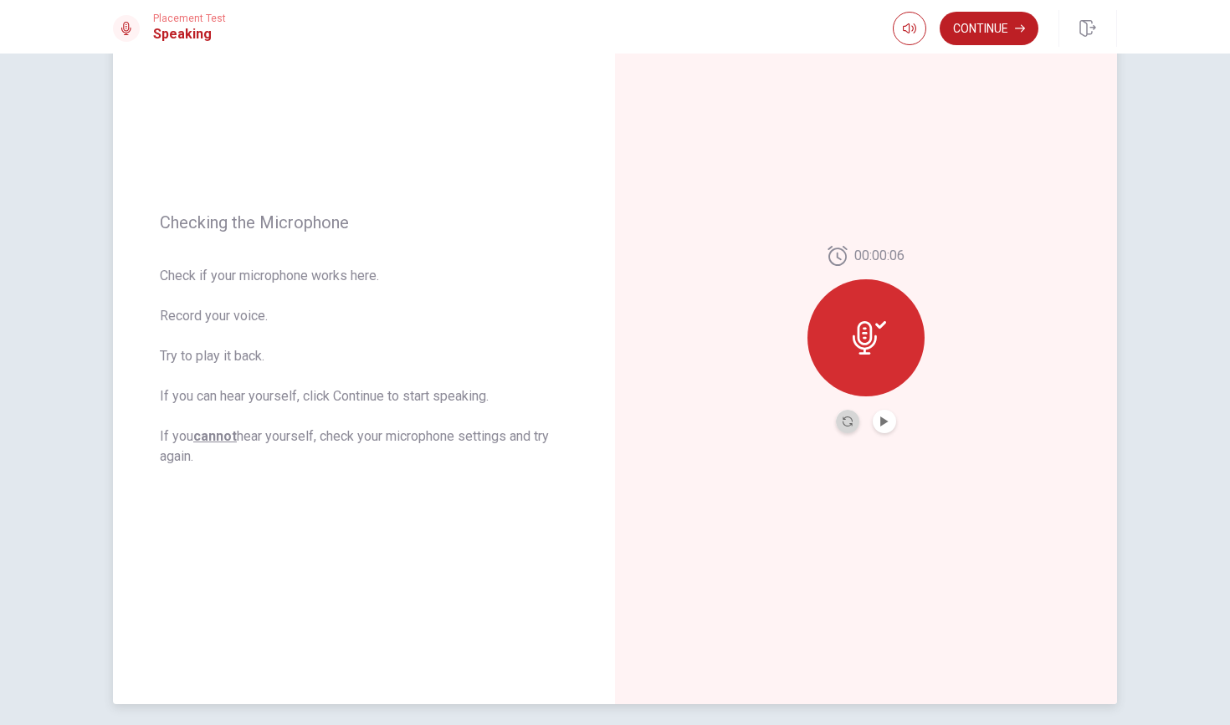
click at [851, 427] on button "Record Again" at bounding box center [847, 421] width 23 height 23
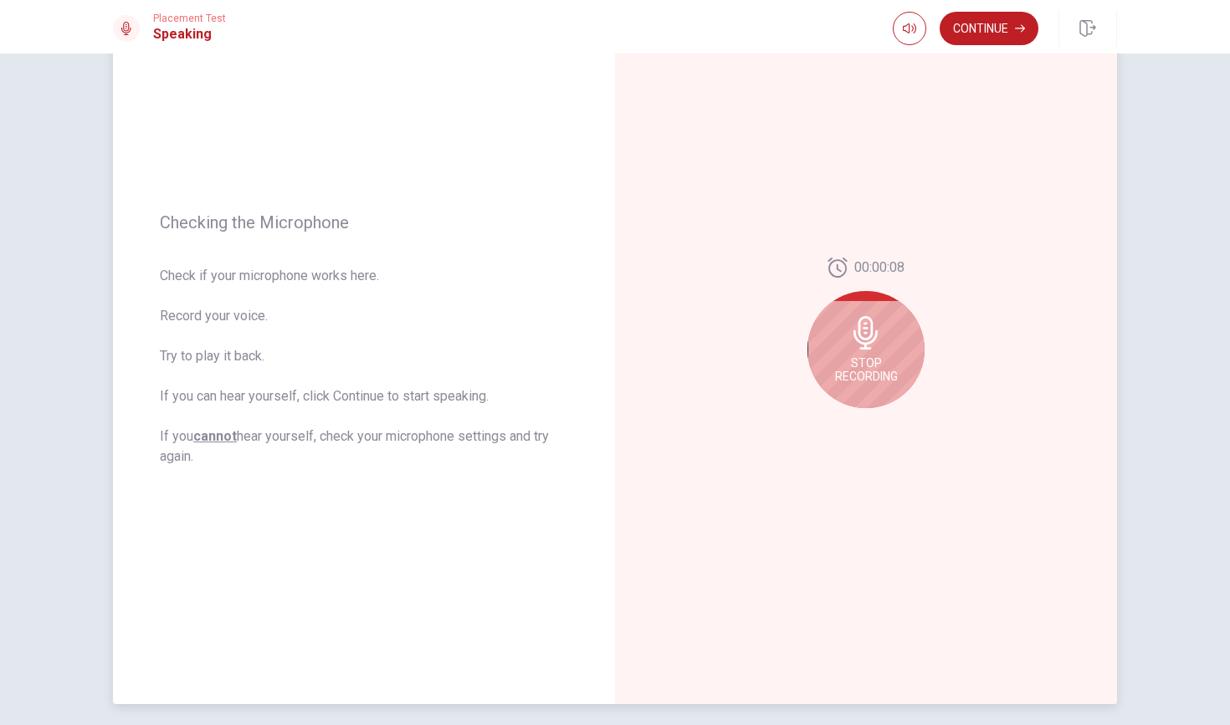
click at [860, 353] on div "Stop Recording" at bounding box center [865, 349] width 117 height 117
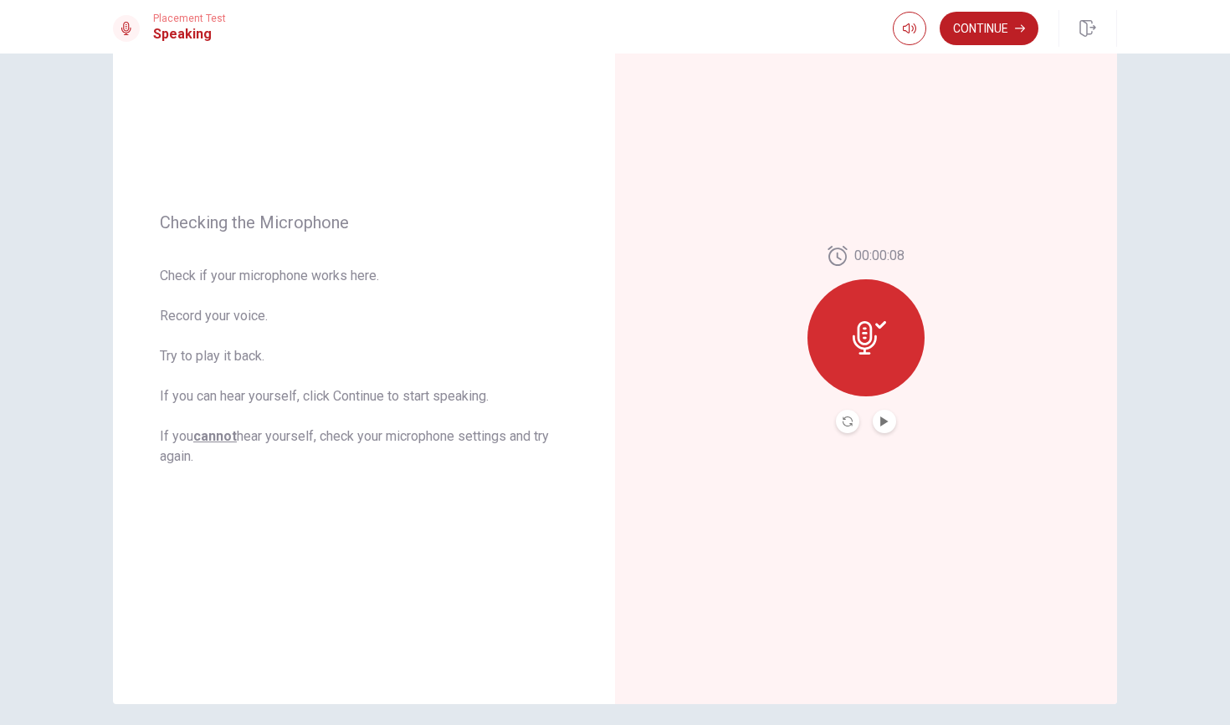
click at [883, 432] on button "Play Audio" at bounding box center [883, 421] width 23 height 23
click at [836, 282] on div "00:00:08" at bounding box center [865, 339] width 117 height 187
click at [988, 35] on button "Continue" at bounding box center [988, 28] width 99 height 33
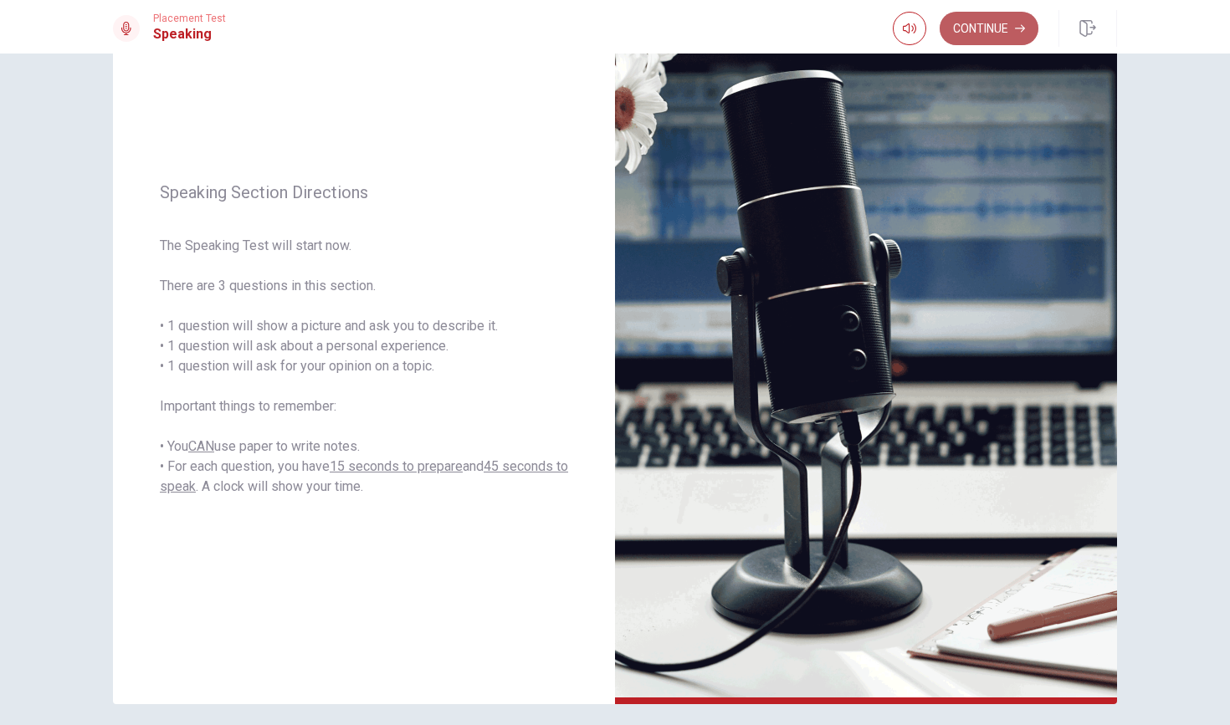
click at [977, 24] on button "Continue" at bounding box center [988, 28] width 99 height 33
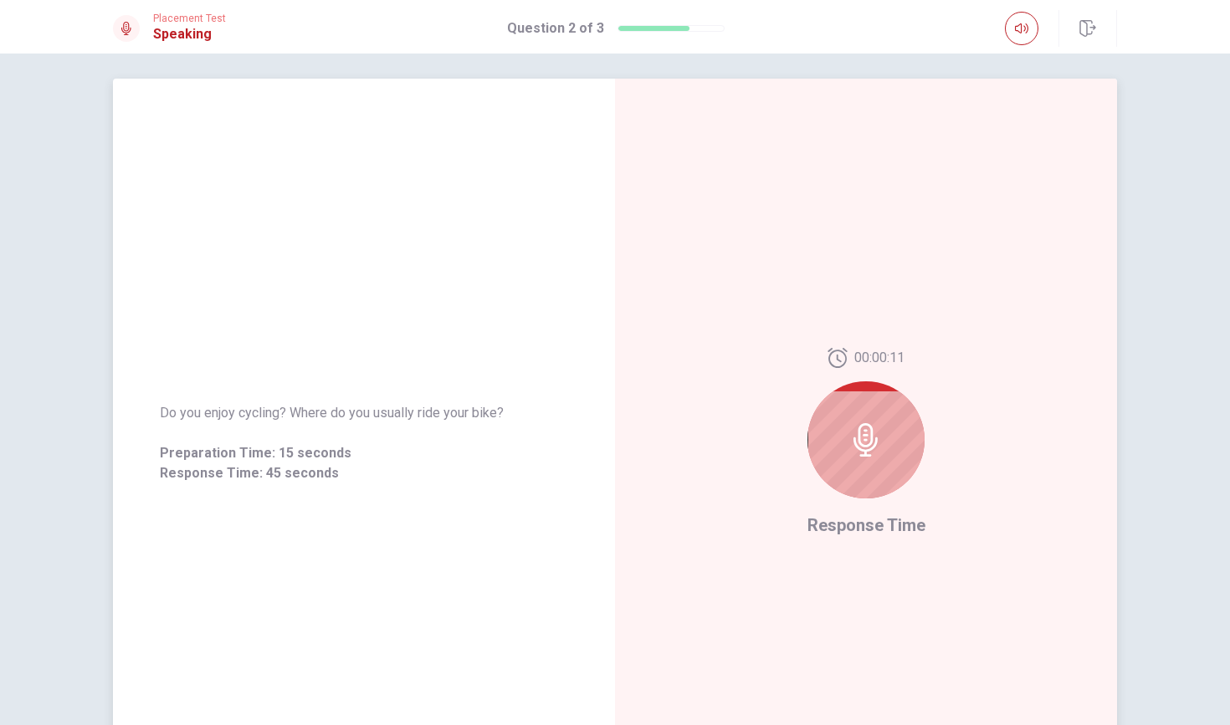
click at [840, 412] on div at bounding box center [865, 439] width 117 height 117
click at [872, 439] on icon at bounding box center [865, 439] width 24 height 33
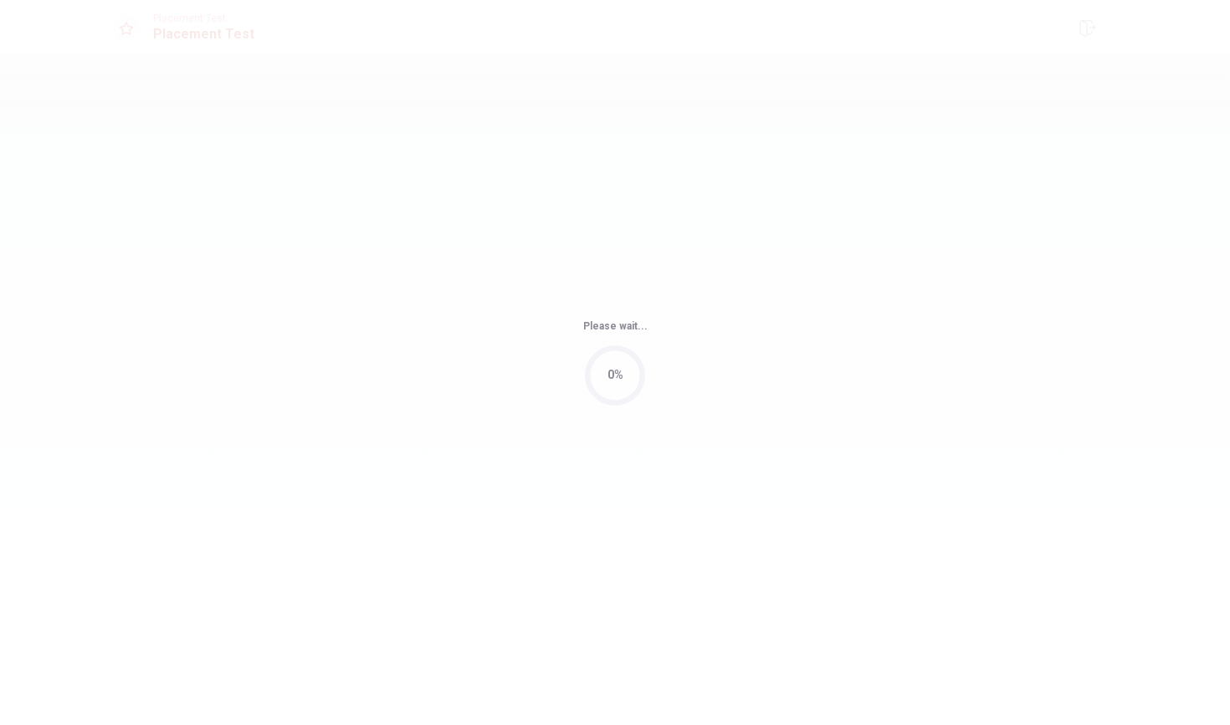
scroll to position [0, 0]
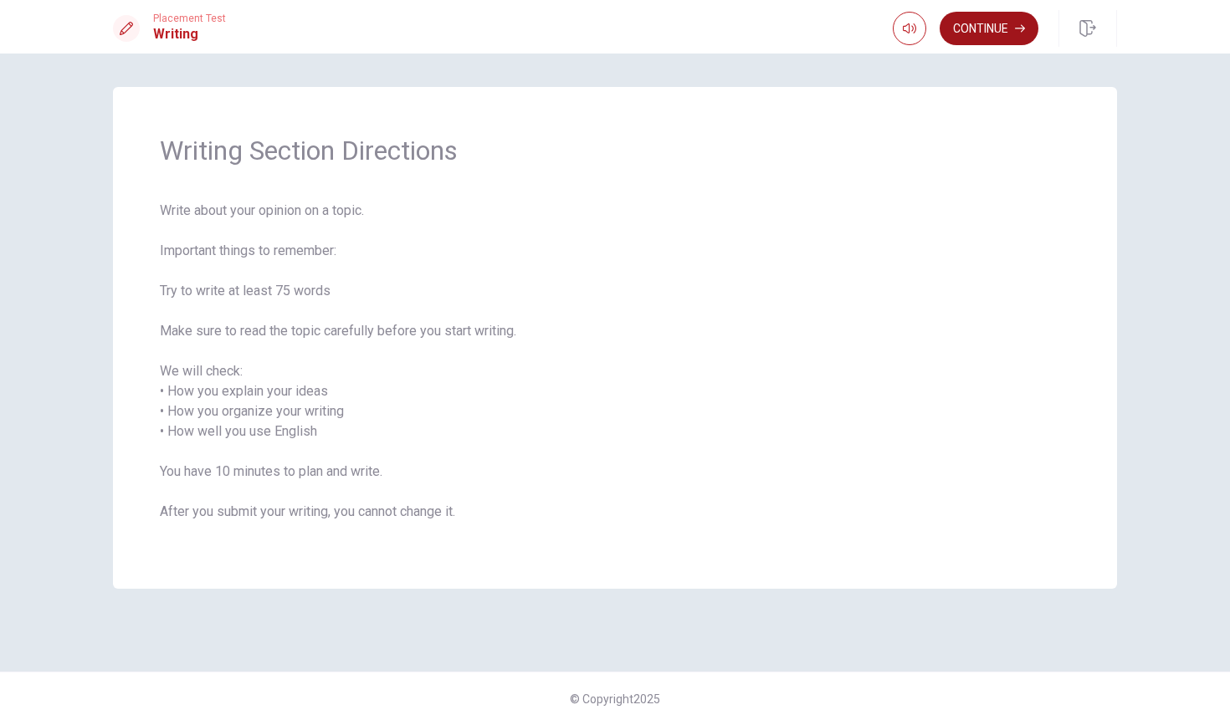
click at [976, 30] on button "Continue" at bounding box center [988, 28] width 99 height 33
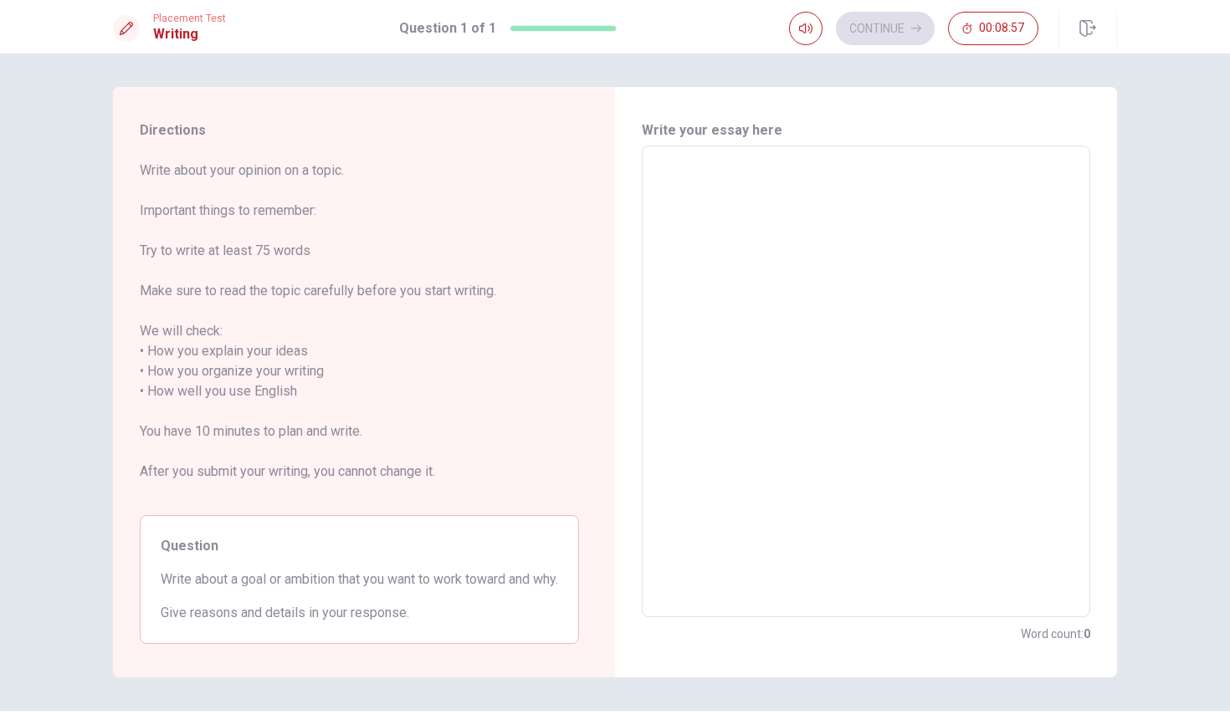
click at [673, 353] on textarea at bounding box center [865, 382] width 425 height 444
type textarea "I"
type textarea "x"
type textarea "I"
type textarea "x"
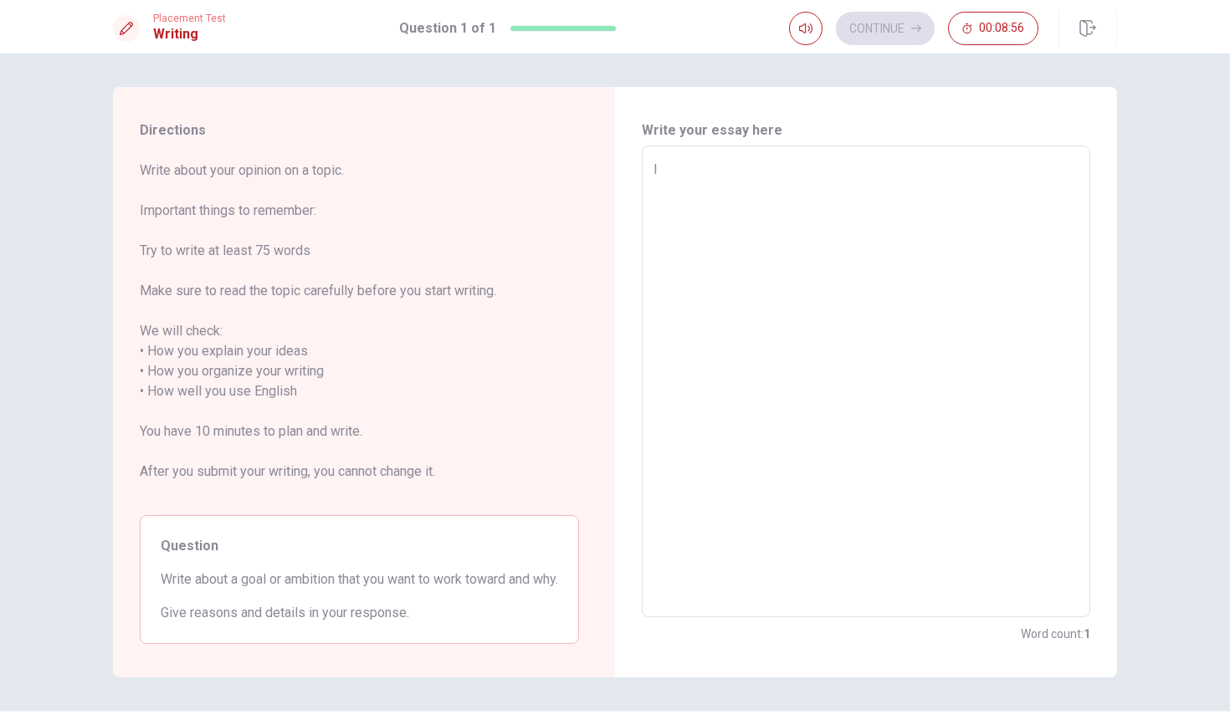
type textarea "I w"
type textarea "x"
type textarea "I wa"
type textarea "x"
type textarea "I wan"
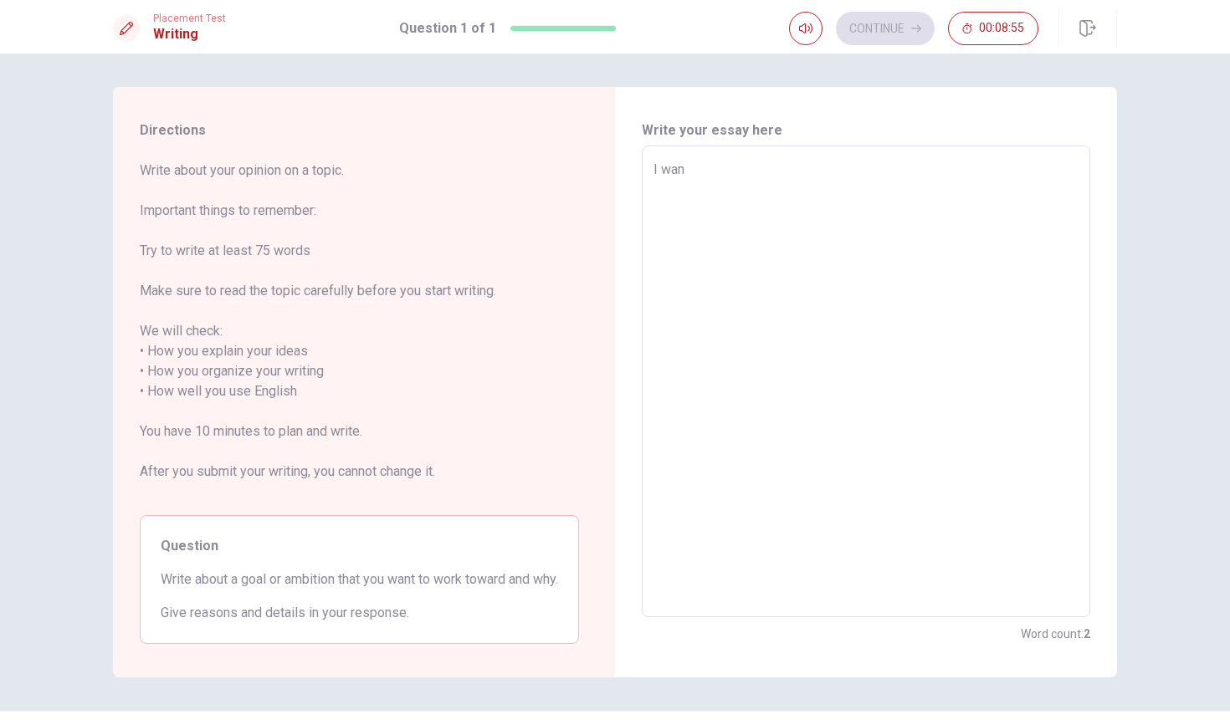
type textarea "x"
type textarea "I wanr"
type textarea "x"
type textarea "I wanr"
type textarea "x"
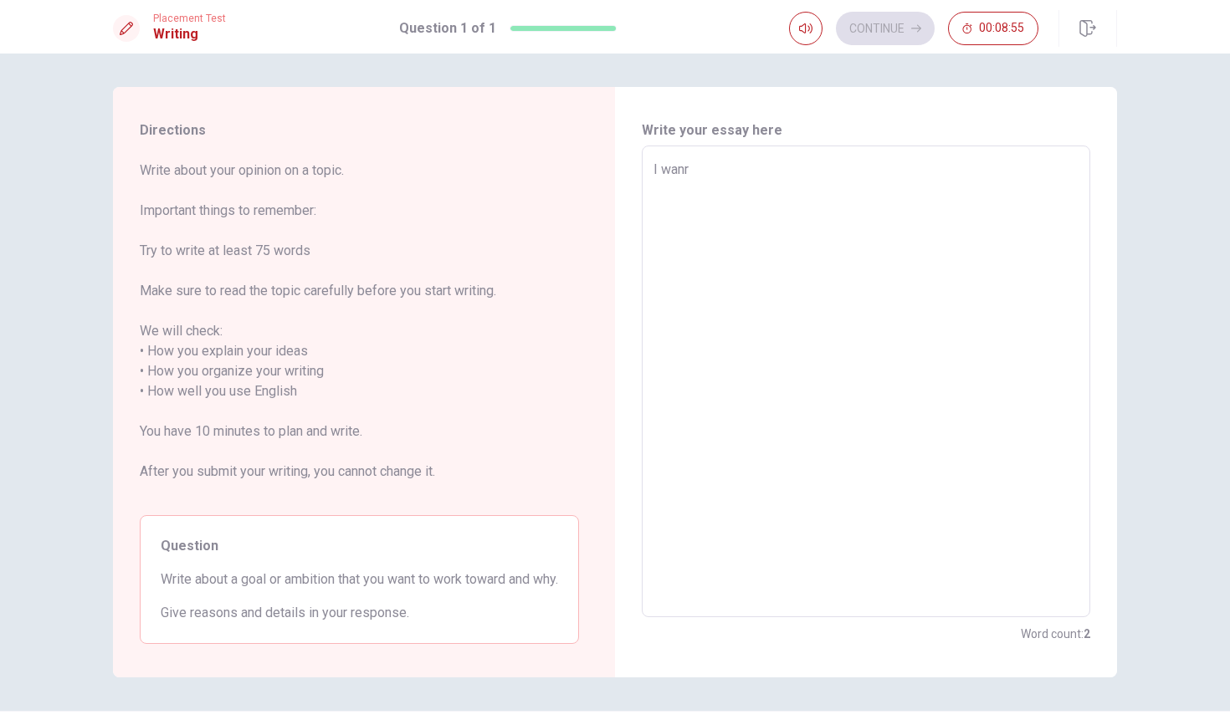
type textarea "I wanr r"
type textarea "x"
type textarea "I wanr ro"
type textarea "x"
type textarea "I wanr r"
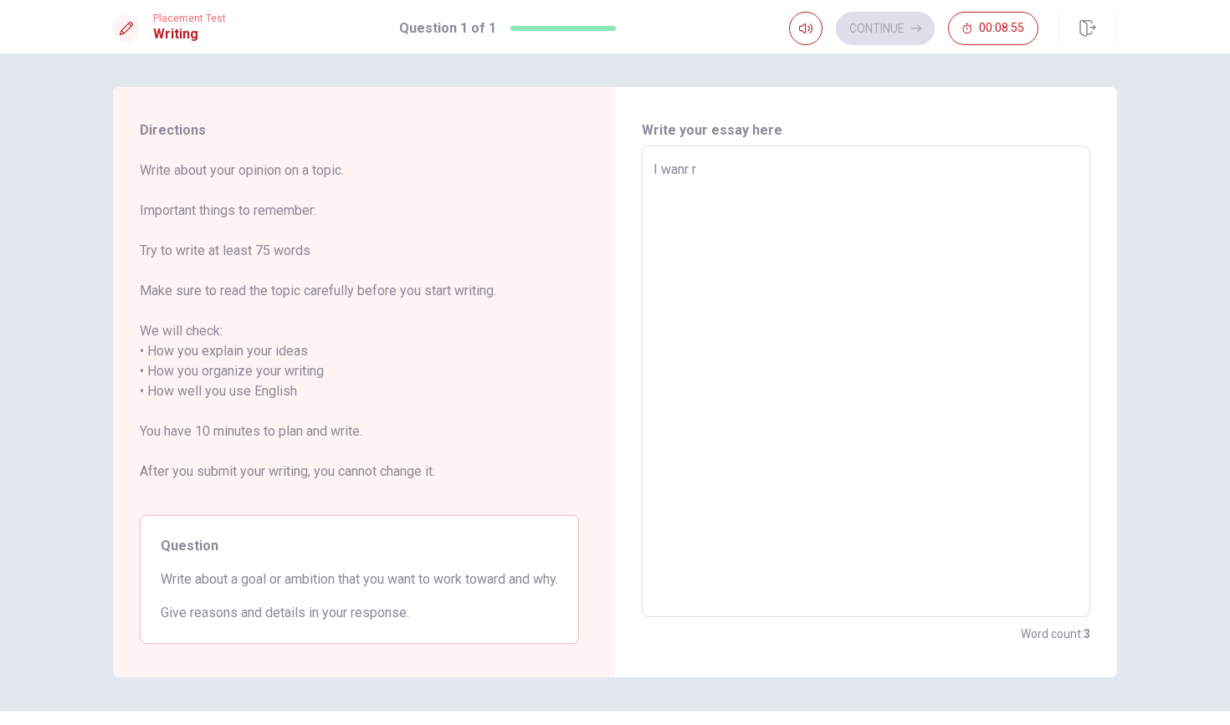
type textarea "x"
type textarea "I wanr"
type textarea "x"
type textarea "I wanr"
type textarea "x"
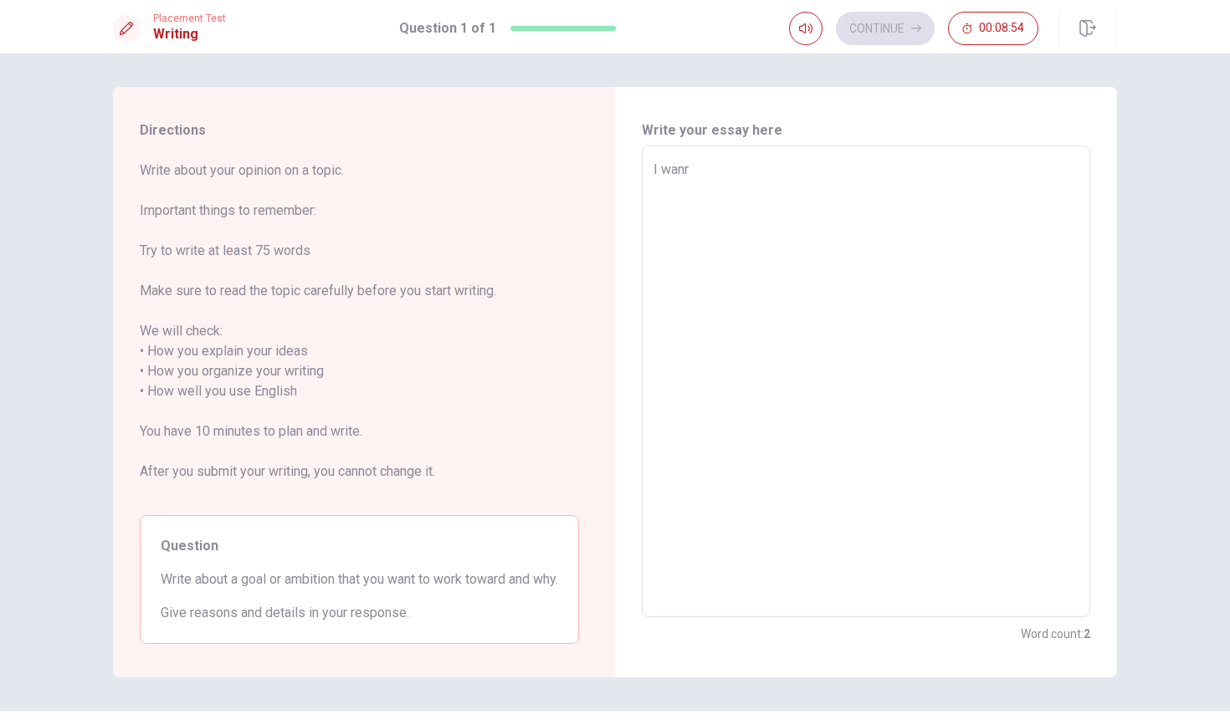
type textarea "I wan"
type textarea "x"
type textarea "I want"
type textarea "x"
type textarea "I want"
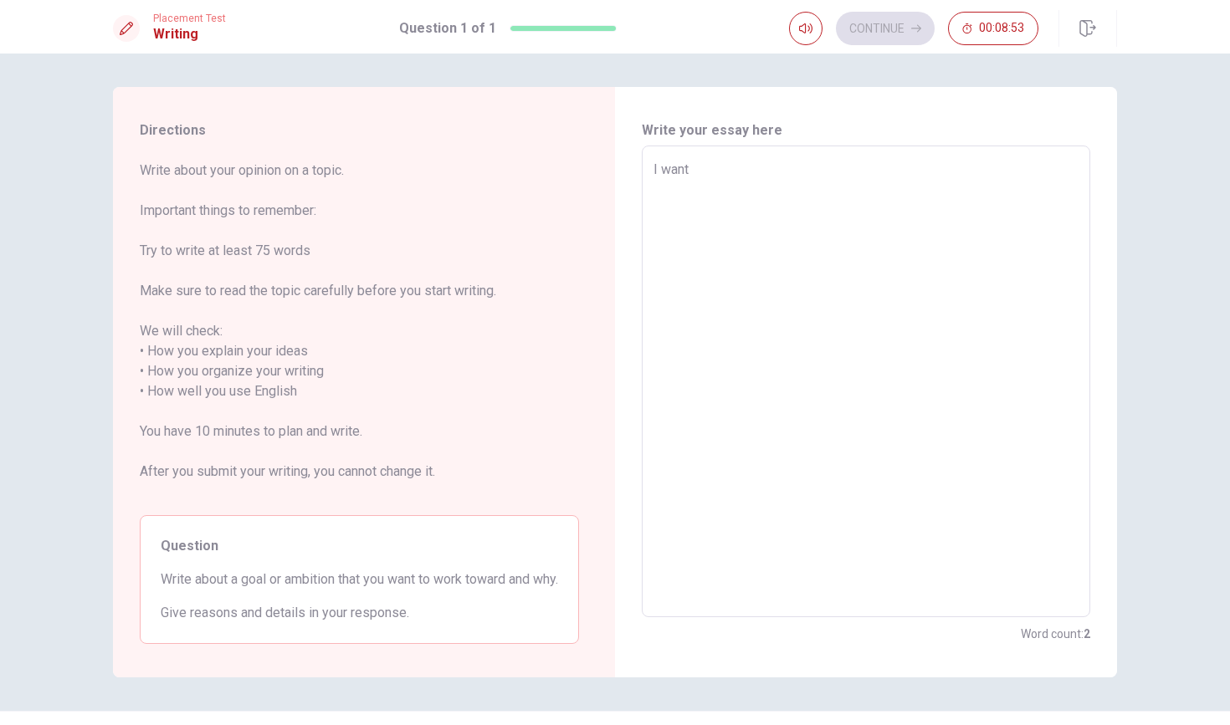
type textarea "x"
type textarea "I want t"
type textarea "x"
type textarea "I want to"
type textarea "x"
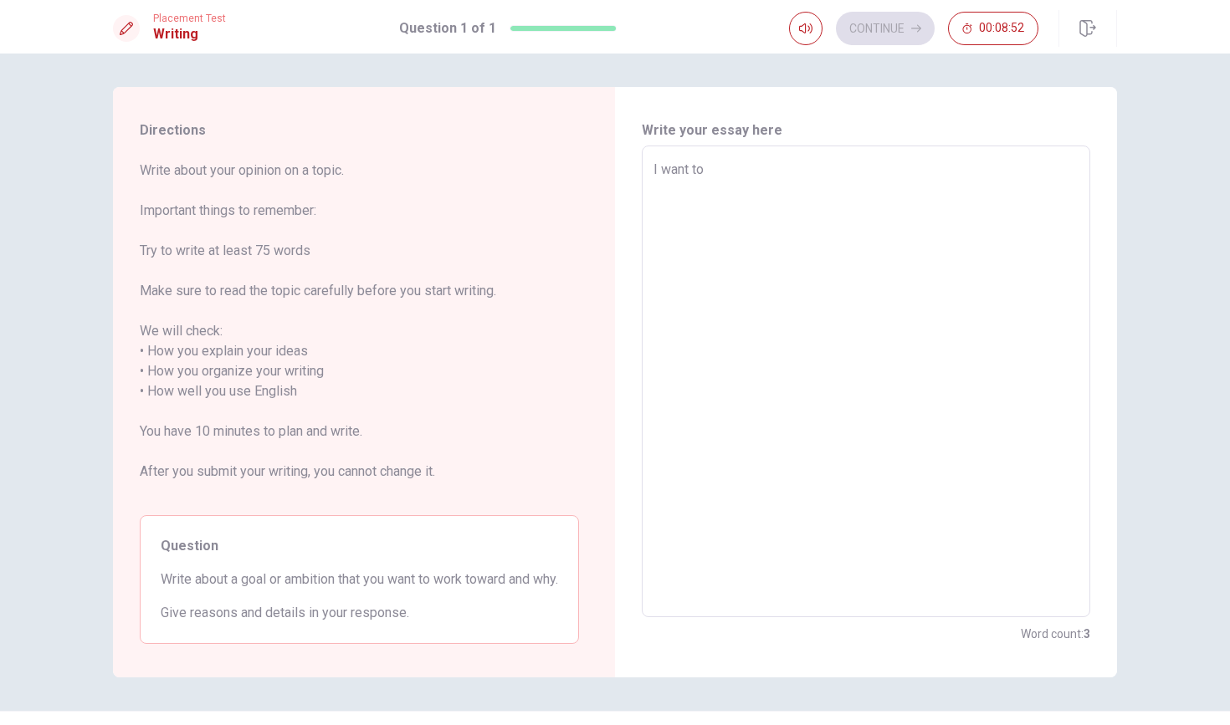
type textarea "I want toe"
type textarea "x"
type textarea "I want toew"
type textarea "x"
type textarea "I want toe"
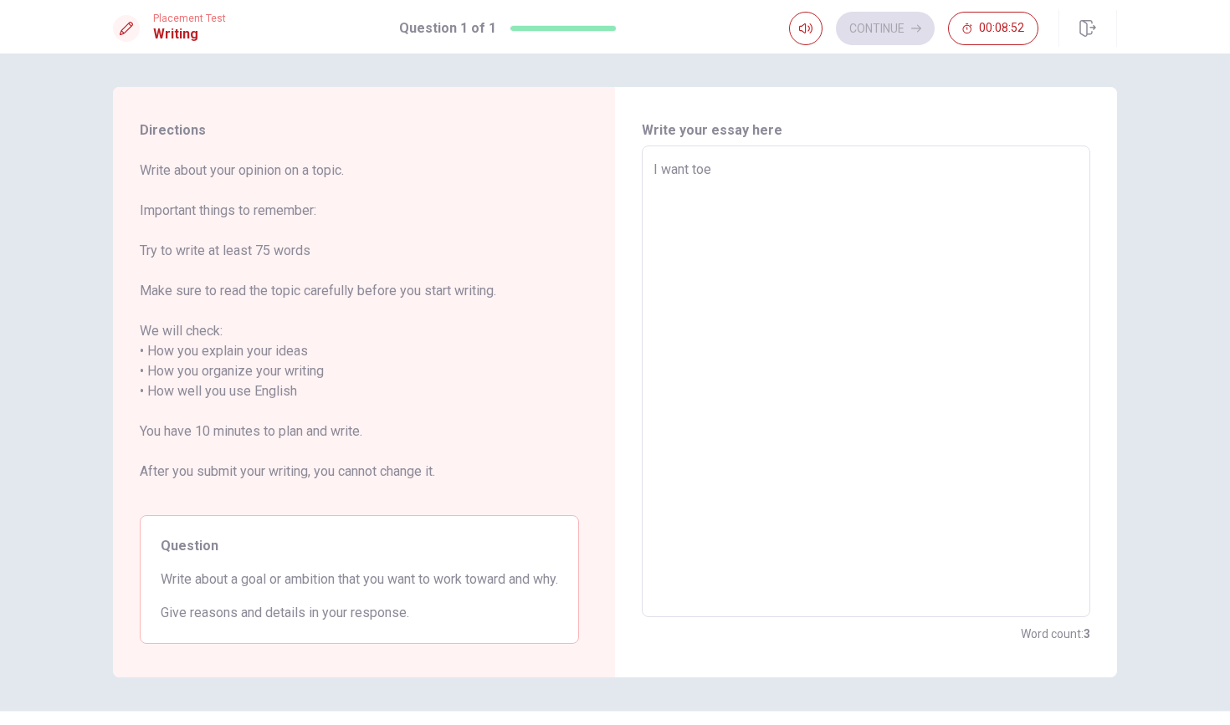
type textarea "x"
type textarea "I want to"
type textarea "x"
type textarea "I want to"
type textarea "x"
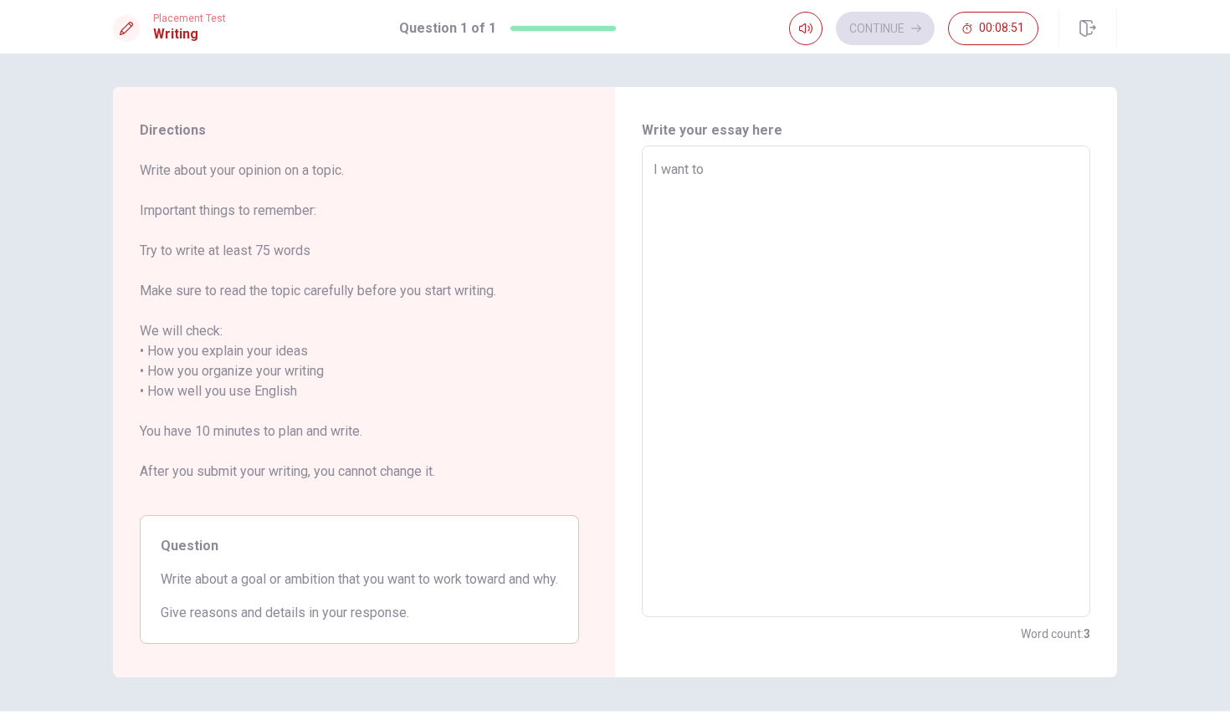
type textarea "I want to w"
type textarea "x"
type textarea "I want to wo"
type textarea "x"
type textarea "I want to wor"
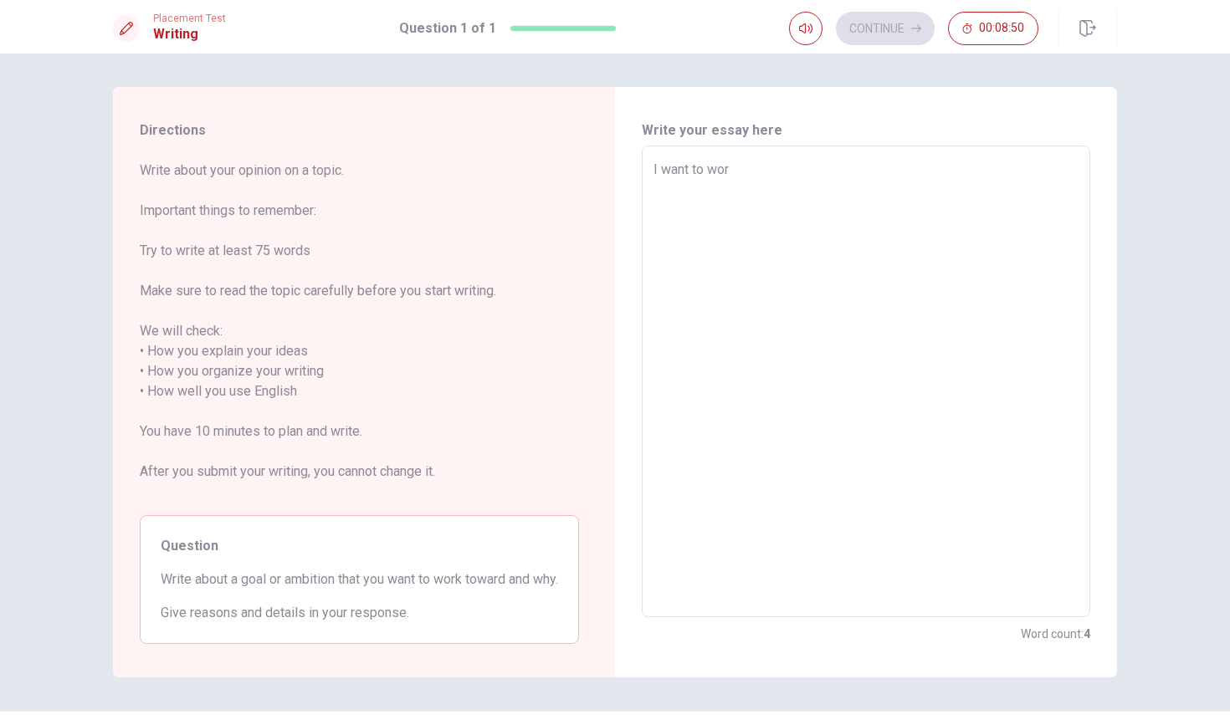
type textarea "x"
type textarea "I want to work"
type textarea "x"
type textarea "I want to work"
type textarea "x"
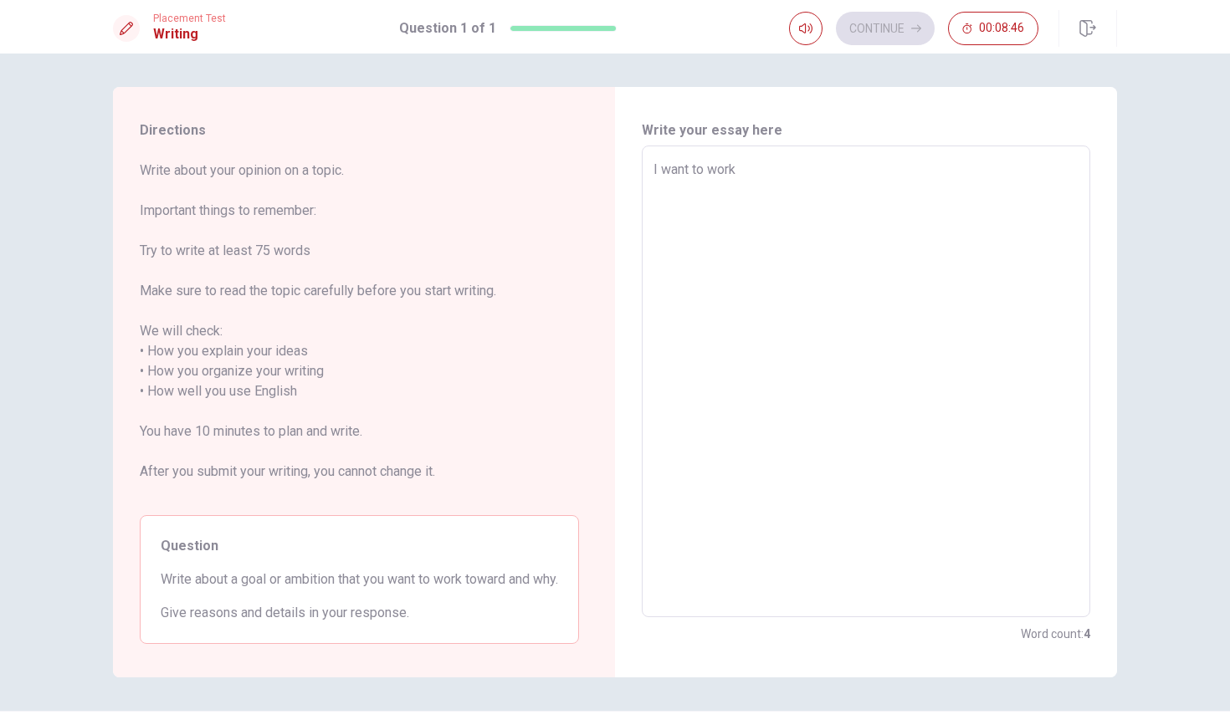
type textarea "I want to work"
type textarea "x"
type textarea "I want to wor"
type textarea "x"
type textarea "I want to wo"
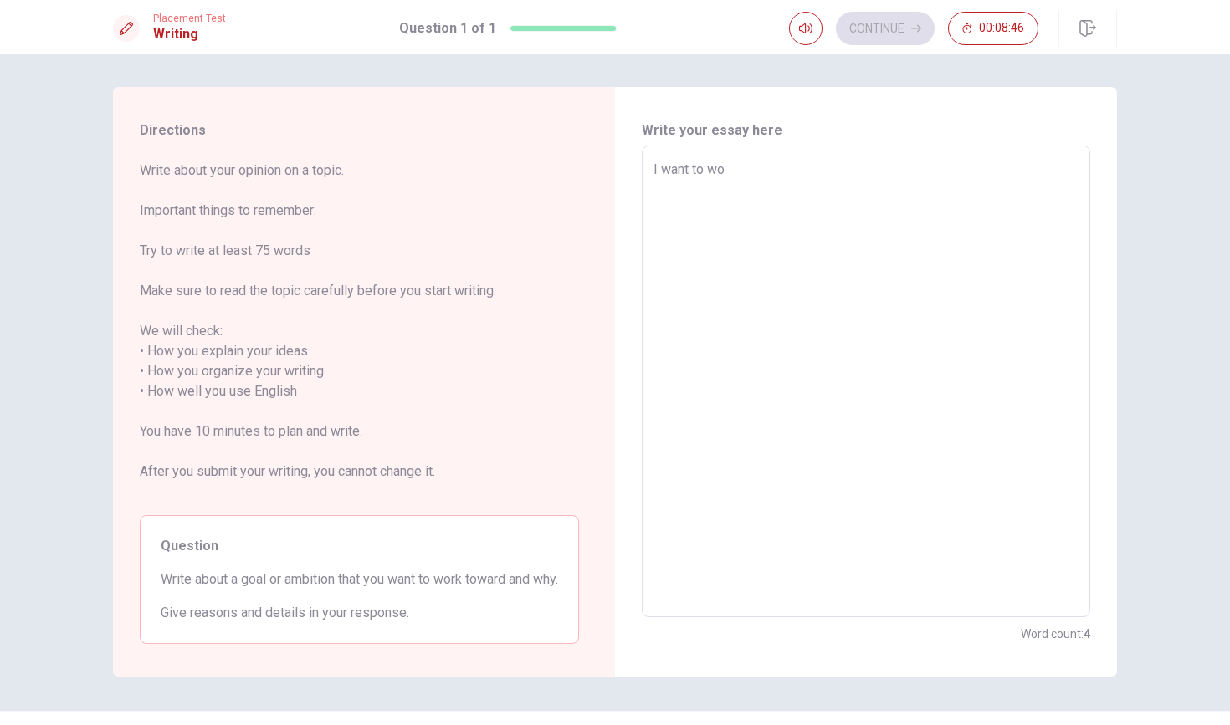
type textarea "x"
type textarea "I want to w"
type textarea "x"
type textarea "I want to"
type textarea "x"
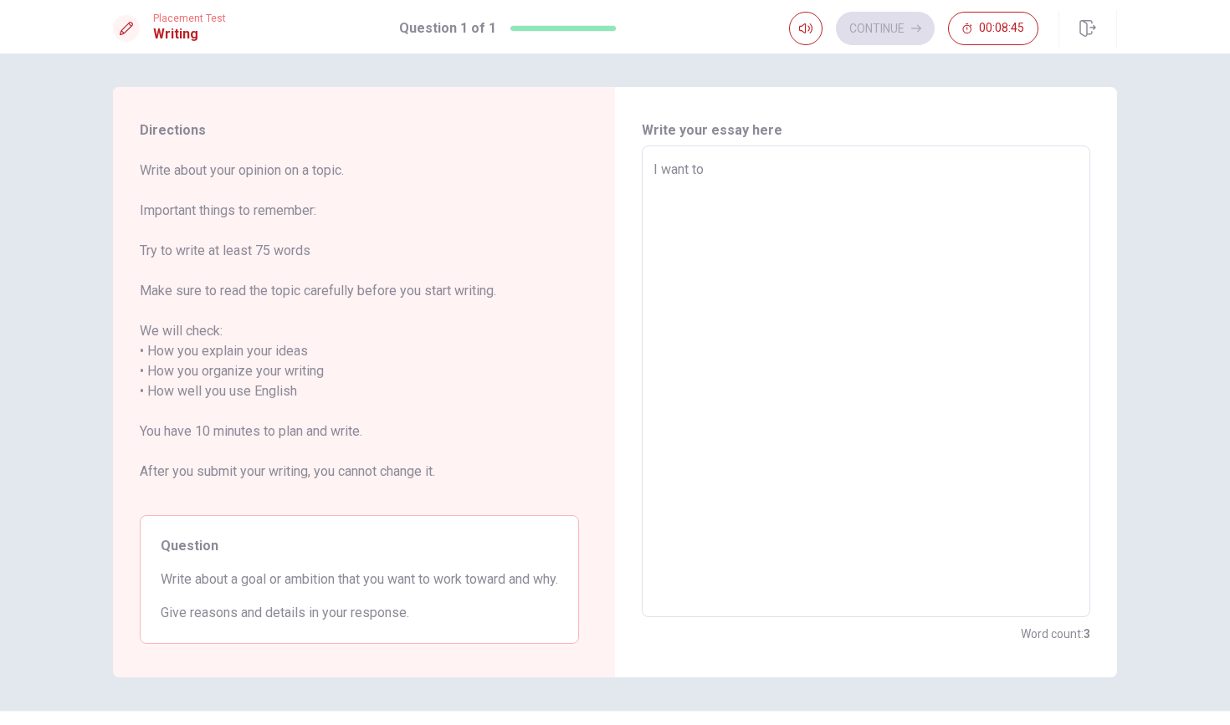
type textarea "I want to"
type textarea "x"
type textarea "I want t"
type textarea "x"
type textarea "I want"
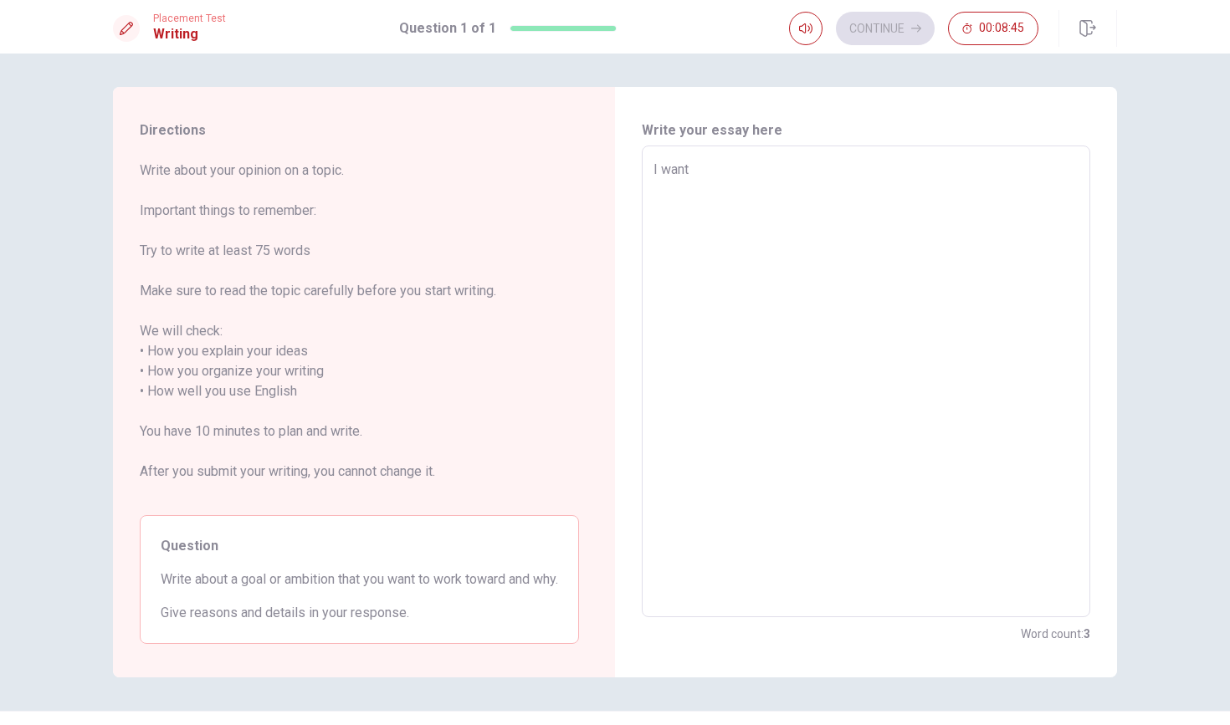
type textarea "x"
type textarea "I want"
type textarea "x"
type textarea "I wan"
type textarea "x"
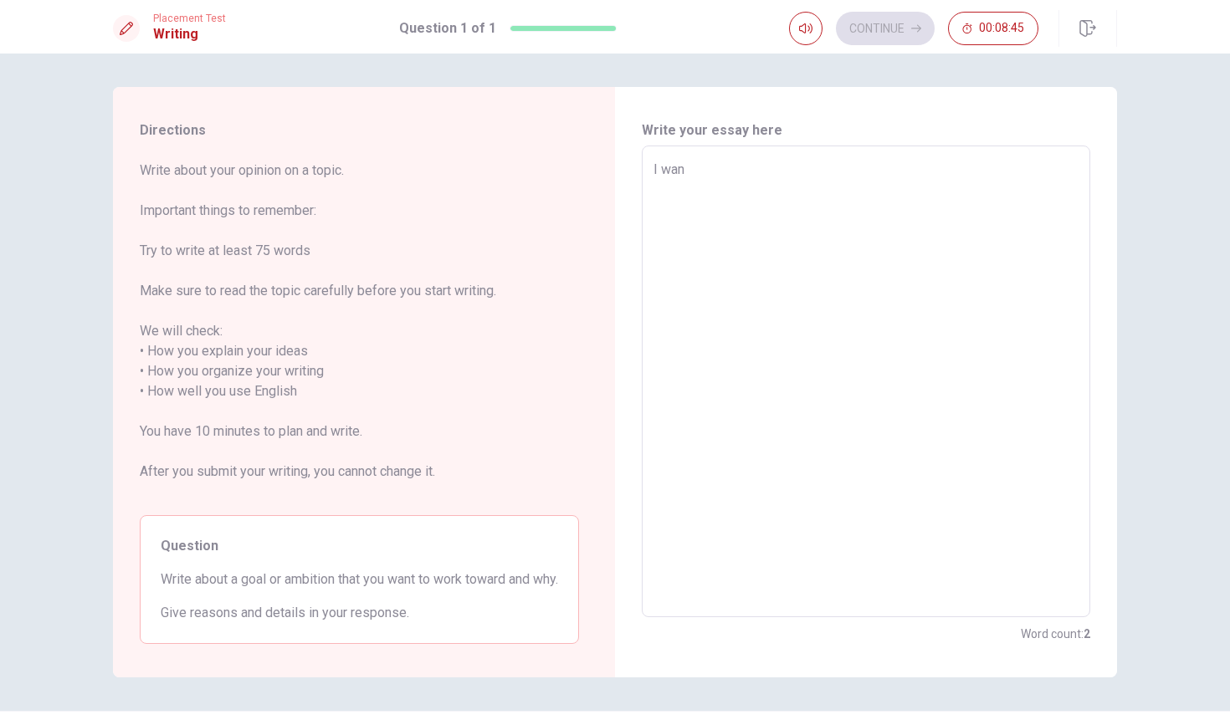
type textarea "I wa"
type textarea "x"
type textarea "I w"
type textarea "x"
type textarea "I"
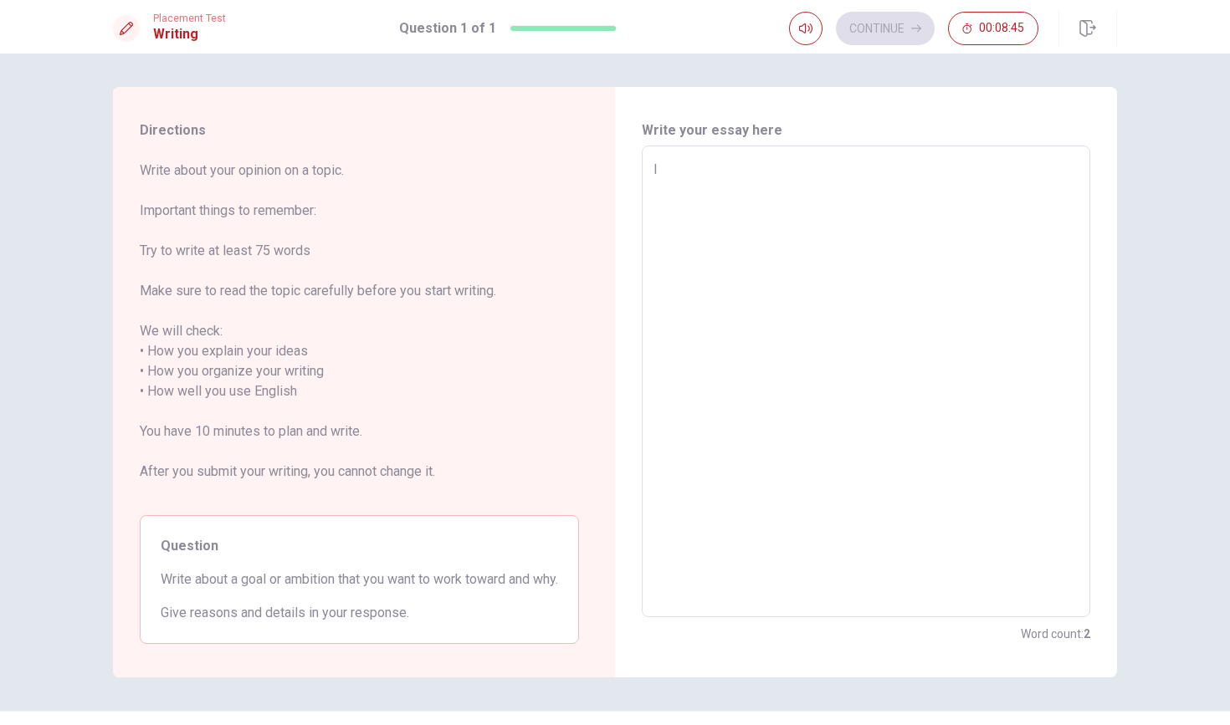
type textarea "x"
type textarea "I"
type textarea "x"
type textarea "O"
type textarea "x"
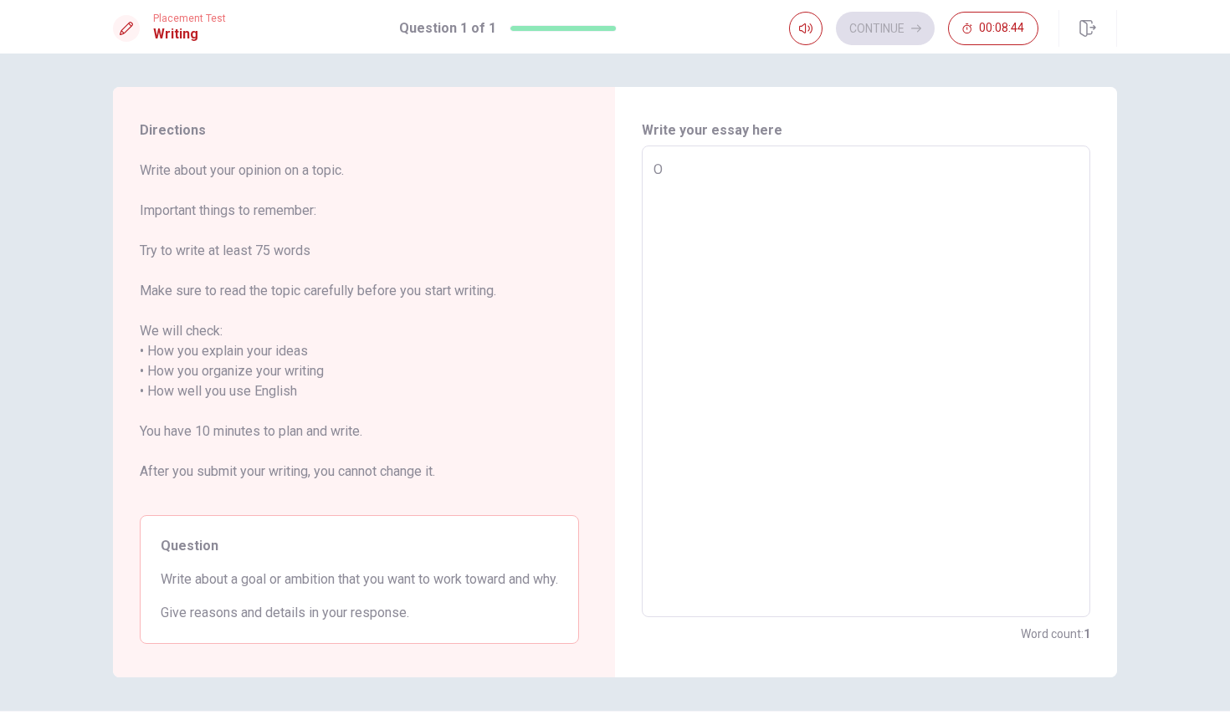
type textarea "On"
type textarea "x"
type textarea "One"
type textarea "x"
type textarea "One"
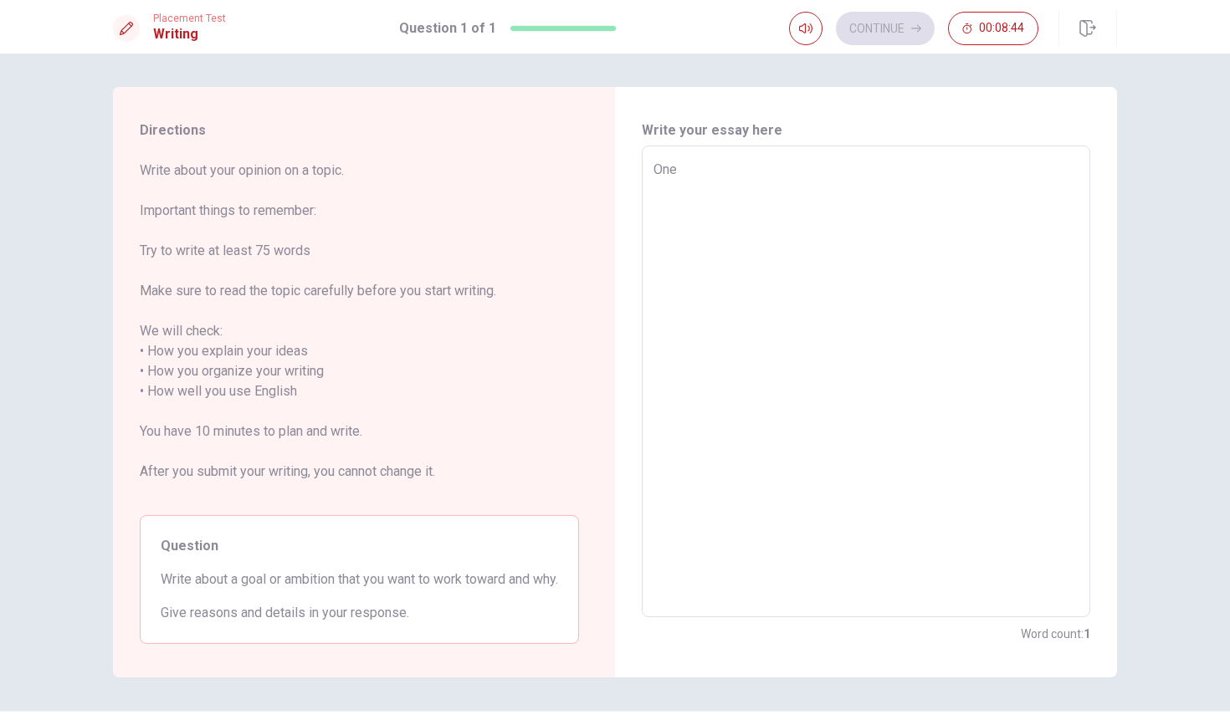
type textarea "x"
type textarea "One o"
type textarea "x"
type textarea "One of"
type textarea "x"
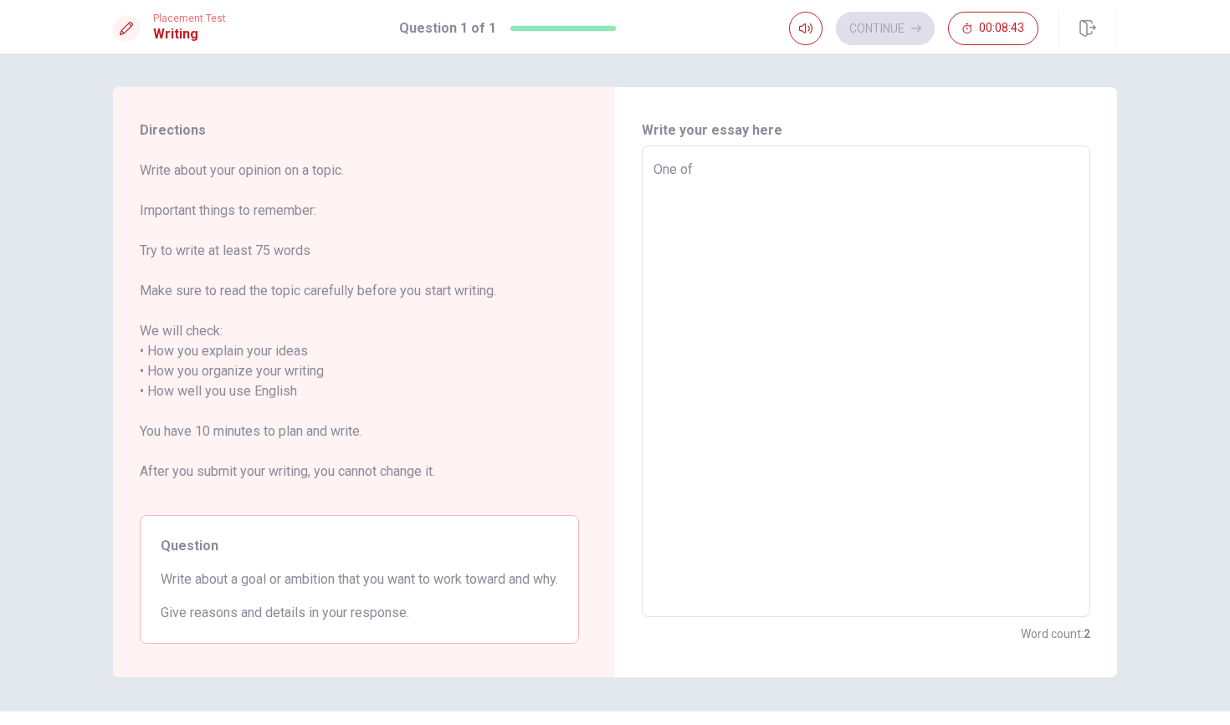
type textarea "One of"
type textarea "x"
type textarea "One of m"
type textarea "x"
type textarea "One of my"
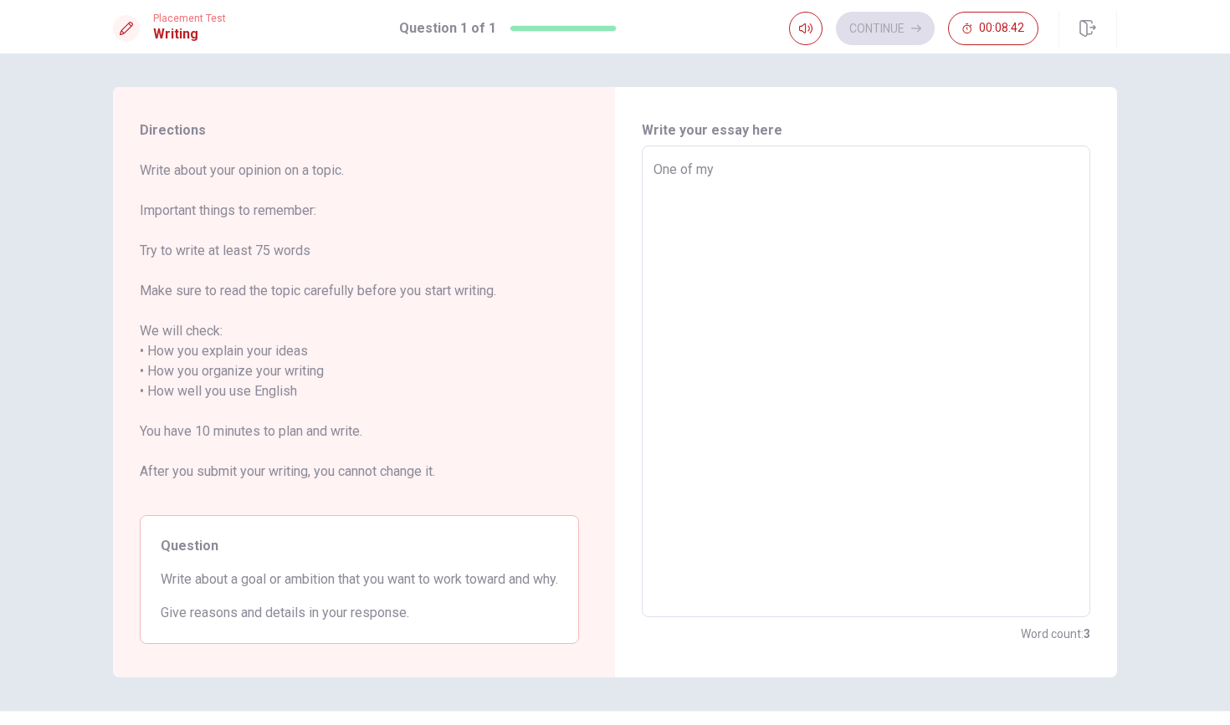
type textarea "x"
type textarea "One of my"
type textarea "x"
type textarea "One of my g"
type textarea "x"
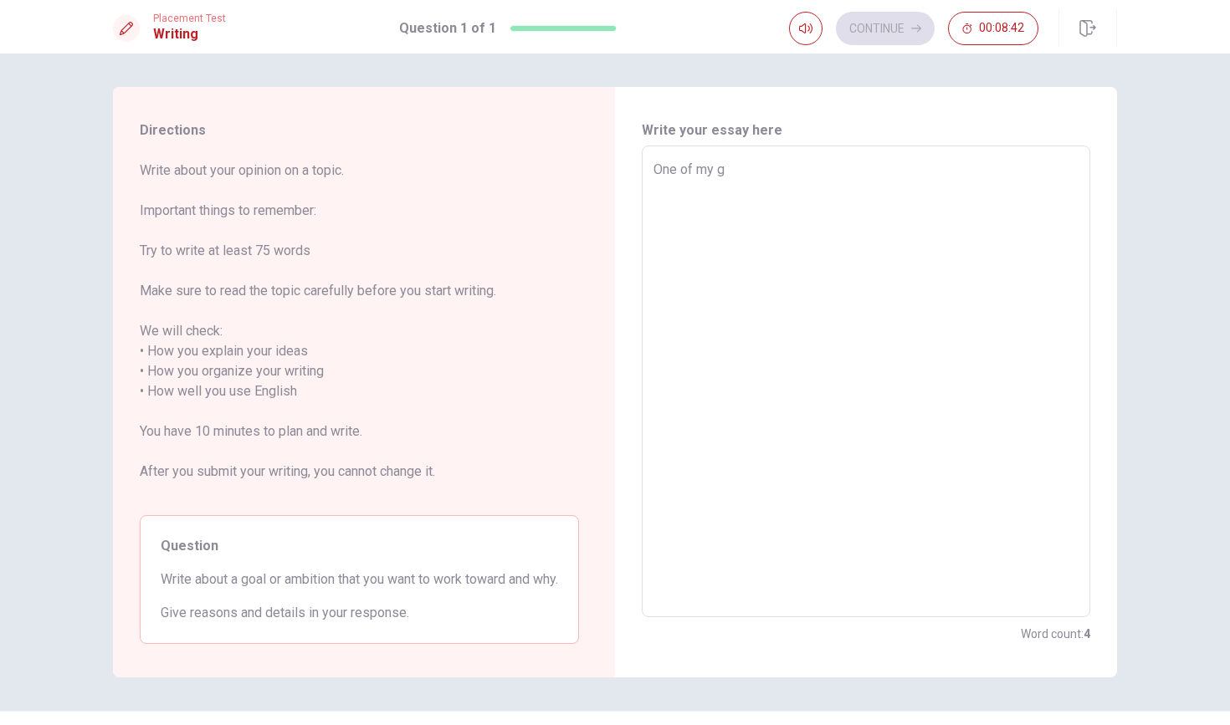
type textarea "One of my go"
type textarea "x"
type textarea "One of my goa"
type textarea "x"
type textarea "One of my goal"
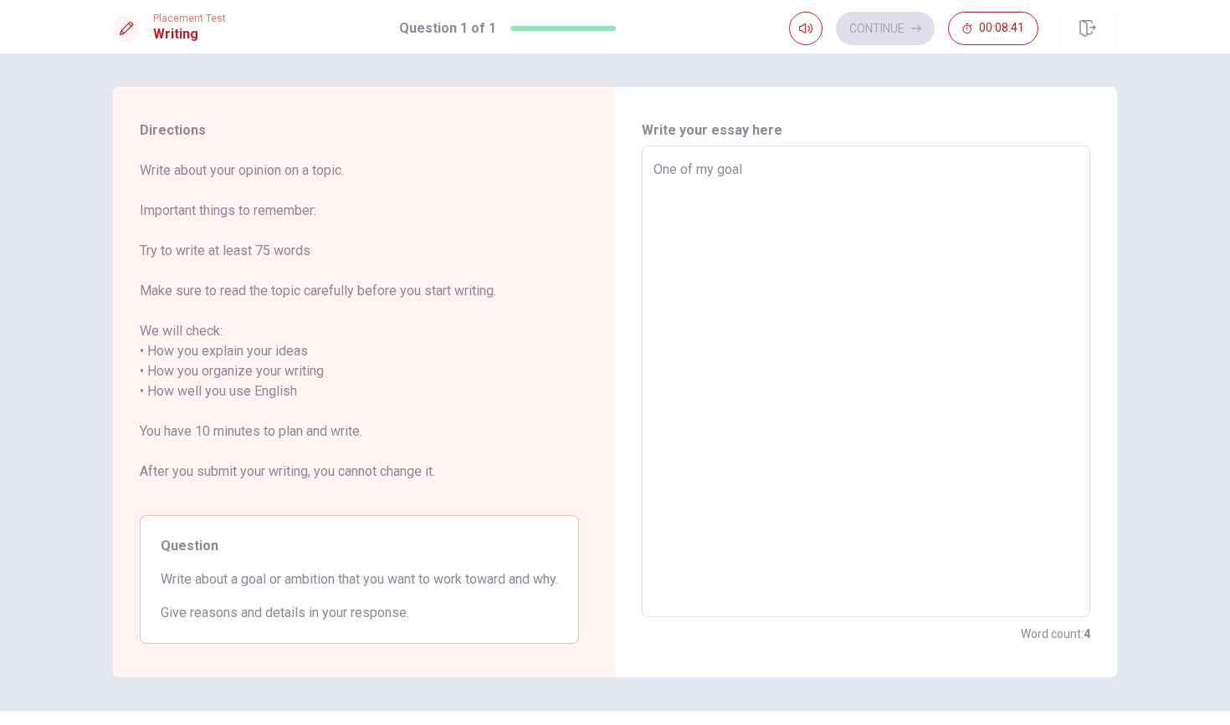
type textarea "x"
type textarea "One of my goals"
type textarea "x"
type textarea "One of my goals"
type textarea "x"
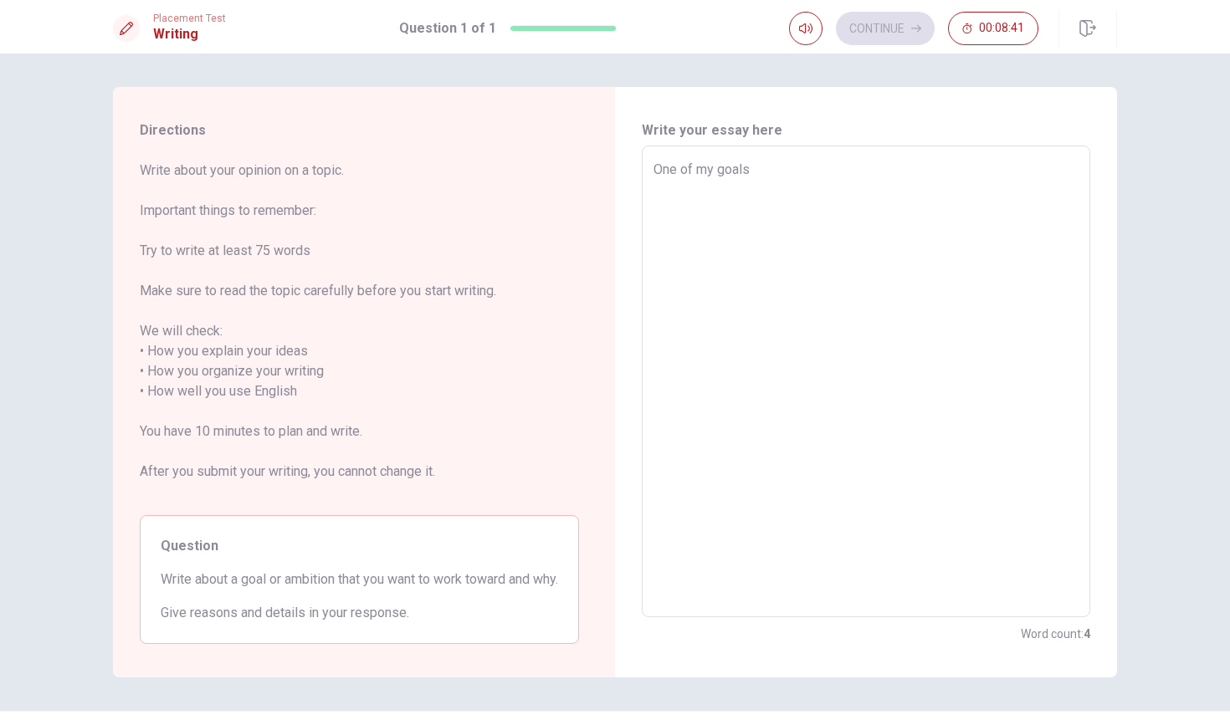
type textarea "One of my goals t"
type textarea "x"
type textarea "One of my goals th"
type textarea "x"
type textarea "One of my goals tha"
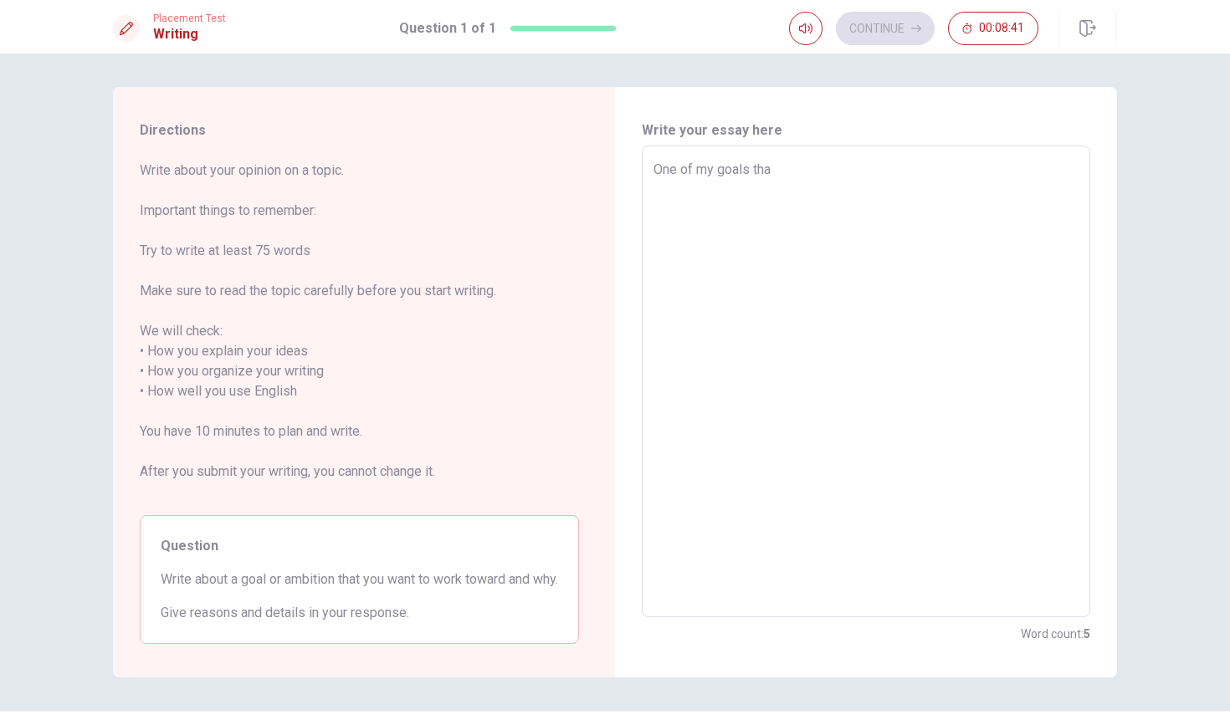
type textarea "x"
type textarea "One of my goals that"
type textarea "x"
type textarea "One of my goals that"
type textarea "x"
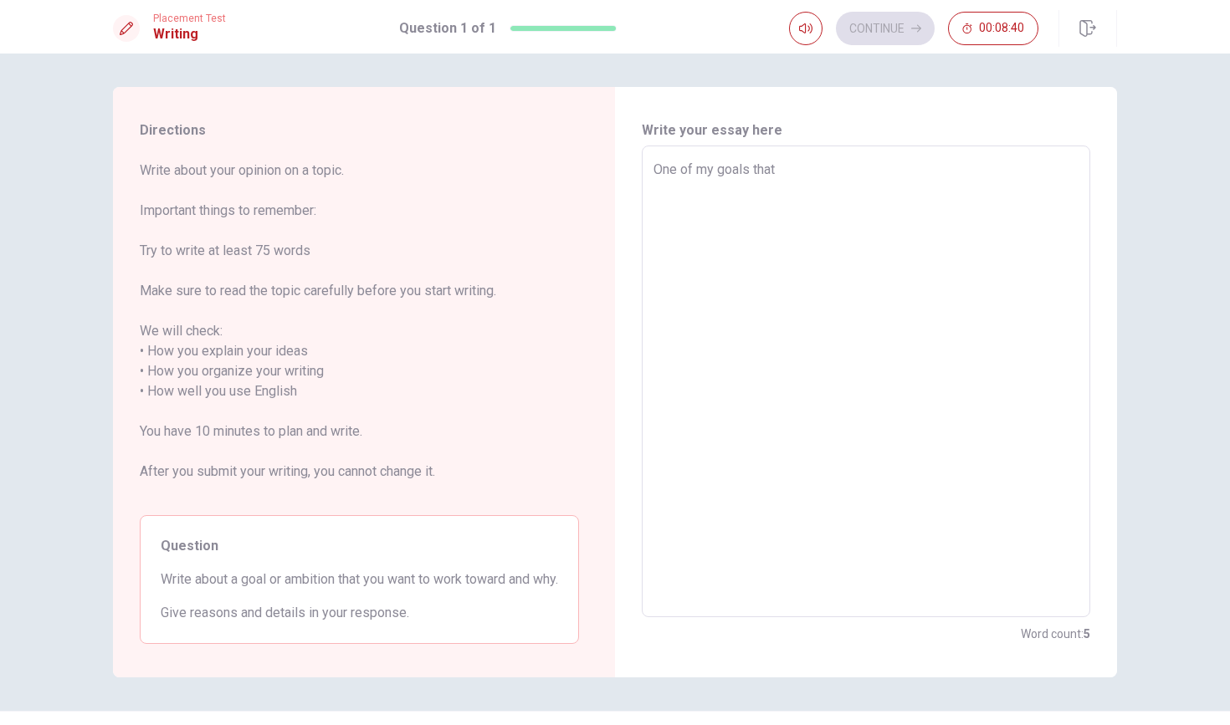
type textarea "One of my goals that I"
type textarea "x"
type textarea "One of my goals that I"
type textarea "x"
type textarea "One of my goals that I r"
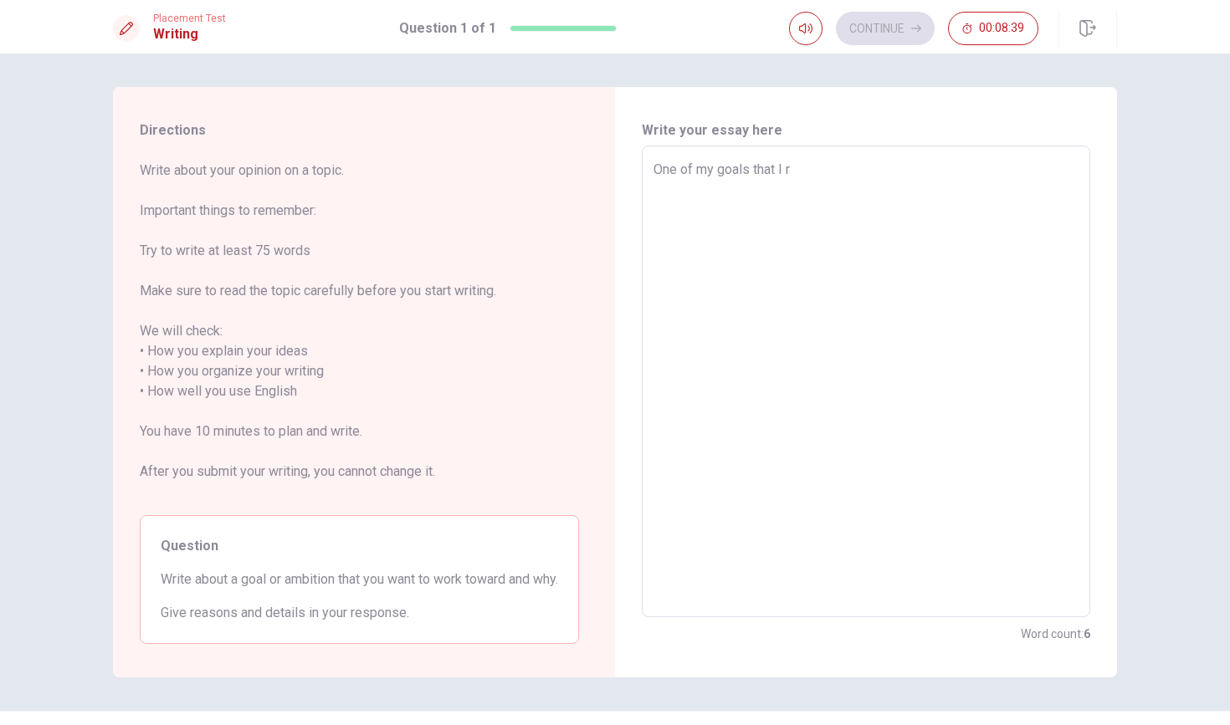
type textarea "x"
type textarea "One of my goals that I re"
type textarea "x"
type textarea "One of my goals that I rea"
type textarea "x"
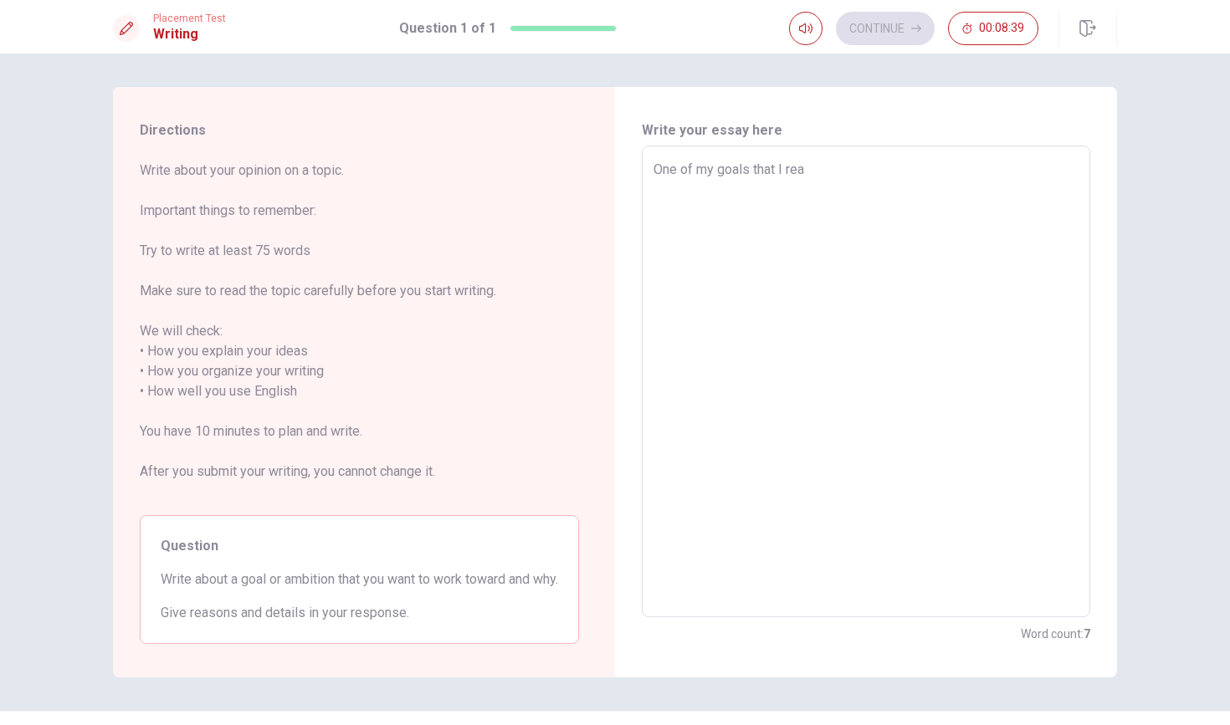
type textarea "One of my goals that I real"
type textarea "x"
type textarea "One of my goals that I reall"
type textarea "x"
type textarea "One of my goals that I reall"
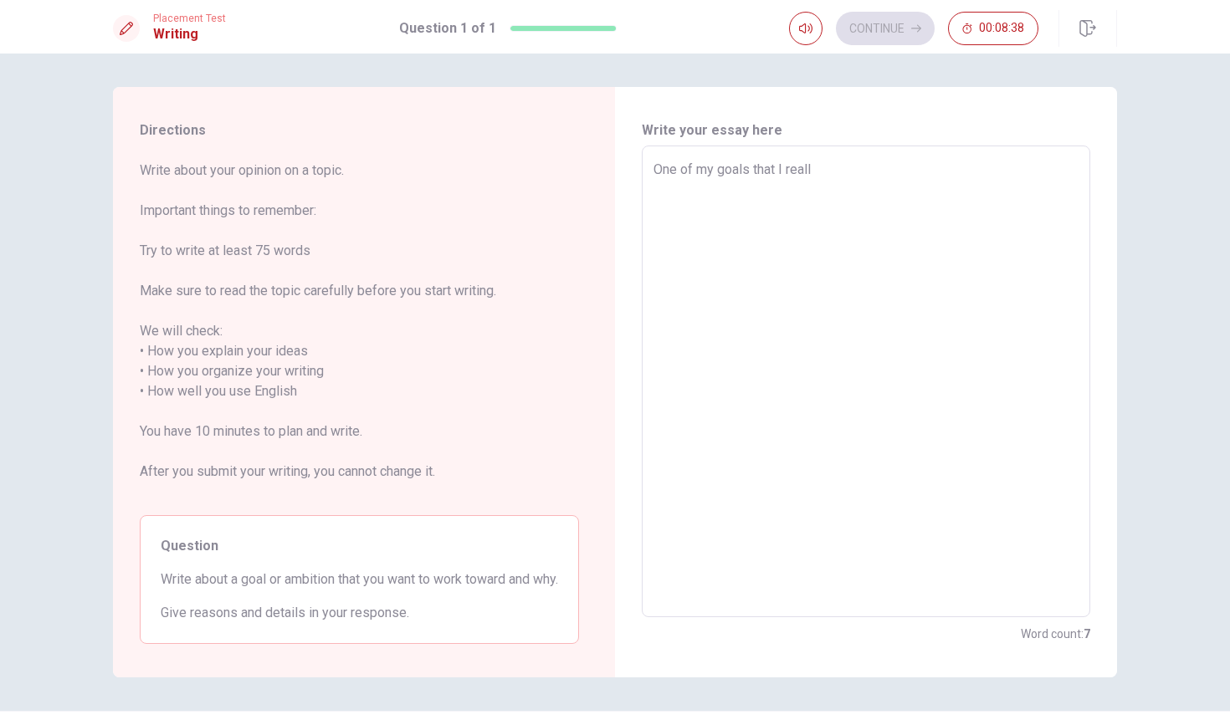
type textarea "x"
type textarea "One of my goals that I reall w"
type textarea "x"
type textarea "One of my goals that I reall wa"
type textarea "x"
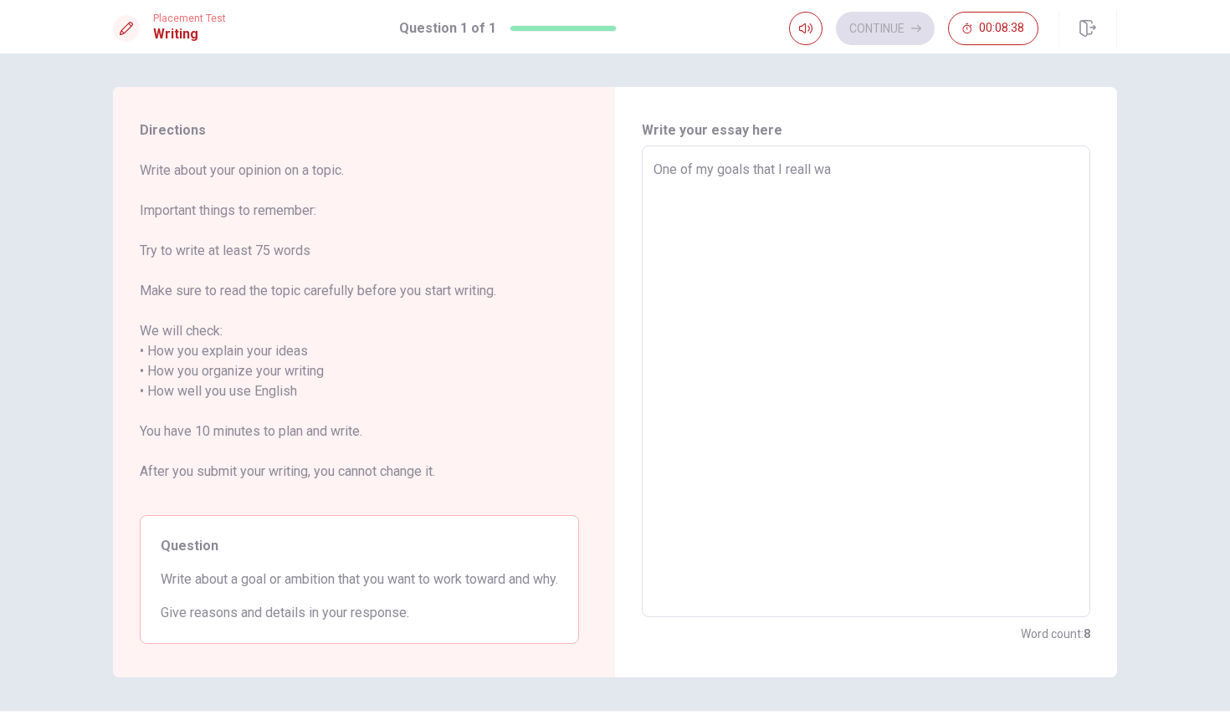
type textarea "One of my goals that I reall wan"
type textarea "x"
type textarea "One of my goals that I reall want"
type textarea "x"
type textarea "One of my goals that I reall want"
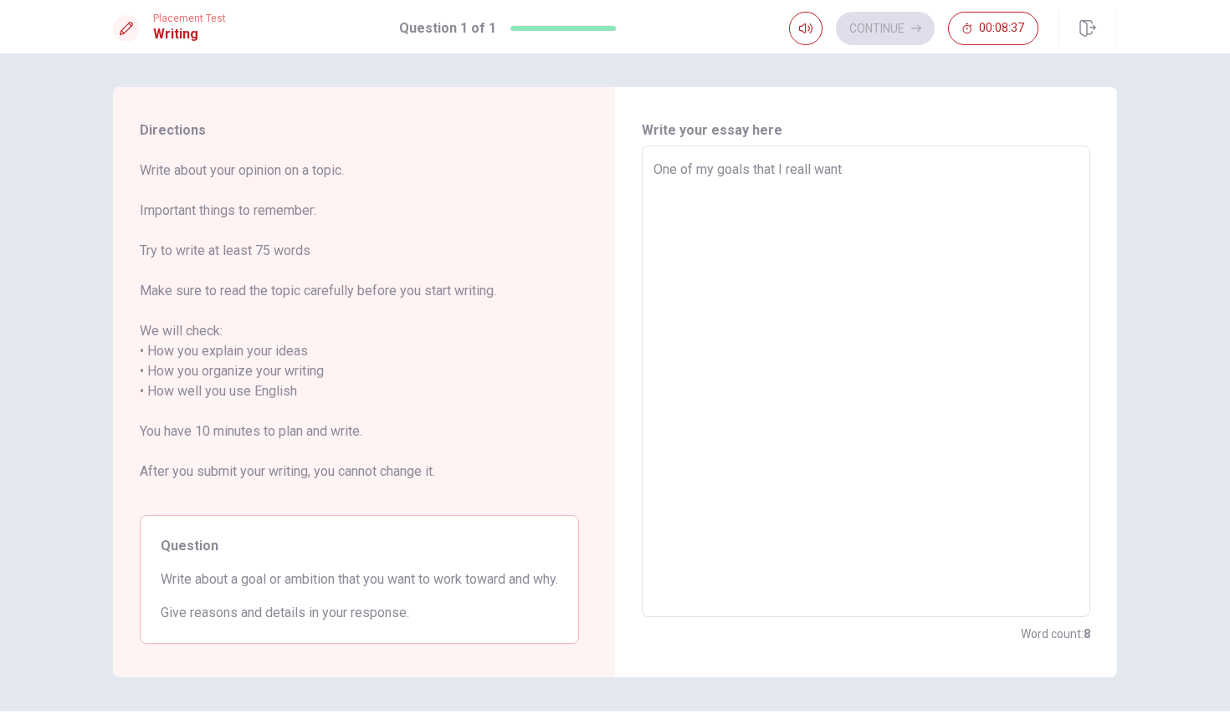
type textarea "x"
type textarea "One of my goals that I reall want t"
type textarea "x"
type textarea "One of my goals that I reall want to"
type textarea "x"
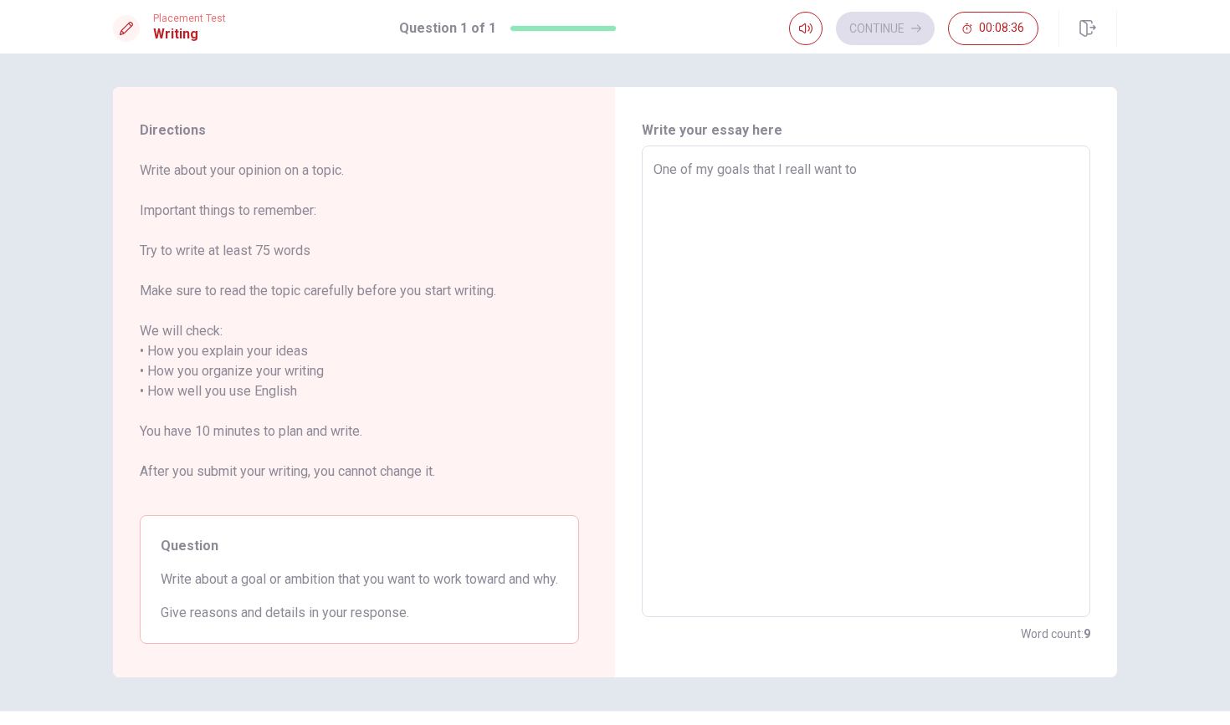
type textarea "One of my goals that I reall want to"
type textarea "x"
type textarea "One of my goals that I reall want to w"
type textarea "x"
type textarea "One of my goals that I reall want to wo"
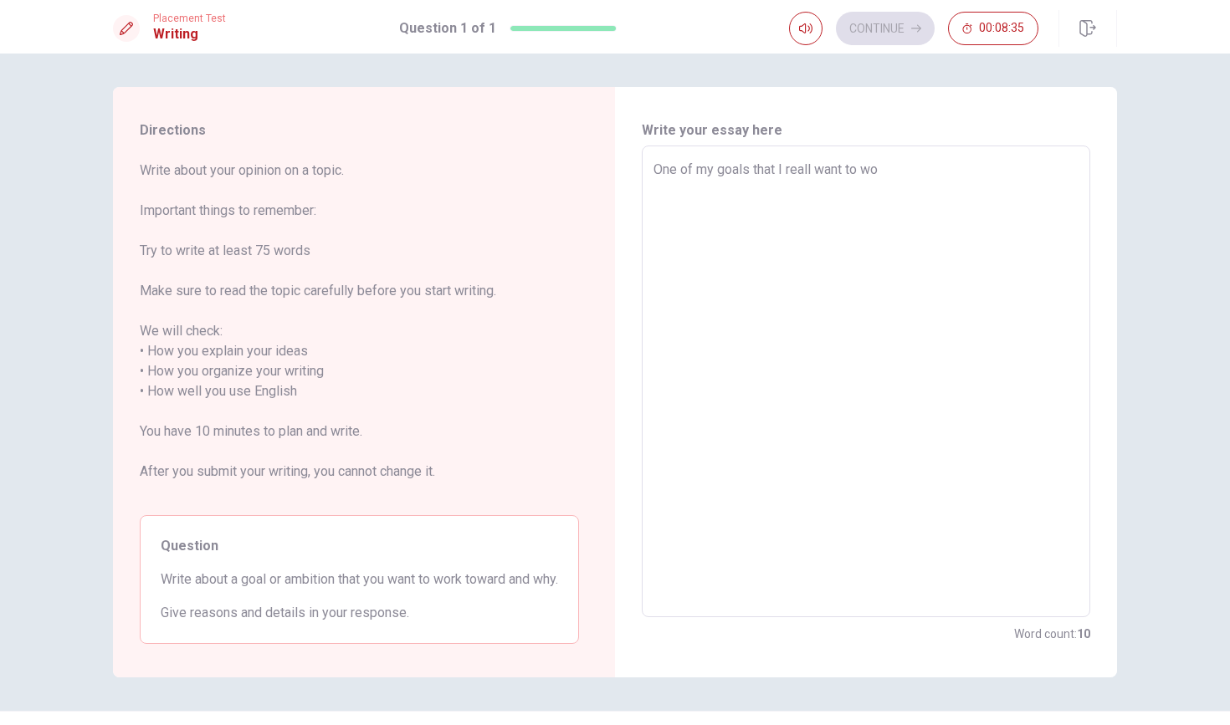
type textarea "x"
type textarea "One of my goals that I reall want to wor"
type textarea "x"
type textarea "One of my goals that I reall want to work"
type textarea "x"
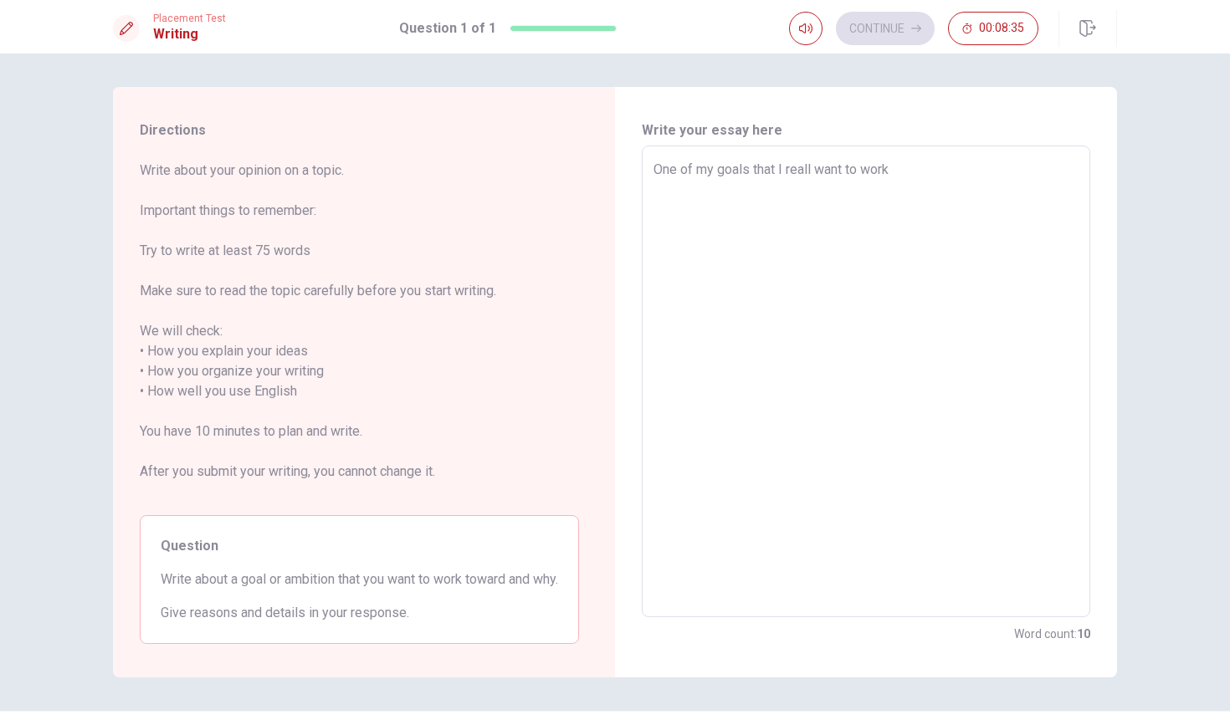
type textarea "One of my goals that I reall want to work"
type textarea "x"
type textarea "One of my goals that I reall want to work t"
type textarea "x"
type textarea "One of my goals that I reall want to work to"
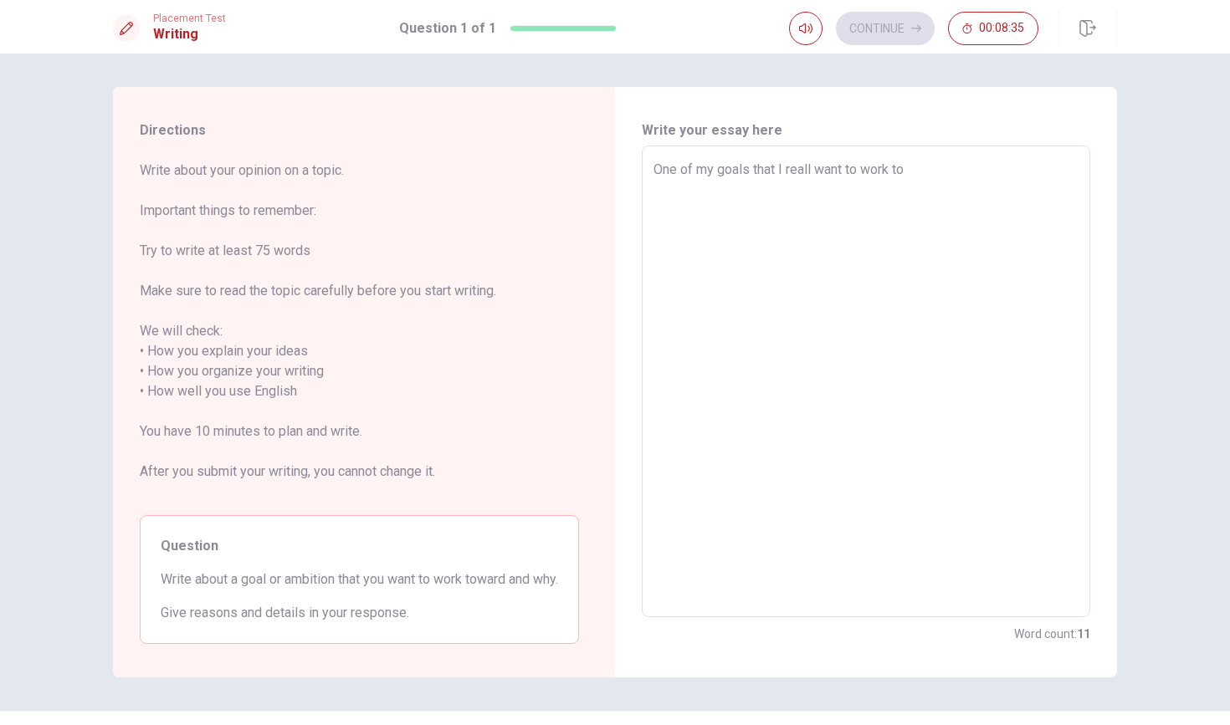
type textarea "x"
type textarea "One of my goals that I reall want to work tow"
type textarea "x"
type textarea "One of my goals that I reall want to work towa"
type textarea "x"
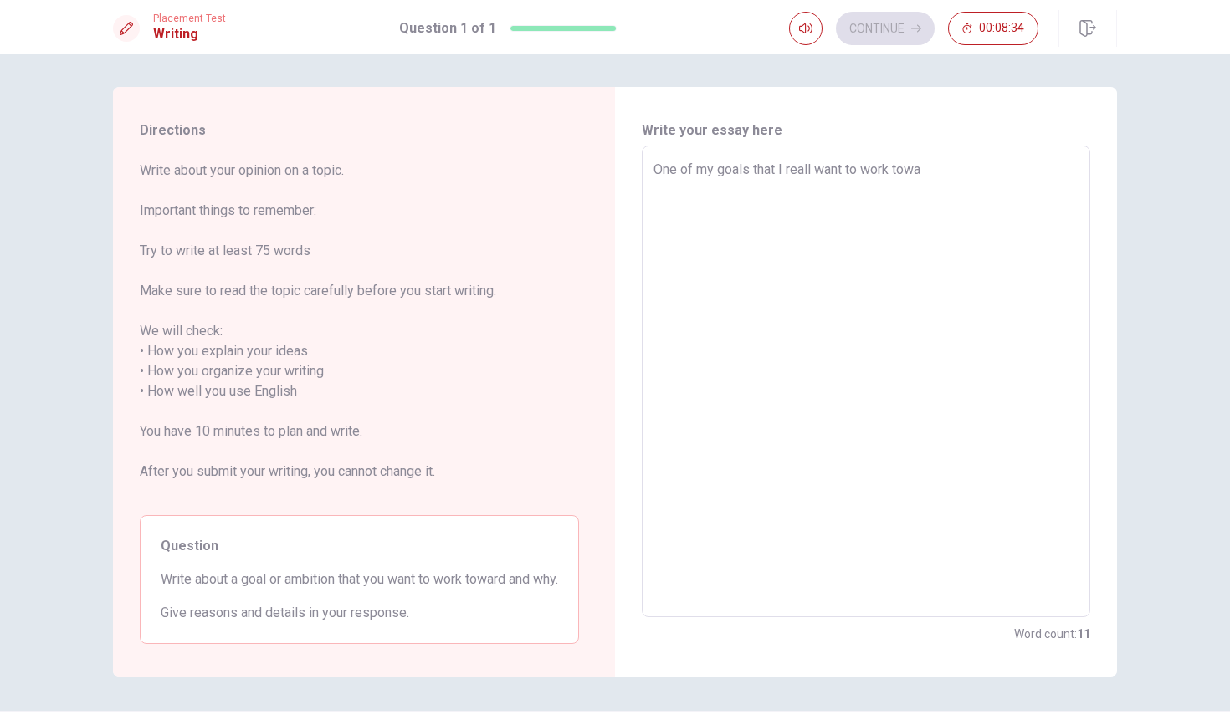
type textarea "One of my goals that I reall want to work towar"
type textarea "x"
type textarea "One of my goals that I reall want to work toward"
type textarea "x"
type textarea "One of my goals that I reall want to work toward"
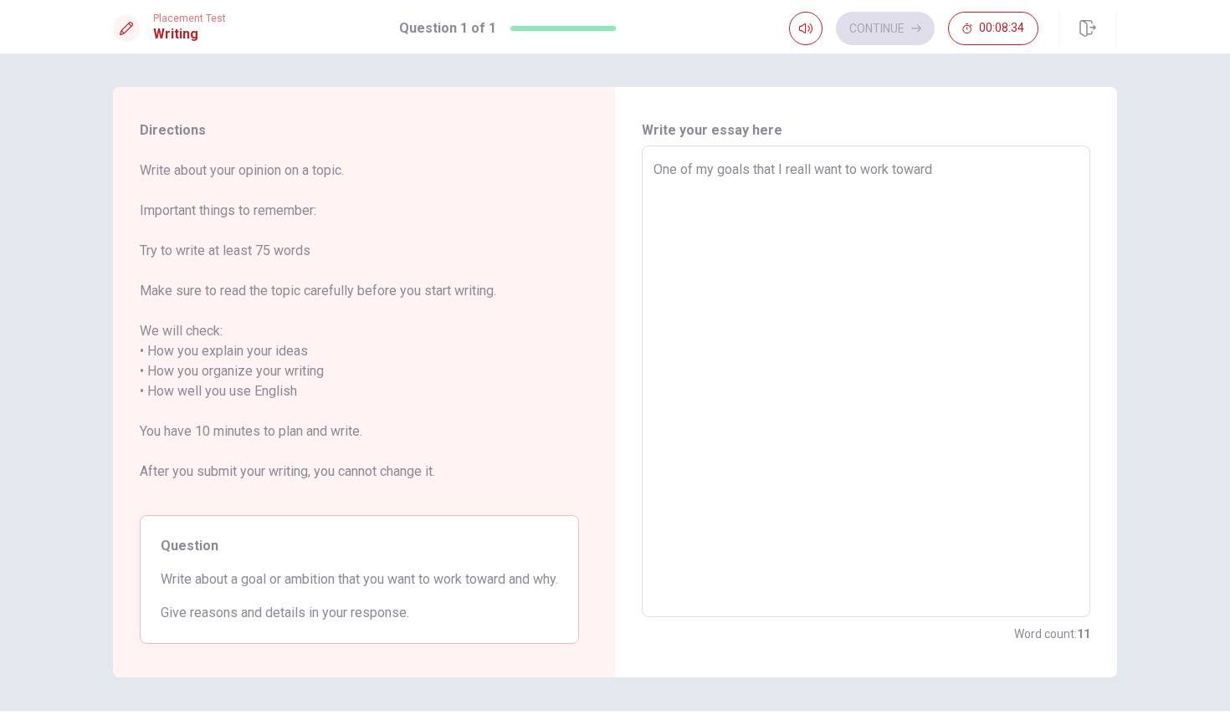
type textarea "x"
type textarea "One of my goals that I reall want to work toward i"
type textarea "x"
type textarea "One of my goals that I reall want to work toward is"
type textarea "x"
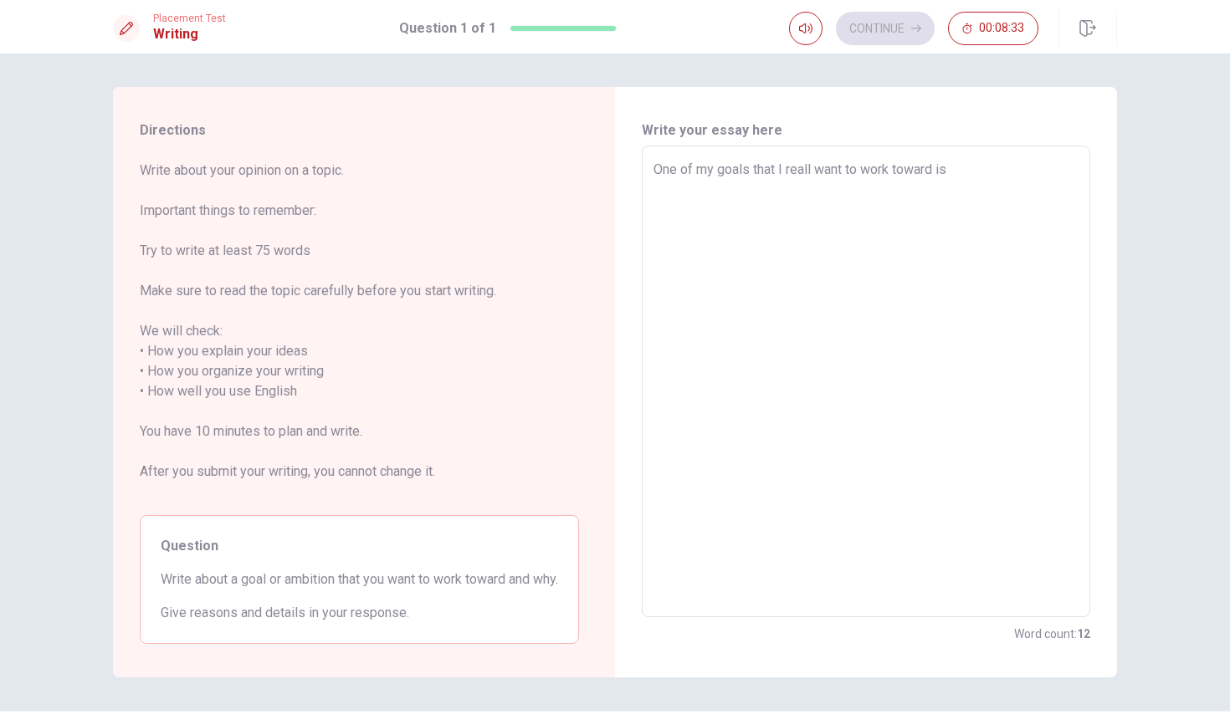
type textarea "One of my goals that I reall want to work toward is"
type textarea "x"
type textarea "One of my goals that I reall want to work toward is t"
type textarea "x"
type textarea "One of my goals that I reall want to work toward is th"
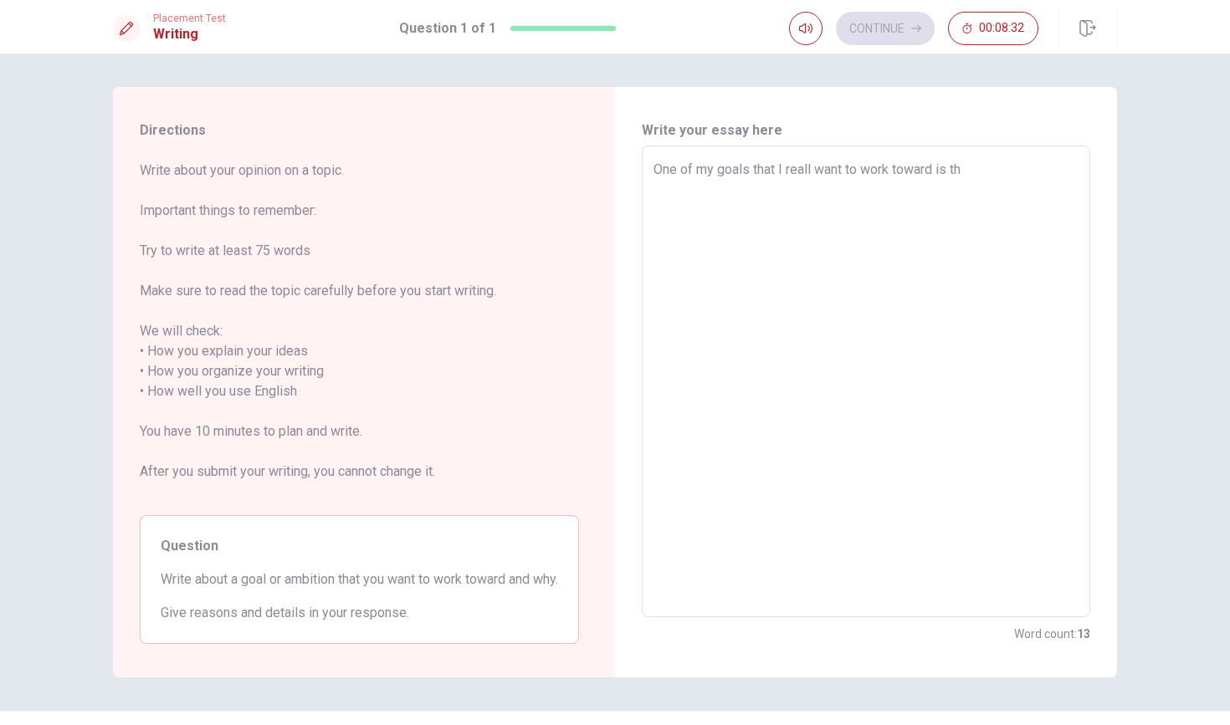
type textarea "x"
type textarea "One of my goals that I reall want to work toward is t"
type textarea "x"
type textarea "One of my goals that I reall want to work toward is"
type textarea "x"
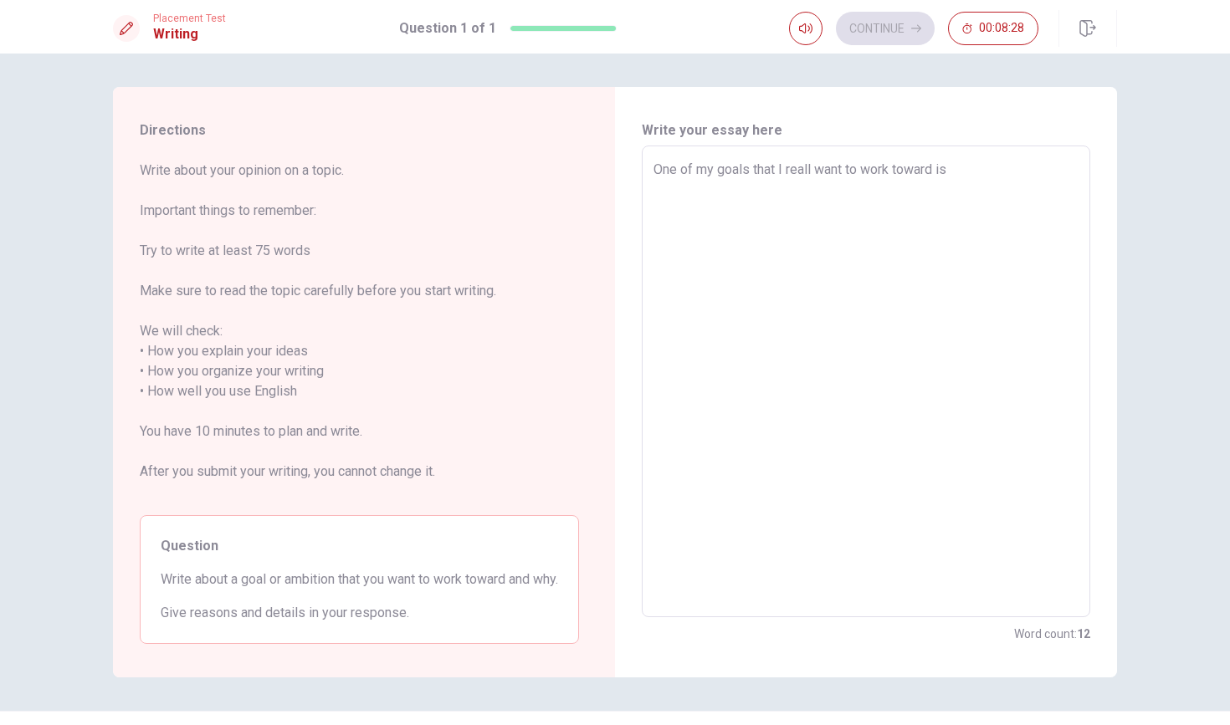
type textarea "One of my goals that I reall want to work toward is l"
type textarea "x"
type textarea "One of my goals that I reall want to work toward is le"
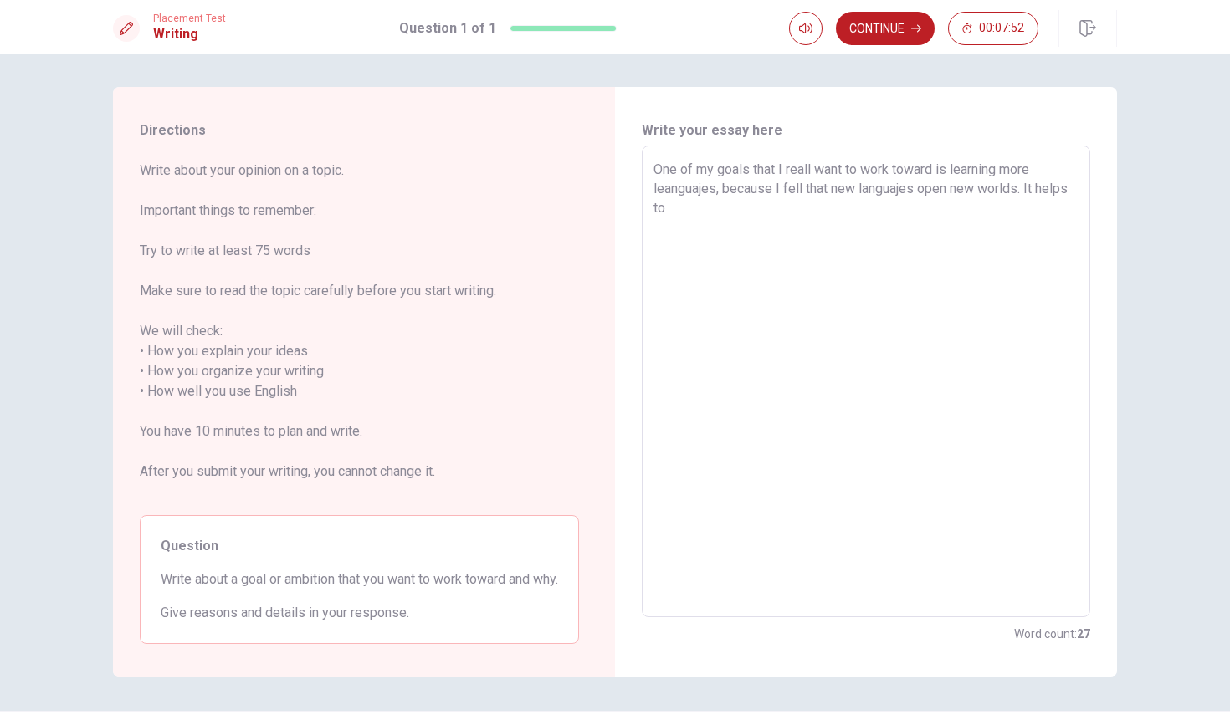
click at [704, 194] on textarea "One of my goals that I reall want to work toward is learning more leanguajes, b…" at bounding box center [865, 382] width 425 height 444
click at [743, 218] on textarea "One of my goals that I reall want to work toward is learning more leanguages, b…" at bounding box center [865, 382] width 425 height 444
click at [908, 189] on textarea "One of my goals that I reall want to work toward is learning more leanguages, b…" at bounding box center [865, 382] width 425 height 444
click at [839, 217] on textarea "One of my goals that I reall want to work toward is learning more leanguages, b…" at bounding box center [865, 382] width 425 height 444
drag, startPoint x: 898, startPoint y: 169, endPoint x: 940, endPoint y: 171, distance: 42.7
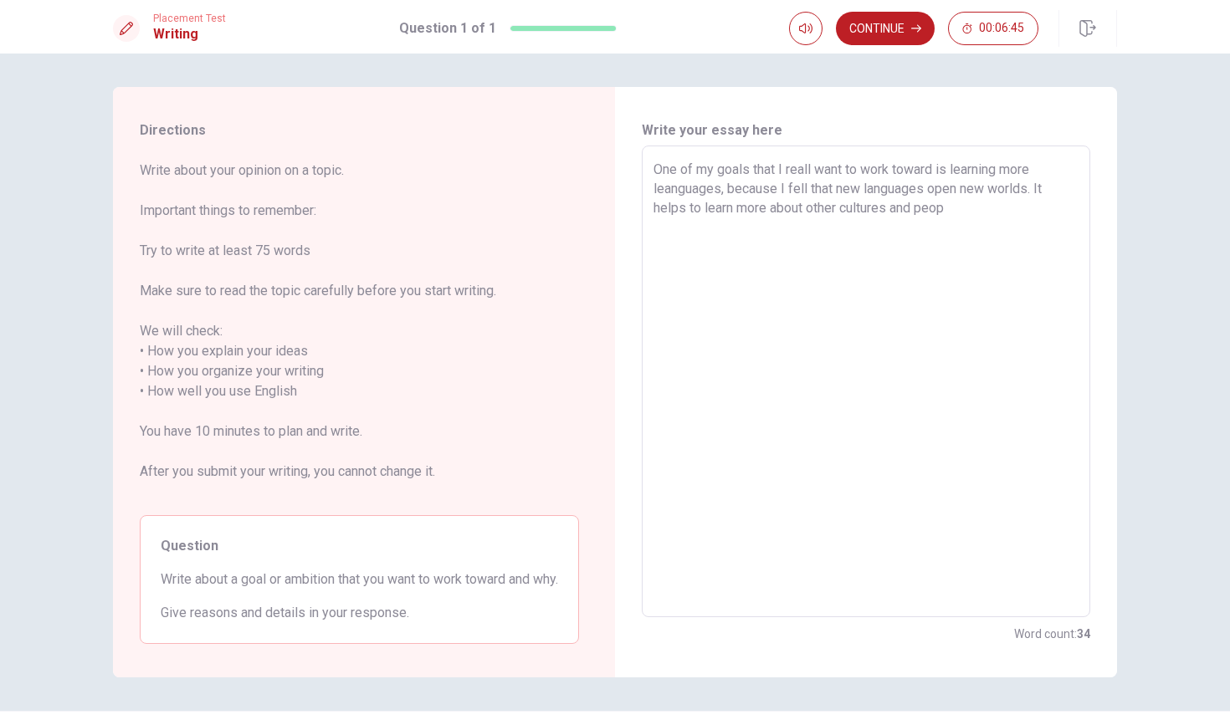
click at [940, 171] on textarea "One of my goals that I reall want to work toward is learning more leanguages, b…" at bounding box center [865, 382] width 425 height 444
click at [969, 210] on textarea "One of my goals that I reall want to work on is learning more leanguages, becau…" at bounding box center [865, 382] width 425 height 444
click at [962, 192] on textarea "One of my goals that I reall want to work on is learning more leanguages, becau…" at bounding box center [865, 382] width 425 height 444
click at [977, 214] on textarea "One of my goals that I reall want to work on is learning more leanguages, becau…" at bounding box center [865, 382] width 425 height 444
click at [690, 207] on textarea "One of my goals that I reall want to work on is learning more leanguages, becau…" at bounding box center [865, 382] width 425 height 444
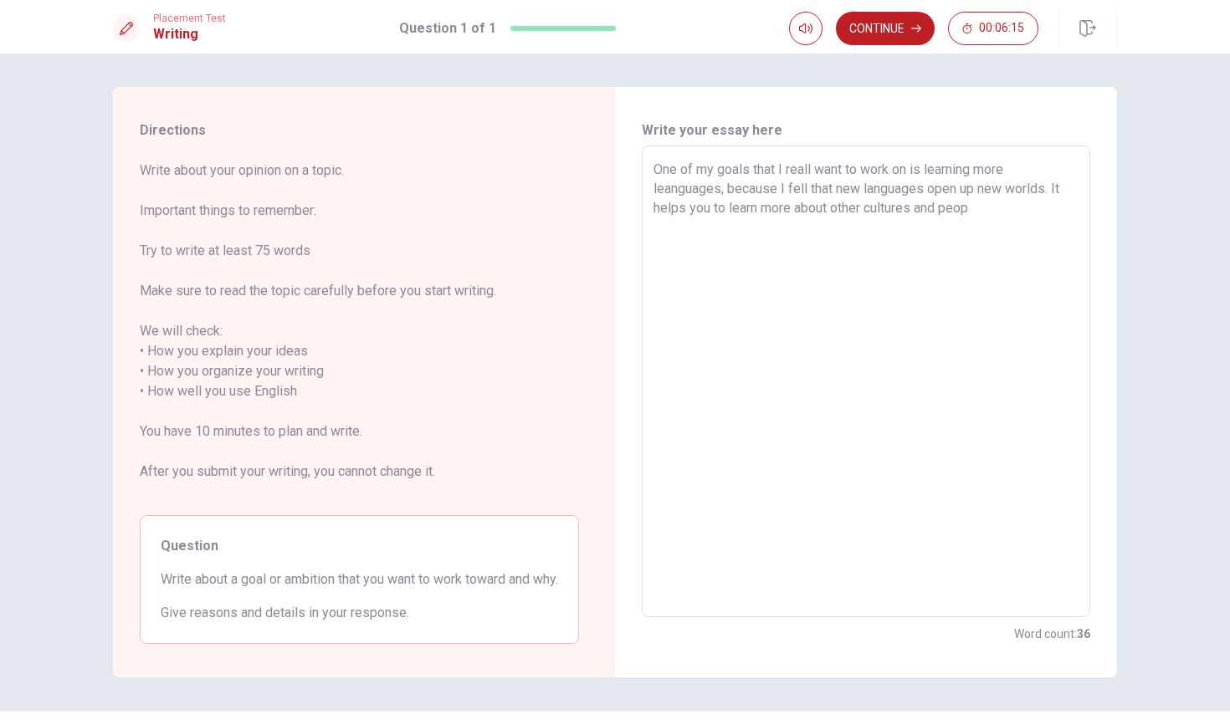
click at [992, 204] on textarea "One of my goals that I reall want to work on is learning more leanguages, becau…" at bounding box center [865, 382] width 425 height 444
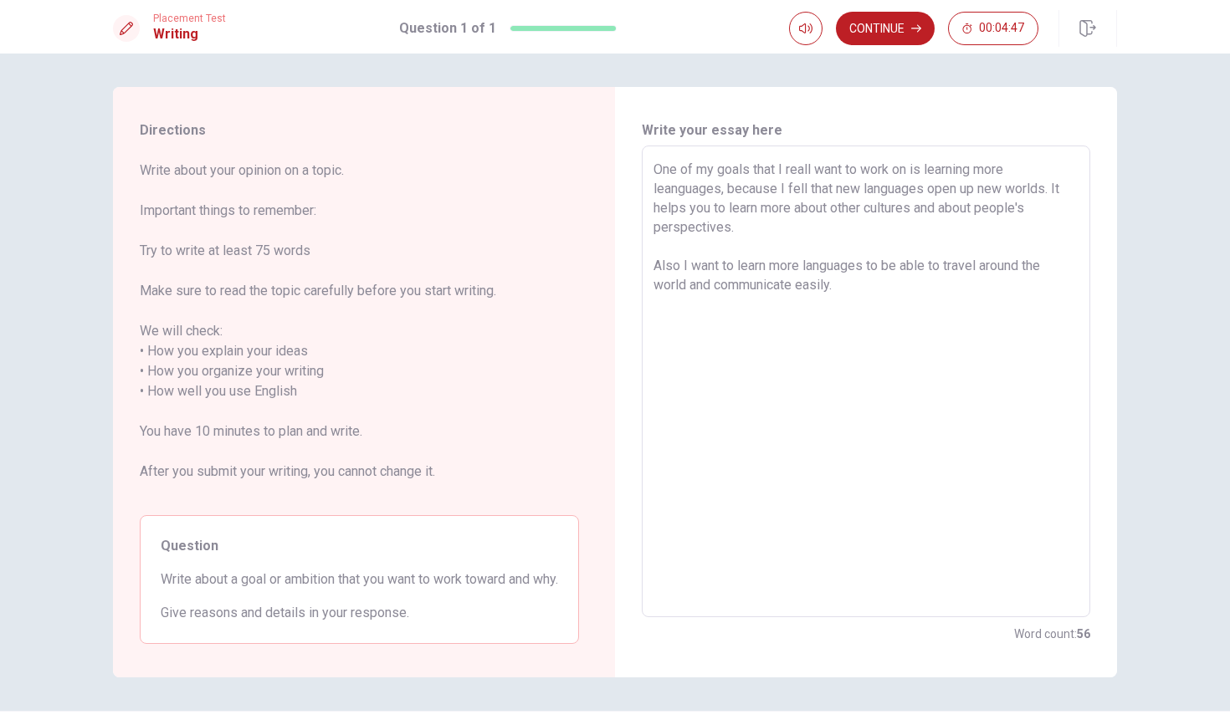
click at [660, 243] on textarea "One of my goals that I reall want to work on is learning more leanguages, becau…" at bounding box center [865, 382] width 425 height 444
click at [653, 252] on textarea "One of my goals that I reall want to work on is learning more leanguages, becau…" at bounding box center [865, 382] width 425 height 444
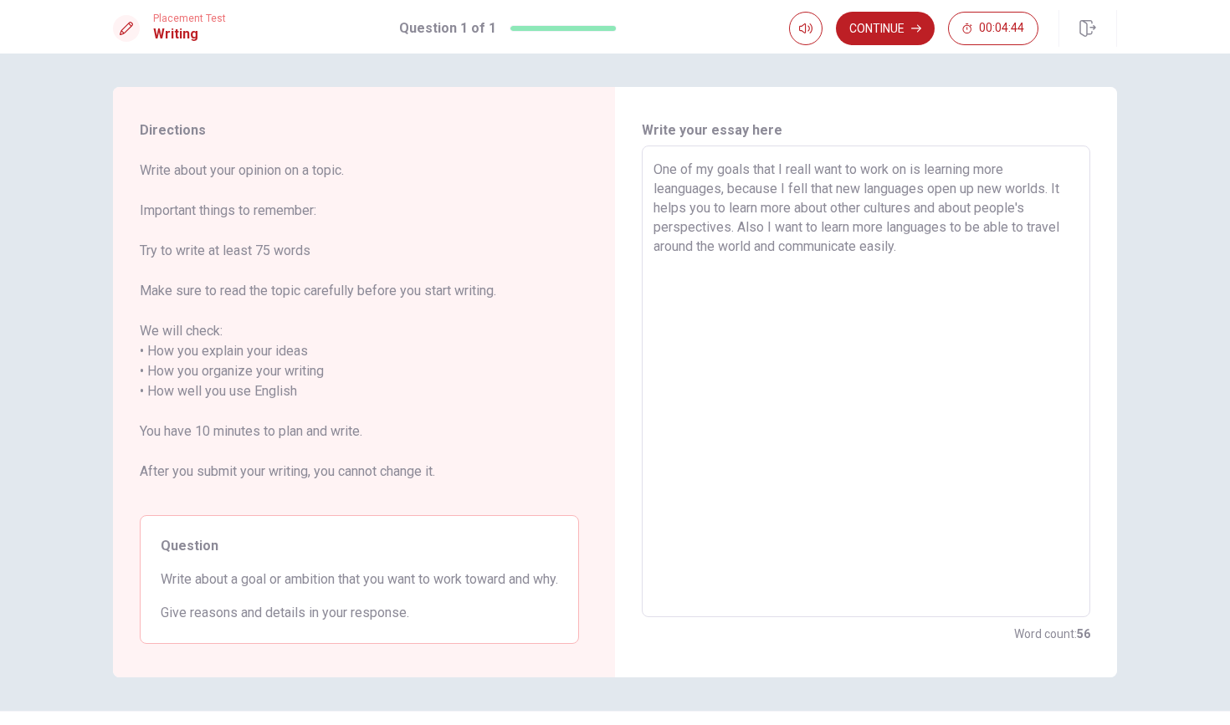
click at [933, 244] on textarea "One of my goals that I reall want to work on is learning more leanguages, becau…" at bounding box center [865, 382] width 425 height 444
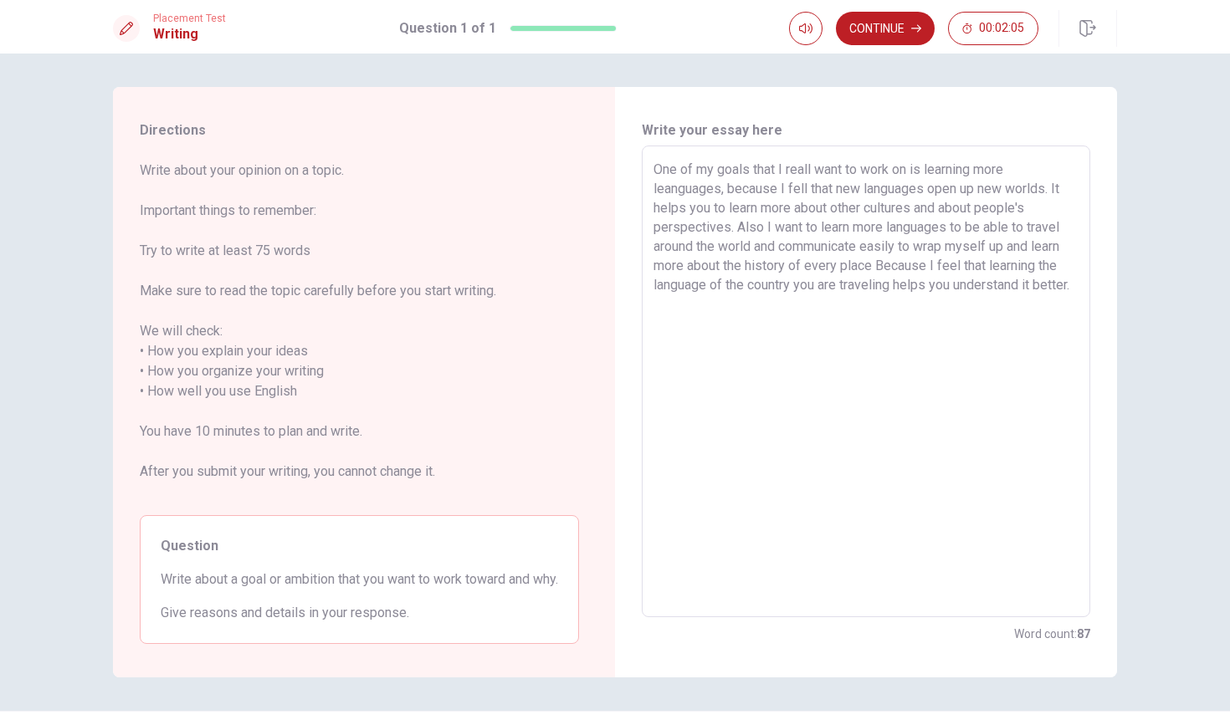
drag, startPoint x: 762, startPoint y: 223, endPoint x: 737, endPoint y: 223, distance: 25.1
click at [737, 223] on textarea "One of my goals that I reall want to work on is learning more leanguages, becau…" at bounding box center [865, 382] width 425 height 444
click at [822, 229] on textarea "One of my goals that I reall want to work on is learning more leanguages, becau…" at bounding box center [865, 382] width 425 height 444
click at [811, 228] on textarea "One of my goals that I reall want to work on is learning more leanguages, becau…" at bounding box center [865, 382] width 425 height 444
click at [890, 232] on textarea "One of my goals that I reall want to work on is learning more leanguages, becau…" at bounding box center [865, 382] width 425 height 444
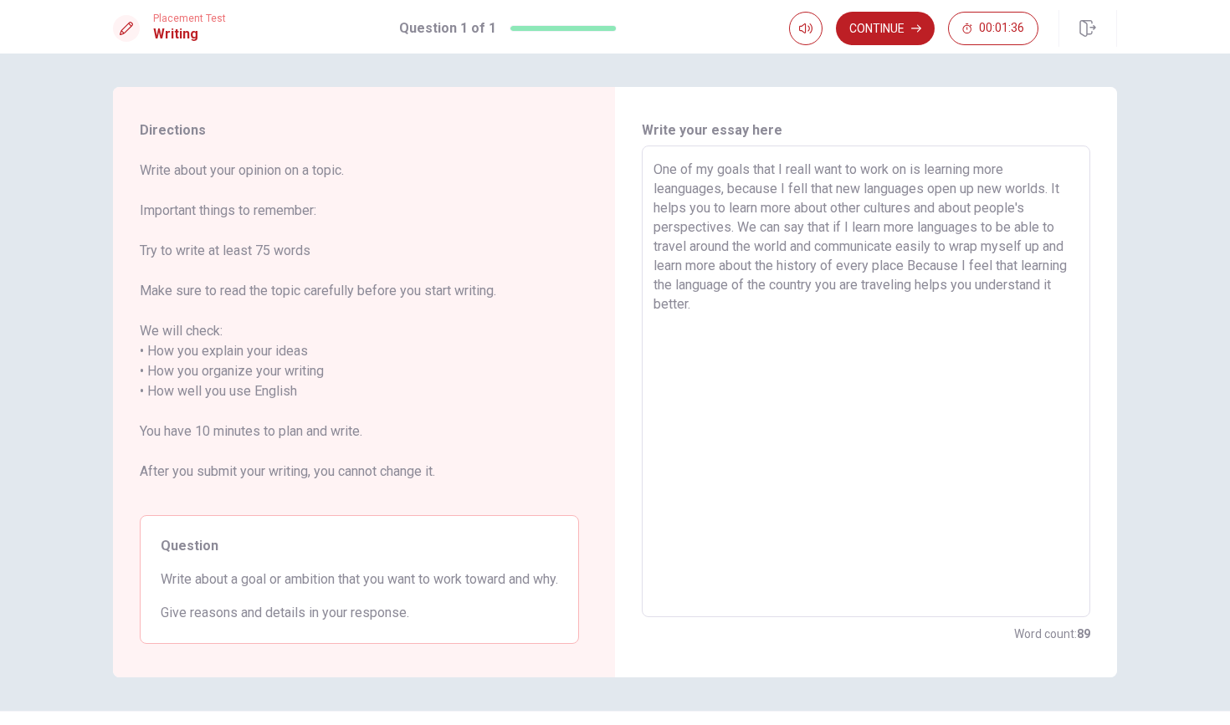
click at [985, 228] on textarea "One of my goals that I reall want to work on is learning more leanguages, becau…" at bounding box center [865, 382] width 425 height 444
click at [992, 228] on textarea "One of my goals that I reall want to work on is learning more leanguages, becau…" at bounding box center [865, 382] width 425 height 444
click at [983, 248] on textarea "One of my goals that I reall want to work on is learning more leanguages, becau…" at bounding box center [865, 382] width 425 height 444
drag, startPoint x: 652, startPoint y: 172, endPoint x: 816, endPoint y: 172, distance: 164.0
click at [816, 172] on div "One of my goals that I reall want to work on is learning more leanguages, becau…" at bounding box center [866, 382] width 448 height 472
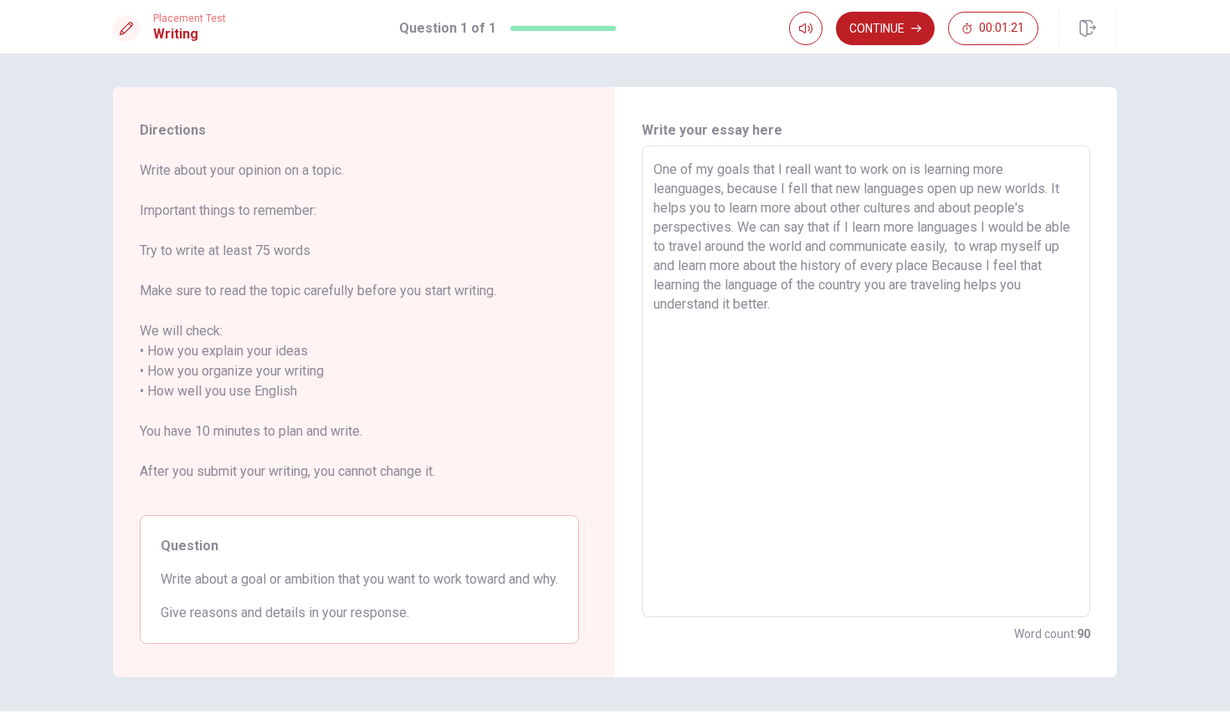
click at [813, 173] on textarea "One of my goals that I reall want to work on is learning more leanguages, becau…" at bounding box center [865, 382] width 425 height 444
click at [725, 188] on textarea "One of my goals that I really want to work on is learning more leanguages, beca…" at bounding box center [865, 382] width 425 height 444
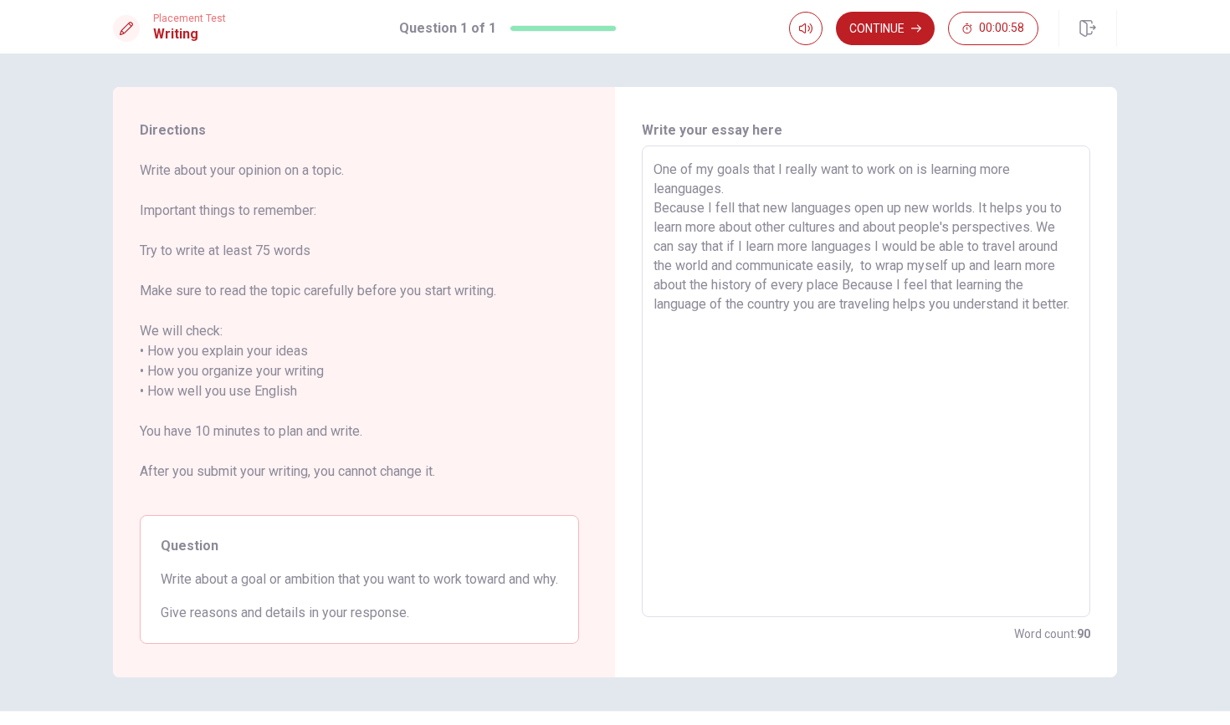
click at [858, 268] on textarea "One of my goals that I really want to work on is learning more leanguages. Beca…" at bounding box center [865, 382] width 425 height 444
click at [933, 285] on textarea "One of my goals that I really want to work on is learning more leanguages. Beca…" at bounding box center [865, 382] width 425 height 444
drag, startPoint x: 938, startPoint y: 286, endPoint x: 988, endPoint y: 284, distance: 50.2
click at [988, 284] on textarea "One of my goals that I really want to work on is learning more leanguages. Beca…" at bounding box center [865, 382] width 425 height 444
click at [905, 41] on button "Continue" at bounding box center [885, 28] width 99 height 33
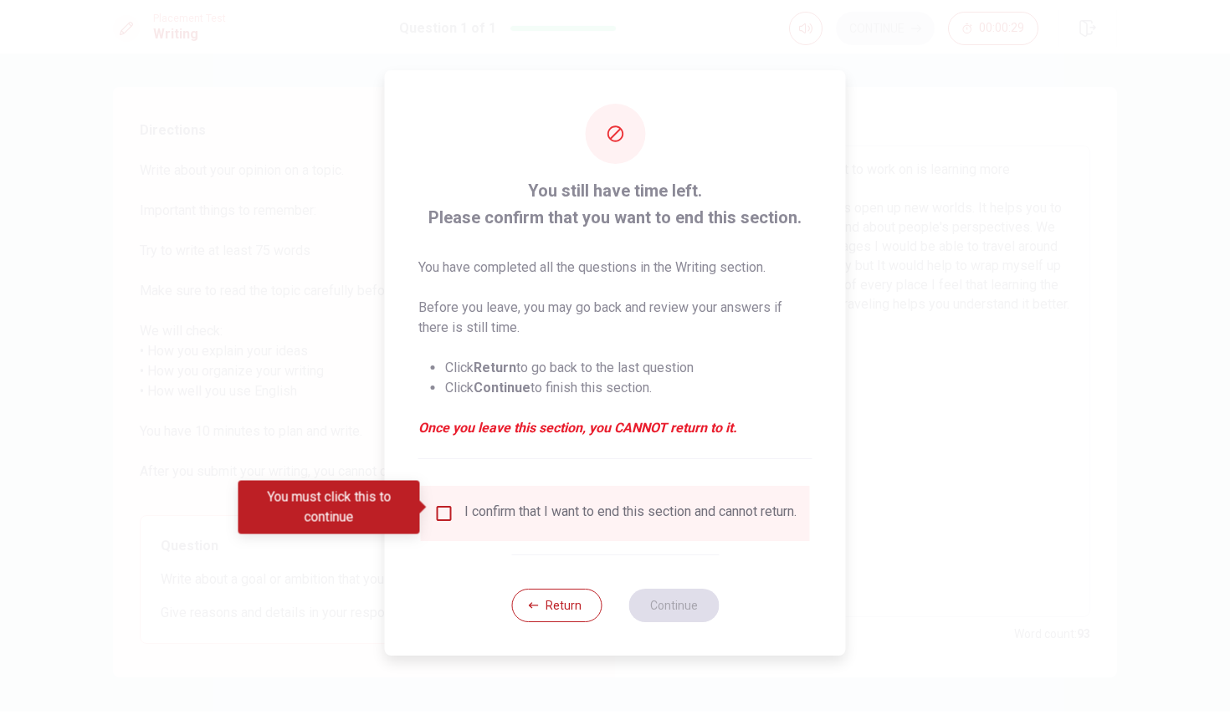
click at [520, 496] on div "I confirm that I want to end this section and cannot return." at bounding box center [615, 513] width 389 height 55
click at [460, 517] on div "I confirm that I want to end this section and cannot return." at bounding box center [615, 514] width 362 height 20
click at [451, 509] on input "You must click this to continue" at bounding box center [444, 514] width 20 height 20
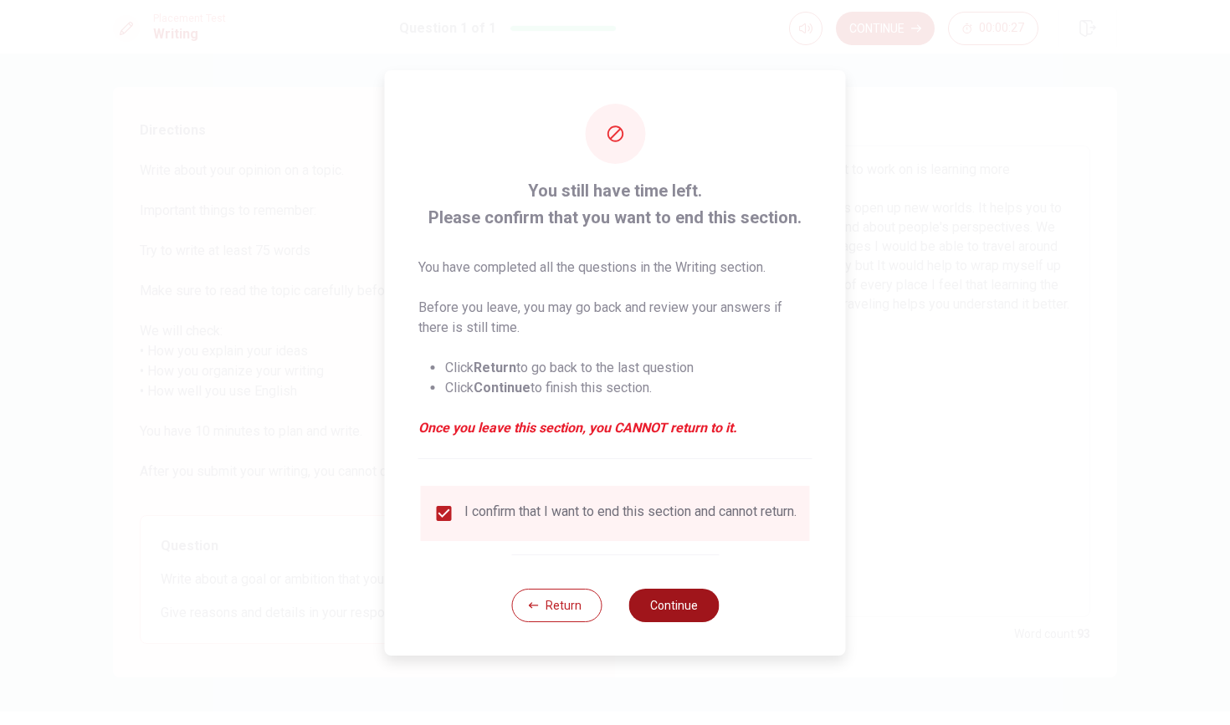
click at [656, 608] on button "Continue" at bounding box center [673, 605] width 90 height 33
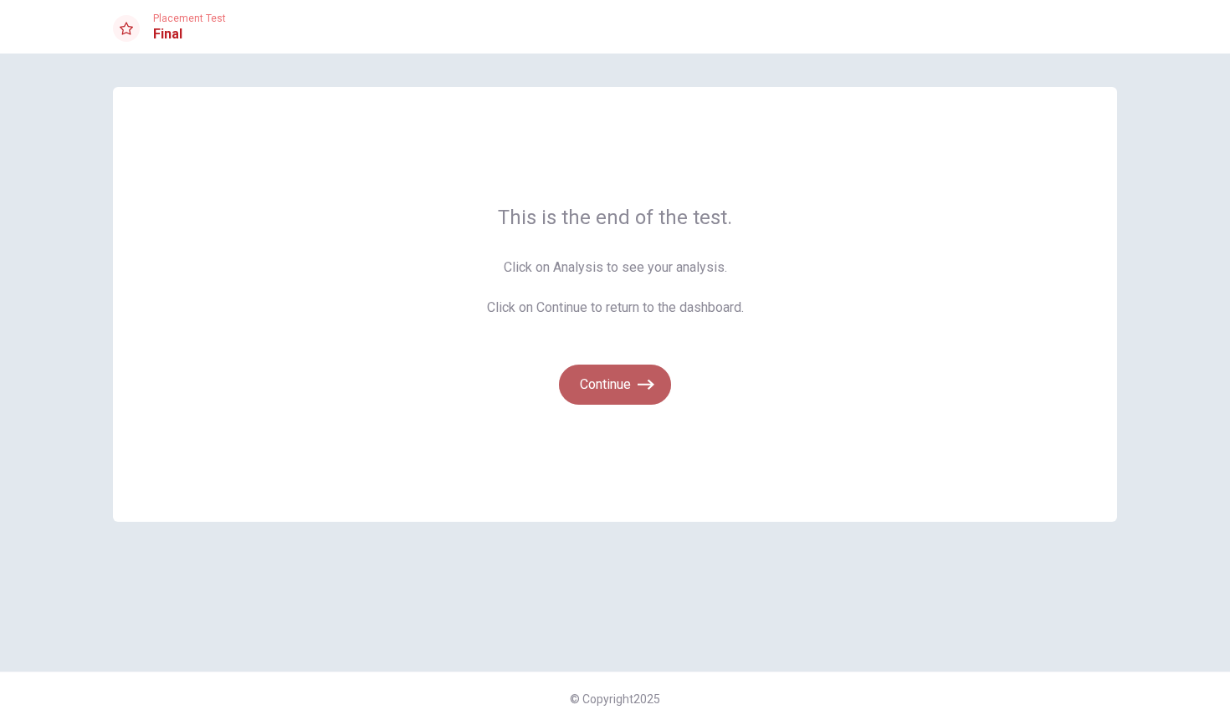
click at [611, 384] on button "Continue" at bounding box center [615, 385] width 112 height 40
